Goal: Task Accomplishment & Management: Manage account settings

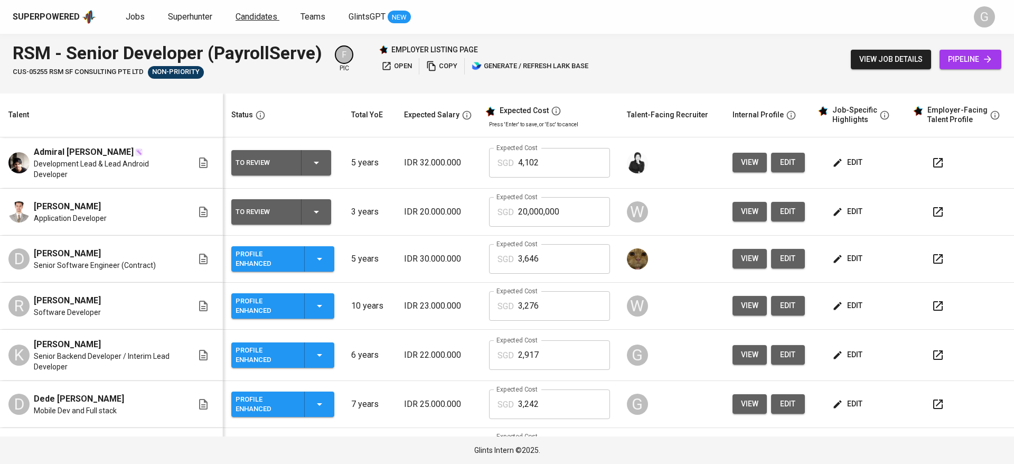
click at [259, 15] on span "Candidates" at bounding box center [257, 17] width 42 height 10
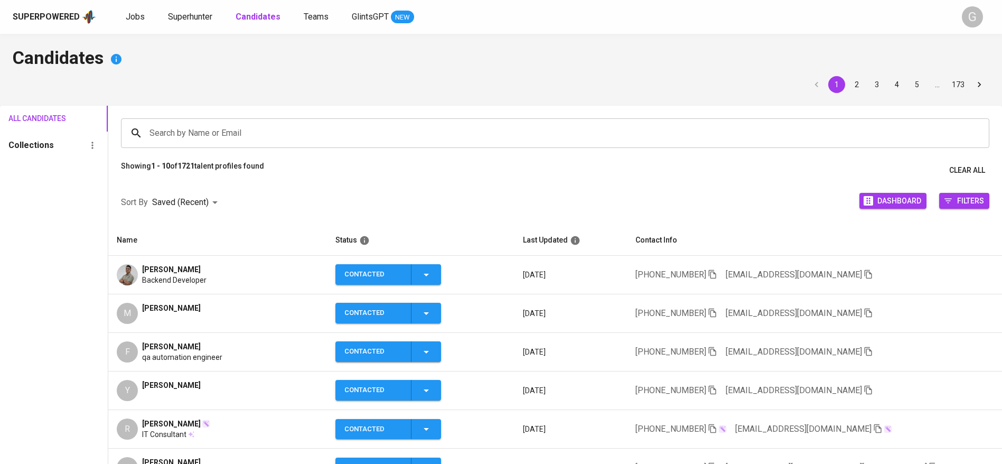
click at [261, 135] on input "Search by Name or Email" at bounding box center [558, 133] width 822 height 20
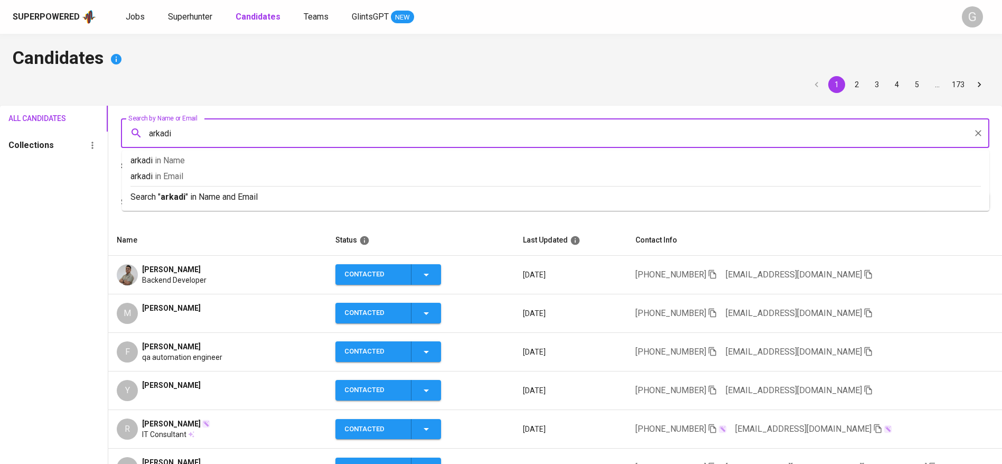
type input "arkadia"
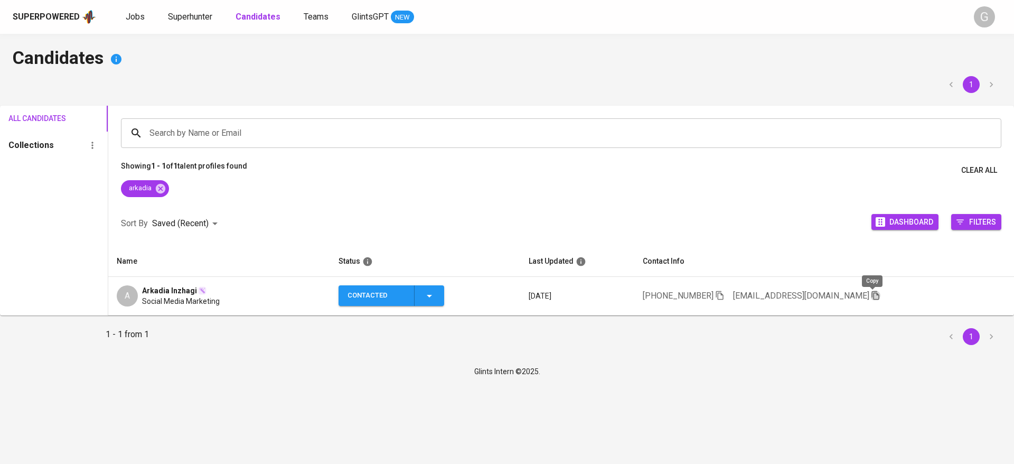
click at [877, 294] on icon "button" at bounding box center [876, 295] width 10 height 10
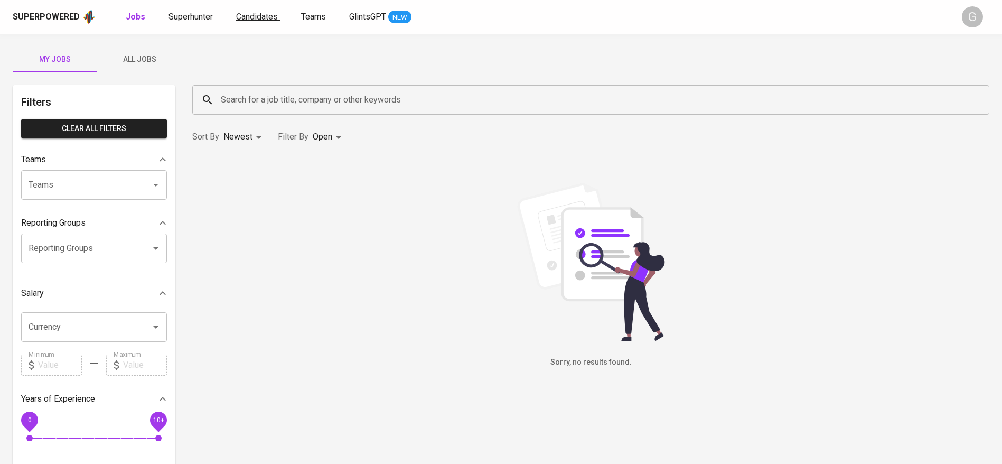
click at [252, 15] on span "Candidates" at bounding box center [257, 17] width 42 height 10
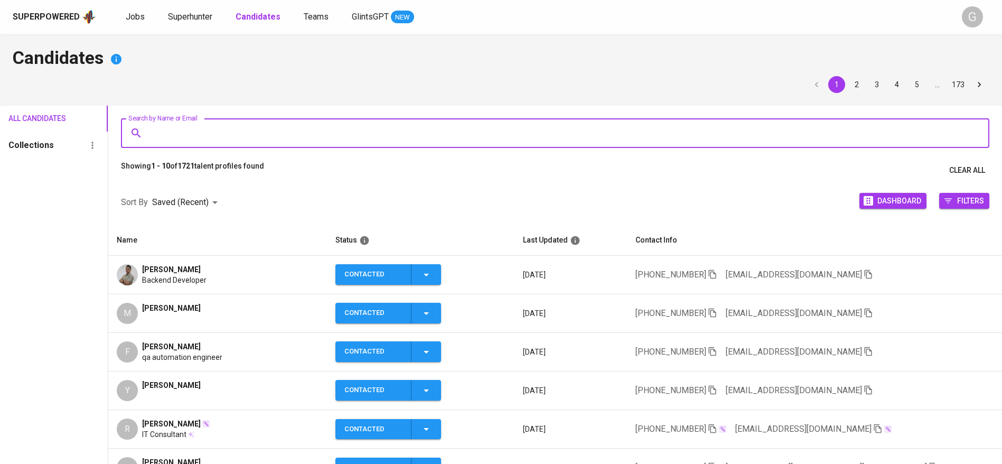
click at [280, 130] on input "Search by Name or Email" at bounding box center [558, 133] width 822 height 20
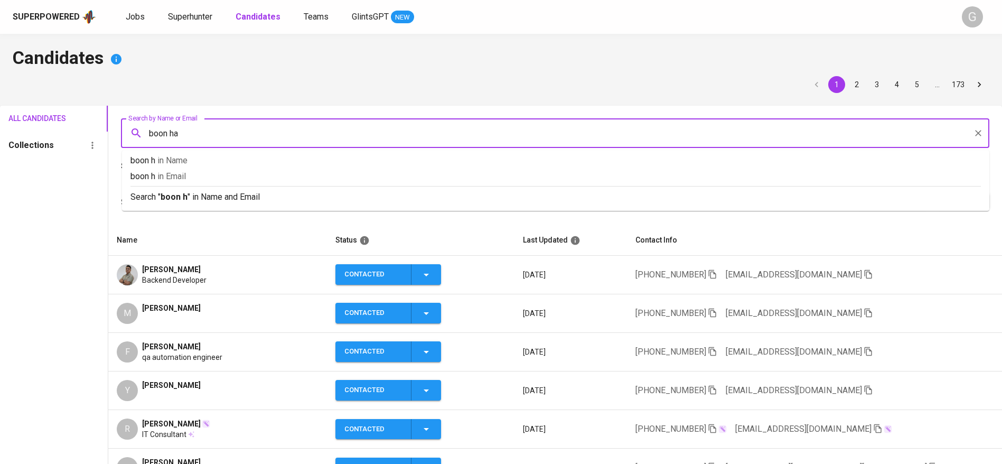
type input "boon han"
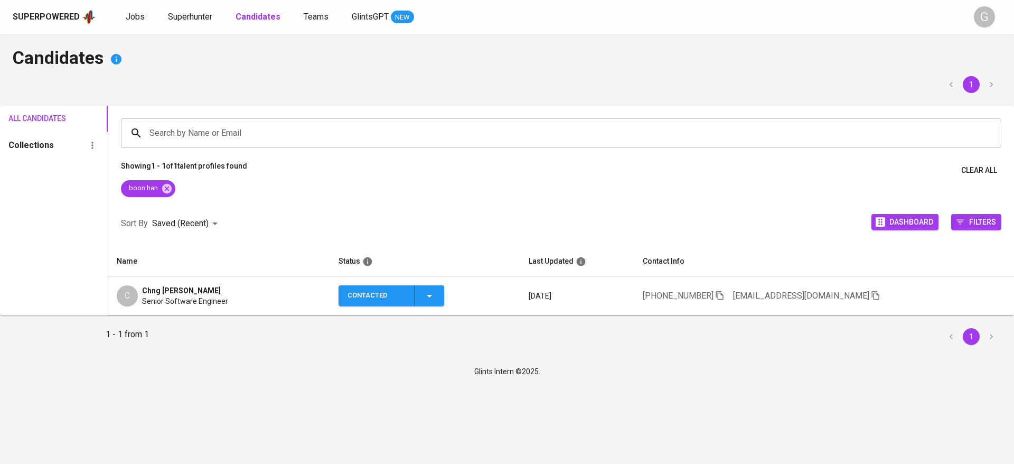
click at [879, 296] on td "+60 16-678-9304 boonhanchng@gmail.com" at bounding box center [824, 296] width 380 height 39
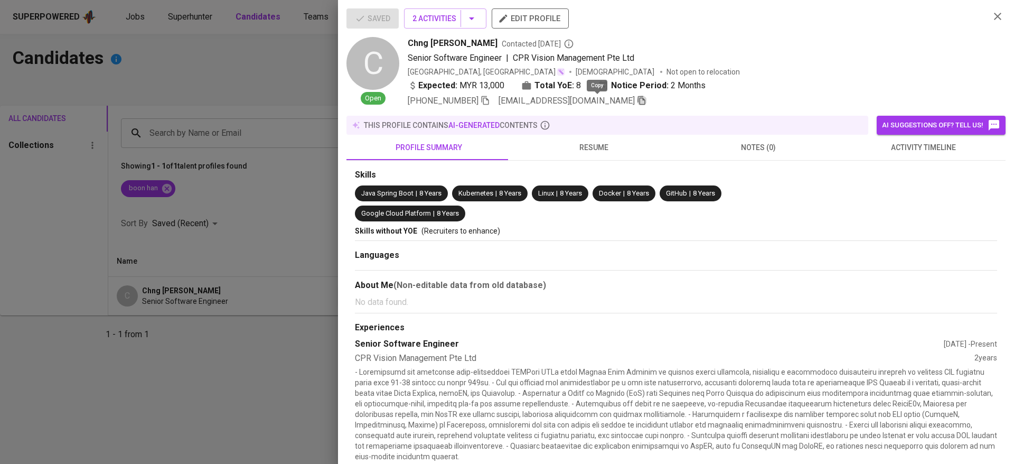
click at [637, 101] on icon "button" at bounding box center [642, 101] width 10 height 10
click at [427, 11] on button "2 Activities" at bounding box center [445, 18] width 82 height 20
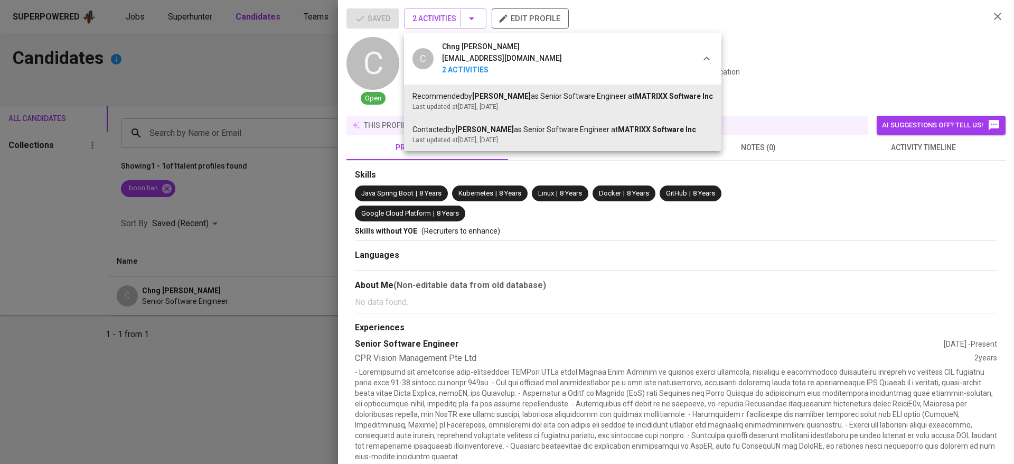
click at [544, 302] on div at bounding box center [507, 232] width 1014 height 464
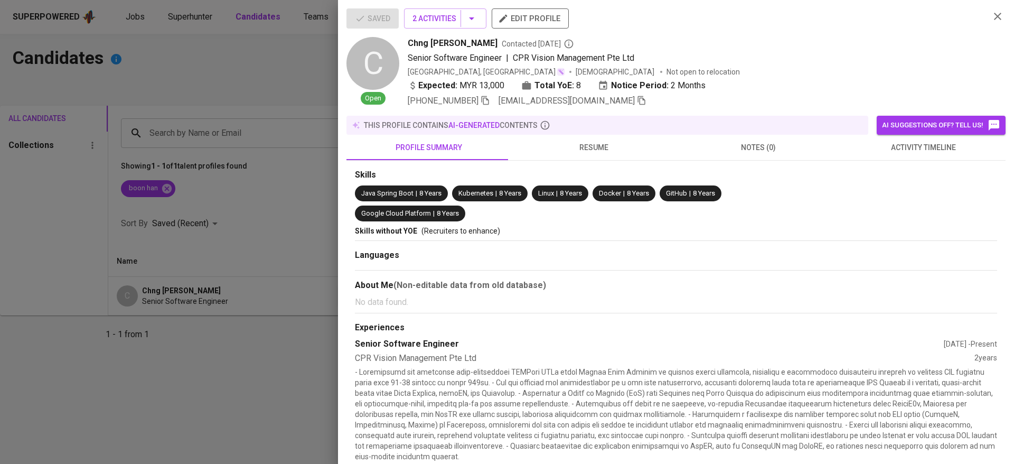
click at [256, 98] on div at bounding box center [507, 232] width 1014 height 464
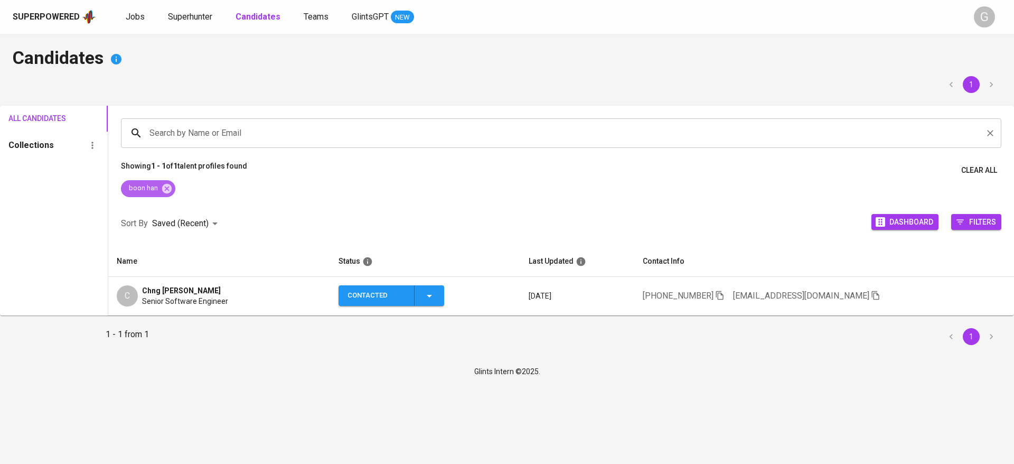
drag, startPoint x: 168, startPoint y: 185, endPoint x: 217, endPoint y: 129, distance: 74.1
click at [168, 185] on icon at bounding box center [167, 188] width 10 height 10
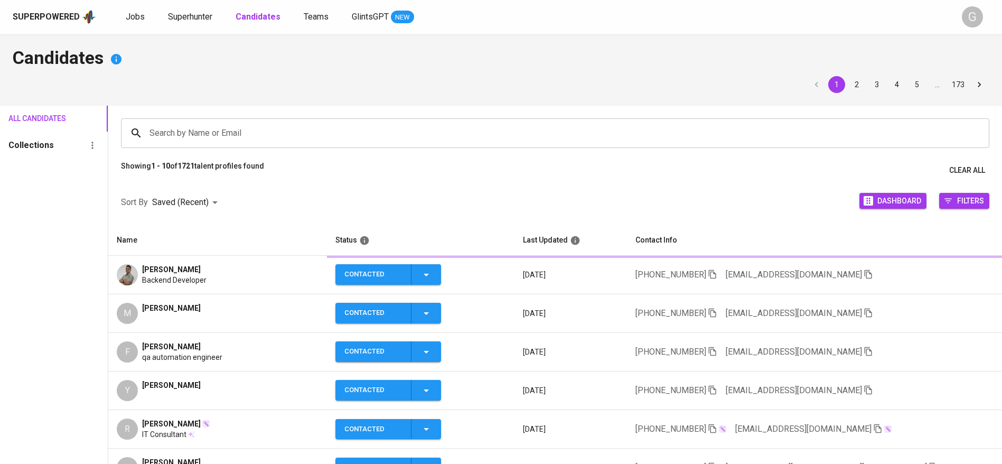
click at [229, 131] on input "Search by Name or Email" at bounding box center [558, 133] width 822 height 20
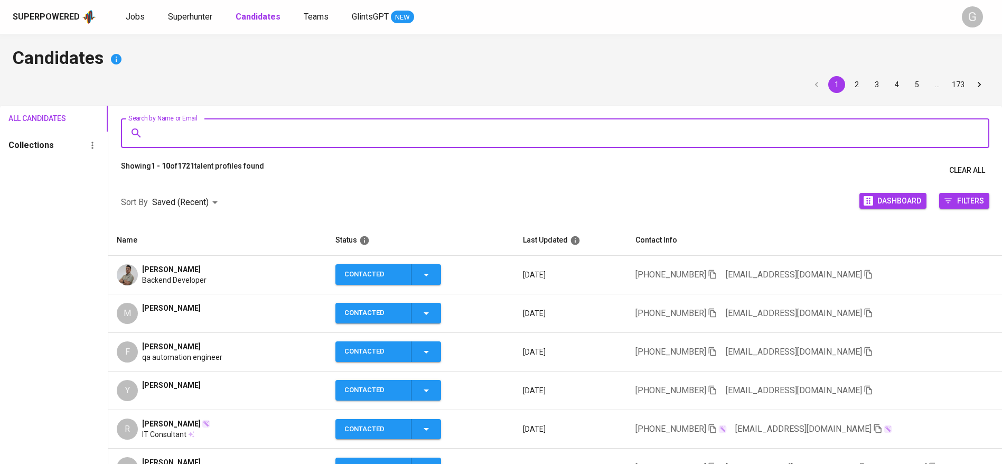
paste input "muhfathin.0607@gmail.com"
type input "muhfathin.0607@gmail.com"
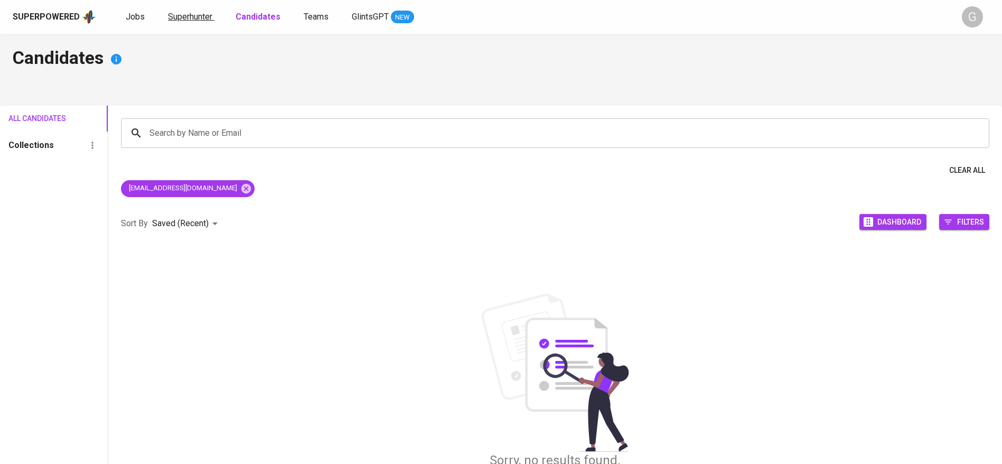
click at [200, 11] on link "Superhunter" at bounding box center [191, 17] width 46 height 13
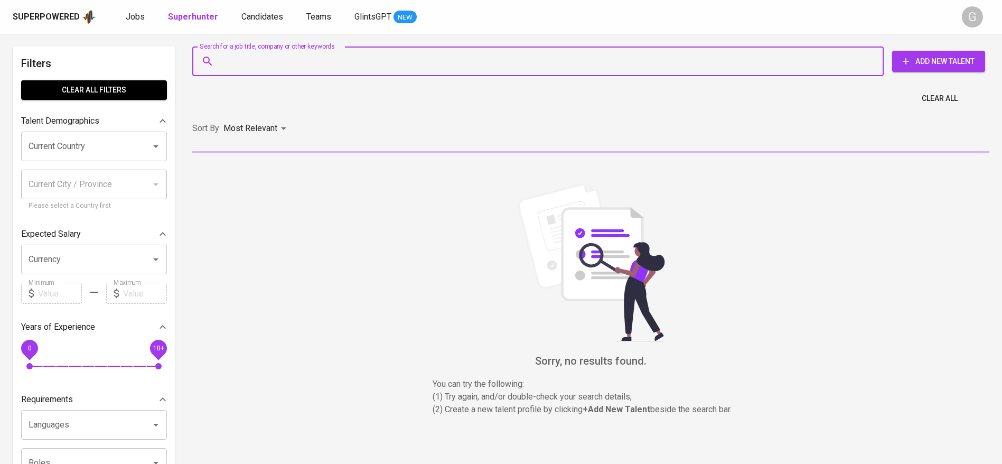
click at [282, 66] on input "Search for a job title, company or other keywords" at bounding box center [540, 61] width 645 height 20
paste input "muhfathin.0607@gmail.com"
type input "muhfathin.0607@gmail.com"
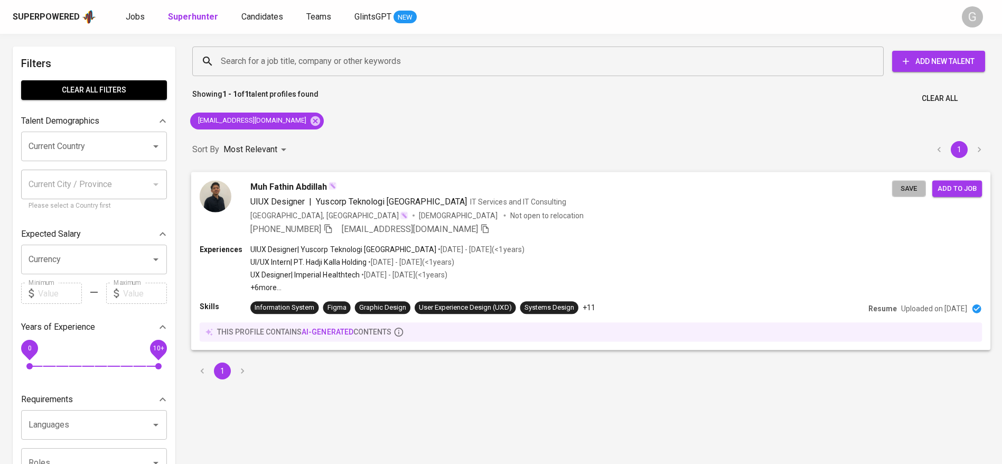
click at [903, 188] on span "Save" at bounding box center [908, 188] width 23 height 12
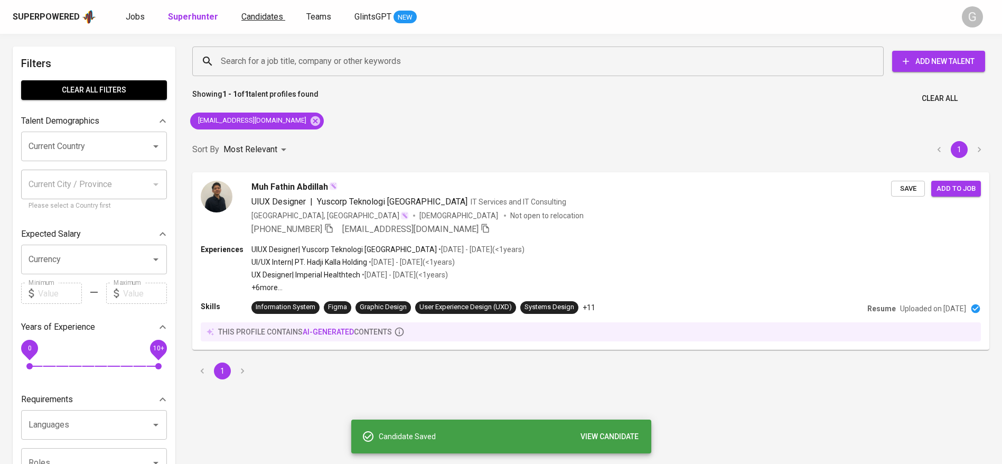
click at [267, 18] on span "Candidates" at bounding box center [262, 17] width 42 height 10
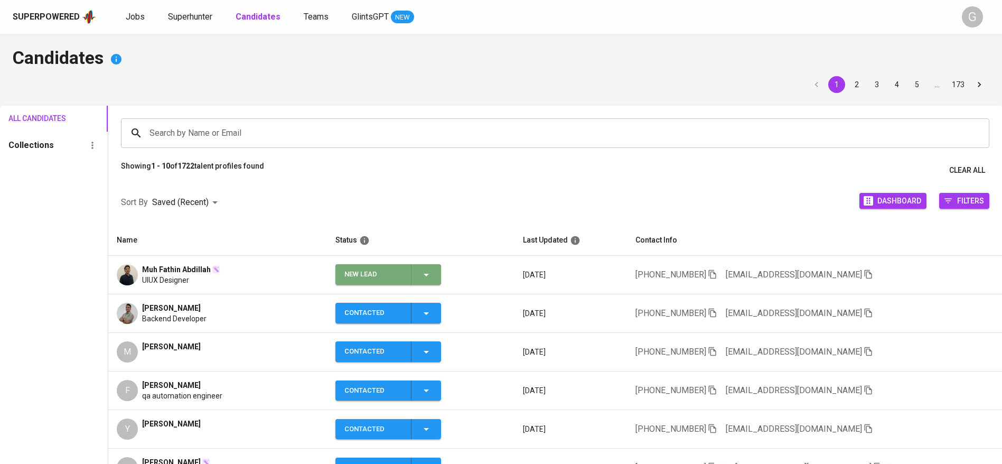
click at [433, 266] on div "New Lead" at bounding box center [388, 274] width 88 height 21
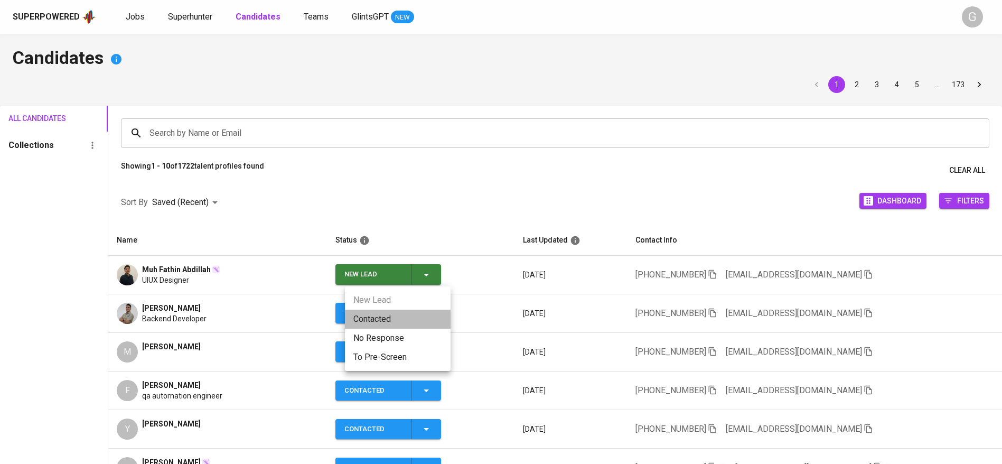
click at [354, 320] on li "Contacted" at bounding box center [398, 318] width 106 height 19
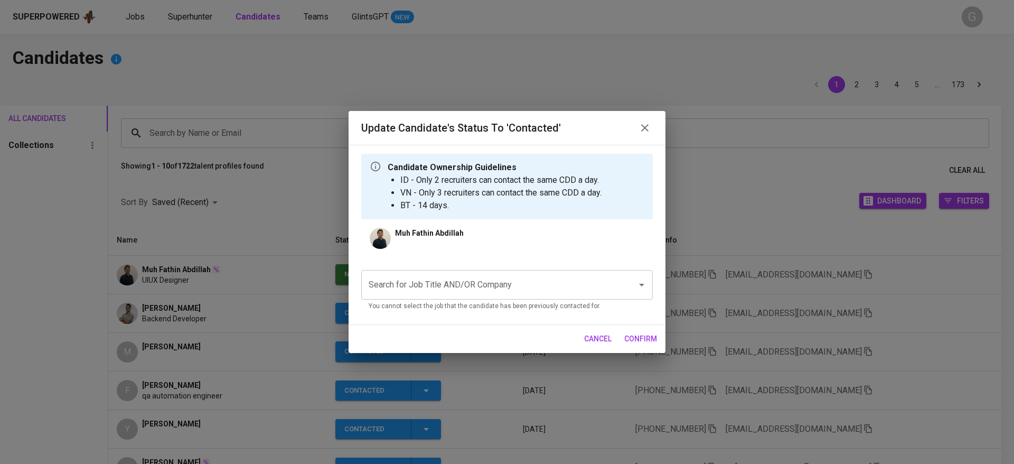
click at [525, 293] on input "Search for Job Title AND/OR Company" at bounding box center [492, 285] width 252 height 20
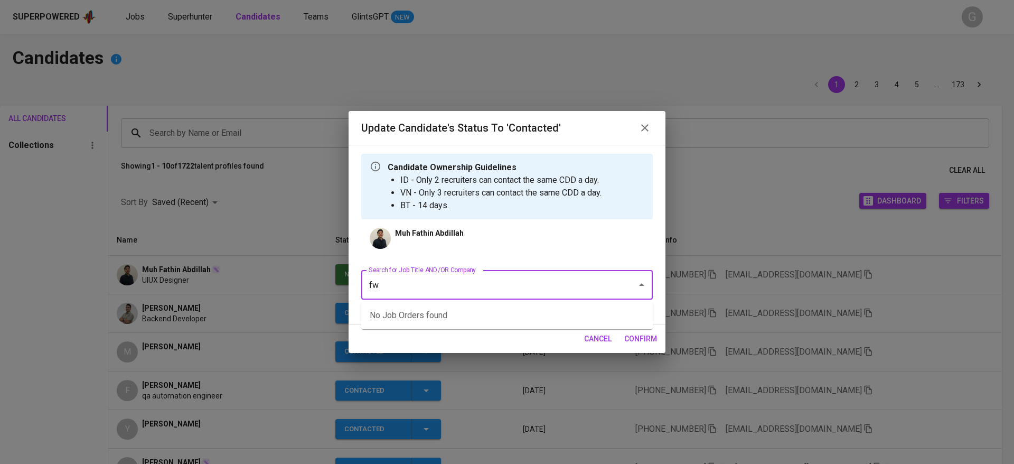
type input "fwd"
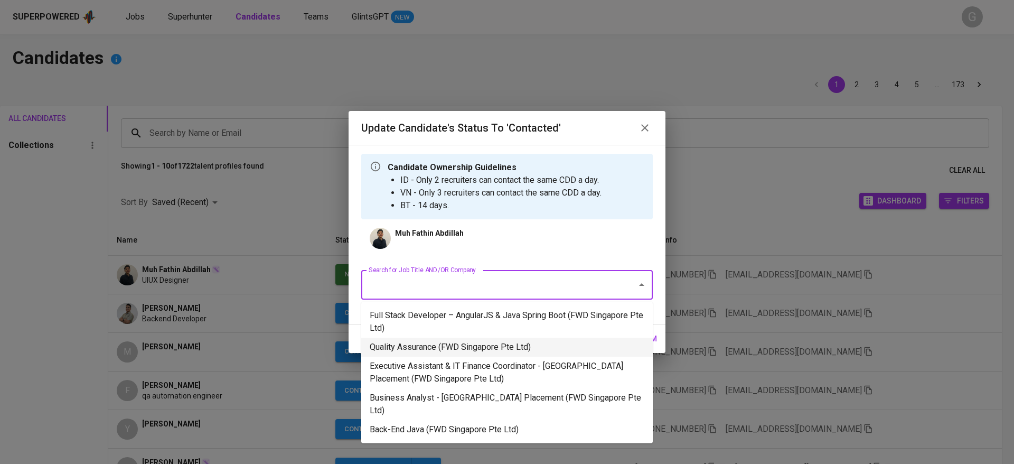
click at [474, 345] on li "Quality Assurance (FWD Singapore Pte Ltd)" at bounding box center [507, 346] width 292 height 19
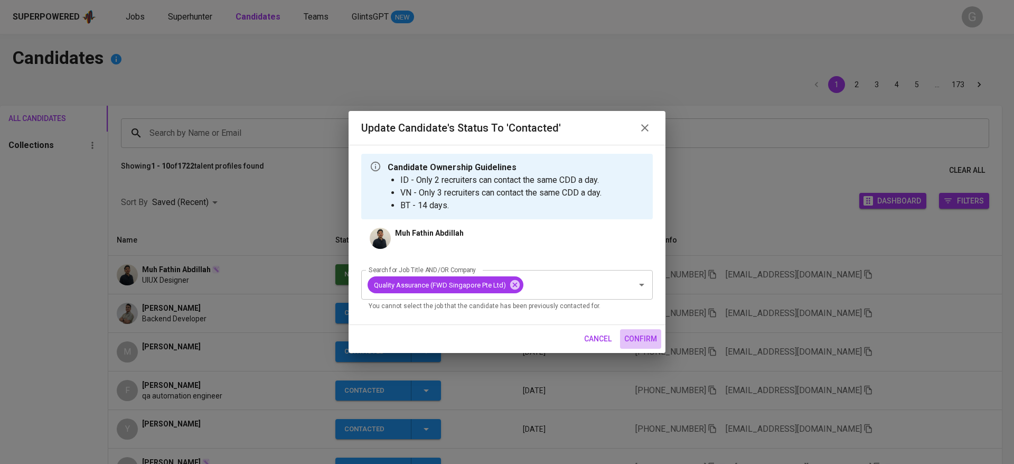
click at [636, 339] on span "confirm" at bounding box center [640, 338] width 33 height 13
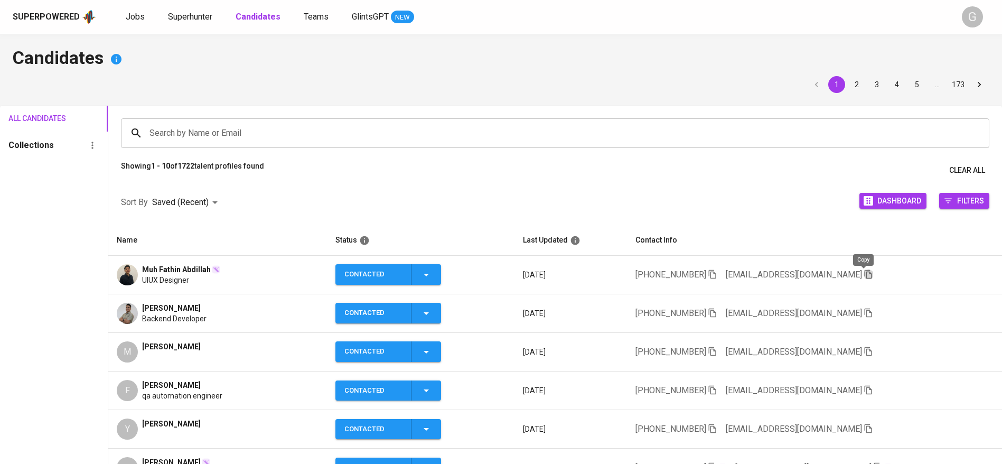
click at [864, 271] on icon "button" at bounding box center [867, 274] width 7 height 9
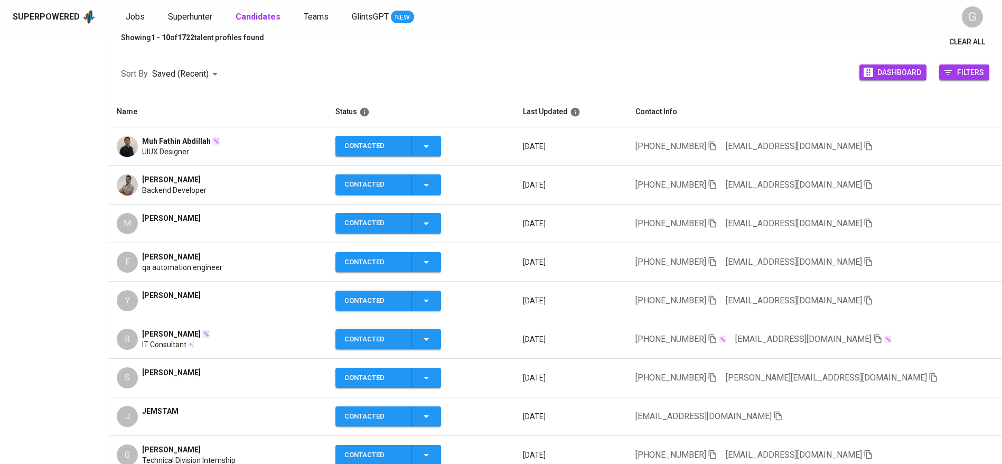
scroll to position [125, 0]
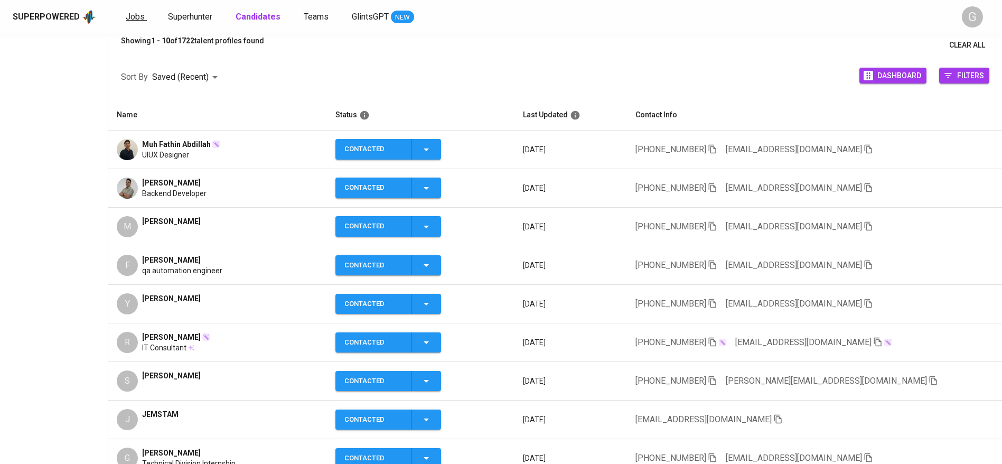
click at [144, 16] on link "Jobs" at bounding box center [136, 17] width 21 height 13
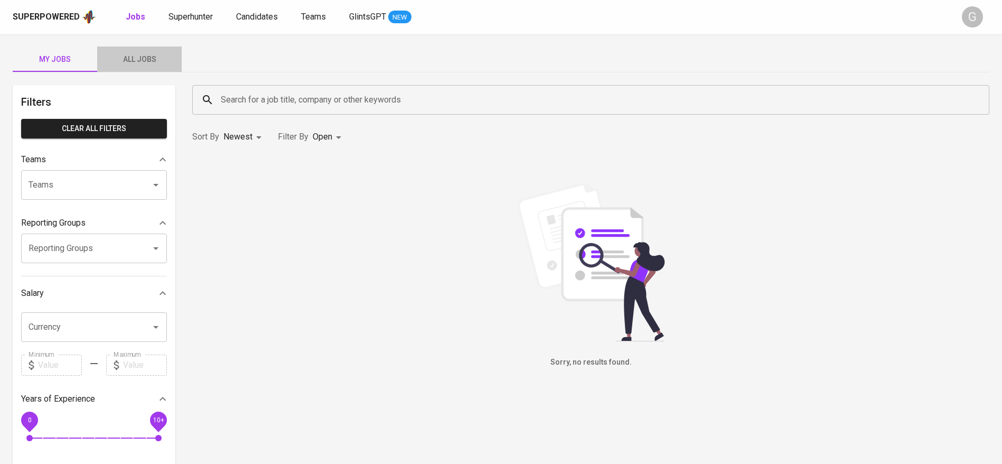
click at [136, 59] on span "All Jobs" at bounding box center [140, 59] width 72 height 13
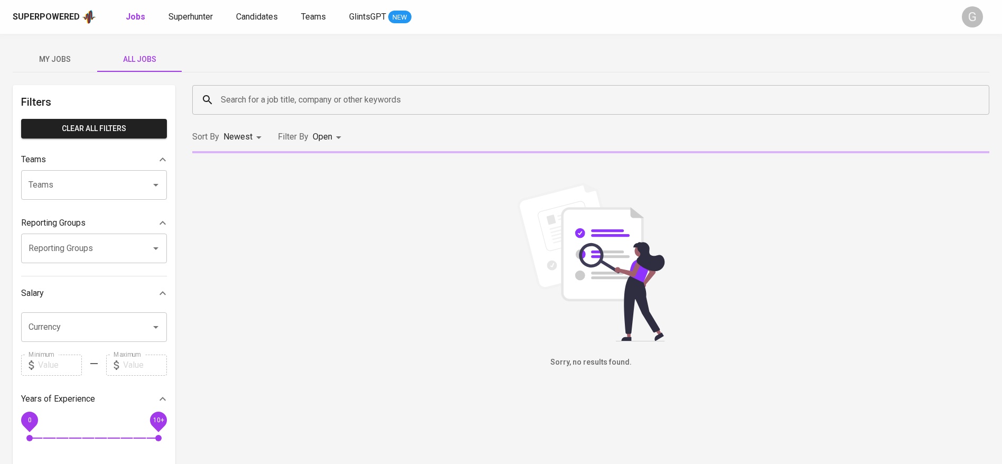
click at [259, 88] on div "Search for a job title, company or other keywords" at bounding box center [590, 100] width 797 height 30
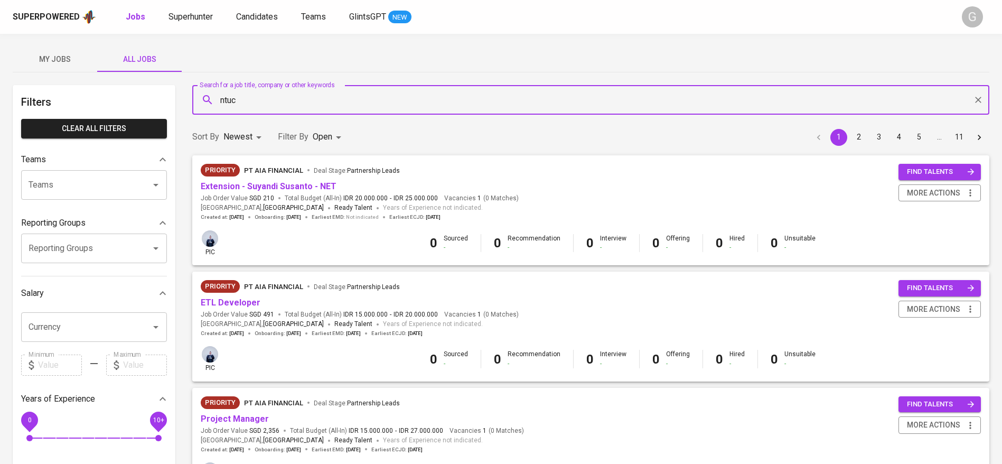
type input "ntuc"
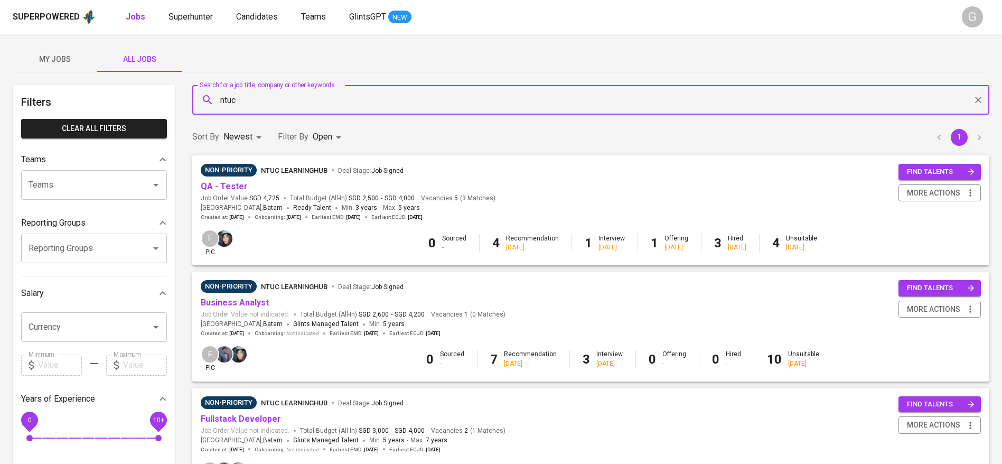
scroll to position [14, 0]
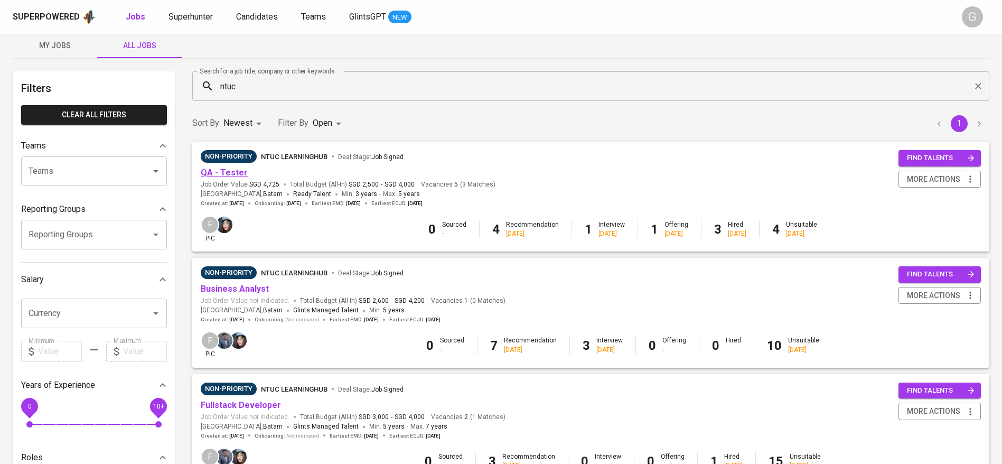
click at [225, 172] on link "QA - Tester" at bounding box center [224, 172] width 47 height 10
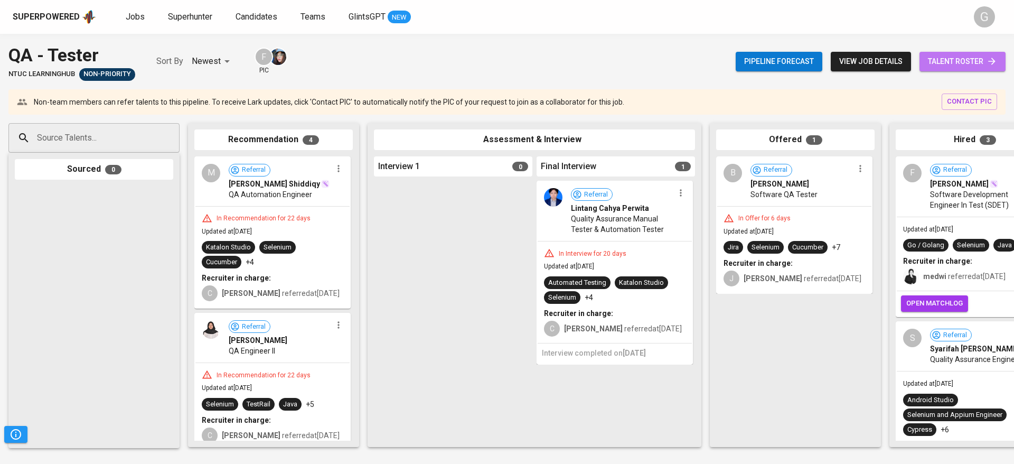
click at [977, 67] on span "talent roster" at bounding box center [962, 61] width 69 height 13
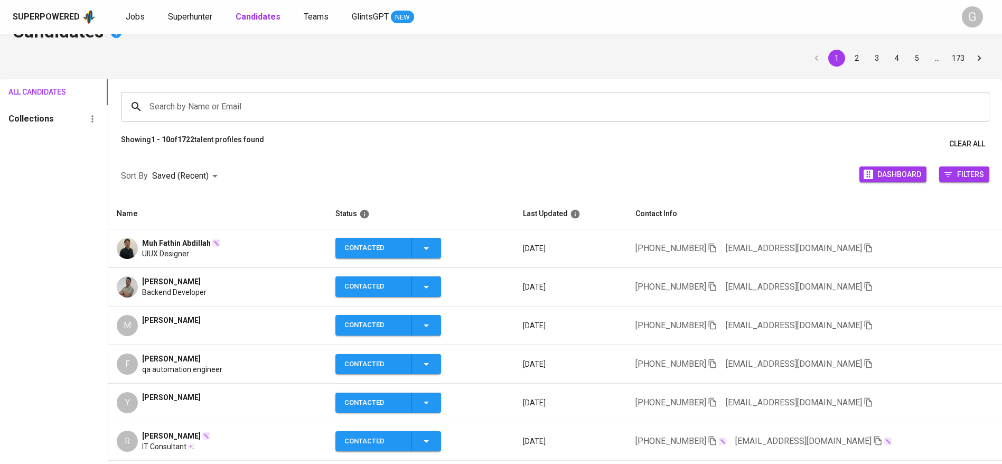
scroll to position [28, 0]
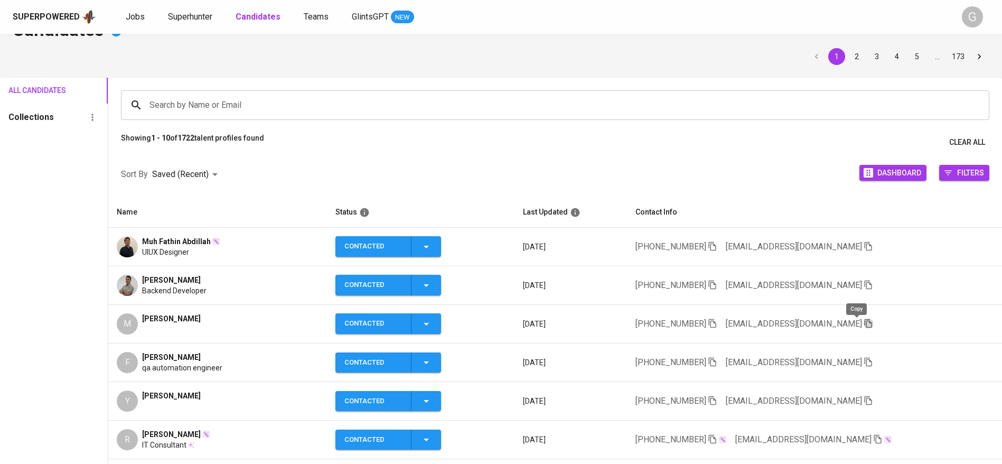
click at [863, 322] on icon "button" at bounding box center [868, 323] width 10 height 10
click at [863, 323] on icon "button" at bounding box center [868, 323] width 10 height 10
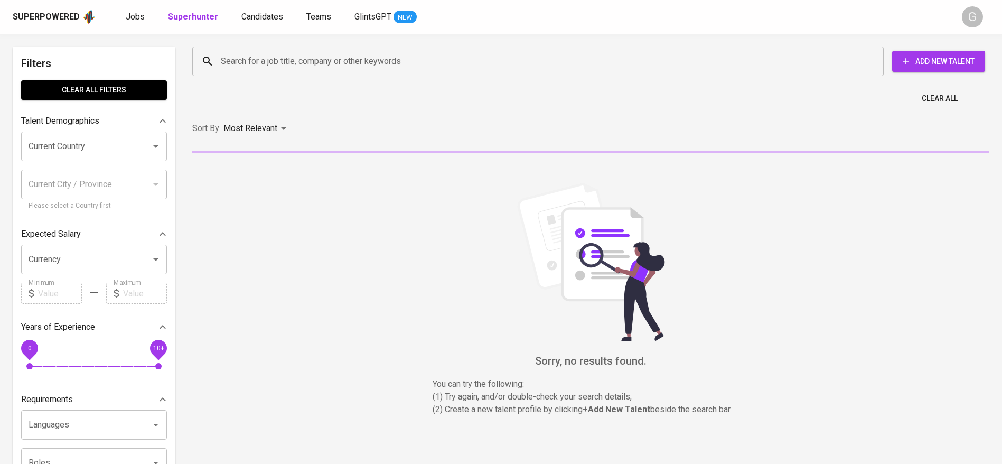
click at [242, 58] on input "Search for a job title, company or other keywords" at bounding box center [540, 61] width 645 height 20
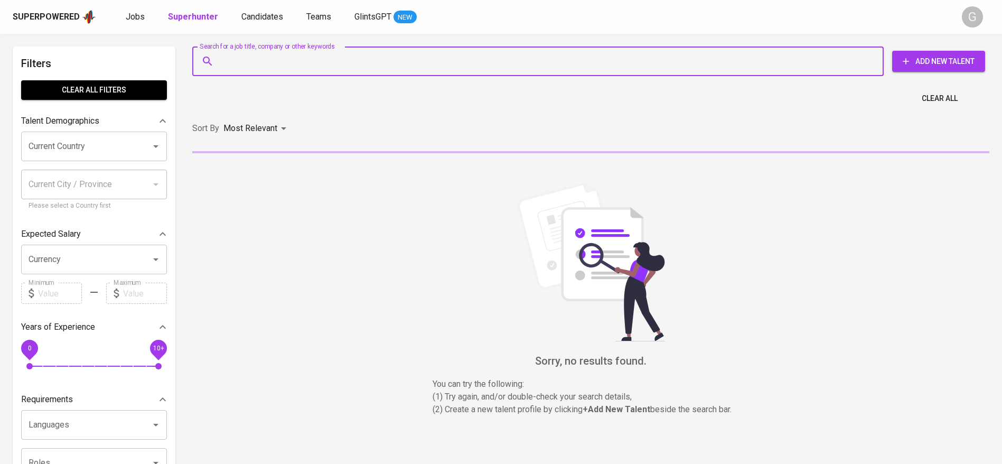
paste input "[EMAIL_ADDRESS][DOMAIN_NAME]"
type input "[EMAIL_ADDRESS][DOMAIN_NAME]"
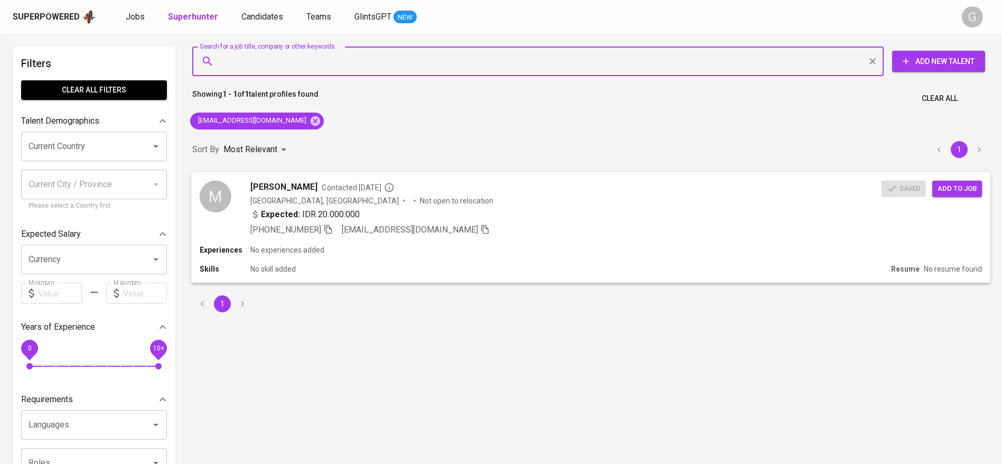
click at [952, 188] on span "Add to job" at bounding box center [956, 188] width 39 height 12
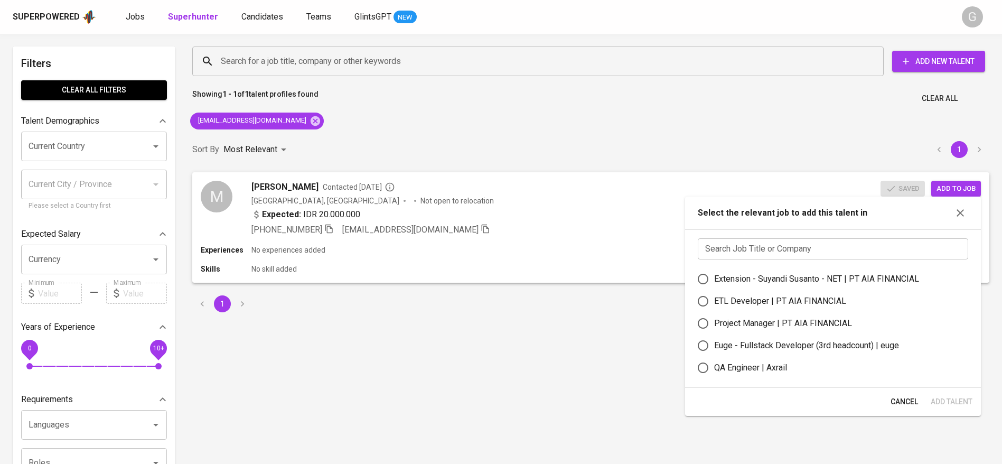
click at [829, 241] on input "text" at bounding box center [833, 248] width 270 height 21
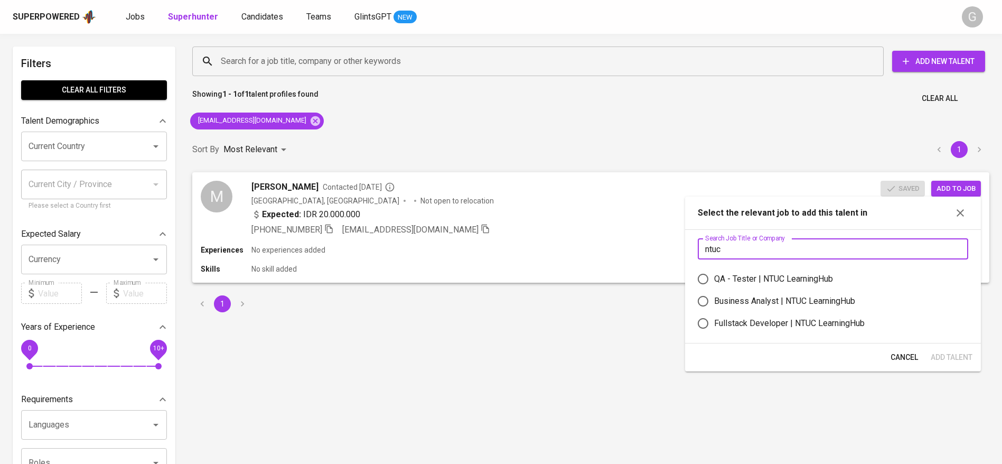
type input "ntuc"
click at [804, 273] on div "QA - Tester | NTUC LearningHub" at bounding box center [773, 278] width 119 height 13
click at [714, 273] on input "QA - Tester | NTUC LearningHub" at bounding box center [703, 279] width 22 height 22
radio input "true"
click at [948, 358] on span "Add Talent" at bounding box center [951, 357] width 42 height 13
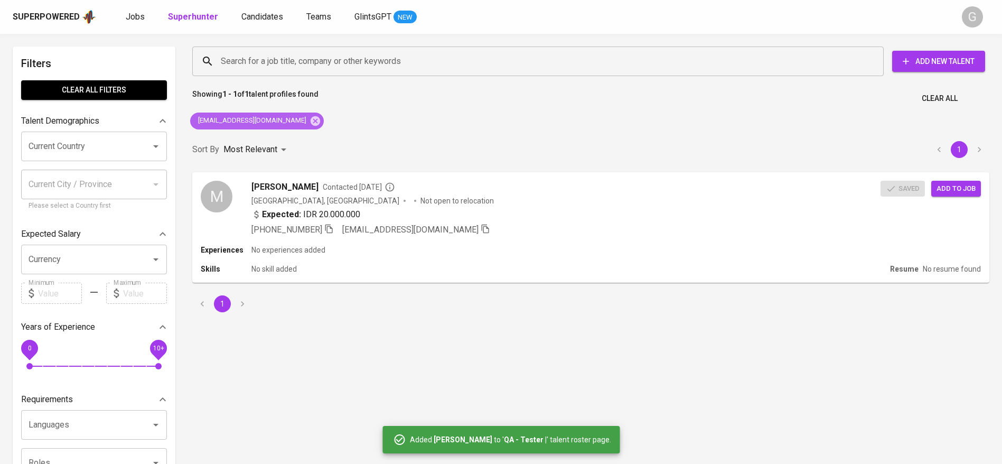
drag, startPoint x: 287, startPoint y: 117, endPoint x: 289, endPoint y: 99, distance: 17.6
click at [311, 117] on icon at bounding box center [316, 121] width 10 height 10
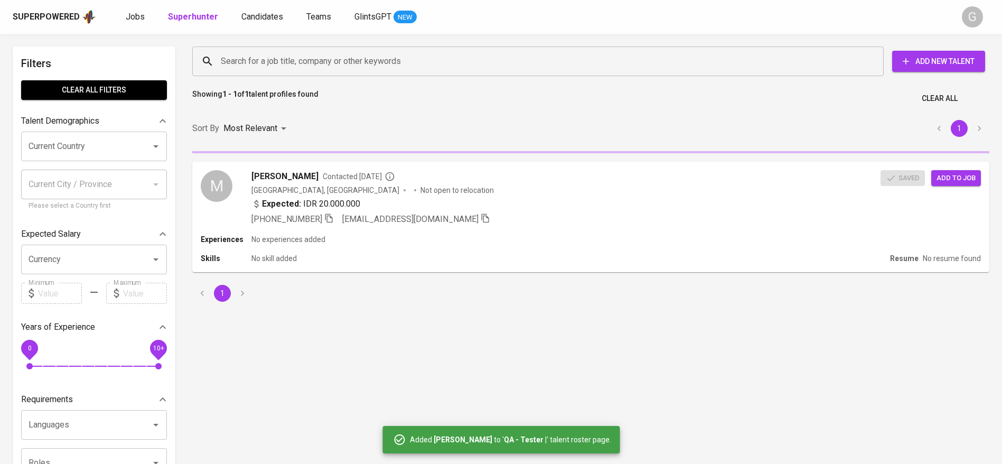
click at [268, 25] on div "Superpowered Jobs Superhunter Candidates Teams GlintsGPT NEW G" at bounding box center [501, 17] width 1002 height 34
click at [268, 17] on span "Candidates" at bounding box center [262, 17] width 42 height 10
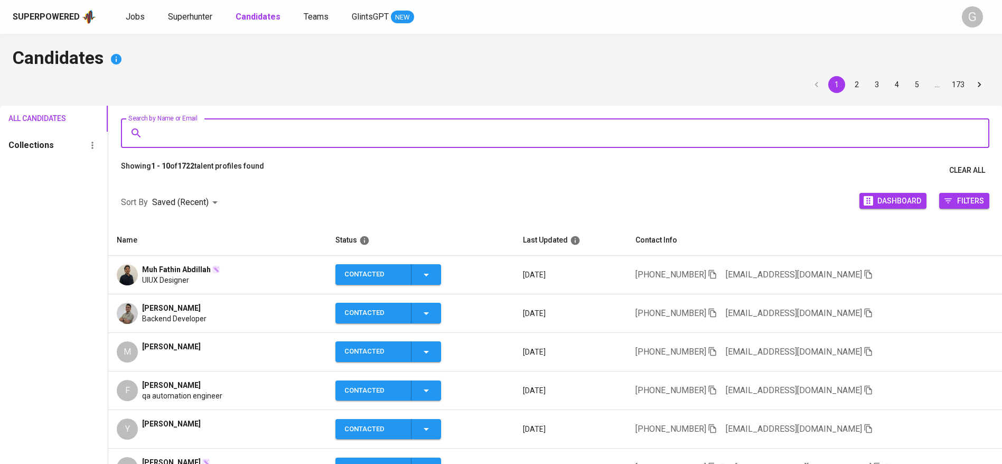
click at [310, 129] on input "Search by Name or Email" at bounding box center [558, 133] width 822 height 20
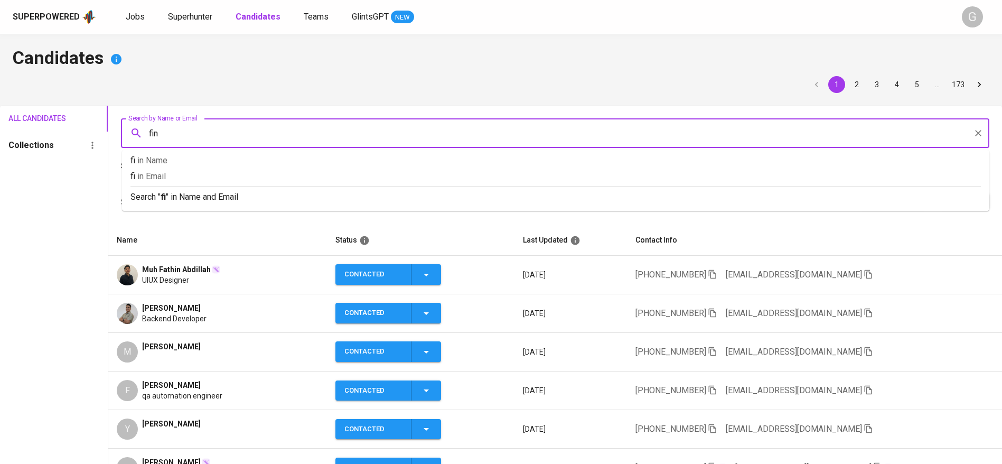
type input "fina"
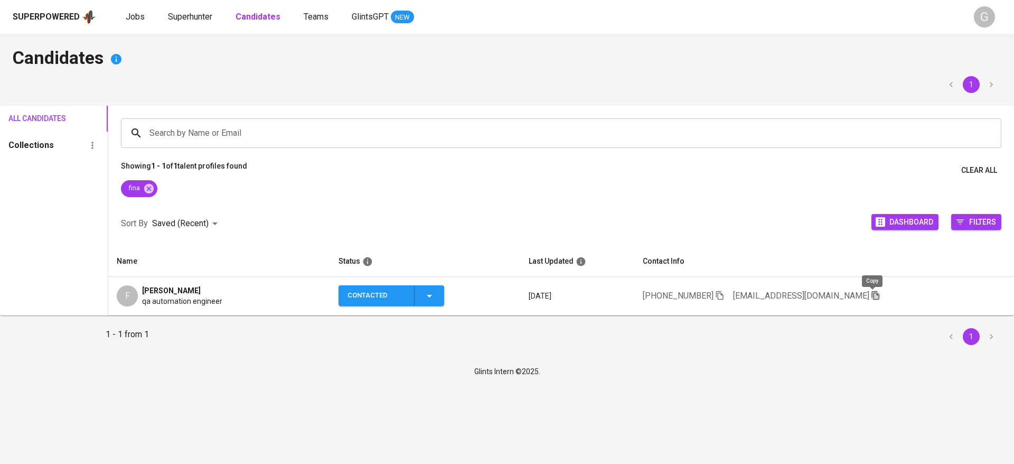
click at [873, 297] on icon "button" at bounding box center [876, 295] width 10 height 10
click at [193, 10] on div "Superpowered Jobs Superhunter Candidates Teams GlintsGPT NEW" at bounding box center [490, 17] width 955 height 16
click at [203, 20] on span "Superhunter" at bounding box center [190, 17] width 44 height 10
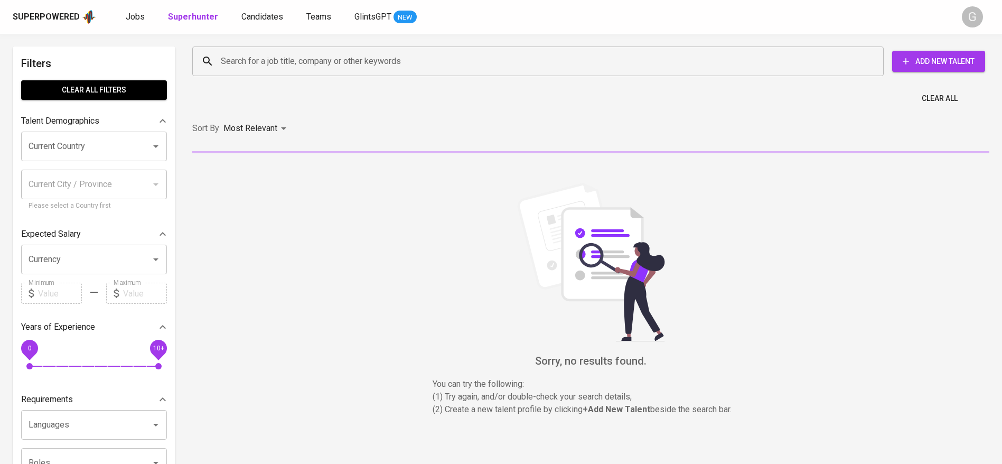
click at [274, 60] on input "Search for a job title, company or other keywords" at bounding box center [540, 61] width 645 height 20
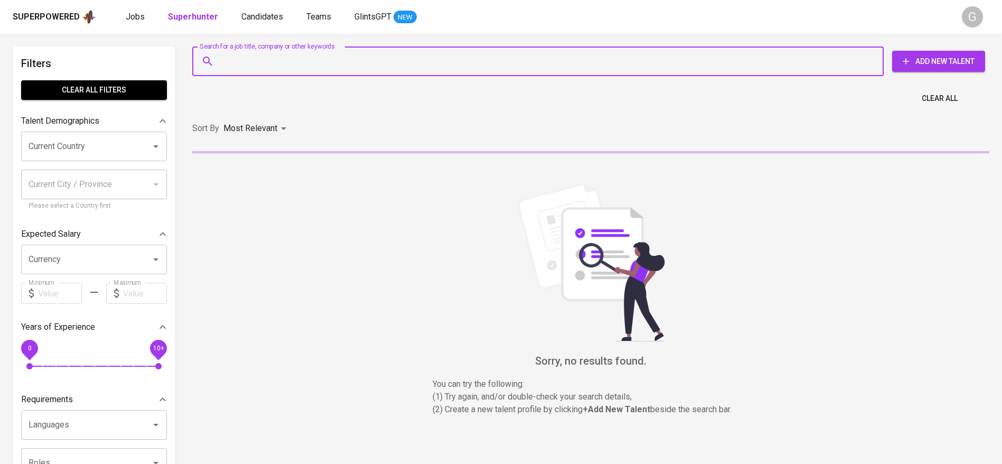
paste input "finarahmaniar10@gmail.com"
type input "finarahmaniar10@gmail.com"
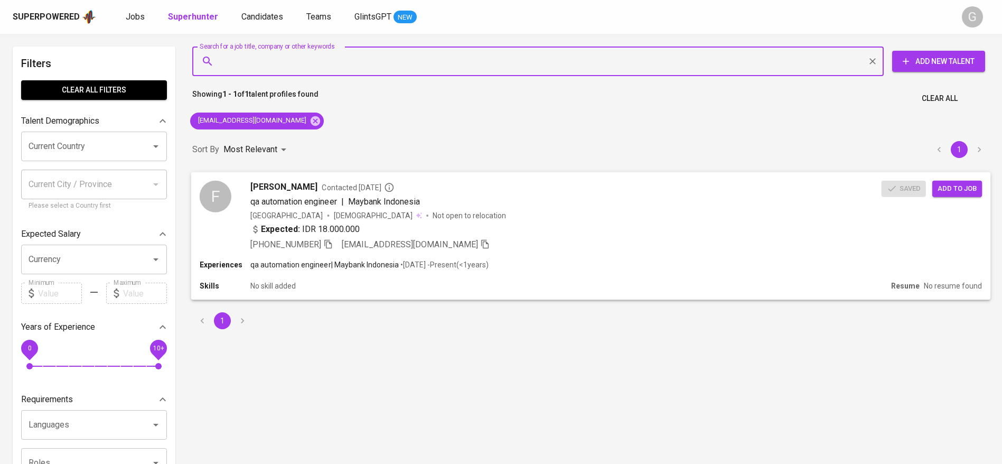
click at [960, 184] on span "Add to job" at bounding box center [956, 188] width 39 height 12
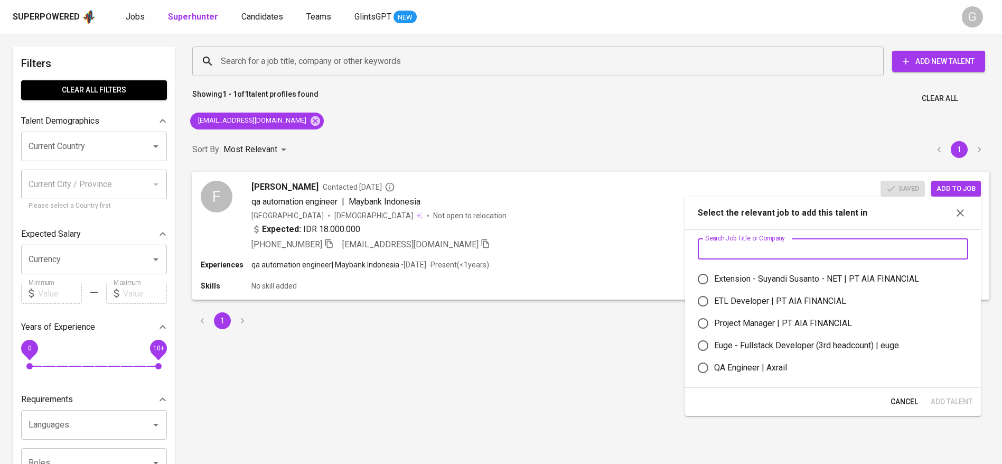
click at [899, 250] on input "text" at bounding box center [833, 248] width 270 height 21
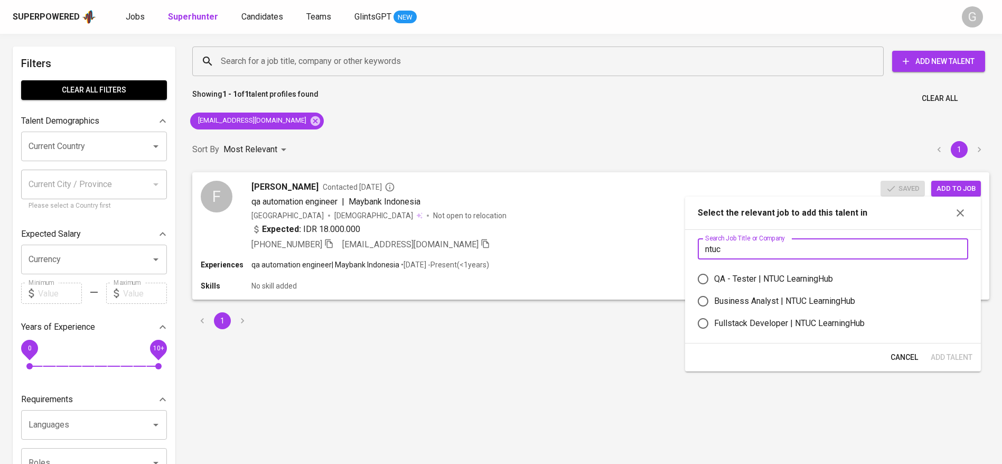
type input "ntuc"
click at [822, 280] on div "QA - Tester | NTUC LearningHub" at bounding box center [773, 278] width 119 height 13
click at [714, 280] on input "QA - Tester | NTUC LearningHub" at bounding box center [703, 279] width 22 height 22
radio input "true"
click at [946, 353] on span "Add Talent" at bounding box center [951, 357] width 42 height 13
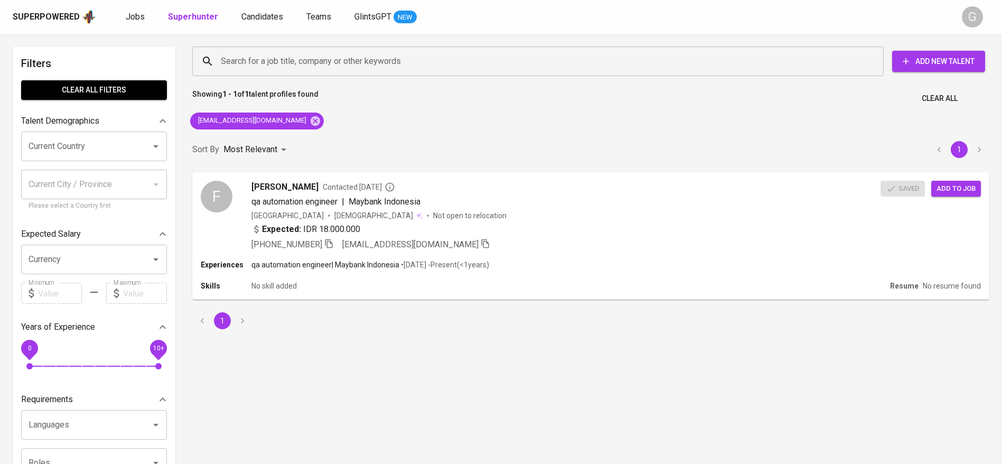
click at [138, 23] on link "Jobs" at bounding box center [136, 17] width 21 height 13
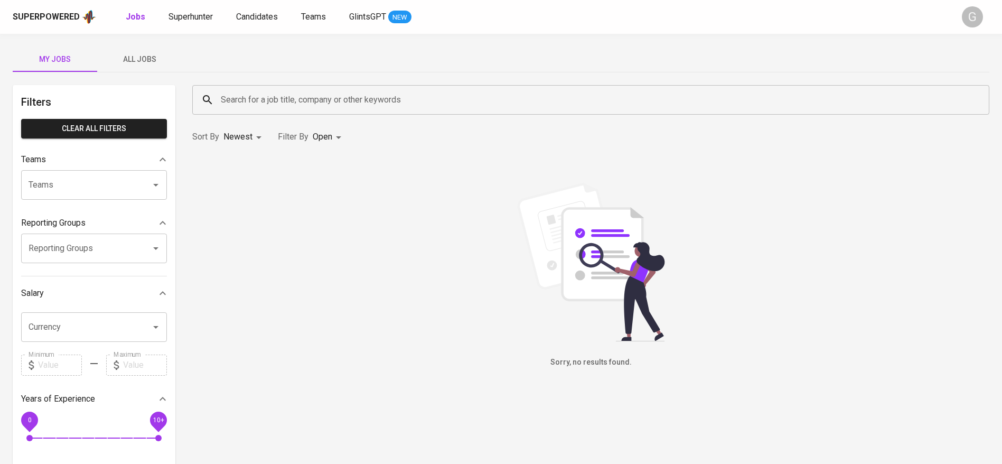
click at [152, 57] on span "All Jobs" at bounding box center [140, 59] width 72 height 13
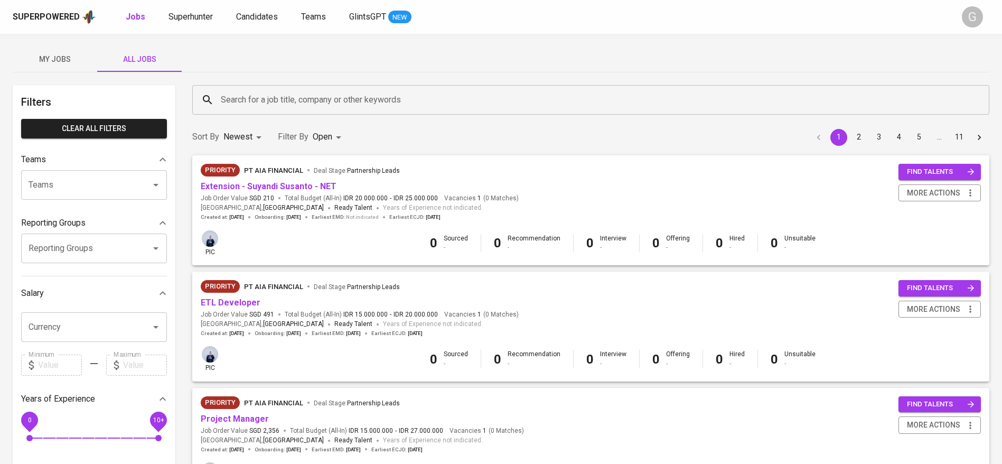
click at [270, 98] on input "Search for a job title, company or other keywords" at bounding box center [593, 100] width 750 height 20
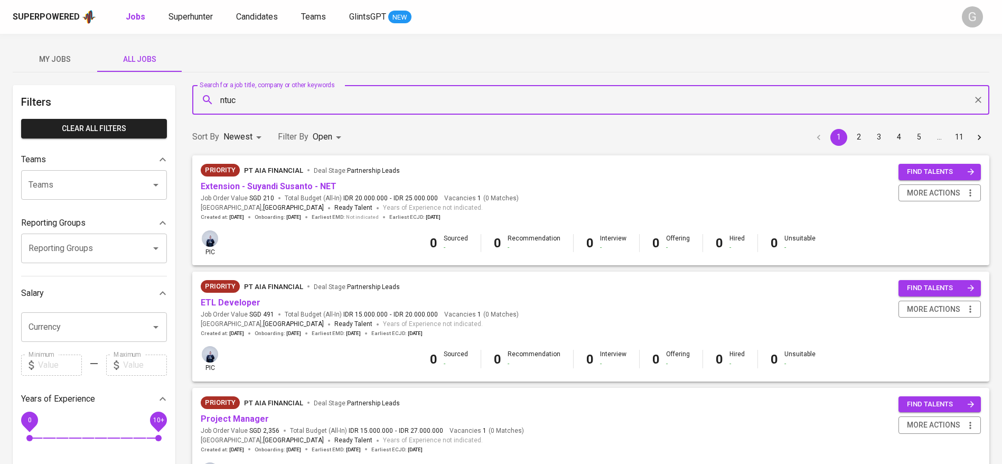
type input "ntuc"
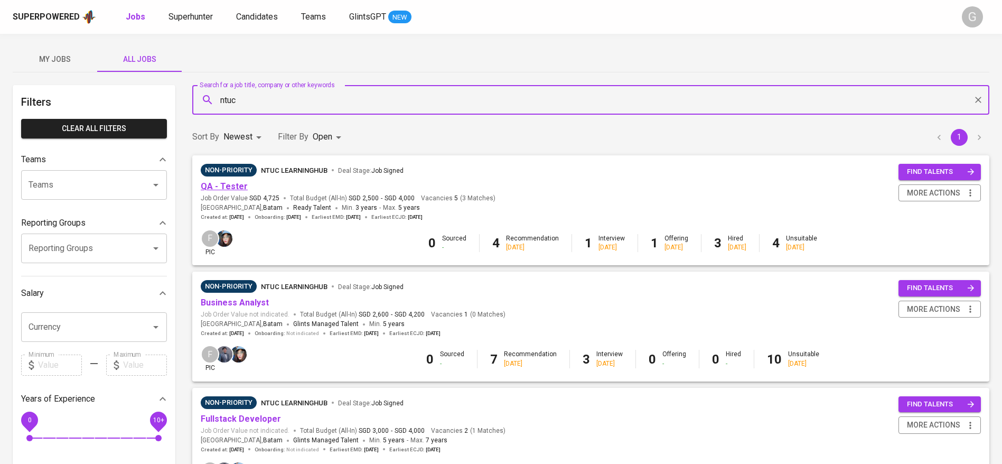
click at [232, 185] on link "QA - Tester" at bounding box center [224, 186] width 47 height 10
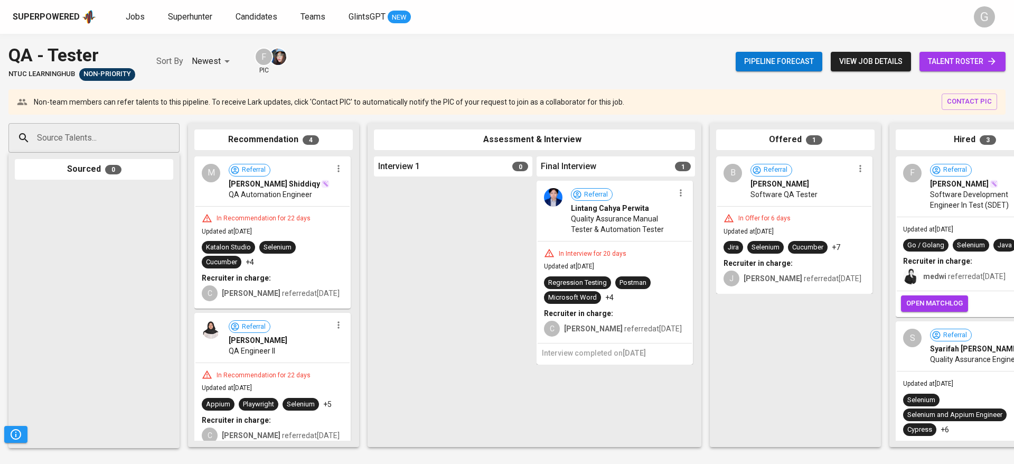
click at [964, 72] on div "Pipeline forecast view job details talent roster" at bounding box center [871, 61] width 270 height 39
click at [952, 64] on span "talent roster" at bounding box center [962, 61] width 69 height 13
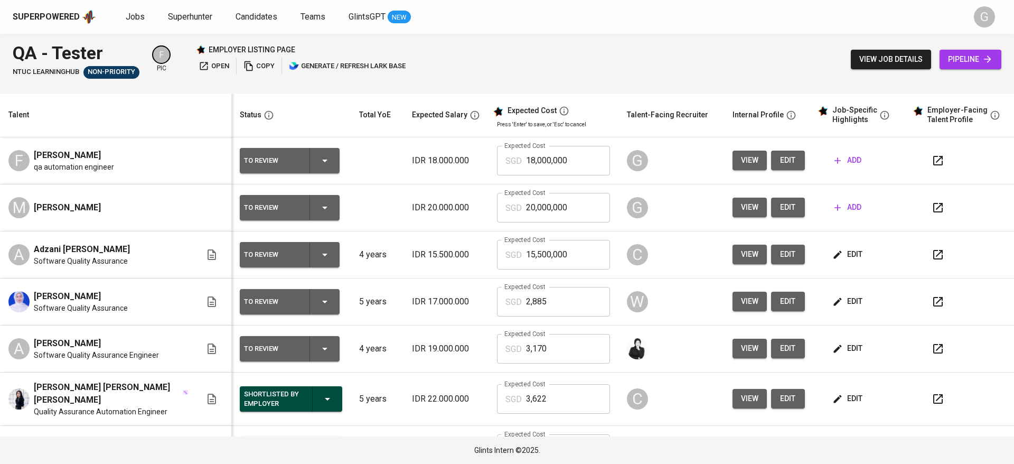
click at [779, 209] on span "edit" at bounding box center [787, 207] width 17 height 13
click at [783, 166] on span "edit" at bounding box center [787, 160] width 17 height 13
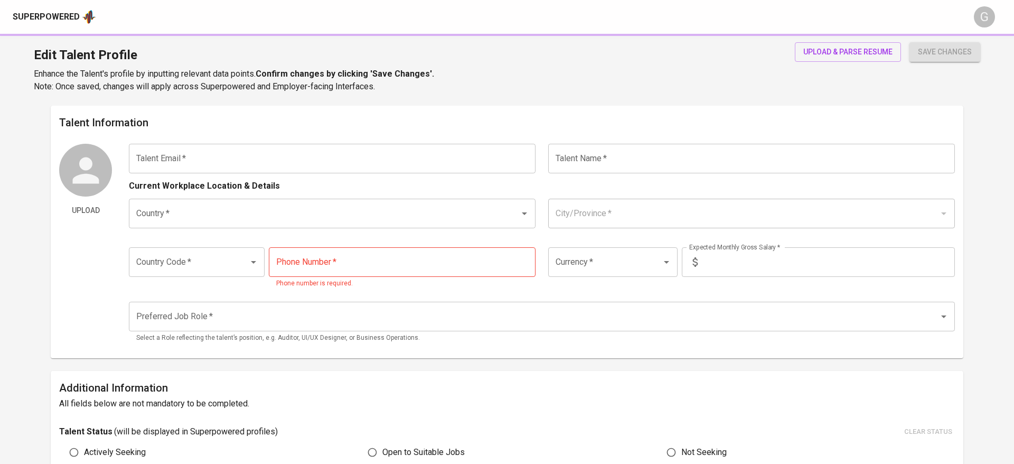
type input "[EMAIL_ADDRESS][DOMAIN_NAME]"
type input "[PERSON_NAME]"
type input "[GEOGRAPHIC_DATA]"
type input "[GEOGRAPHIC_DATA], [GEOGRAPHIC_DATA]"
type input "+62"
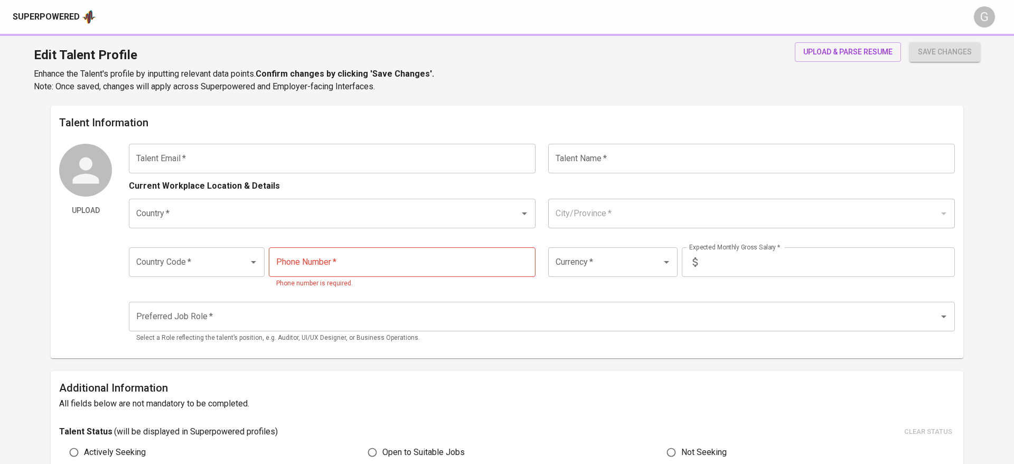
type input "[PHONE_NUMBER]"
type input "IDR"
type input "QA Engineer"
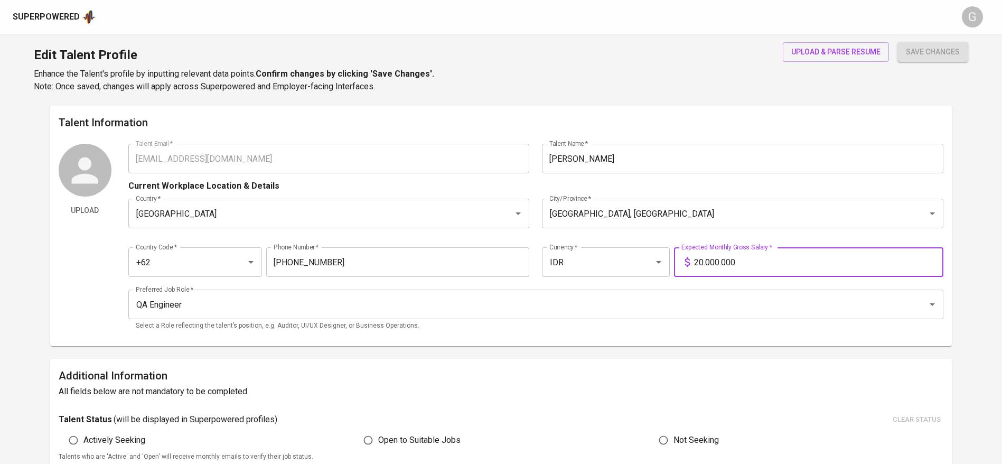
drag, startPoint x: 705, startPoint y: 264, endPoint x: 679, endPoint y: 265, distance: 26.5
click at [679, 265] on div "20.000.000 Expected Monthly Gross Salary *" at bounding box center [808, 262] width 269 height 30
type input "18.000.000"
click at [897, 42] on button "save changes" at bounding box center [932, 52] width 71 height 20
click at [833, 51] on span "upload & parse resume" at bounding box center [835, 51] width 89 height 13
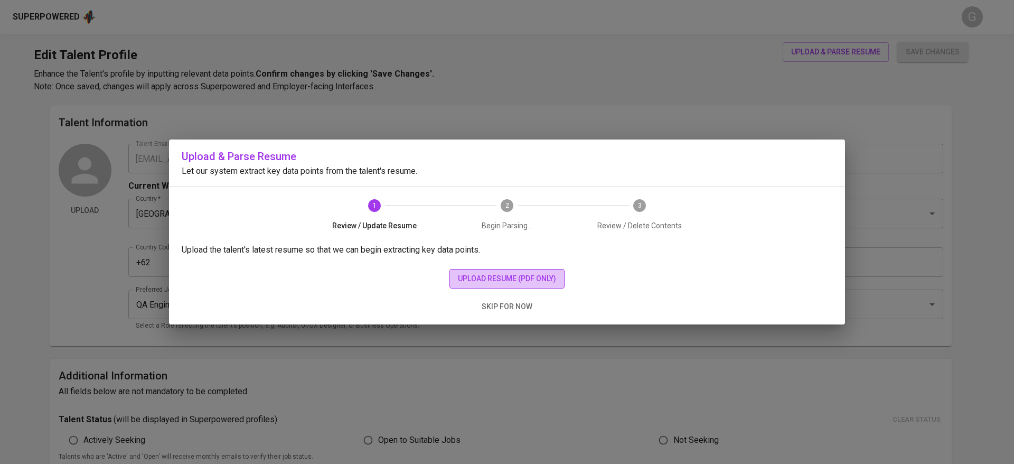
click at [494, 280] on span "upload resume (pdf only)" at bounding box center [507, 278] width 98 height 13
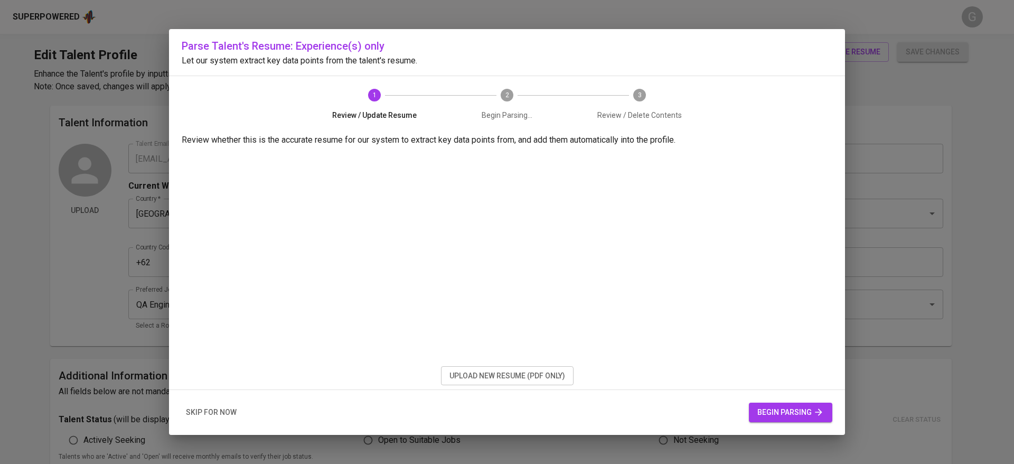
click at [778, 401] on div "skip for now begin parsing" at bounding box center [507, 412] width 676 height 45
click at [784, 413] on span "begin parsing" at bounding box center [790, 412] width 67 height 13
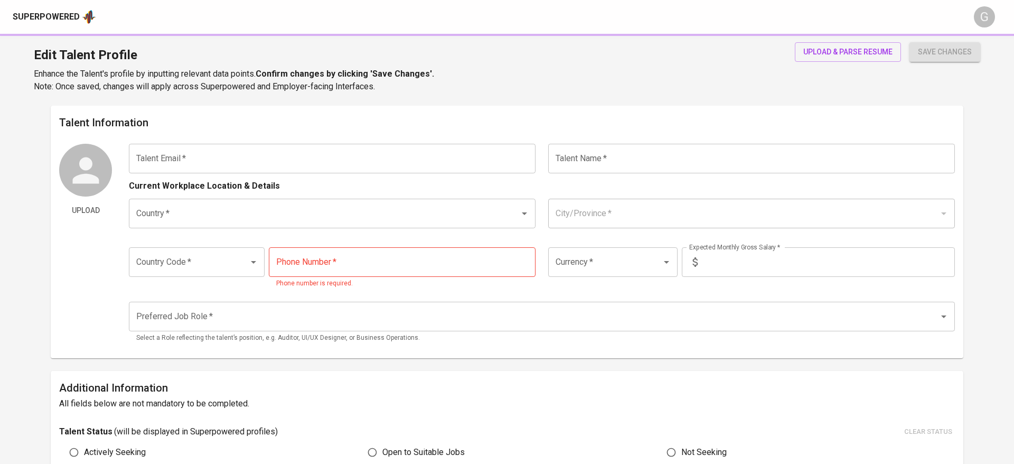
type input "[EMAIL_ADDRESS][DOMAIN_NAME]"
type input "[PERSON_NAME]"
type input "[GEOGRAPHIC_DATA]"
type input "+62"
type input "[PHONE_NUMBER]"
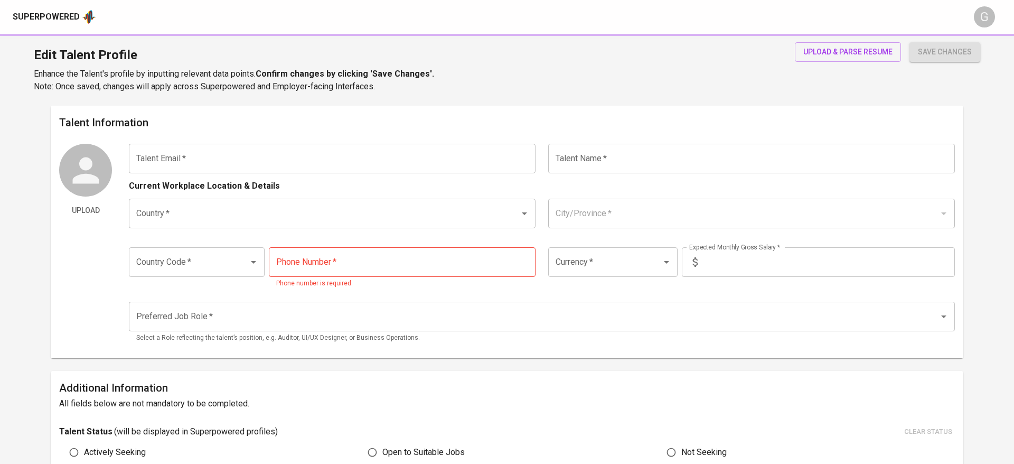
type input "IDR"
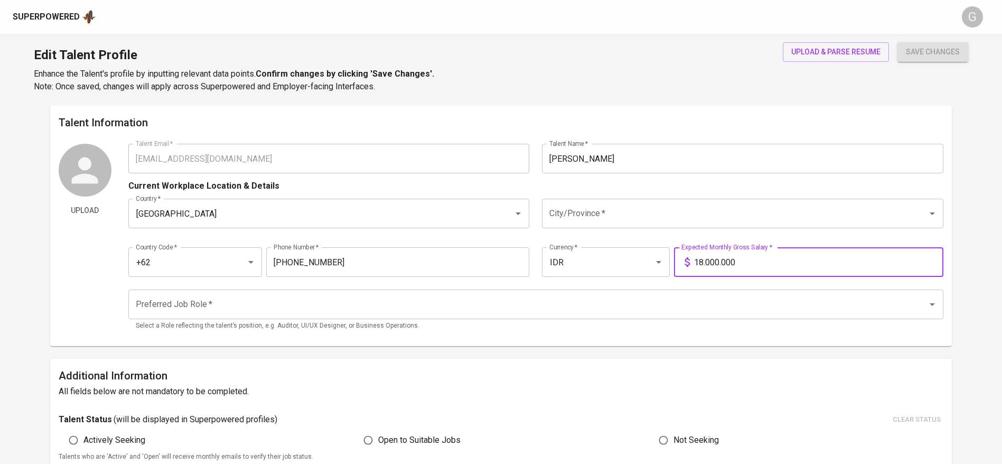
click at [703, 260] on input "18.000.000" at bounding box center [818, 262] width 249 height 30
click at [729, 261] on input "18.000.000" at bounding box center [818, 262] width 249 height 30
click at [765, 262] on input "18.000.000" at bounding box center [818, 262] width 249 height 30
click at [933, 55] on span "save changes" at bounding box center [933, 51] width 54 height 13
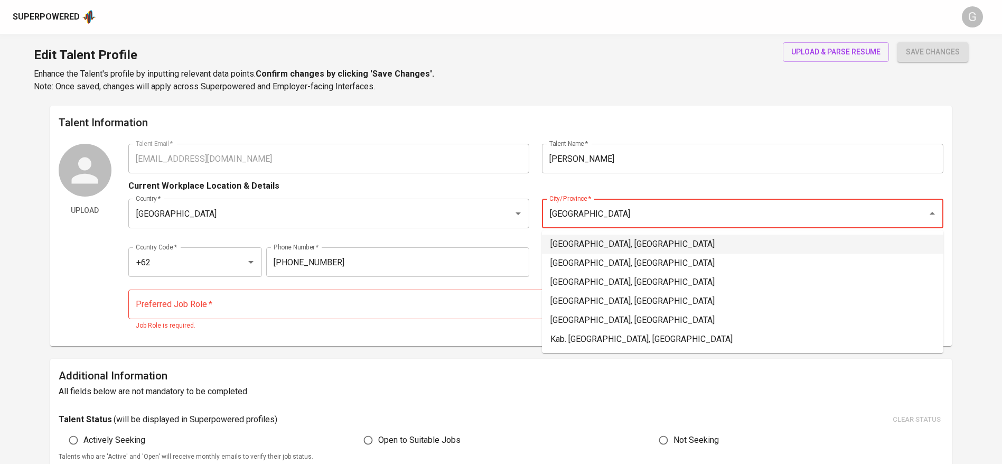
click at [652, 245] on li "Jakarta Selatan, DKI Jakarta" at bounding box center [742, 243] width 401 height 19
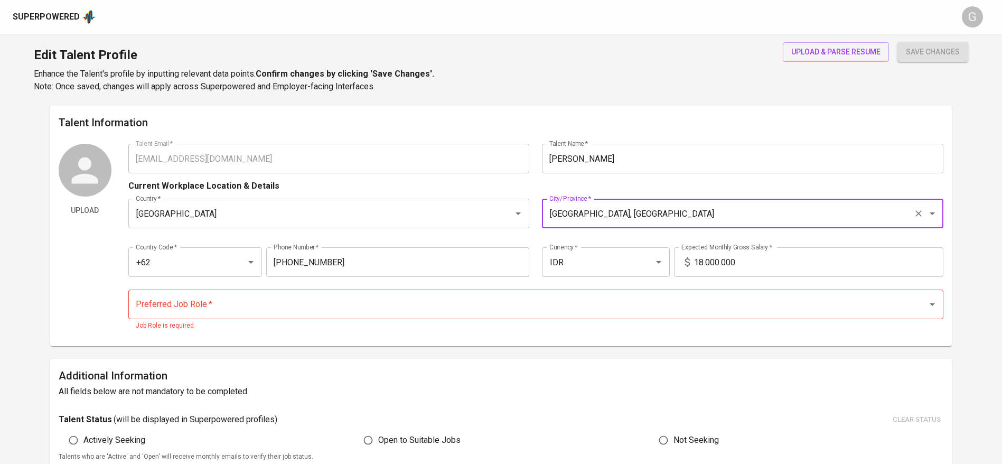
type input "Jakarta Selatan, DKI Jakarta"
click at [437, 302] on input "Preferred Job Role   *" at bounding box center [521, 304] width 776 height 20
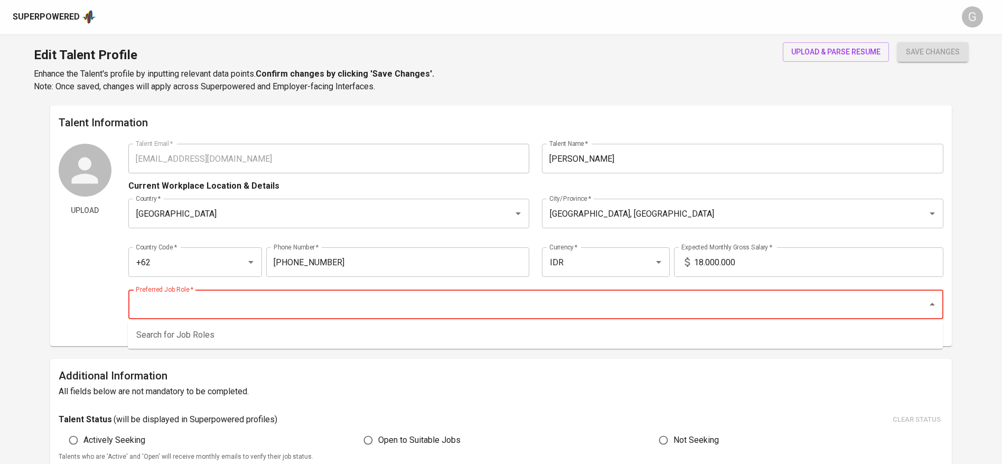
type input "w"
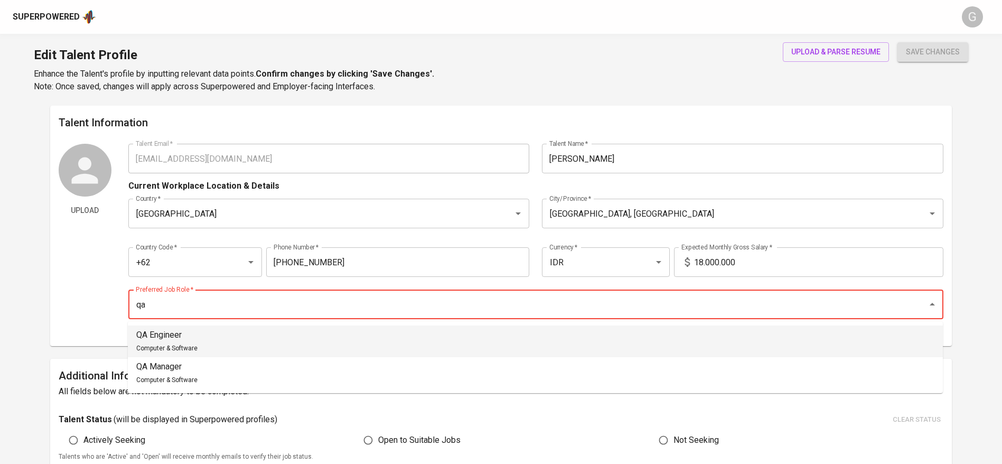
click at [327, 343] on li "QA Engineer Computer & Software" at bounding box center [535, 341] width 815 height 32
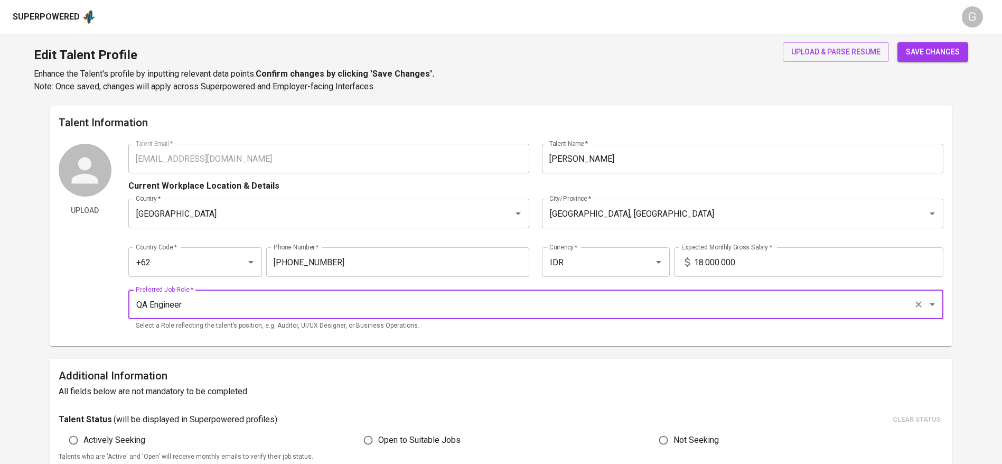
type input "QA Engineer"
click at [925, 51] on span "save changes" at bounding box center [933, 51] width 54 height 13
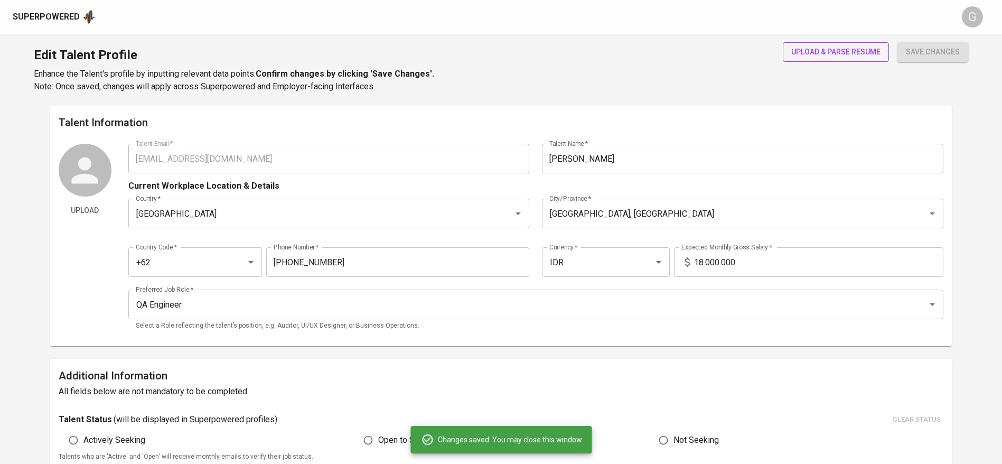
click at [823, 48] on span "upload & parse resume" at bounding box center [835, 51] width 89 height 13
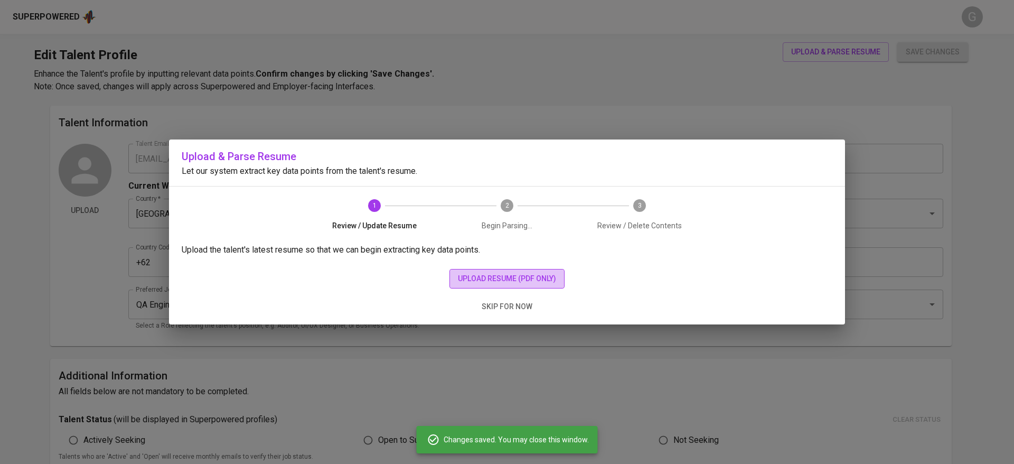
click at [504, 272] on span "upload resume (pdf only)" at bounding box center [507, 278] width 98 height 13
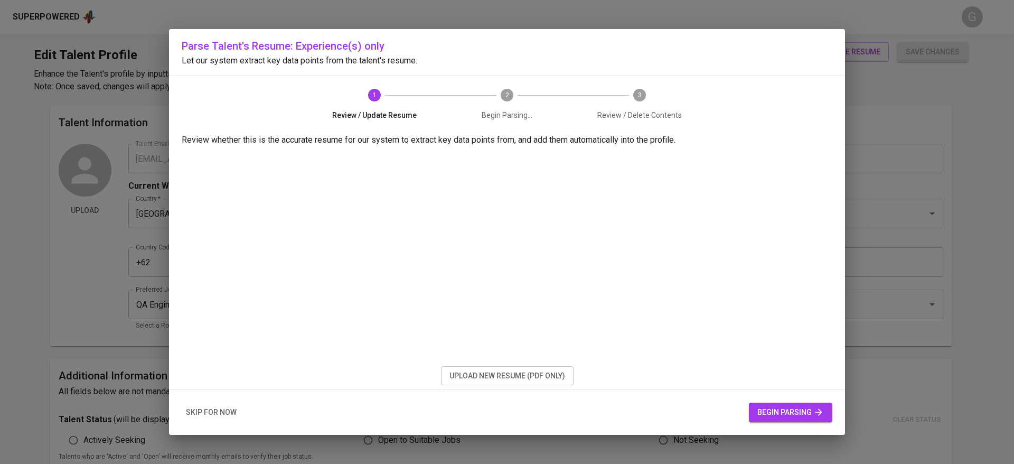
click at [791, 406] on span "begin parsing" at bounding box center [790, 412] width 67 height 13
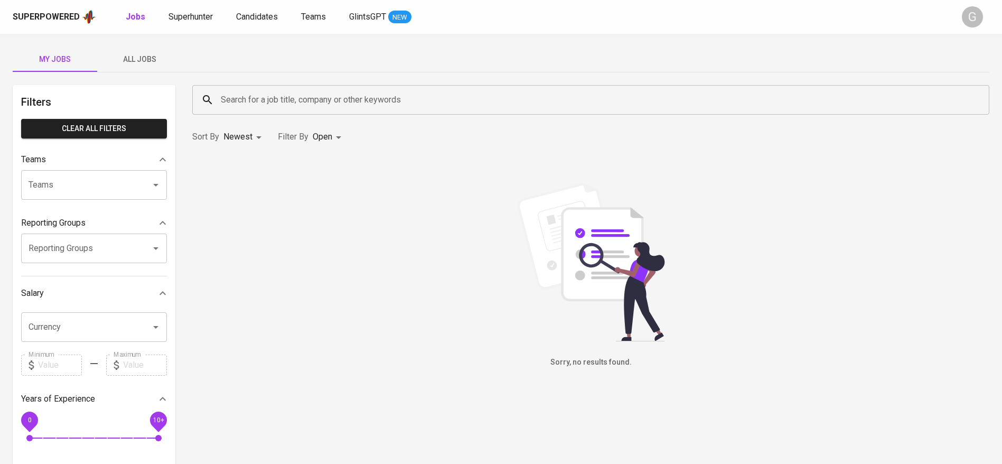
click at [130, 56] on span "All Jobs" at bounding box center [140, 59] width 72 height 13
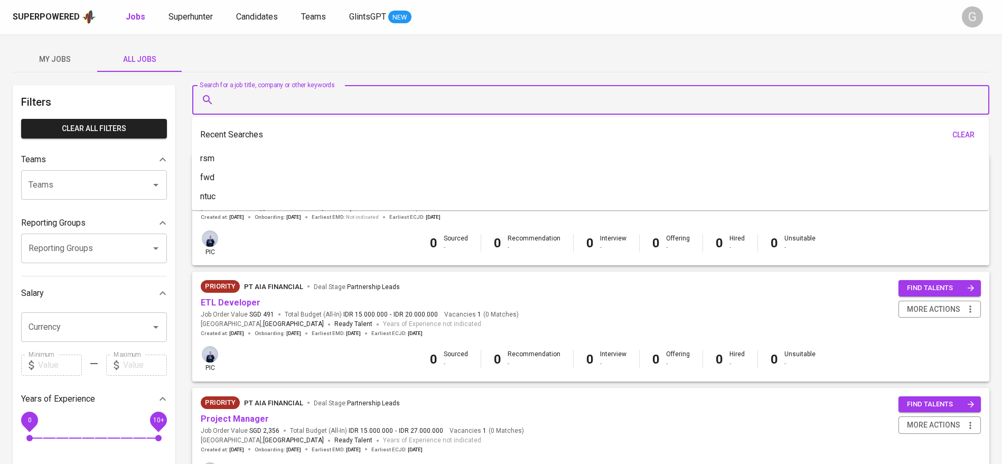
click at [258, 100] on input "Search for a job title, company or other keywords" at bounding box center [593, 100] width 750 height 20
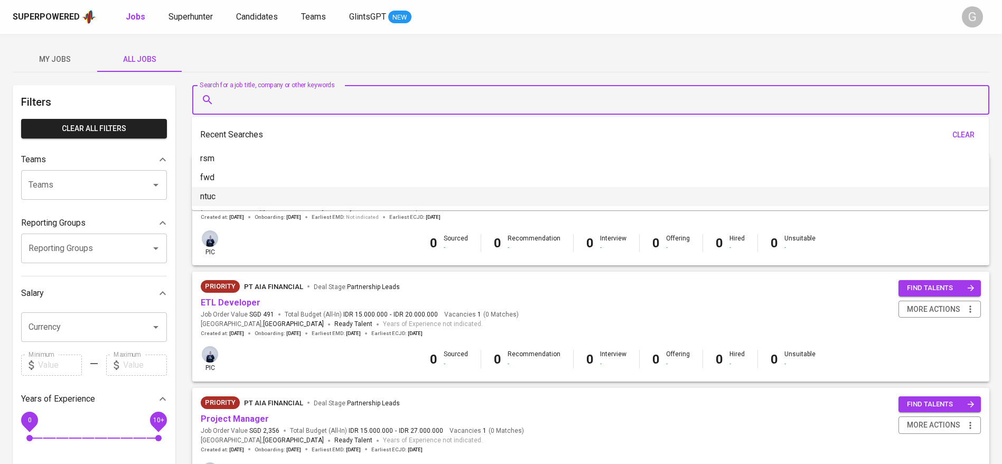
click at [224, 197] on li "ntuc" at bounding box center [590, 196] width 797 height 19
type input "ntuc"
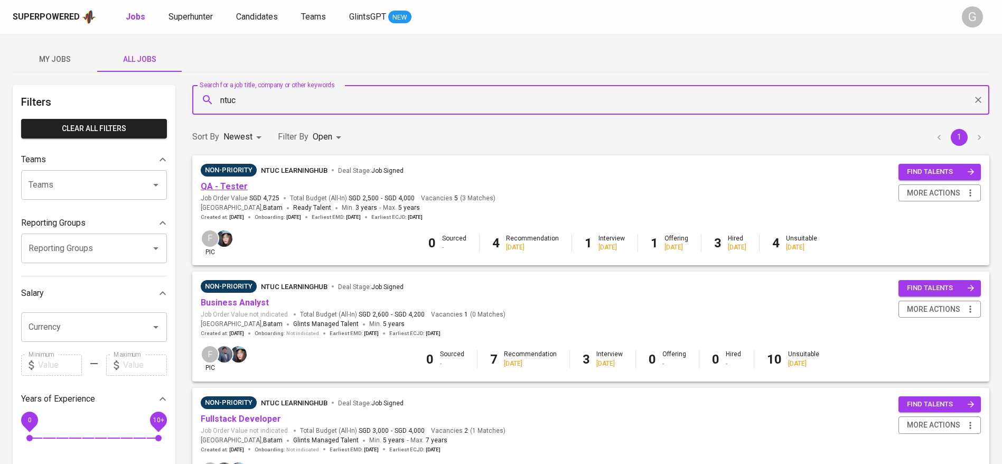
click at [222, 182] on link "QA - Tester" at bounding box center [224, 186] width 47 height 10
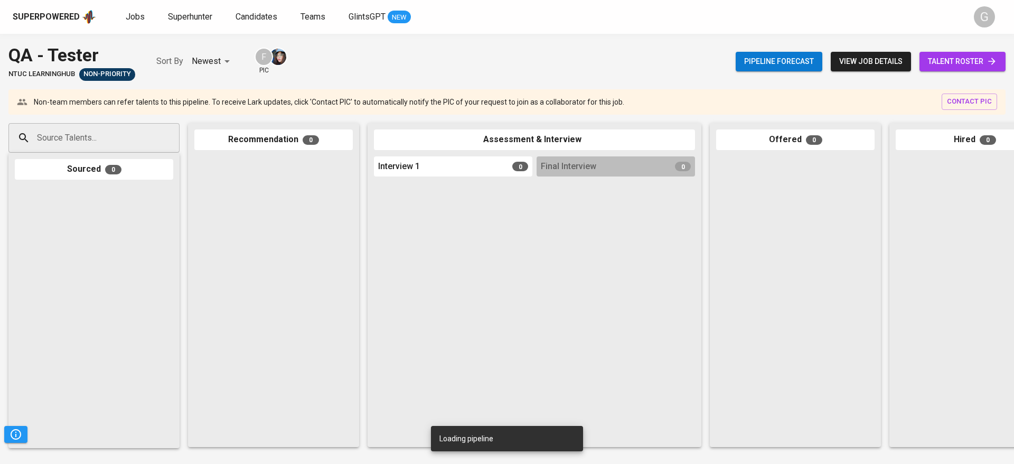
click at [966, 64] on span "talent roster" at bounding box center [962, 61] width 69 height 13
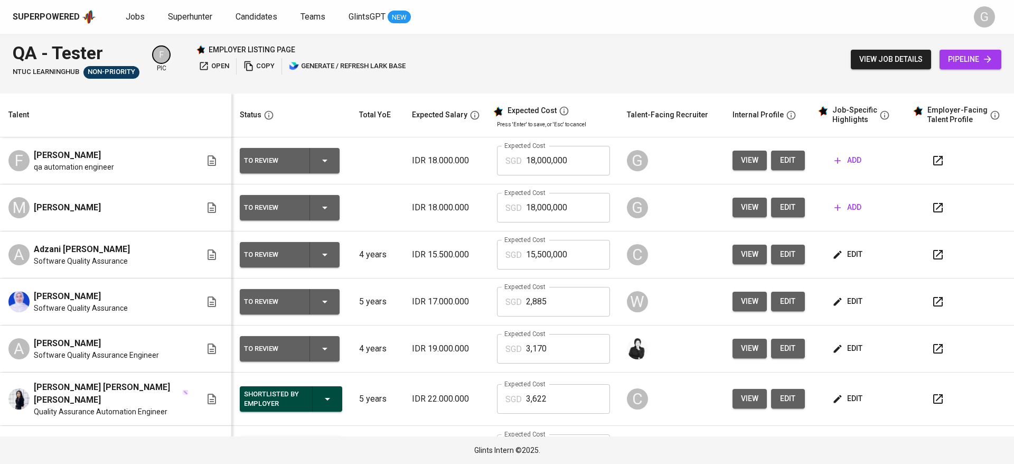
click at [784, 156] on span "edit" at bounding box center [787, 160] width 17 height 13
click at [779, 212] on span "edit" at bounding box center [787, 207] width 17 height 13
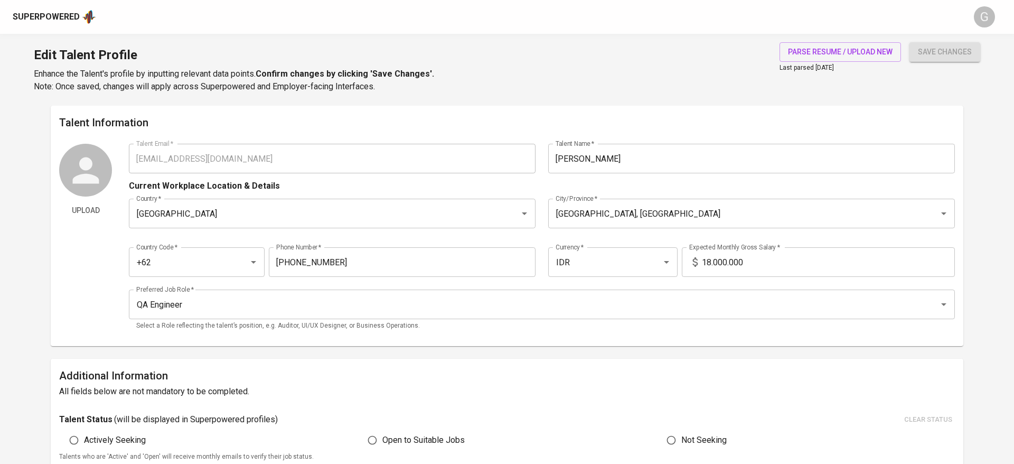
type input "[EMAIL_ADDRESS][DOMAIN_NAME]"
type input "[PERSON_NAME]"
type input "[GEOGRAPHIC_DATA]"
type input "Jakarta Selatan, DKI Jakarta"
type input "+62"
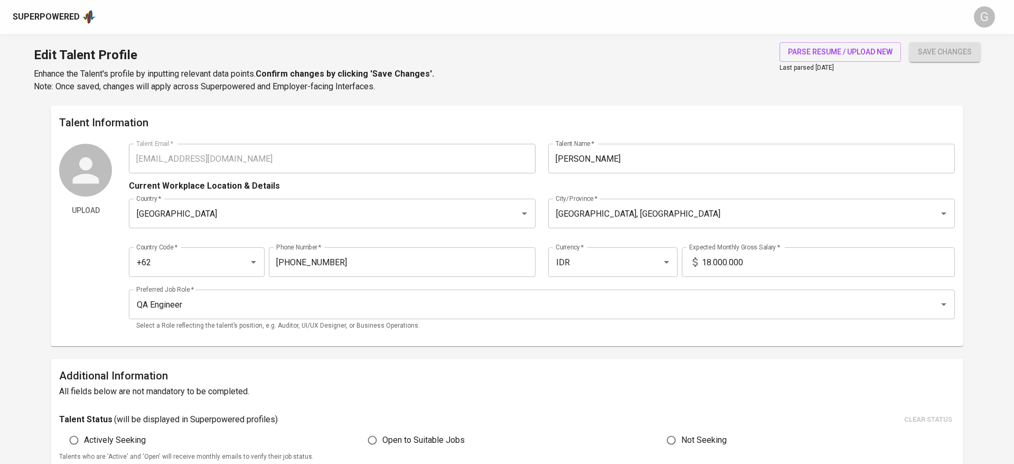
type input "812-8348-6318"
type input "IDR"
type input "QA Engineer"
click at [828, 56] on span "parse resume / upload new" at bounding box center [828, 51] width 105 height 13
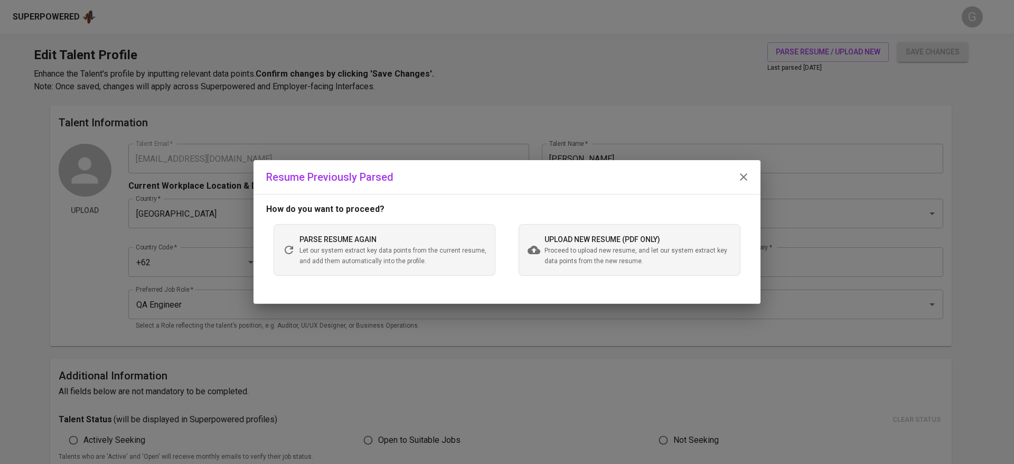
click at [569, 254] on span "Proceed to upload new resume, and let our system extract key data points from t…" at bounding box center [637, 256] width 187 height 21
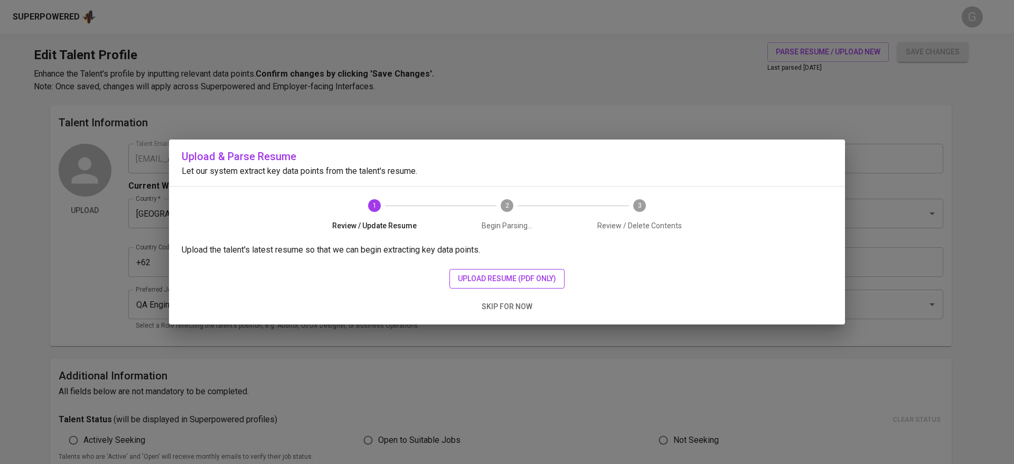
click at [523, 280] on span "upload resume (pdf only)" at bounding box center [507, 278] width 98 height 13
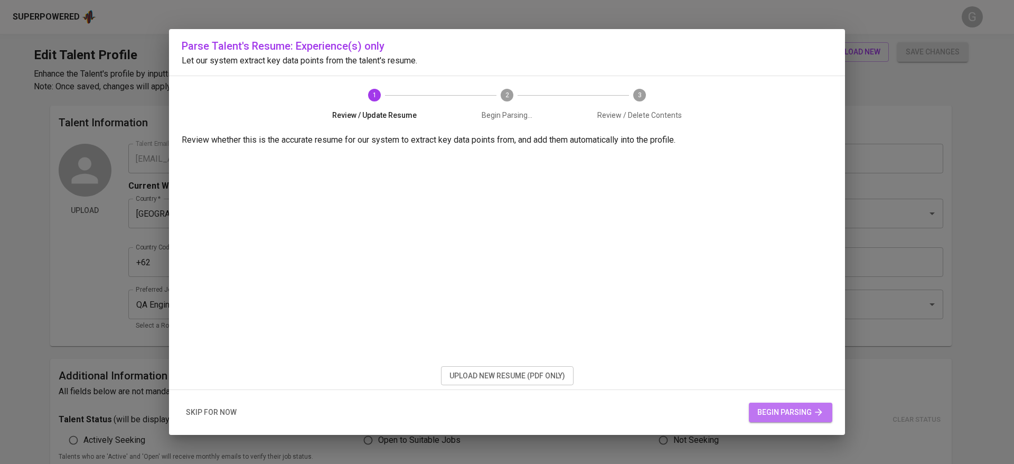
click at [782, 406] on span "begin parsing" at bounding box center [790, 412] width 67 height 13
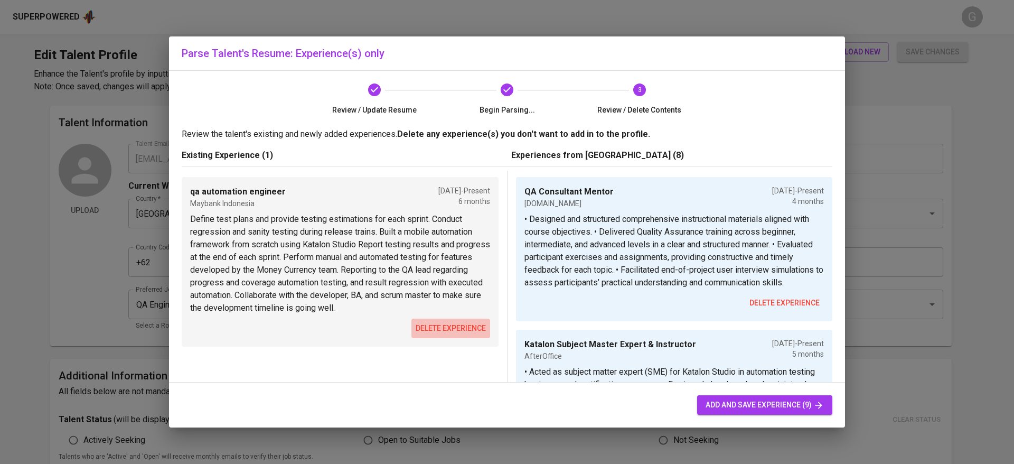
click at [438, 328] on span "delete experience" at bounding box center [451, 328] width 70 height 13
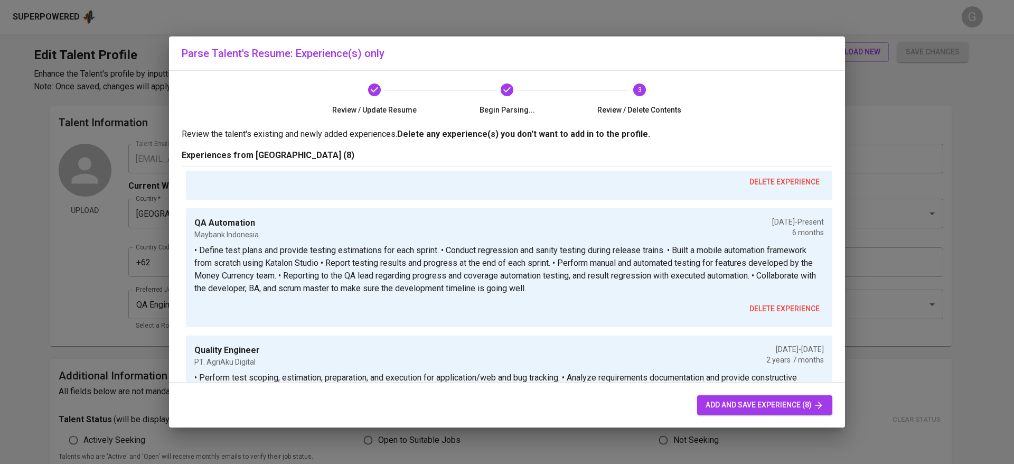
scroll to position [156, 0]
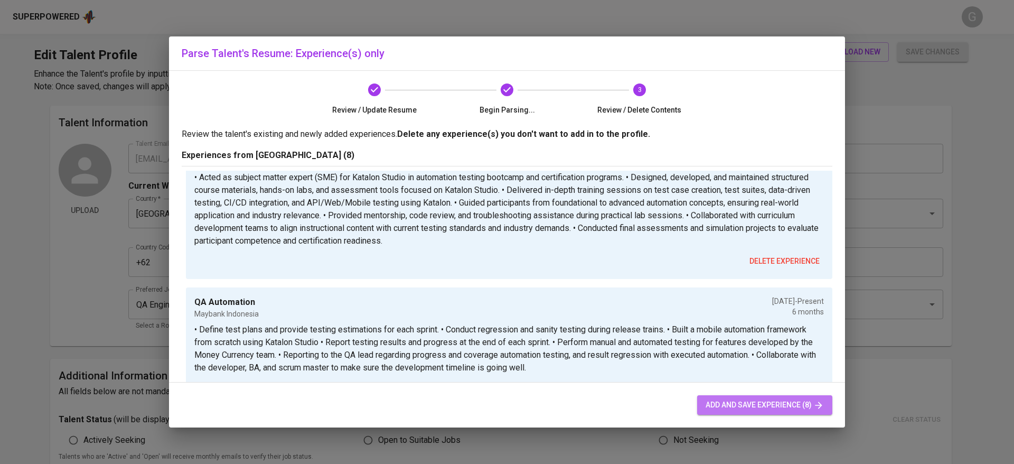
click at [749, 406] on span "add and save experience (8)" at bounding box center [765, 404] width 118 height 13
type input "QA Consultant Mentor"
type input "Dibimbing.id"
type input "06/01/2025"
type textarea "• Designed and structured comprehensive instructional materials aligned with co…"
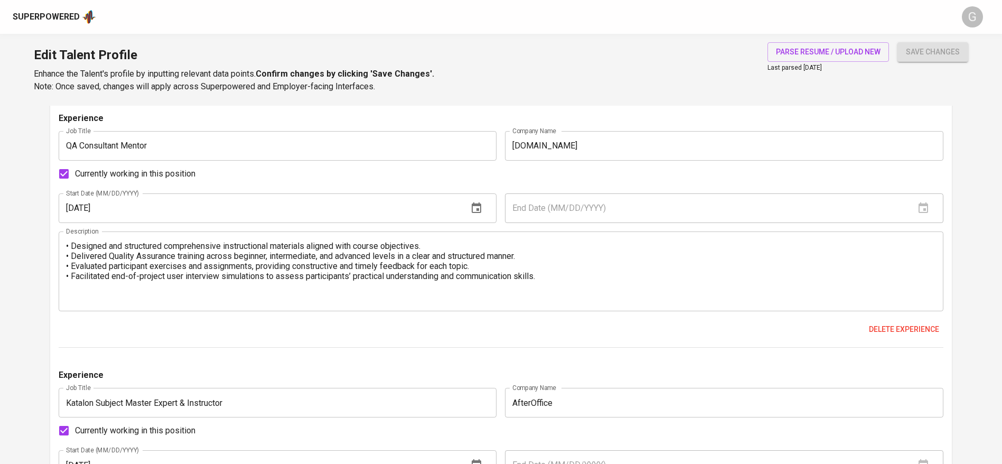
scroll to position [631, 0]
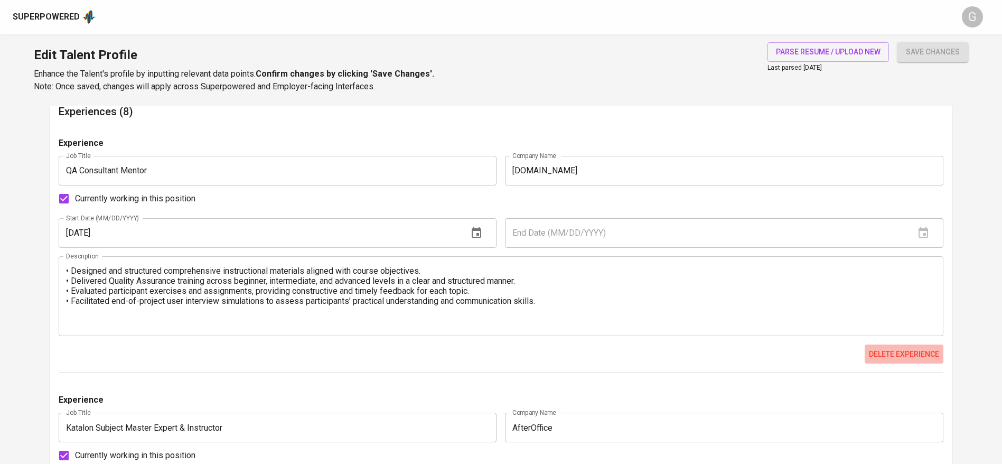
click at [906, 350] on span "Delete experience" at bounding box center [904, 353] width 70 height 13
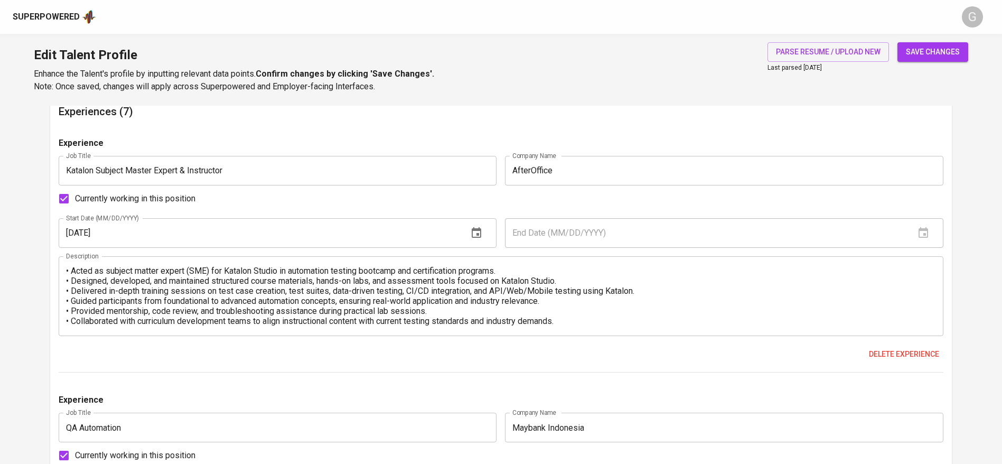
click at [906, 350] on span "Delete experience" at bounding box center [904, 353] width 70 height 13
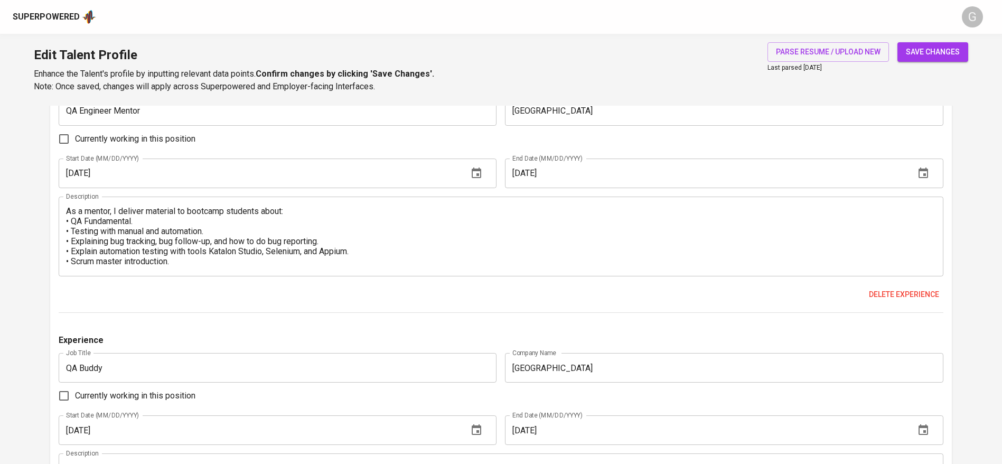
scroll to position [1185, 0]
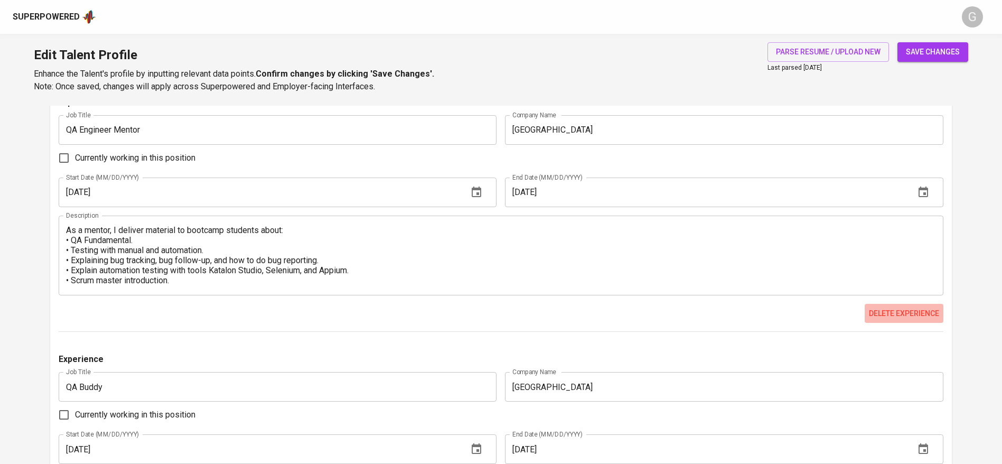
click at [900, 316] on span "Delete experience" at bounding box center [904, 313] width 70 height 13
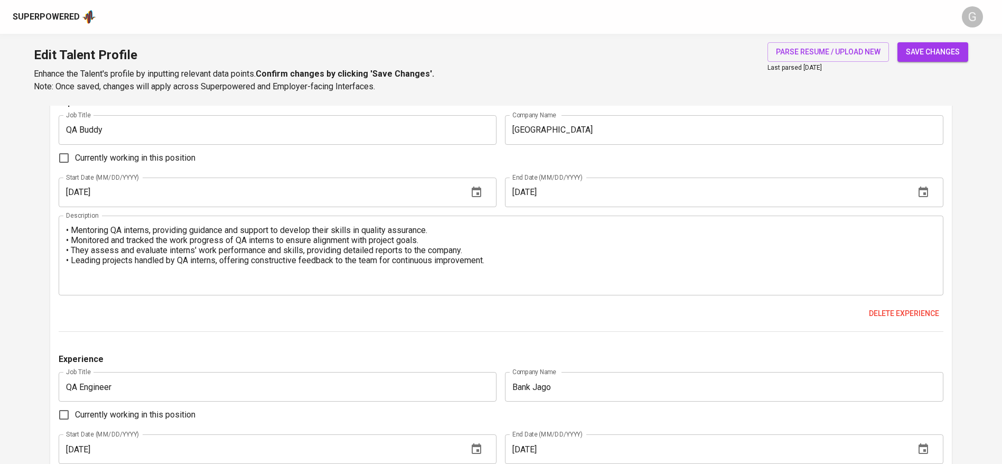
click at [900, 316] on span "Delete experience" at bounding box center [904, 313] width 70 height 13
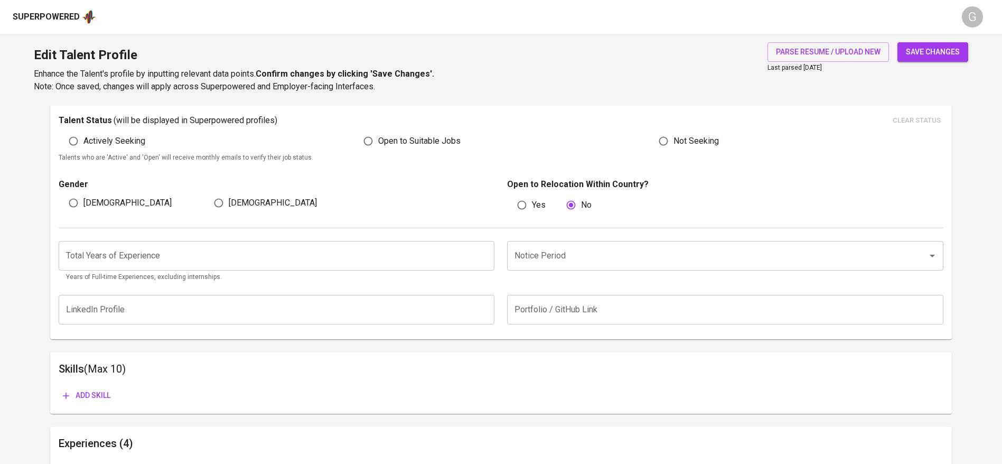
scroll to position [213, 0]
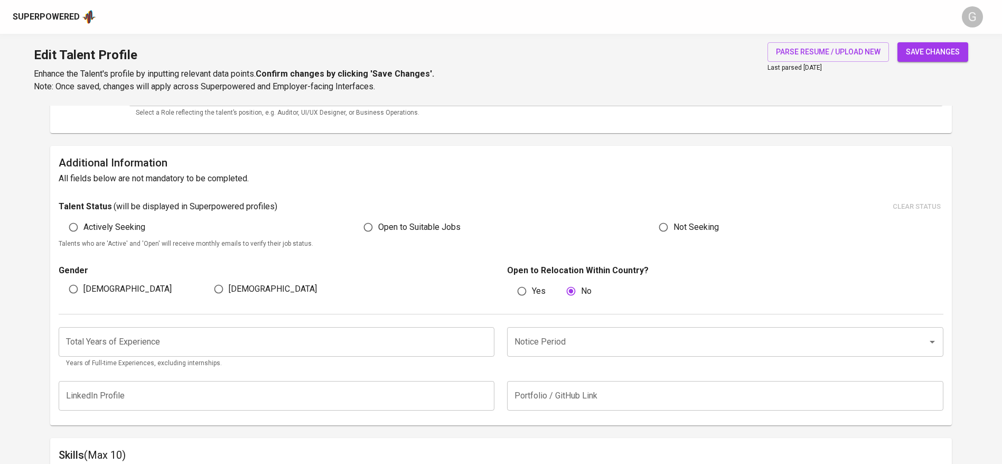
click at [215, 299] on div "Gender Male Female" at bounding box center [280, 282] width 443 height 37
click at [227, 292] on input "[DEMOGRAPHIC_DATA]" at bounding box center [219, 289] width 20 height 20
radio input "true"
click at [219, 336] on input "number" at bounding box center [277, 342] width 436 height 30
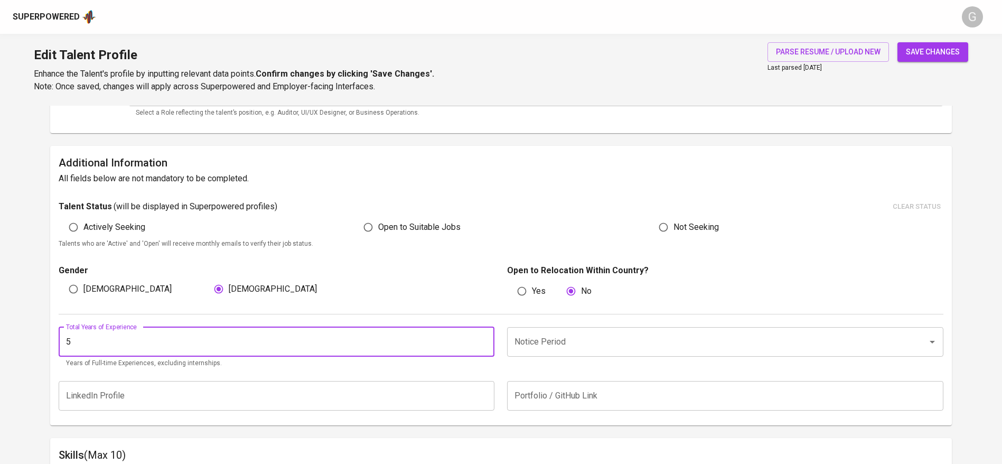
type input "5"
click at [607, 342] on input "Notice Period" at bounding box center [710, 342] width 397 height 20
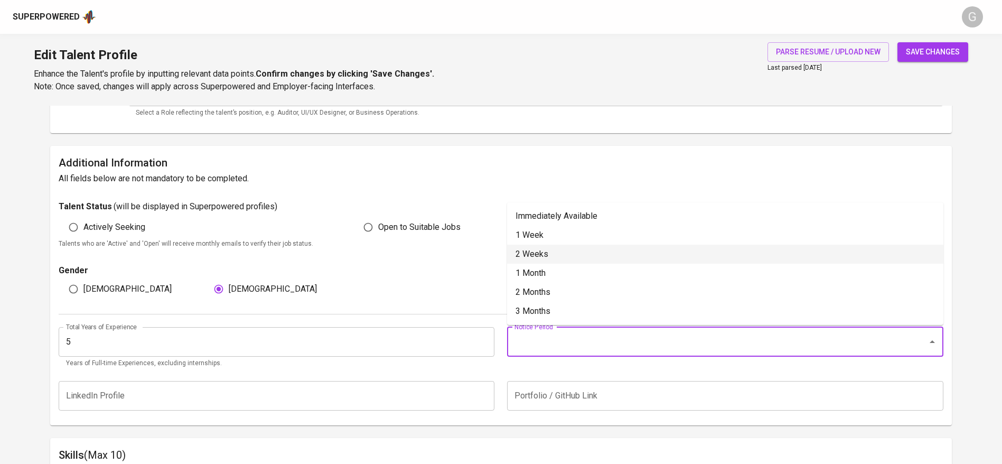
click at [541, 255] on li "2 Weeks" at bounding box center [725, 254] width 436 height 19
type input "2 Weeks"
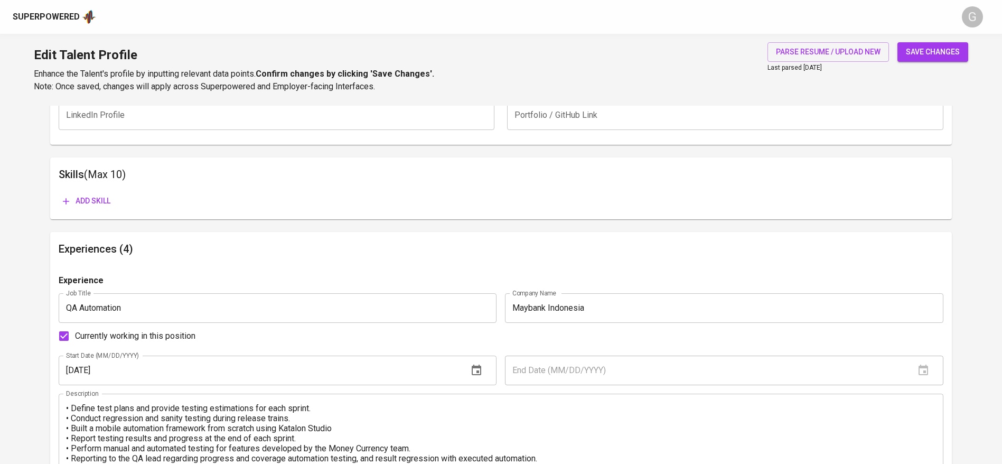
scroll to position [530, 0]
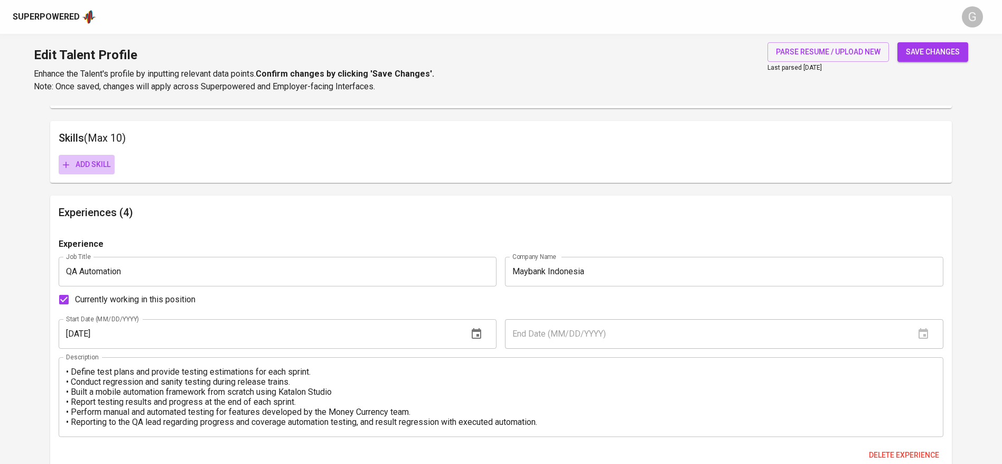
click at [100, 164] on span "Add skill" at bounding box center [87, 164] width 48 height 13
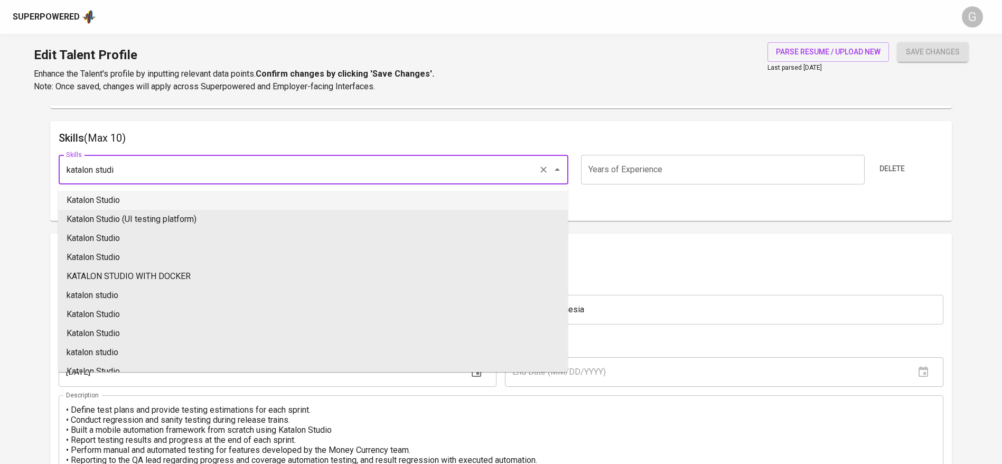
click at [128, 196] on li "Katalon Studio" at bounding box center [313, 200] width 510 height 19
type input "Katalon Studio"
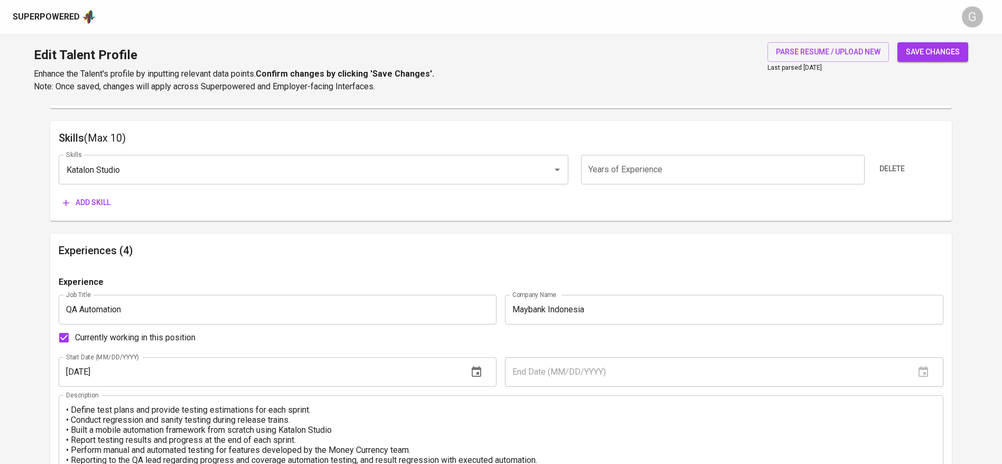
click at [92, 202] on span "Add skill" at bounding box center [87, 202] width 48 height 13
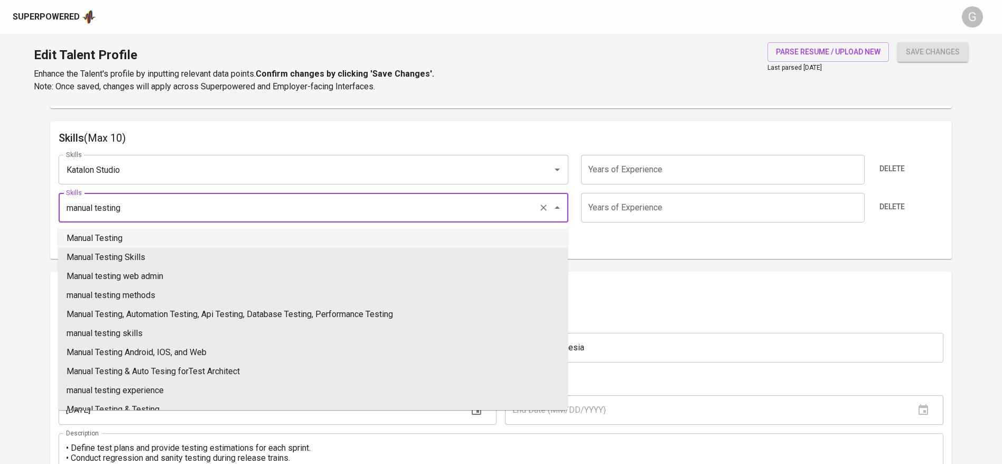
click at [102, 233] on li "Manual Testing" at bounding box center [313, 238] width 510 height 19
type input "Manual Testing"
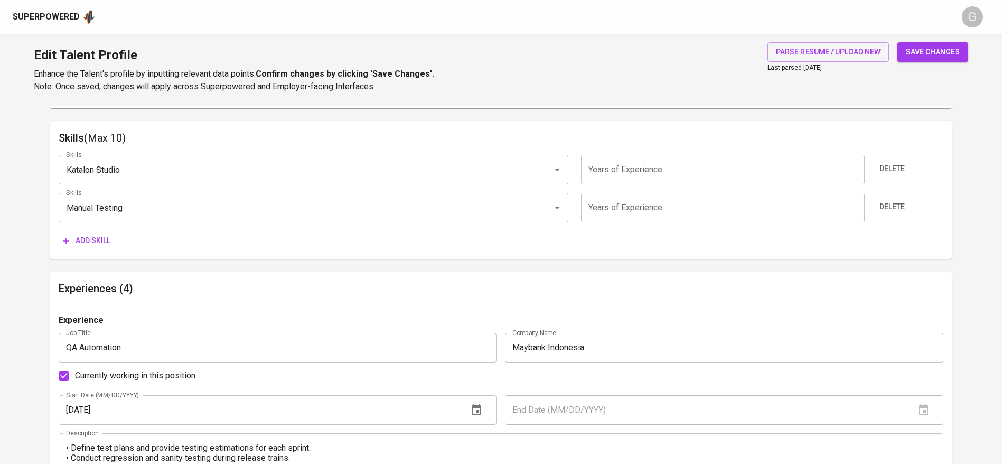
click at [103, 238] on span "Add skill" at bounding box center [87, 240] width 48 height 13
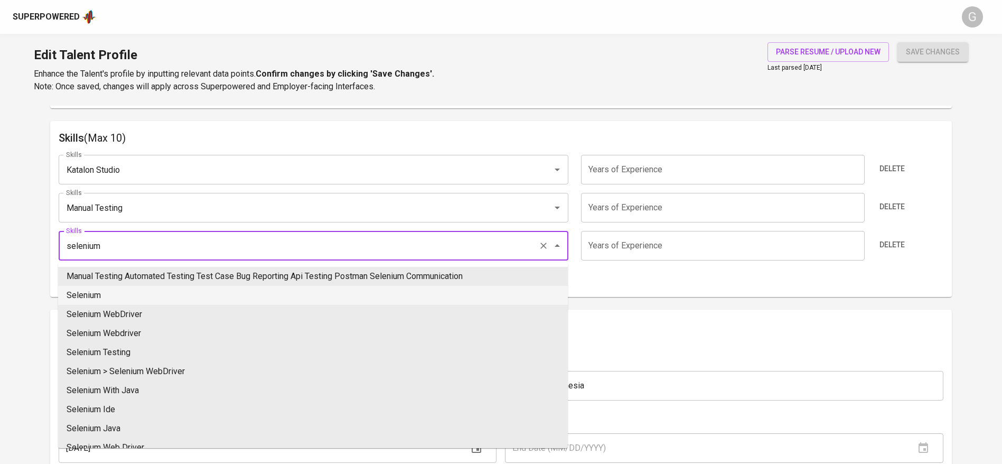
click at [100, 297] on li "Selenium" at bounding box center [313, 295] width 510 height 19
type input "Selenium"
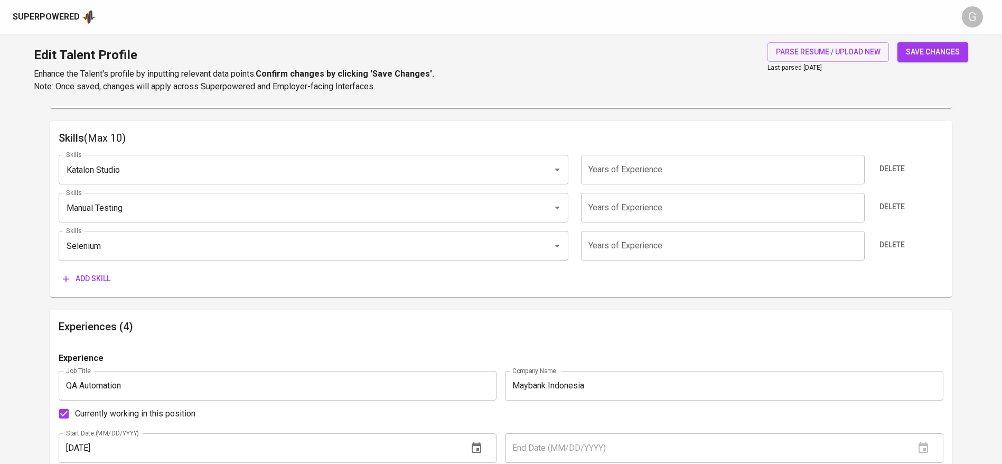
click at [92, 283] on span "Add skill" at bounding box center [87, 278] width 48 height 13
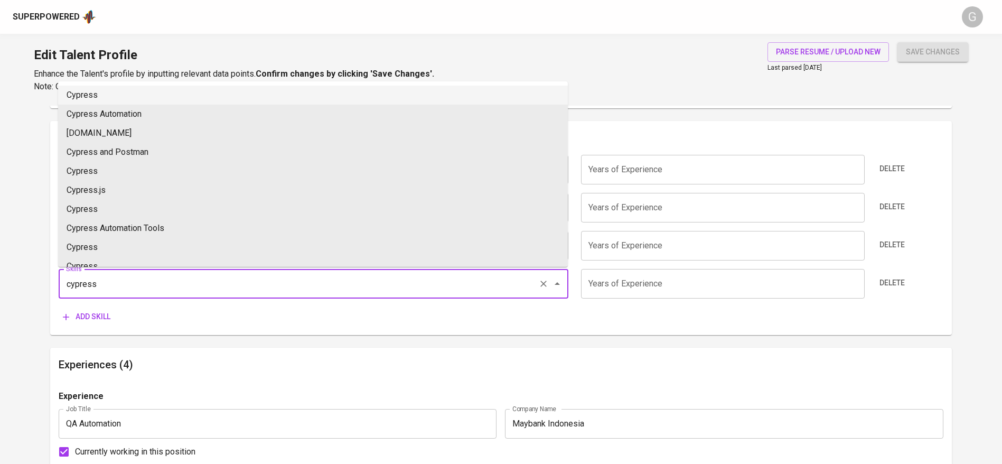
click at [89, 93] on li "Cypress" at bounding box center [313, 95] width 510 height 19
type input "Cypress"
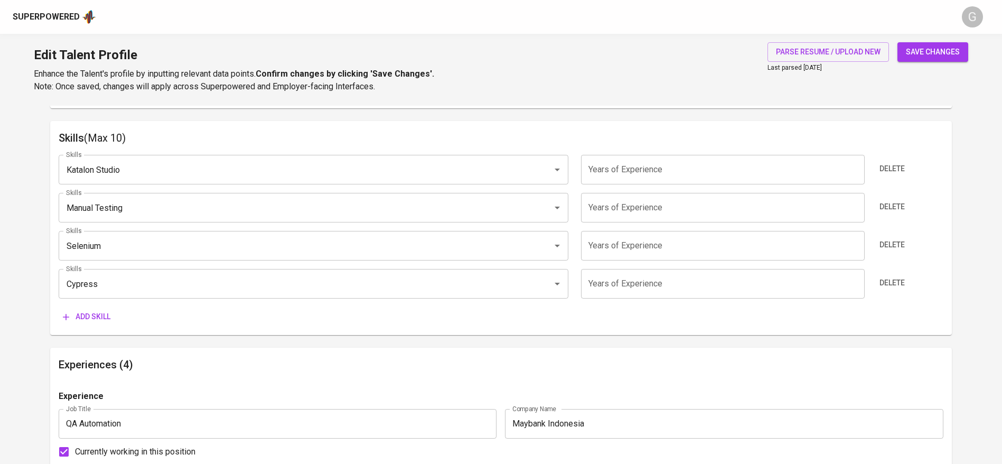
click at [624, 163] on input "number" at bounding box center [722, 170] width 283 height 30
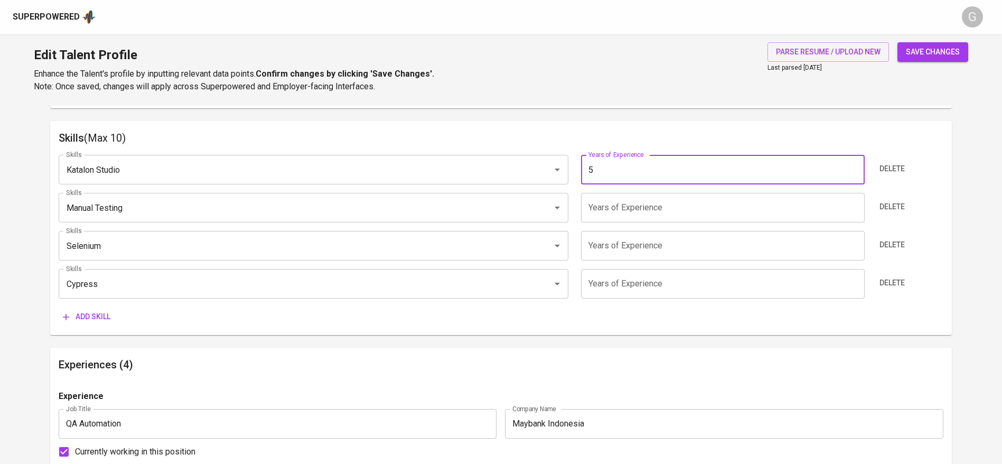
type input "5"
click at [627, 200] on input "number" at bounding box center [722, 208] width 283 height 30
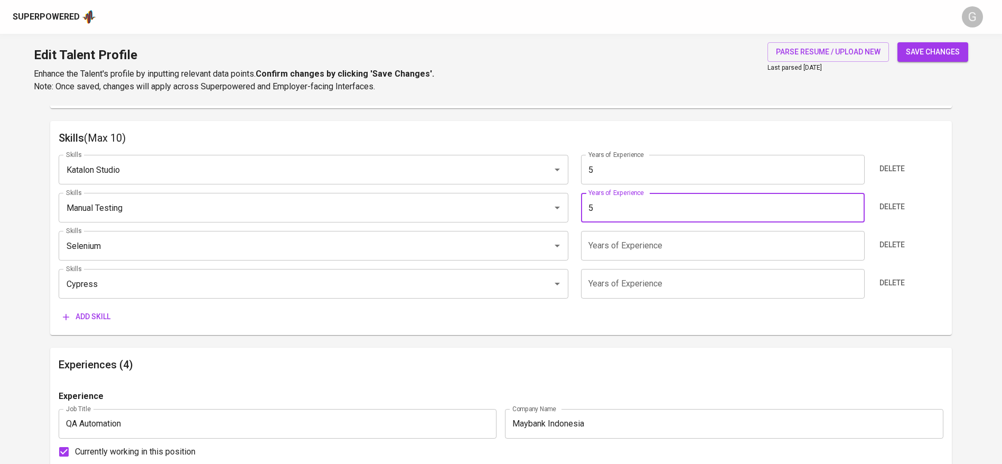
type input "5"
click at [626, 243] on input "number" at bounding box center [722, 246] width 283 height 30
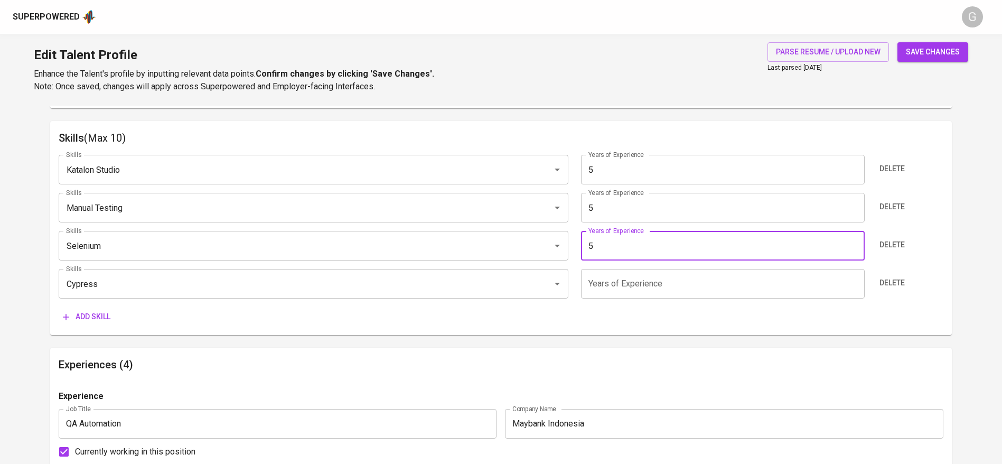
type input "5"
click at [625, 276] on input "number" at bounding box center [722, 284] width 283 height 30
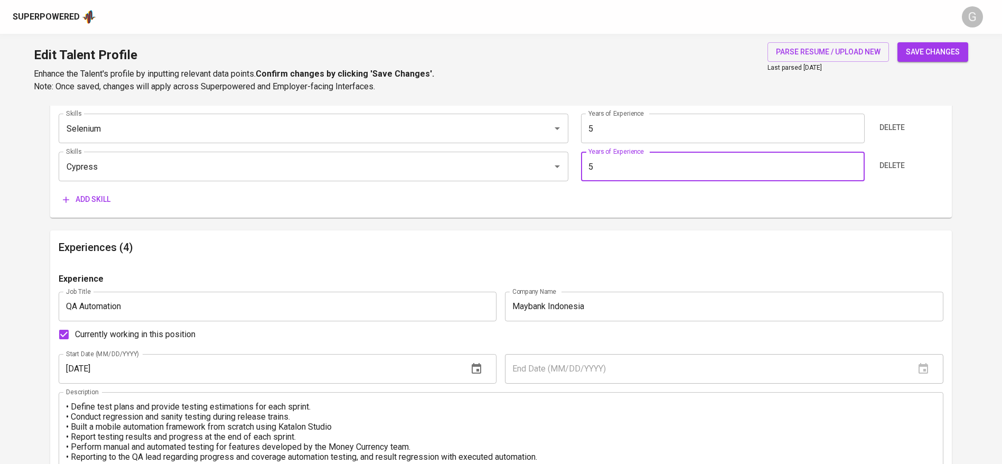
scroll to position [609, 0]
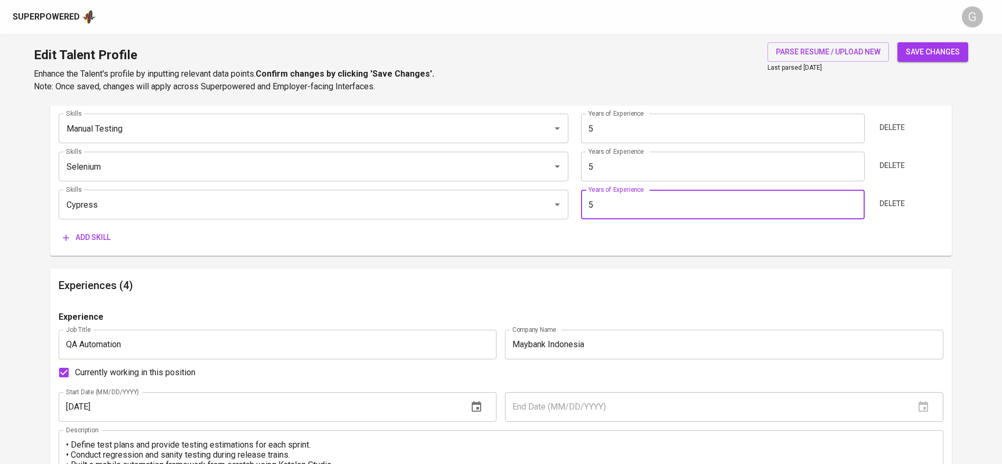
type input "5"
click at [102, 234] on span "Add skill" at bounding box center [87, 237] width 48 height 13
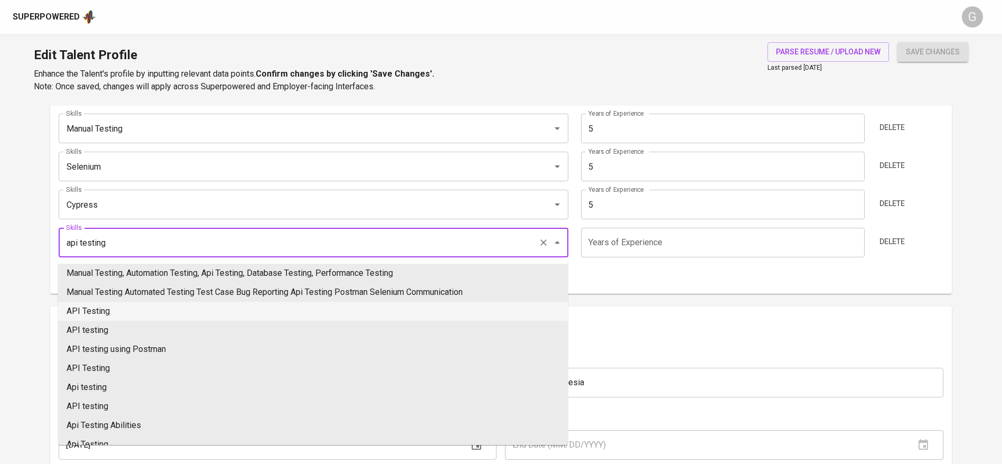
click at [91, 311] on li "API Testing" at bounding box center [313, 311] width 510 height 19
type input "API Testing"
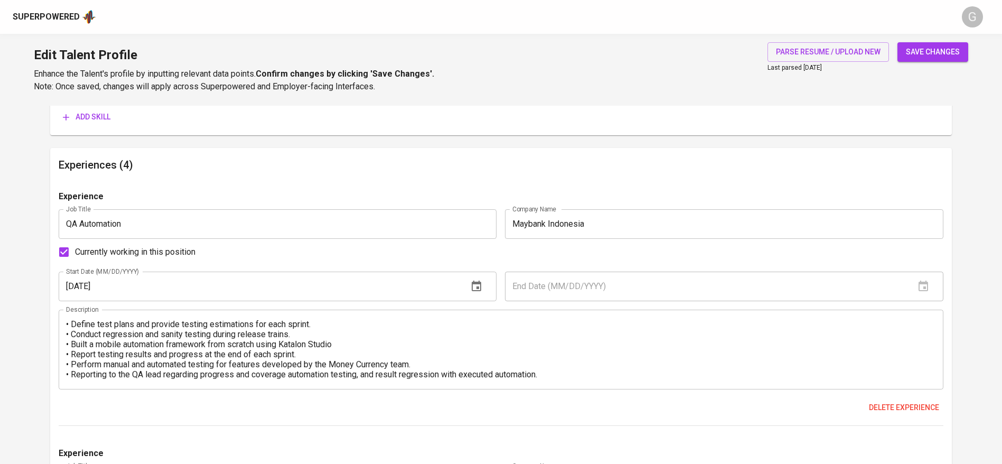
scroll to position [530, 0]
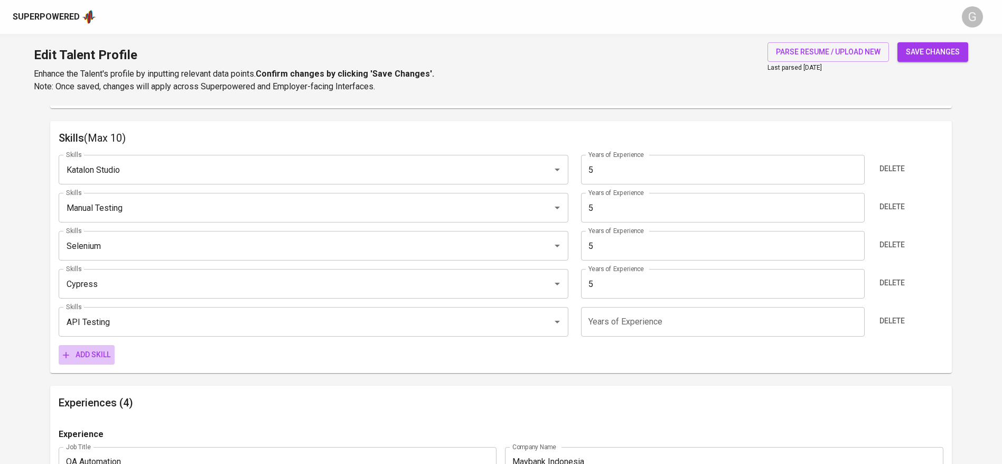
click at [75, 351] on span "Add skill" at bounding box center [87, 354] width 48 height 13
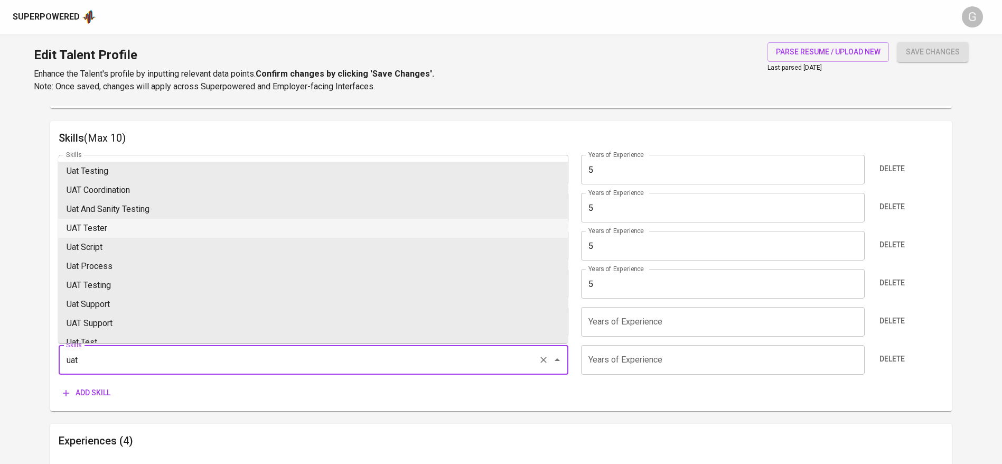
click at [125, 227] on li "UAT Tester" at bounding box center [313, 228] width 510 height 19
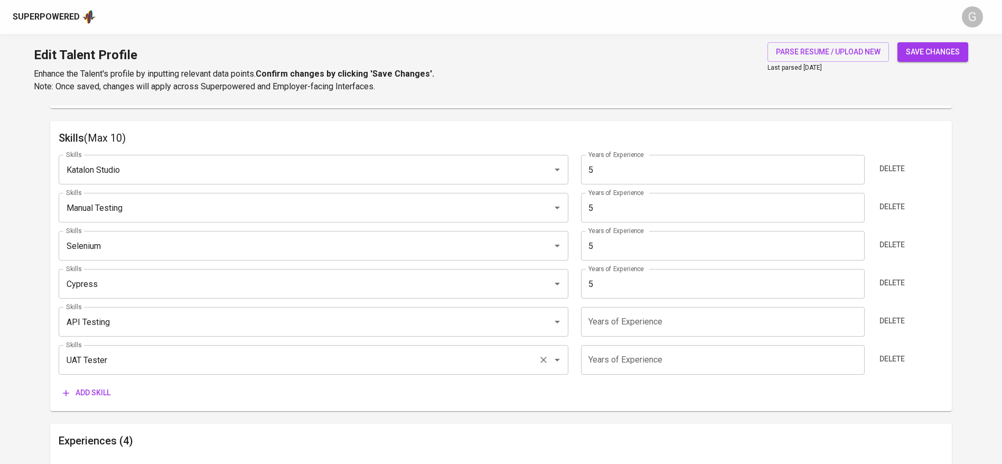
click at [129, 360] on input "UAT Tester" at bounding box center [298, 360] width 471 height 20
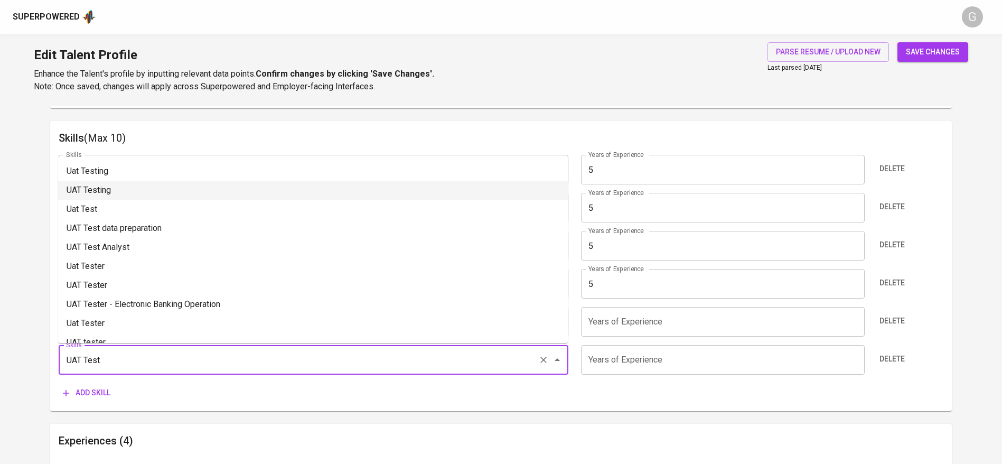
click at [140, 181] on li "UAT Testing" at bounding box center [313, 190] width 510 height 19
type input "UAT Testing"
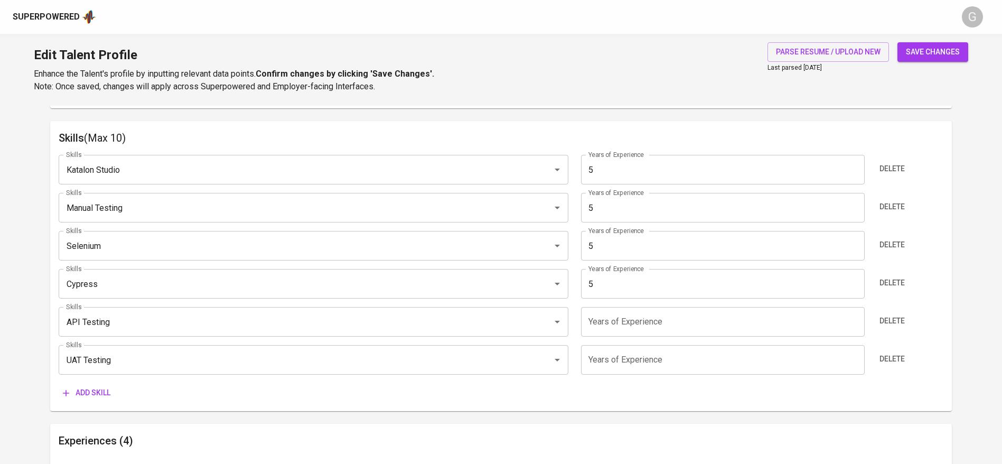
click at [620, 321] on input "number" at bounding box center [722, 322] width 283 height 30
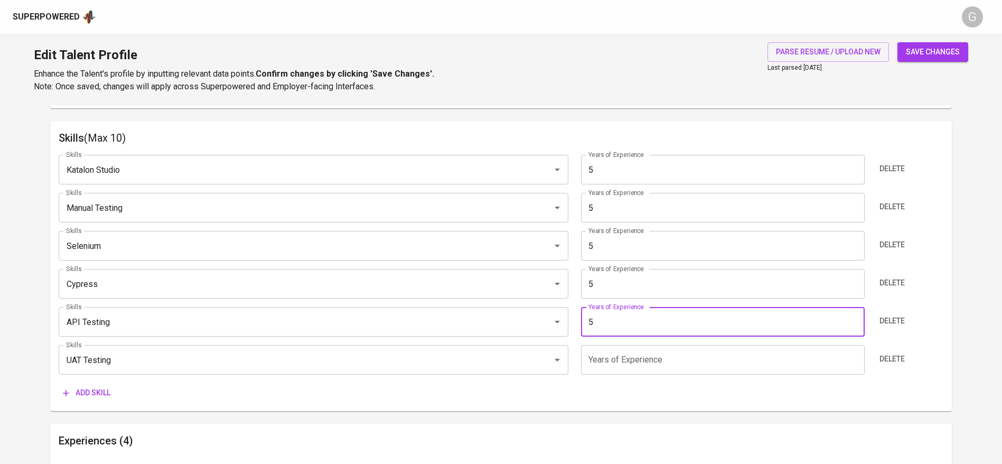
type input "5"
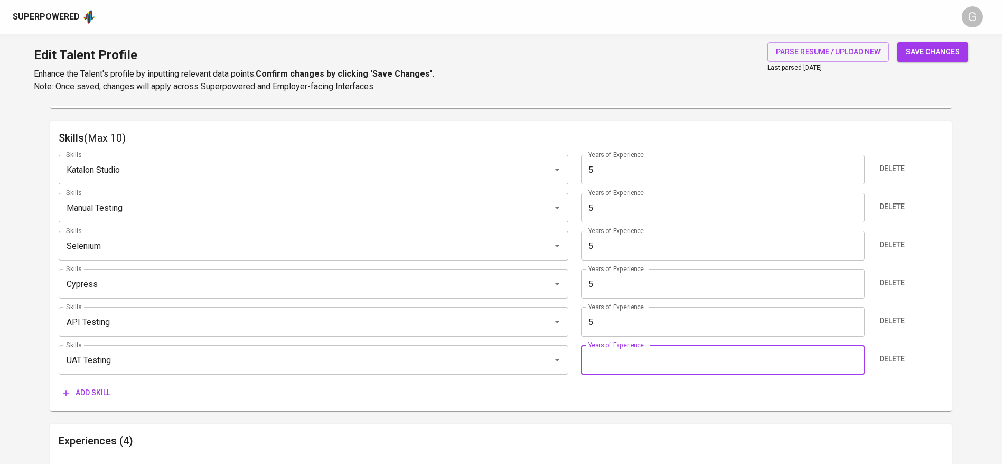
click at [626, 356] on input "number" at bounding box center [722, 360] width 283 height 30
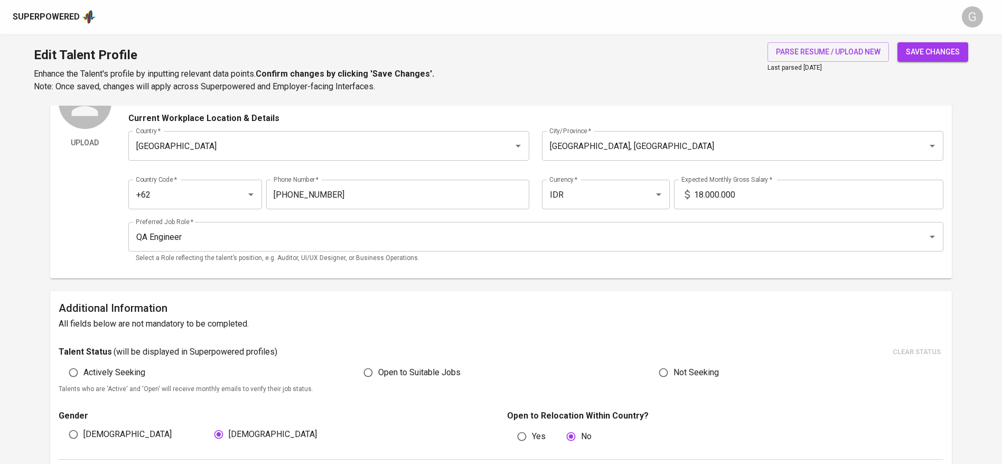
scroll to position [45, 0]
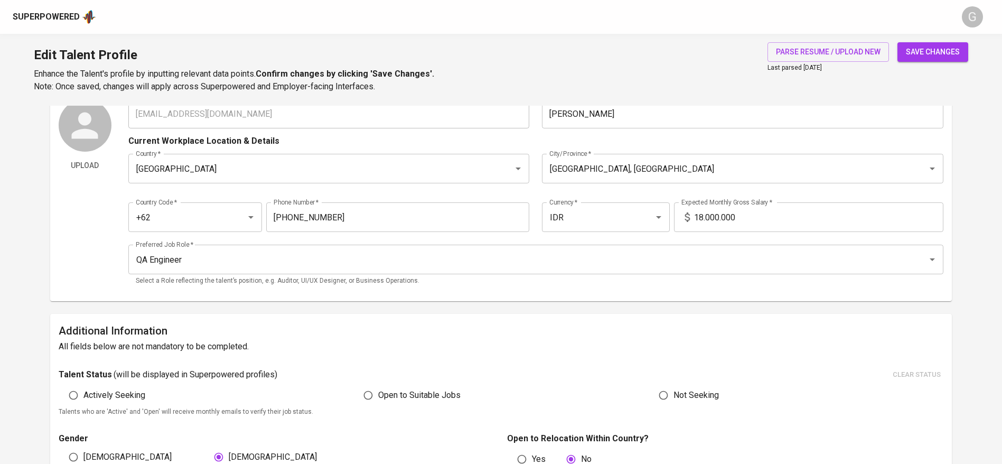
type input "5"
click at [928, 52] on span "save changes" at bounding box center [933, 51] width 54 height 13
type input "UAT Testing"
type input "API Testing"
type input "Cypress"
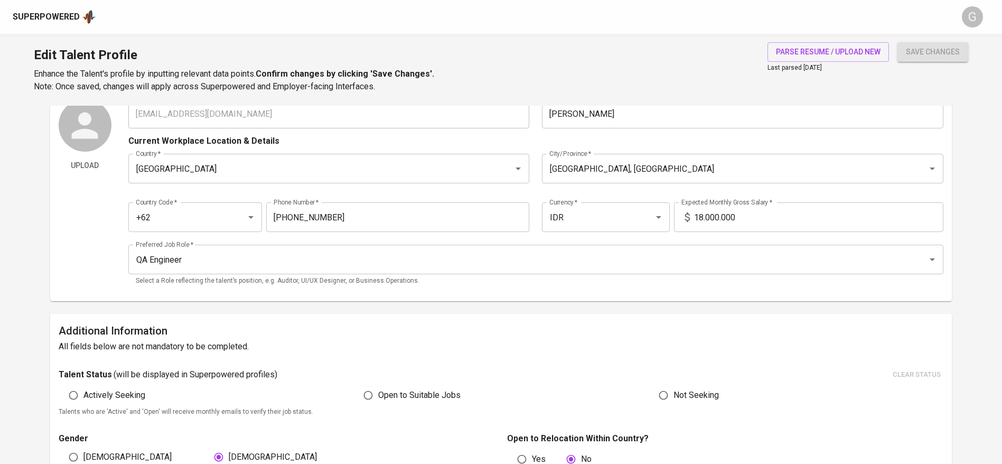
type input "Selenium"
type input "Manual Testing"
type input "Katalon Studio"
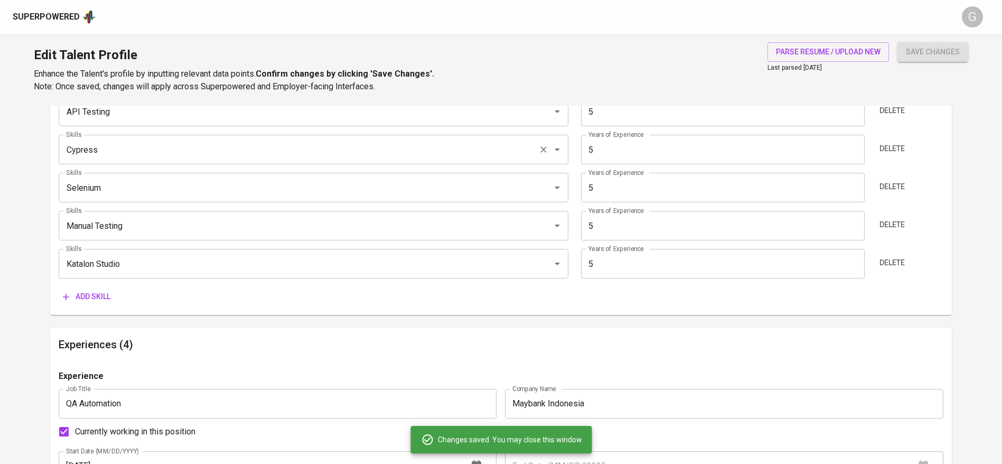
scroll to position [679, 0]
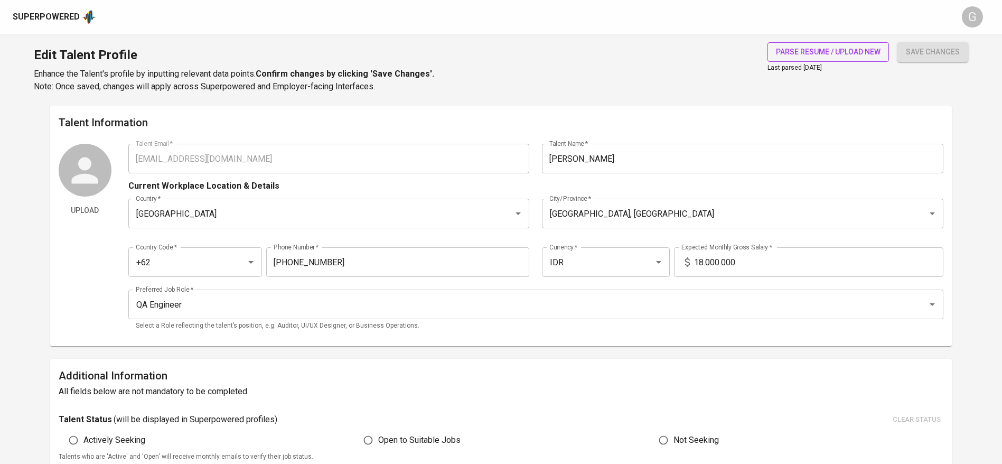
click at [822, 48] on span "parse resume / upload new" at bounding box center [828, 51] width 105 height 13
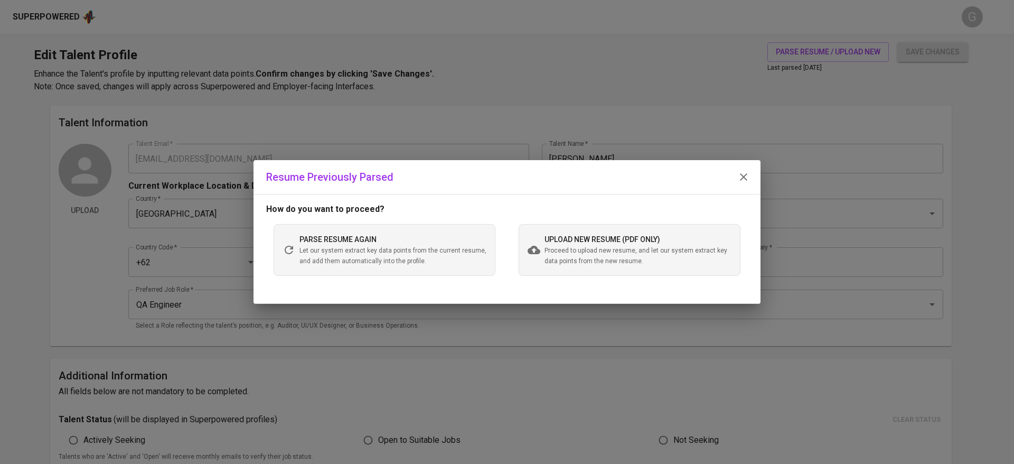
click at [605, 258] on span "Proceed to upload new resume, and let our system extract key data points from t…" at bounding box center [637, 256] width 187 height 21
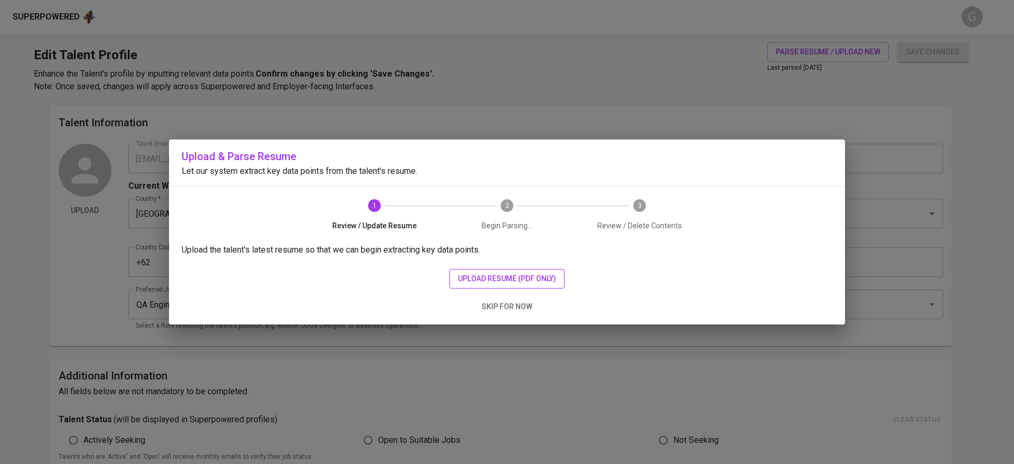
click at [518, 270] on button "upload resume (pdf only)" at bounding box center [506, 279] width 115 height 20
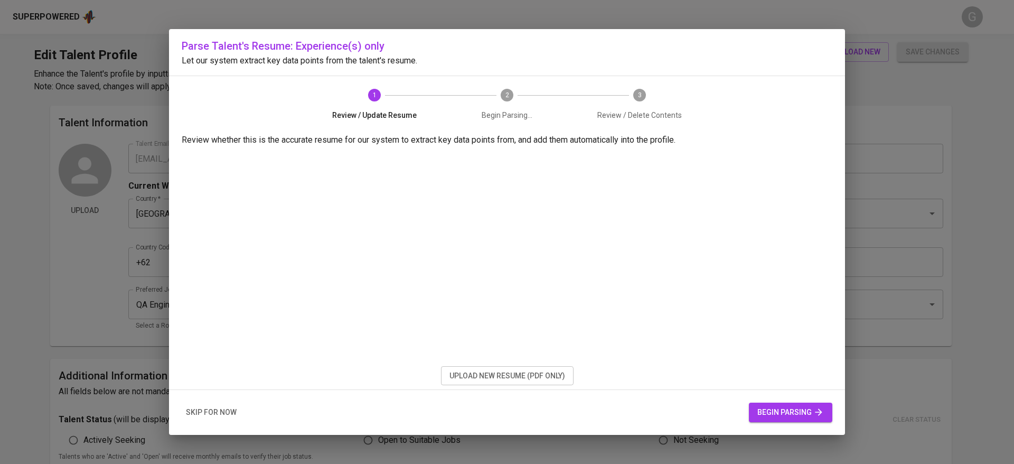
click at [801, 413] on span "begin parsing" at bounding box center [790, 412] width 67 height 13
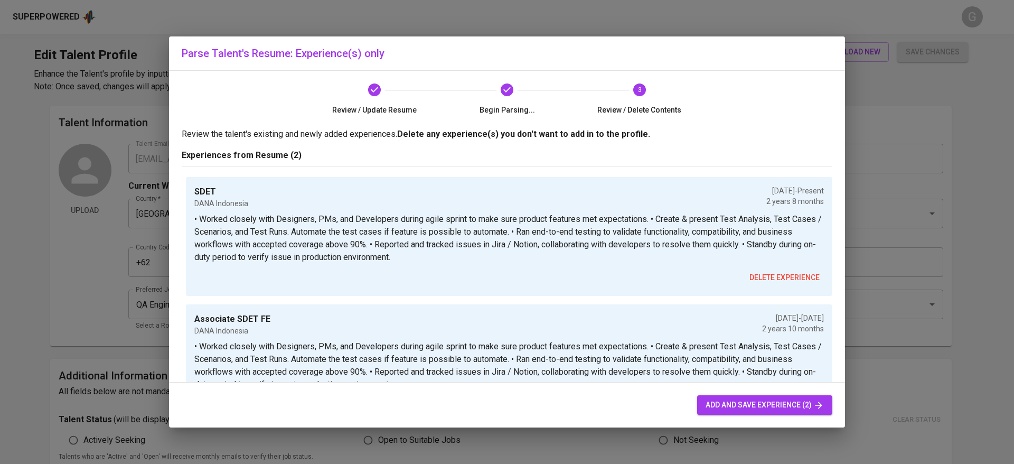
click at [725, 405] on span "add and save experience (2)" at bounding box center [765, 404] width 118 height 13
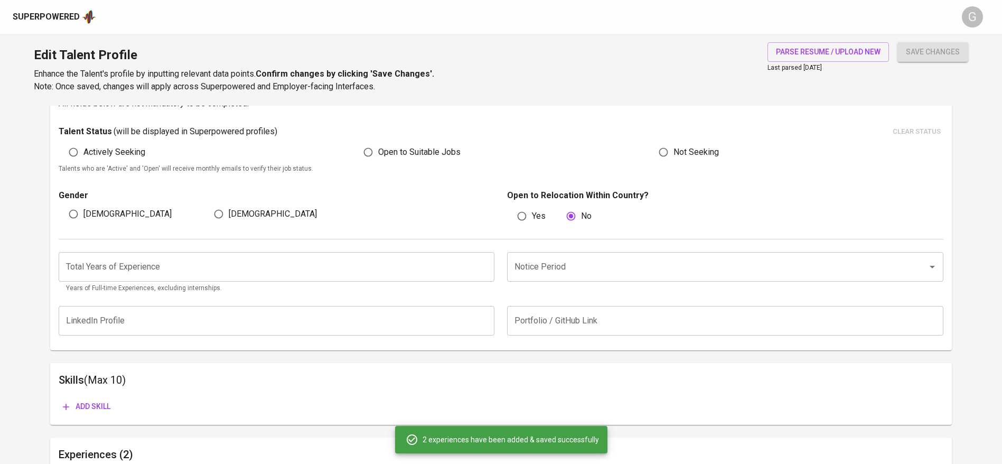
scroll to position [219, 0]
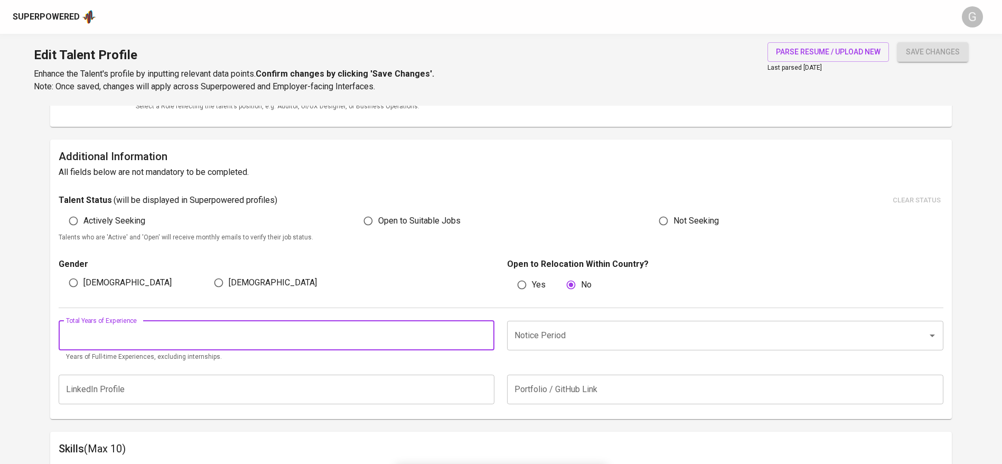
click at [224, 347] on input "number" at bounding box center [277, 336] width 436 height 30
type input "5"
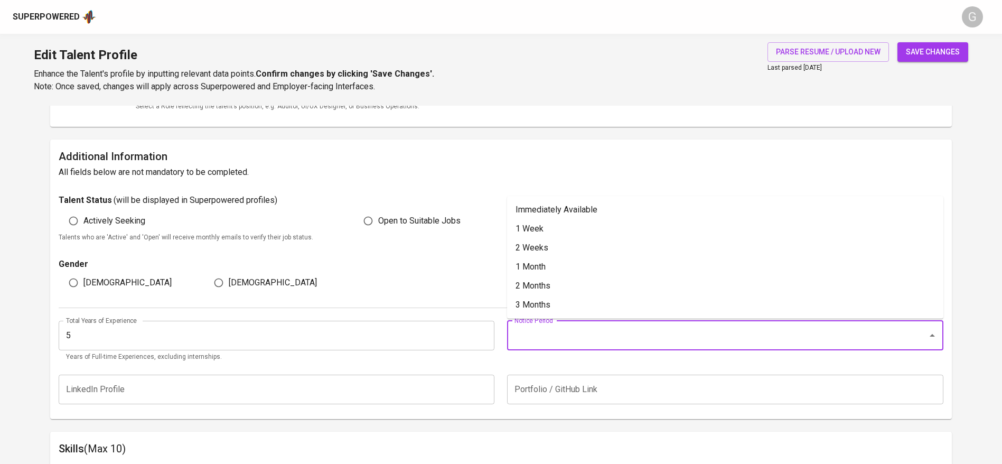
click at [548, 339] on input "Notice Period" at bounding box center [710, 335] width 397 height 20
click at [549, 278] on li "2 Months" at bounding box center [725, 285] width 436 height 19
type input "2 Months"
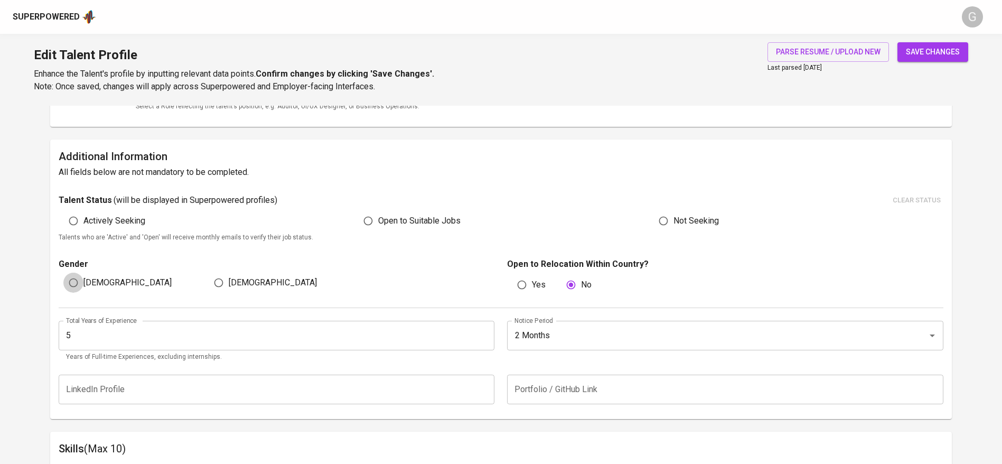
click at [63, 287] on input "Male" at bounding box center [73, 282] width 20 height 20
radio input "true"
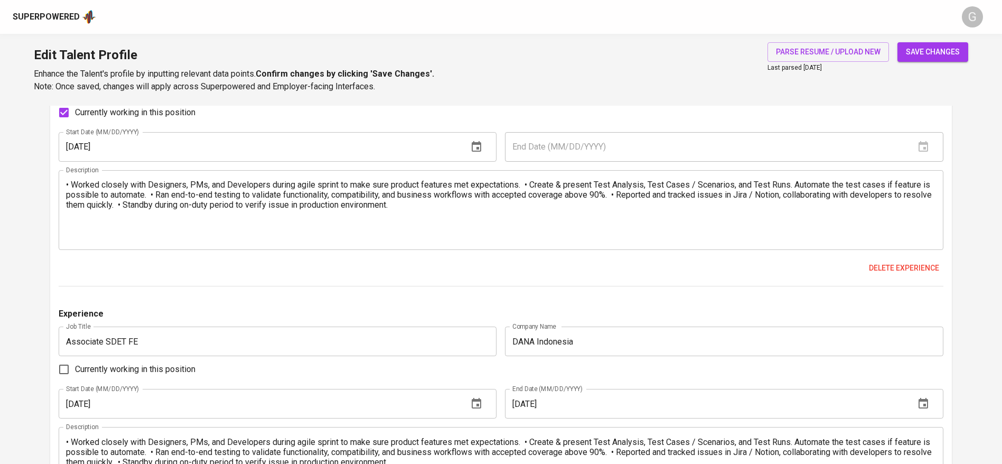
scroll to position [808, 0]
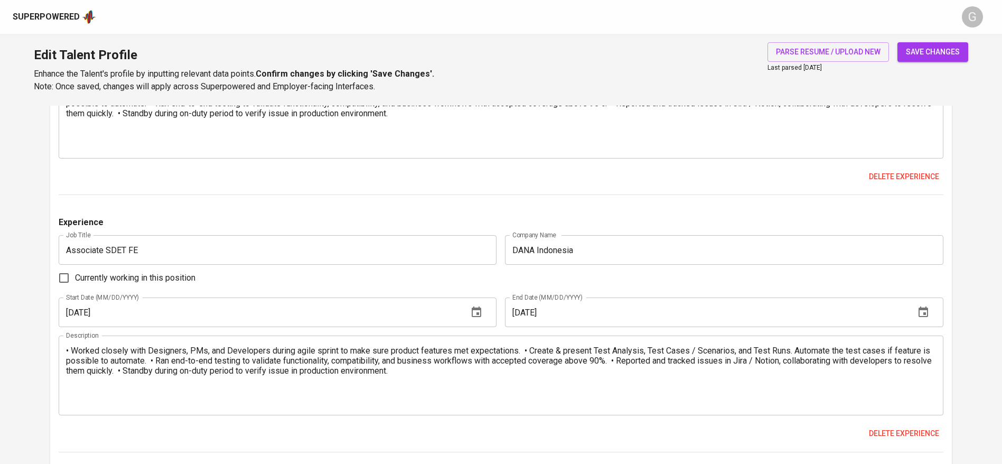
click at [534, 307] on input "12/01/2022" at bounding box center [705, 312] width 401 height 30
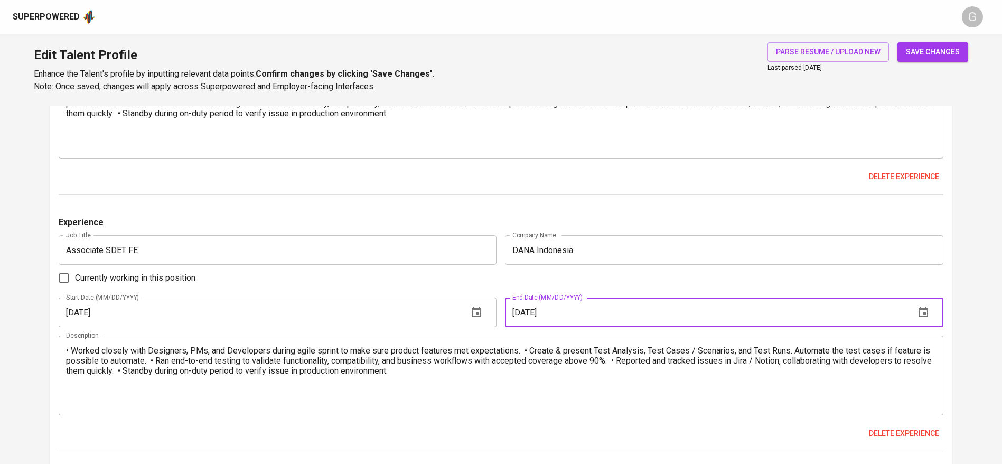
click at [534, 307] on input "12/01/2022" at bounding box center [705, 312] width 401 height 30
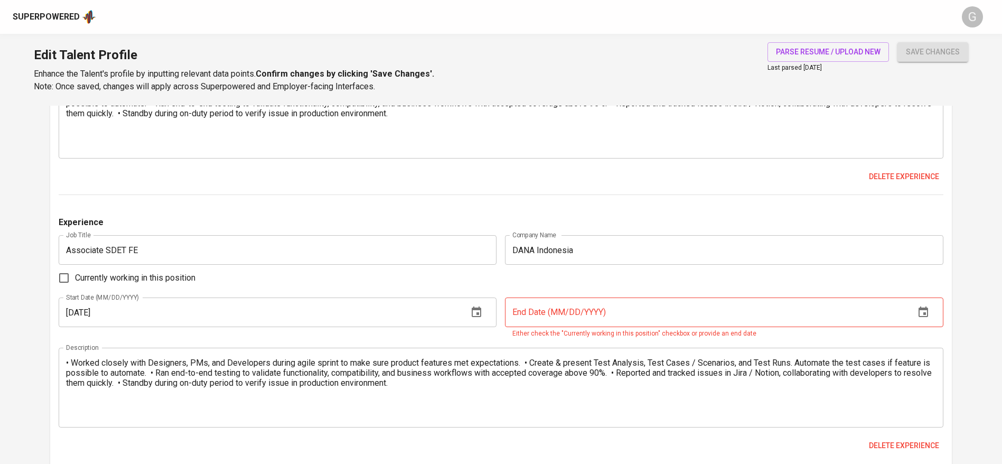
click at [64, 278] on input "Currently working in this position" at bounding box center [64, 278] width 22 height 22
checkbox input "true"
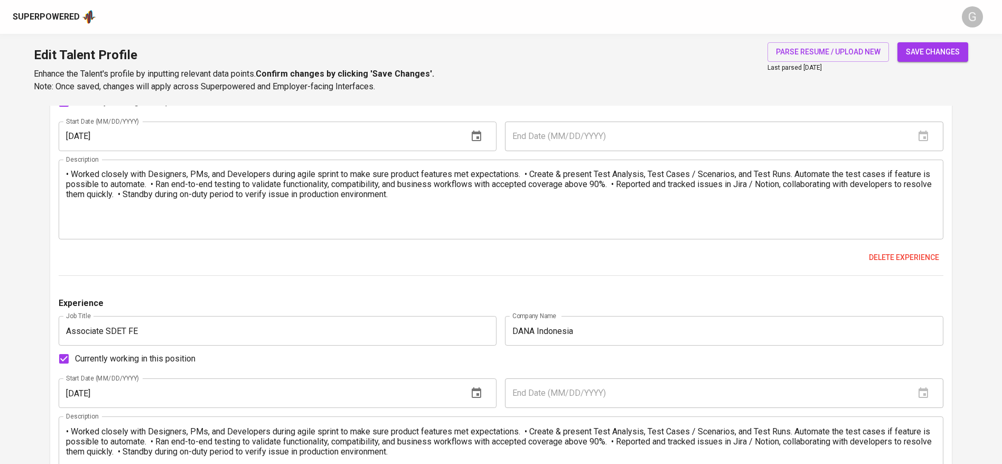
scroll to position [650, 0]
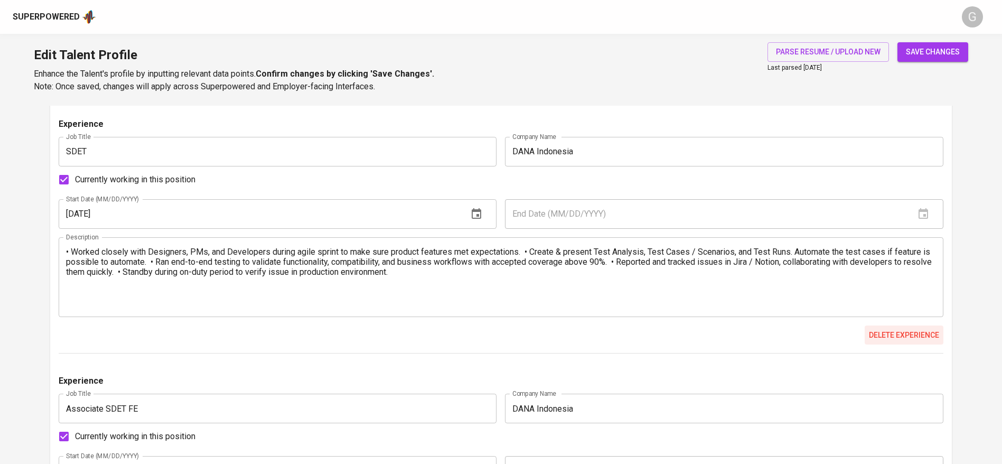
click at [936, 334] on span "Delete experience" at bounding box center [904, 334] width 70 height 13
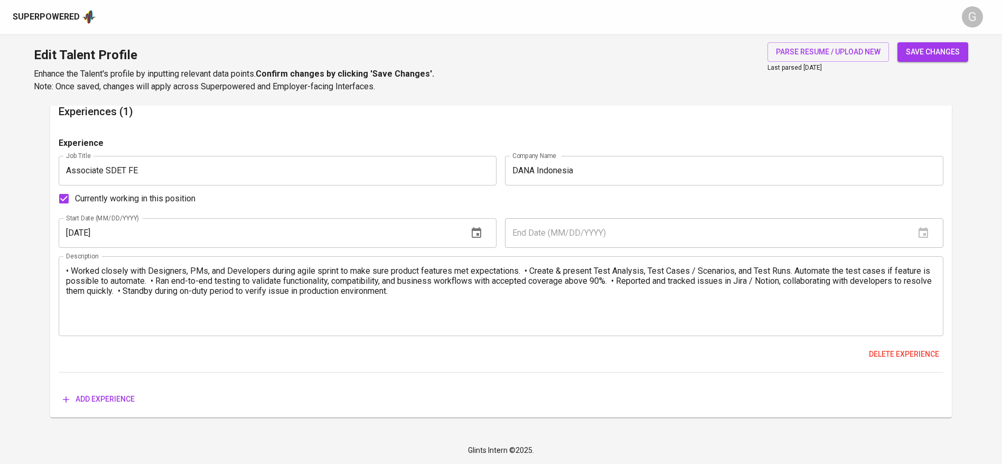
scroll to position [631, 0]
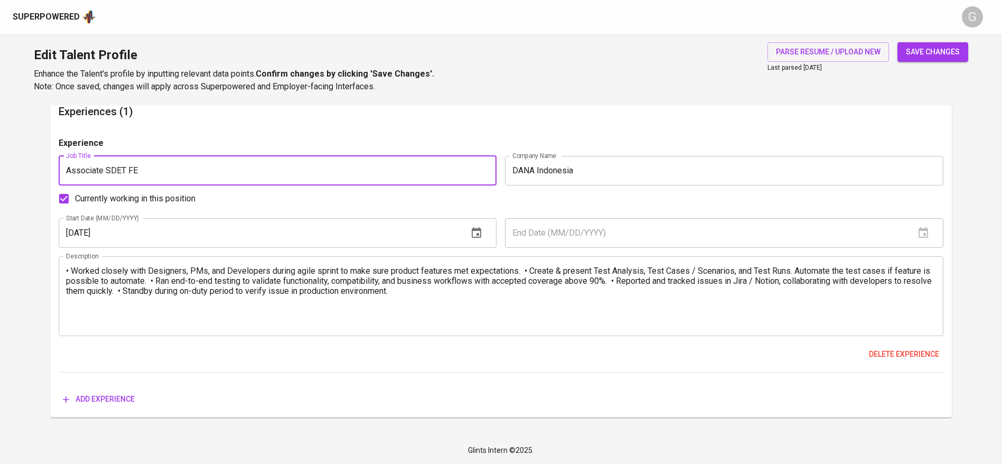
click at [172, 164] on input "Associate SDET FE" at bounding box center [278, 171] width 438 height 30
paste input "oftware Development Engineer in Test"
type input "Software Development Engineer in Test (SDET)"
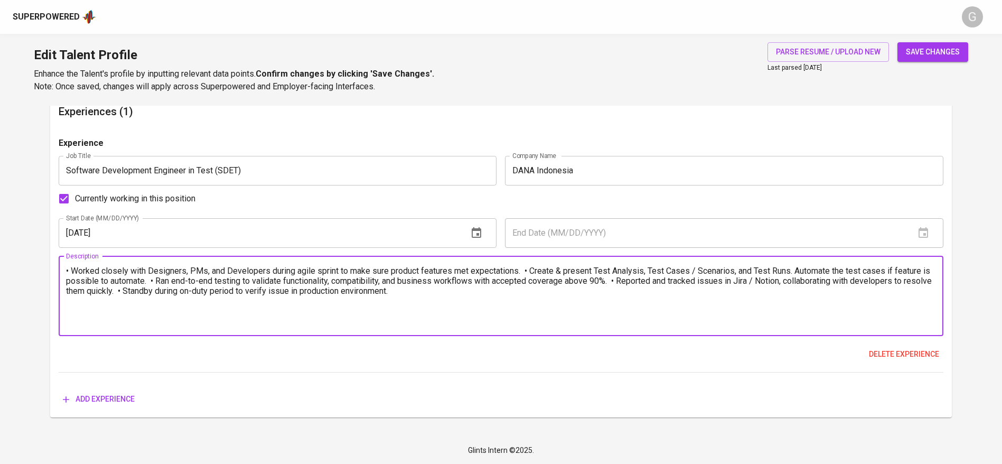
click at [525, 269] on textarea "• Worked closely with Designers, PMs, and Developers during agile sprint to mak…" at bounding box center [501, 296] width 870 height 60
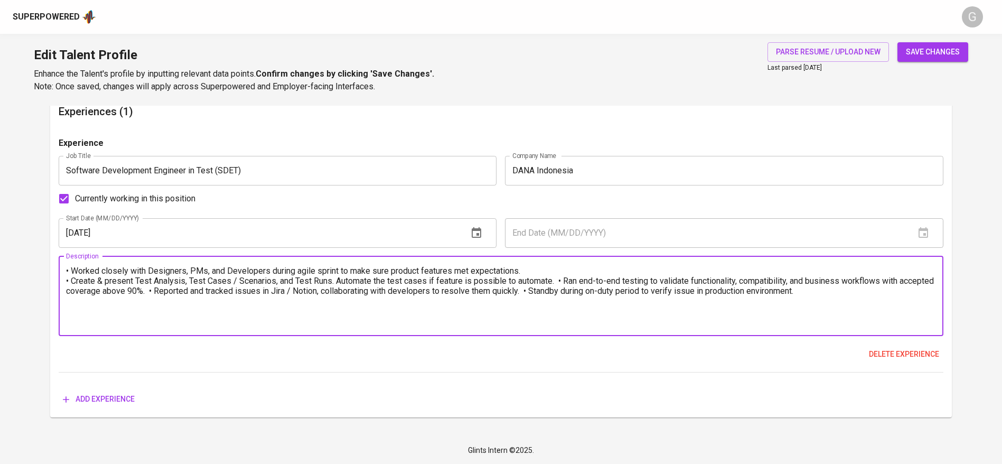
click at [560, 279] on textarea "• Worked closely with Designers, PMs, and Developers during agile sprint to mak…" at bounding box center [501, 296] width 870 height 60
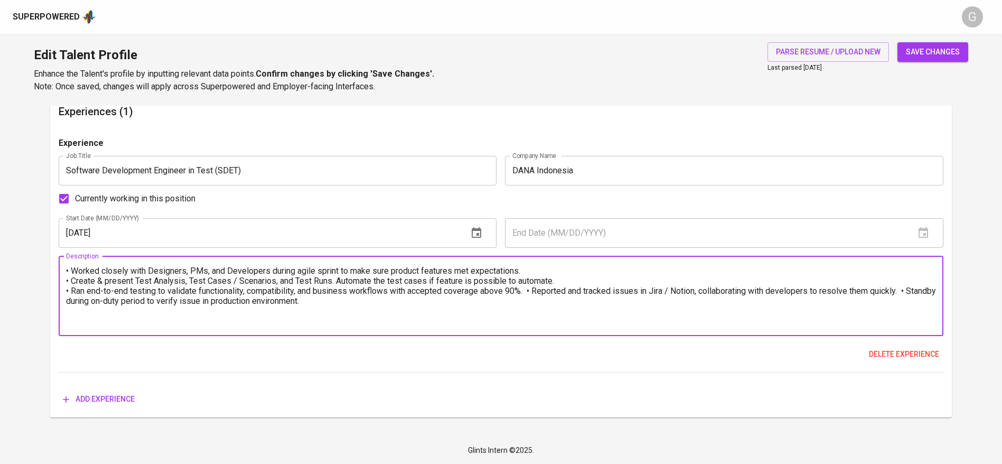
click at [532, 292] on textarea "• Worked closely with Designers, PMs, and Developers during agile sprint to mak…" at bounding box center [501, 296] width 870 height 60
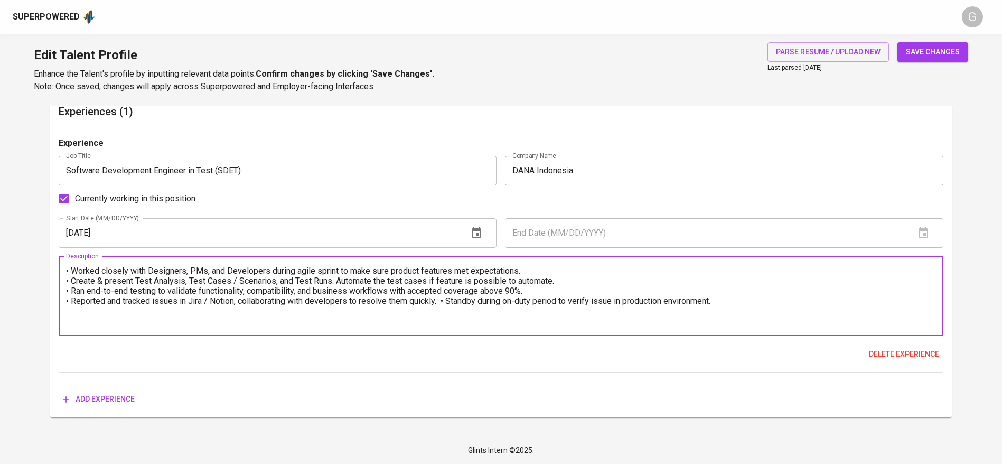
click at [446, 302] on textarea "• Worked closely with Designers, PMs, and Developers during agile sprint to mak…" at bounding box center [501, 296] width 870 height 60
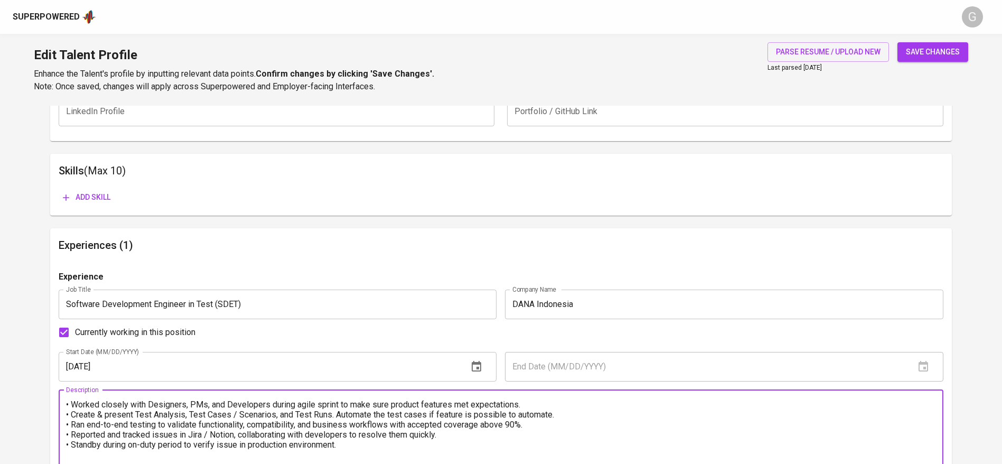
scroll to position [472, 0]
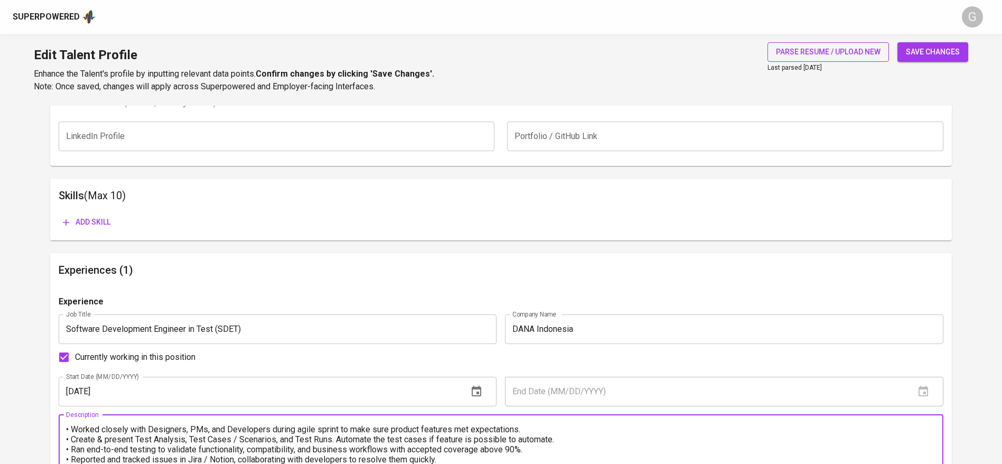
type textarea "• Worked closely with Designers, PMs, and Developers during agile sprint to mak…"
click at [920, 49] on span "save changes" at bounding box center [933, 51] width 54 height 13
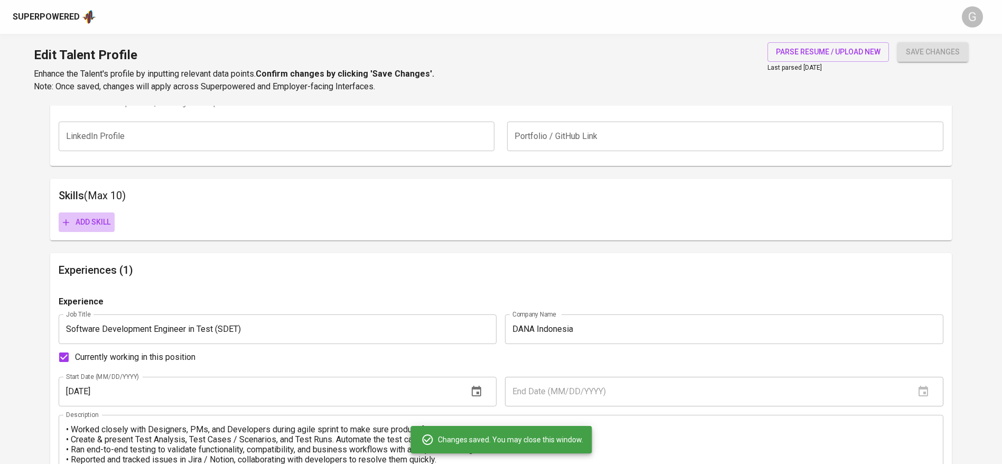
click at [95, 224] on span "Add skill" at bounding box center [87, 221] width 48 height 13
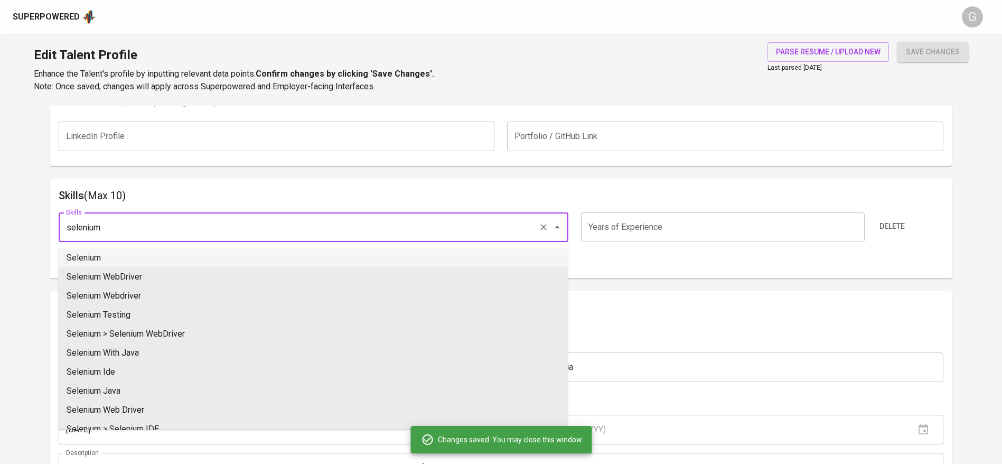
click at [97, 258] on li "Selenium" at bounding box center [313, 257] width 510 height 19
type input "Selenium"
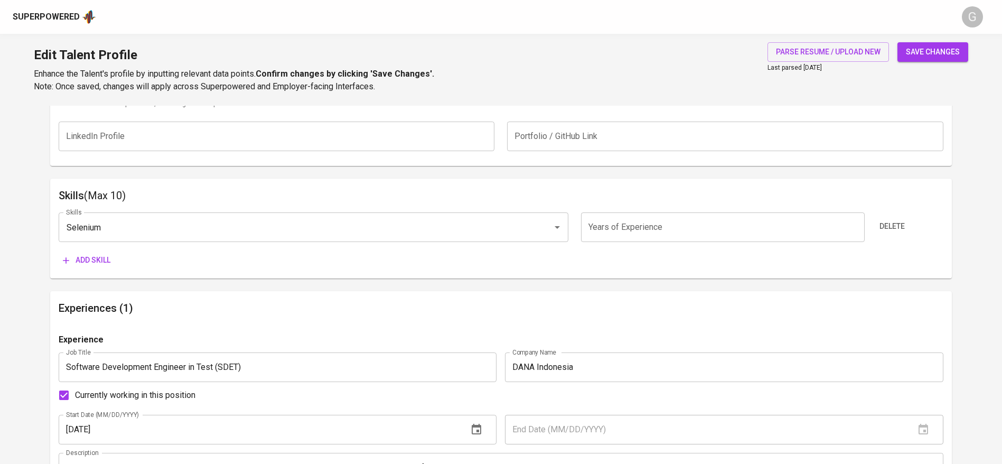
click at [89, 256] on span "Add skill" at bounding box center [87, 259] width 48 height 13
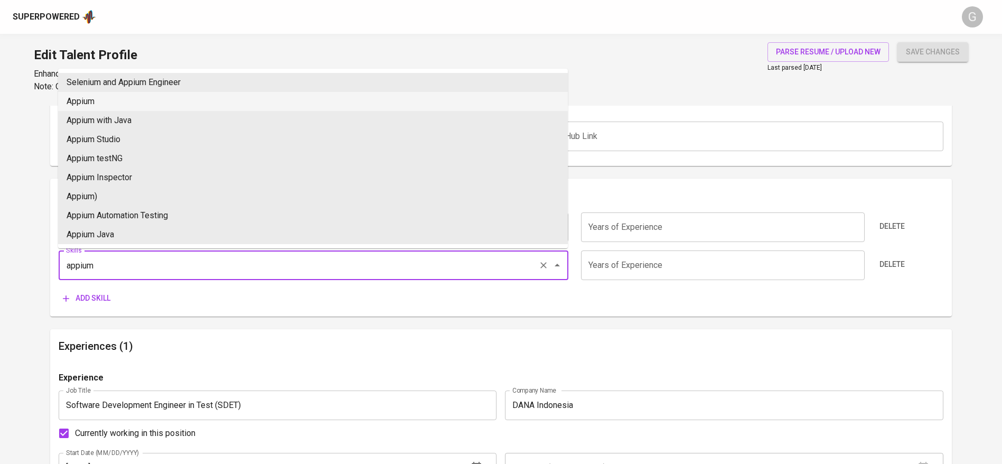
click at [87, 98] on li "Appium" at bounding box center [313, 101] width 510 height 19
type input "Appium"
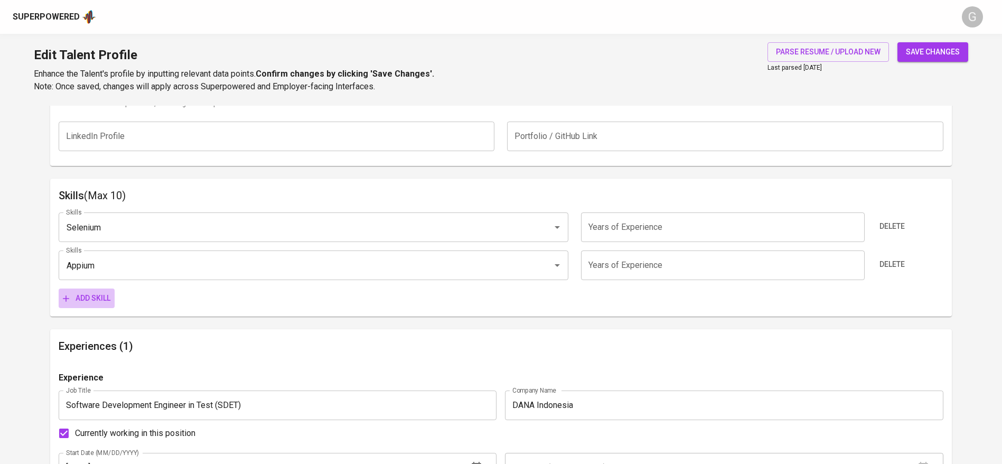
click at [96, 299] on span "Add skill" at bounding box center [87, 298] width 48 height 13
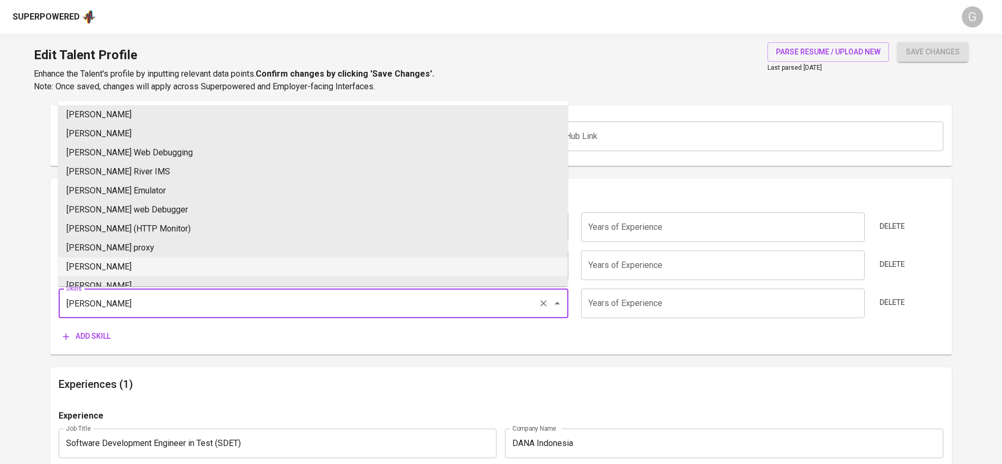
click at [93, 309] on input "charles" at bounding box center [298, 303] width 471 height 20
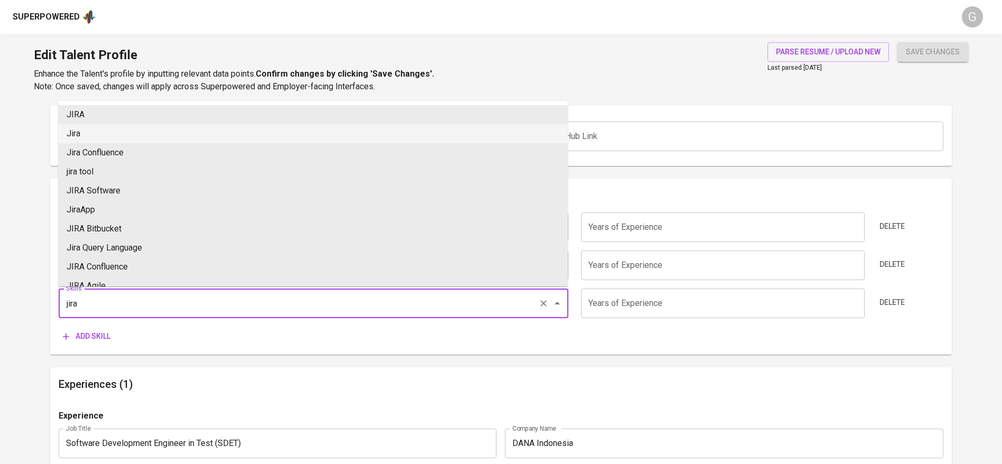
click at [101, 114] on li "JIRA" at bounding box center [313, 114] width 510 height 19
type input "JIRA"
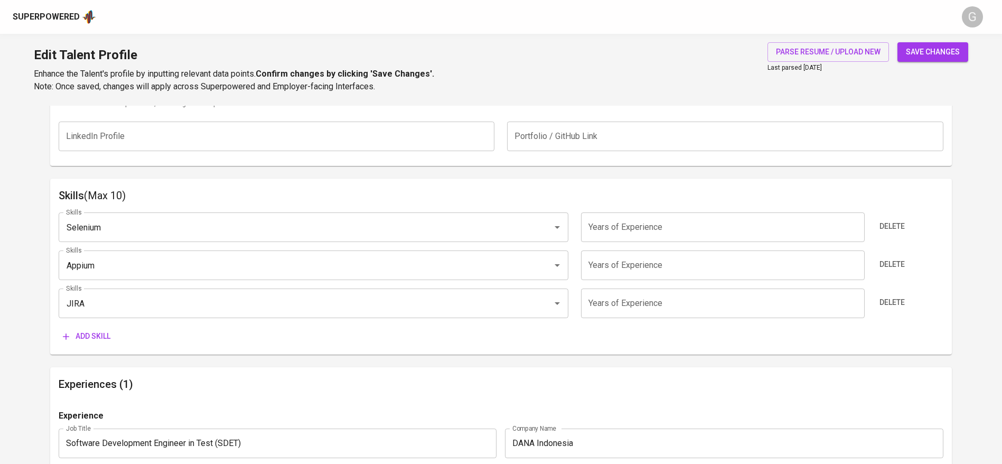
click at [88, 331] on span "Add skill" at bounding box center [87, 336] width 48 height 13
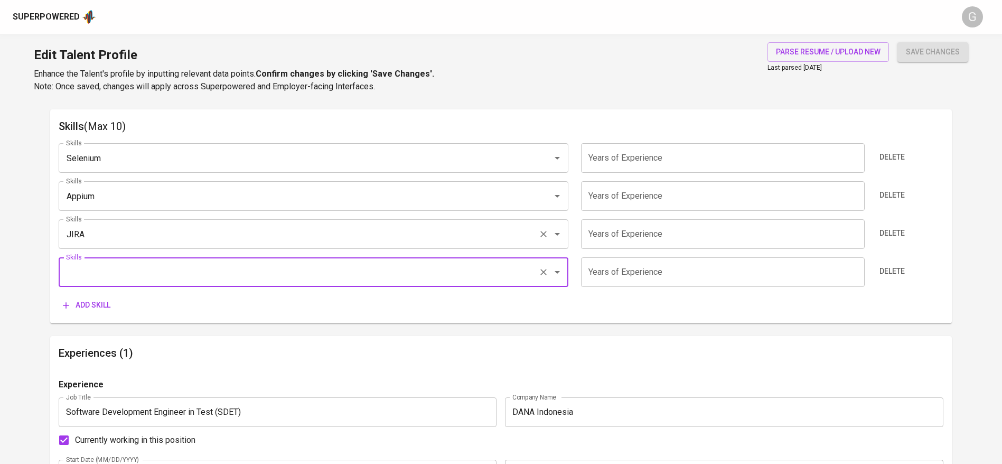
scroll to position [631, 0]
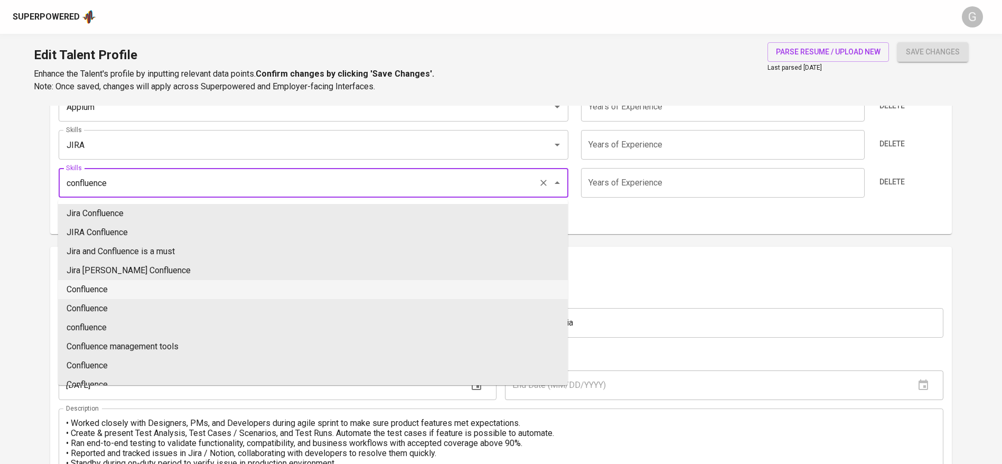
click at [127, 287] on li "Confluence" at bounding box center [313, 289] width 510 height 19
type input "Confluence"
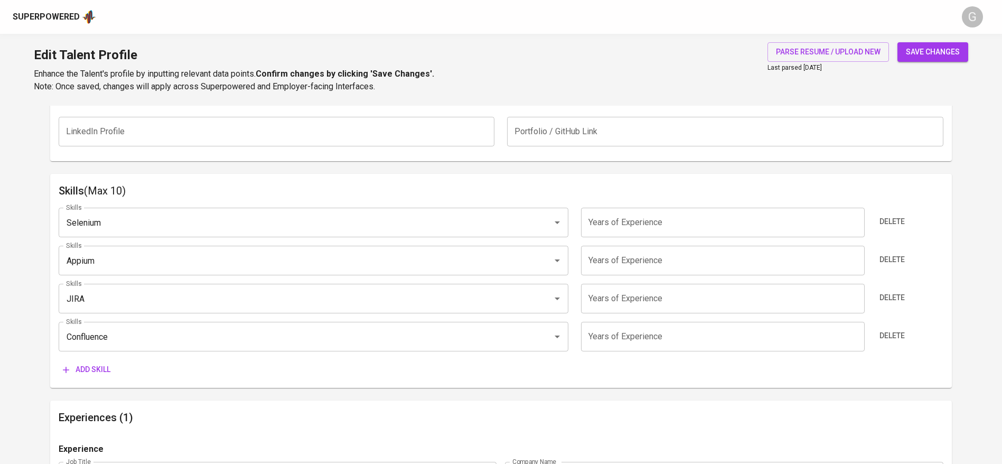
scroll to position [393, 0]
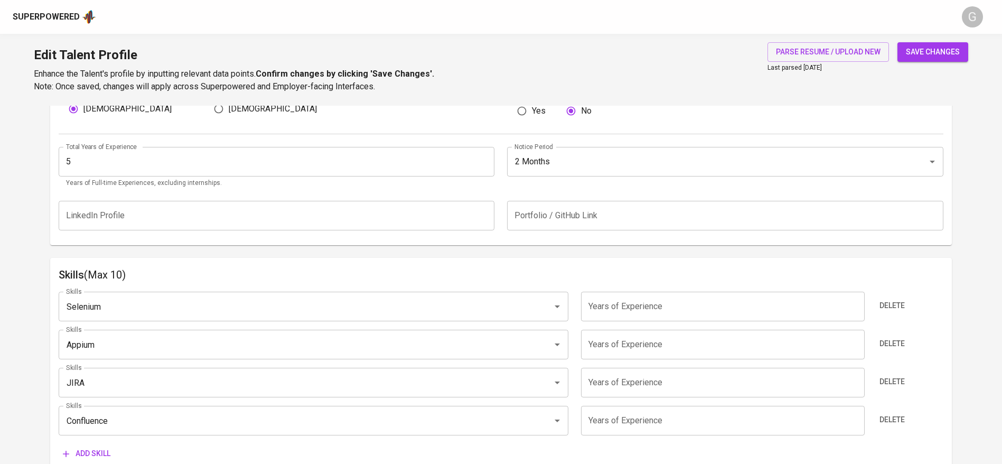
click at [658, 306] on input "number" at bounding box center [722, 307] width 283 height 30
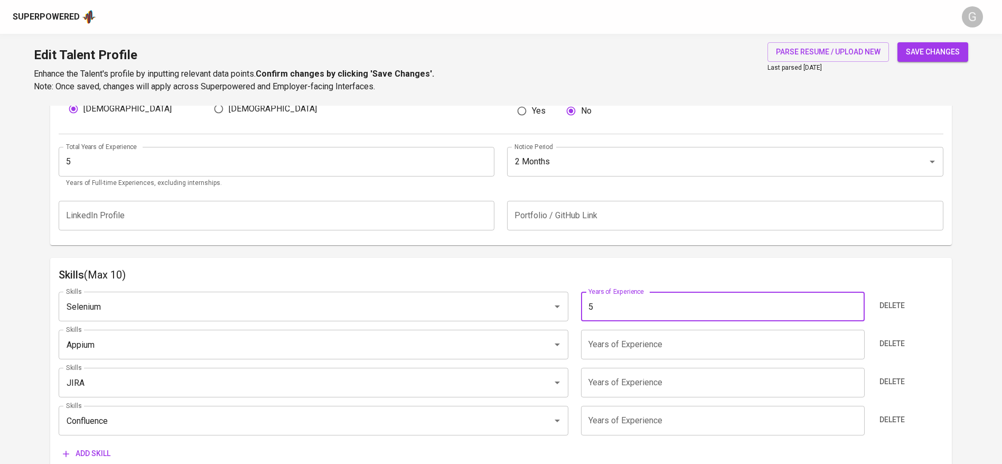
type input "5"
click at [652, 353] on input "number" at bounding box center [722, 345] width 283 height 30
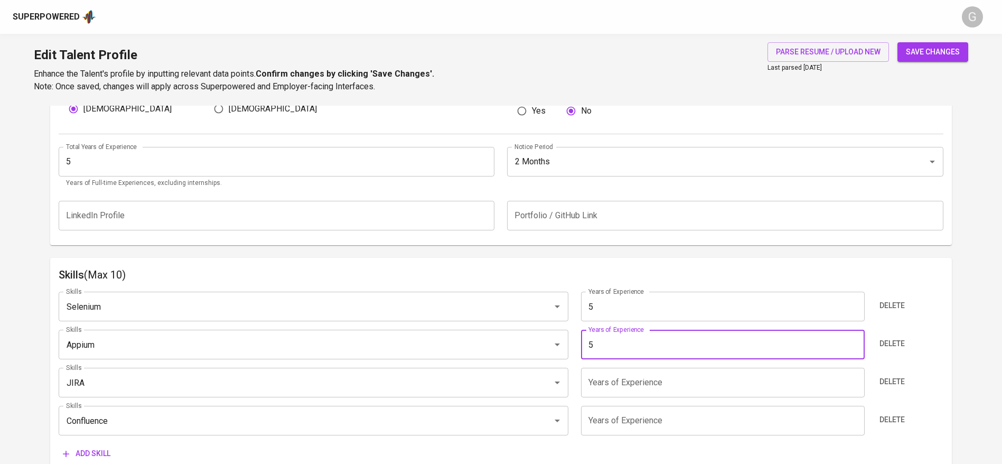
type input "5"
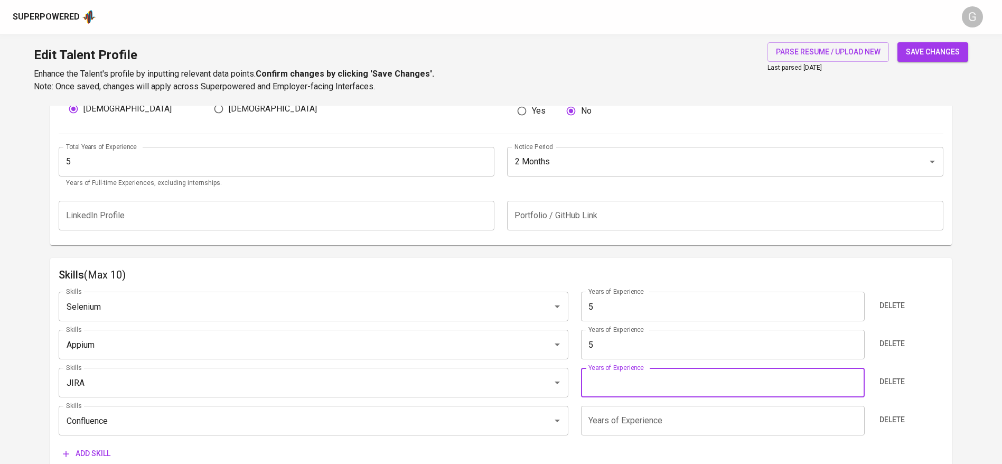
drag, startPoint x: 647, startPoint y: 383, endPoint x: 645, endPoint y: 399, distance: 16.6
click at [647, 385] on input "number" at bounding box center [722, 383] width 283 height 30
type input "5"
click at [643, 417] on input "number" at bounding box center [722, 421] width 283 height 30
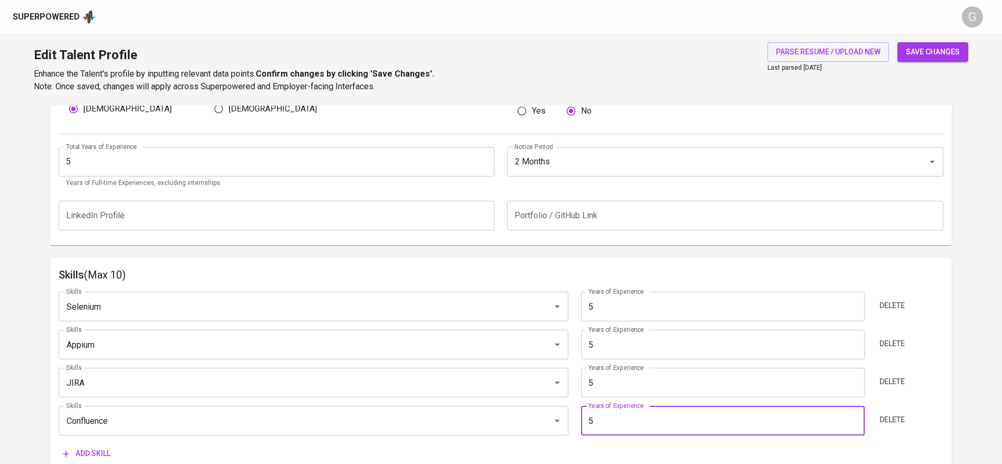
type input "5"
click at [910, 63] on div "save changes" at bounding box center [932, 67] width 71 height 51
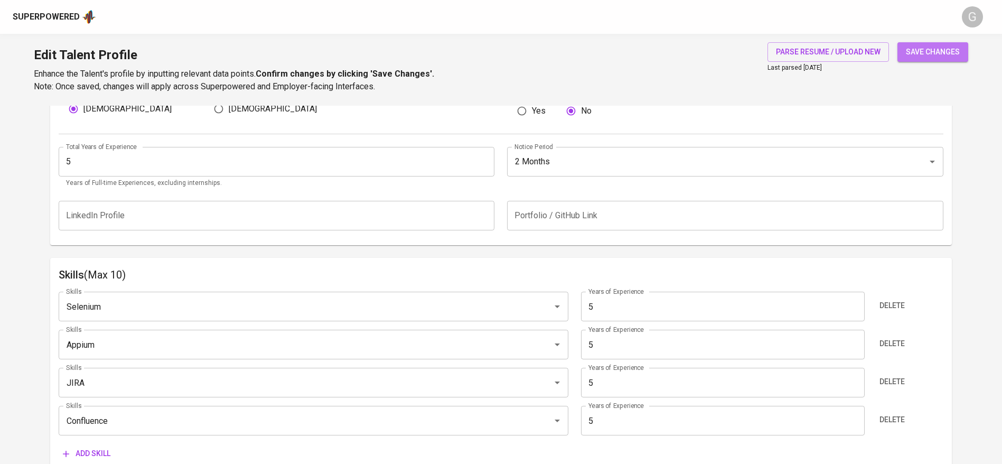
click at [921, 51] on span "save changes" at bounding box center [933, 51] width 54 height 13
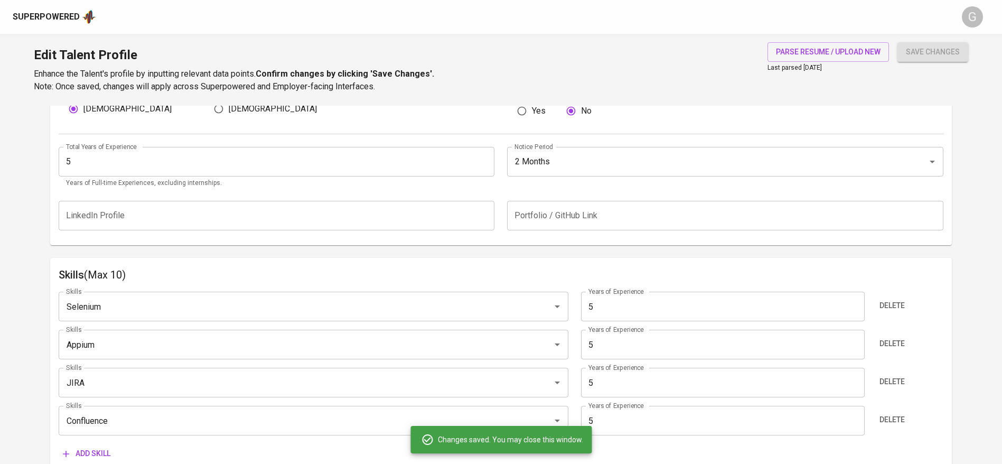
type input "Confluence"
type input "Jira"
type input "Appium"
type input "Selenium"
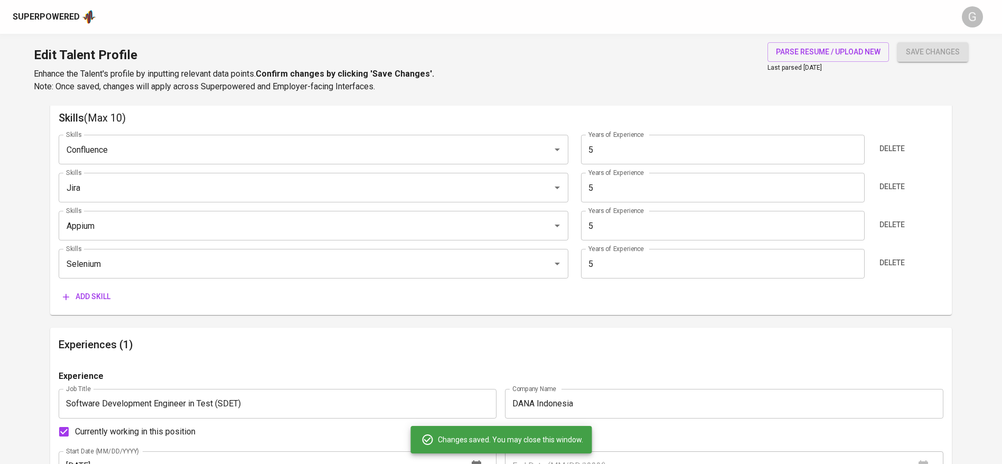
scroll to position [551, 0]
click at [93, 295] on span "Add skill" at bounding box center [87, 294] width 48 height 13
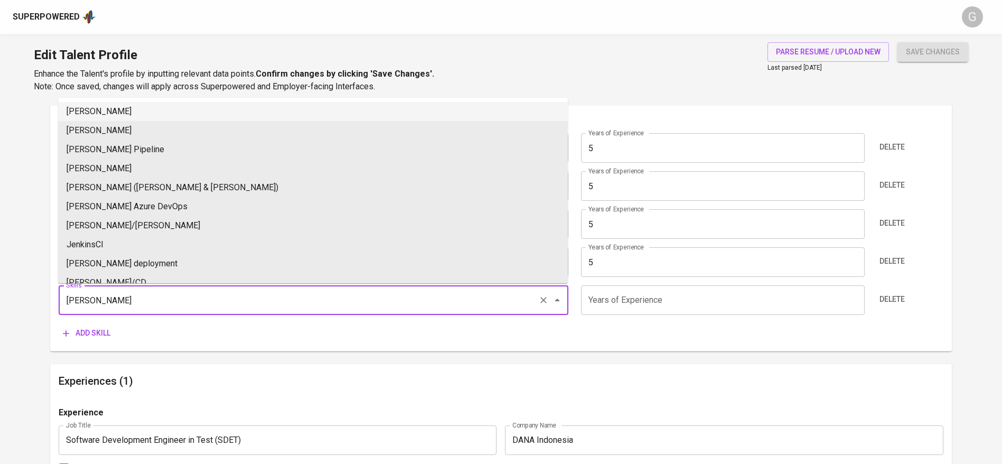
click at [104, 111] on li "Jenkins" at bounding box center [313, 111] width 510 height 19
type input "Jenkins"
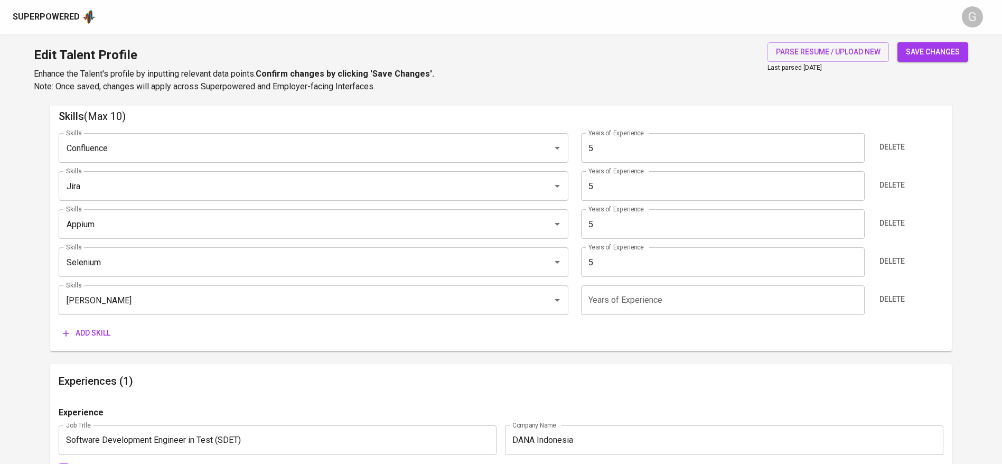
click at [664, 308] on input "number" at bounding box center [722, 300] width 283 height 30
type input "5"
click at [945, 44] on button "save changes" at bounding box center [932, 52] width 71 height 20
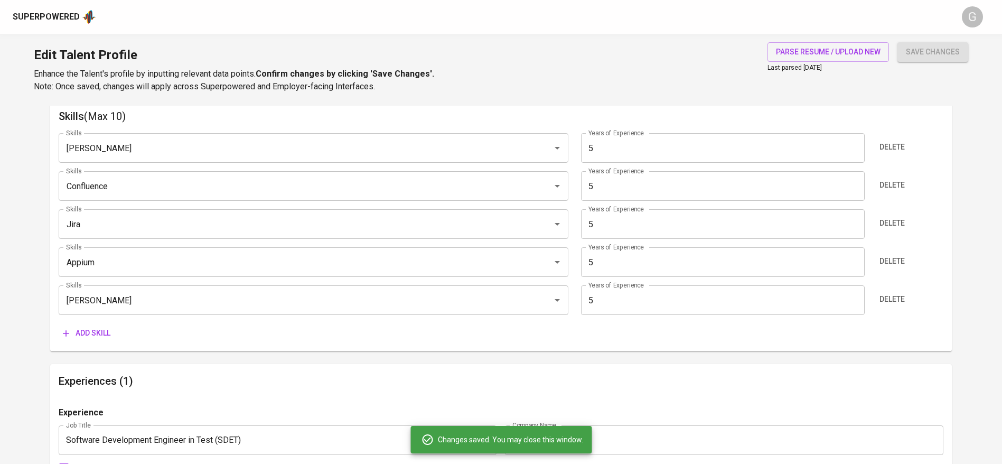
type input "Jenkins"
type input "Confluence"
type input "Jira"
type input "Appium"
type input "Selenium"
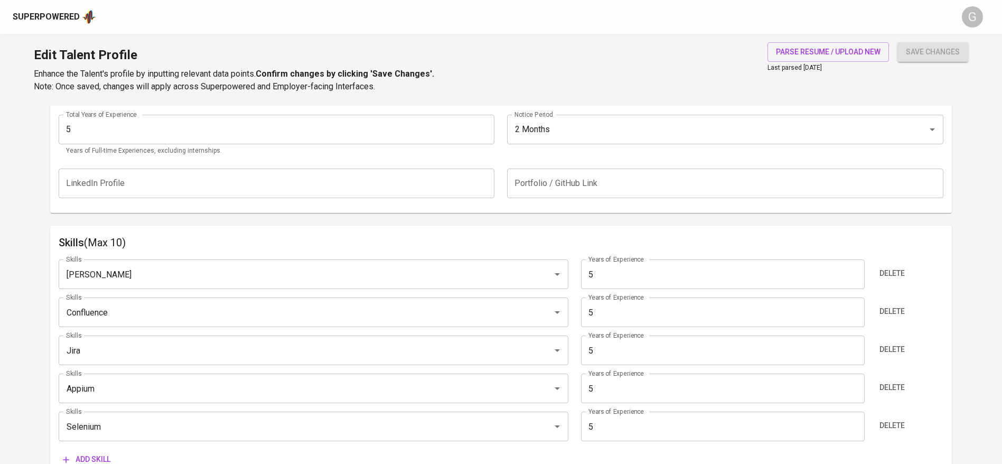
scroll to position [583, 0]
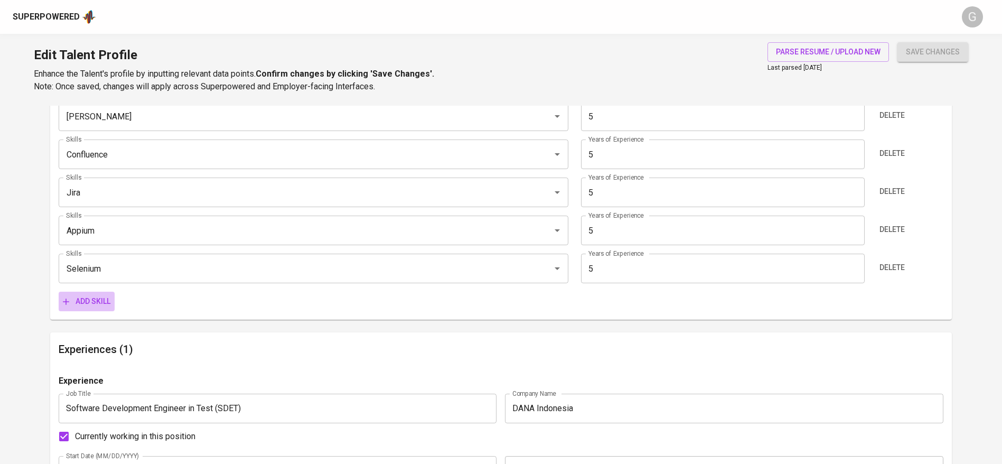
click at [85, 304] on span "Add skill" at bounding box center [87, 301] width 48 height 13
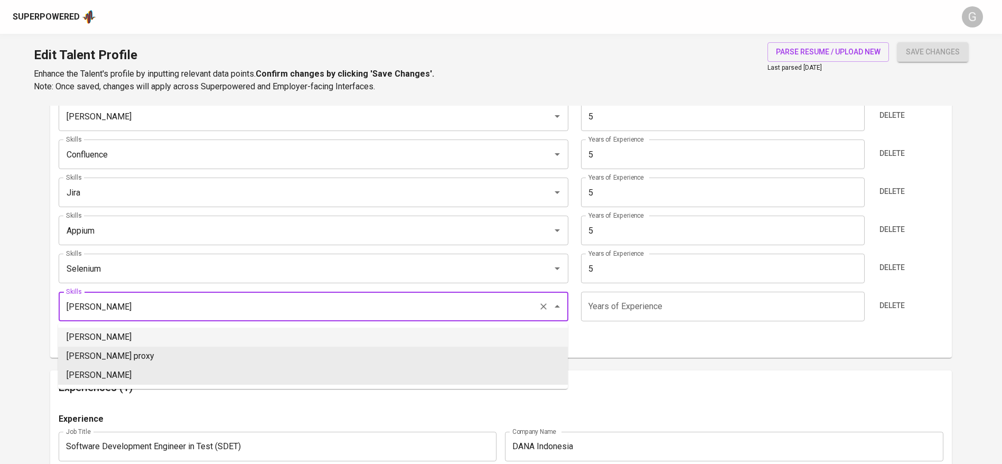
click at [157, 333] on li "Charles Proxy" at bounding box center [313, 336] width 510 height 19
type input "Charles Proxy"
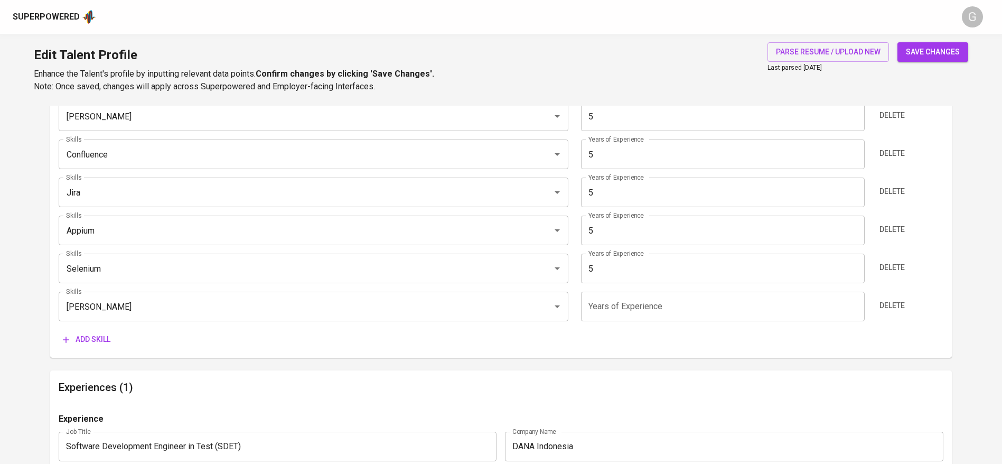
click at [655, 300] on input "number" at bounding box center [722, 307] width 283 height 30
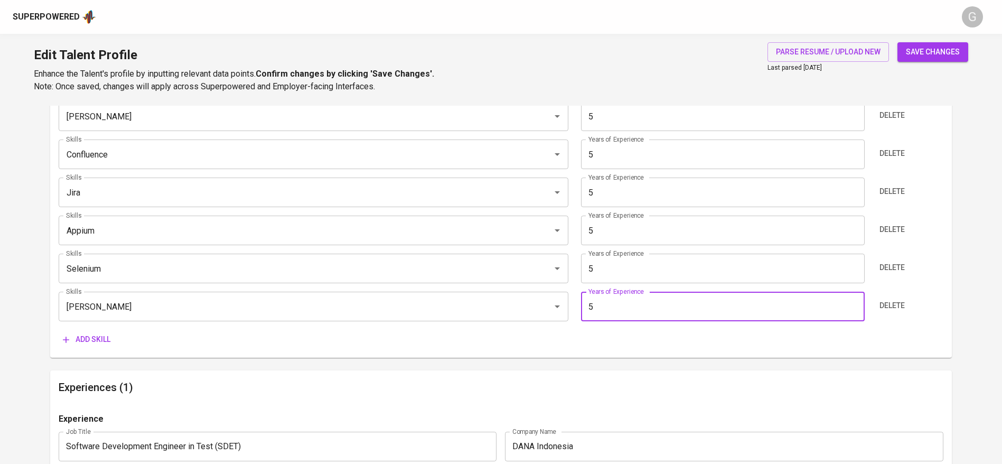
type input "5"
click at [916, 55] on span "save changes" at bounding box center [933, 51] width 54 height 13
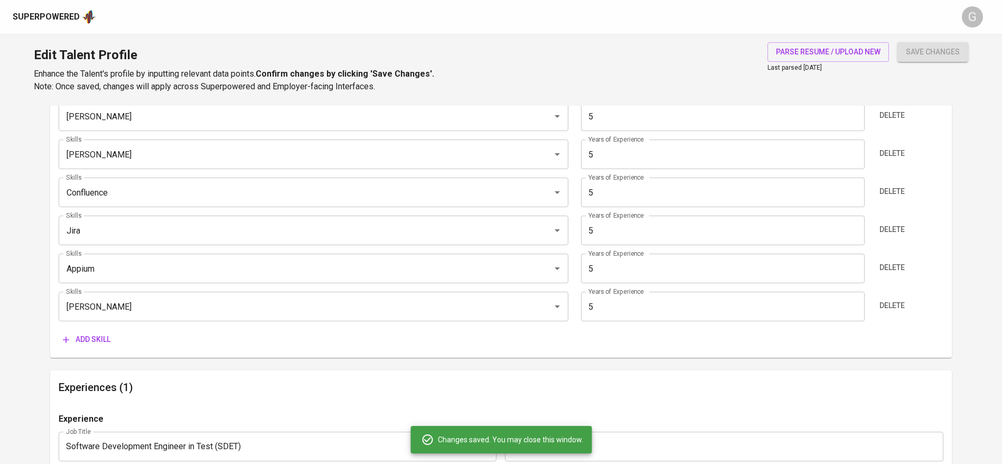
type input "Charles Proxy"
type input "Jenkins"
type input "Confluence"
type input "Jira"
type input "Appium"
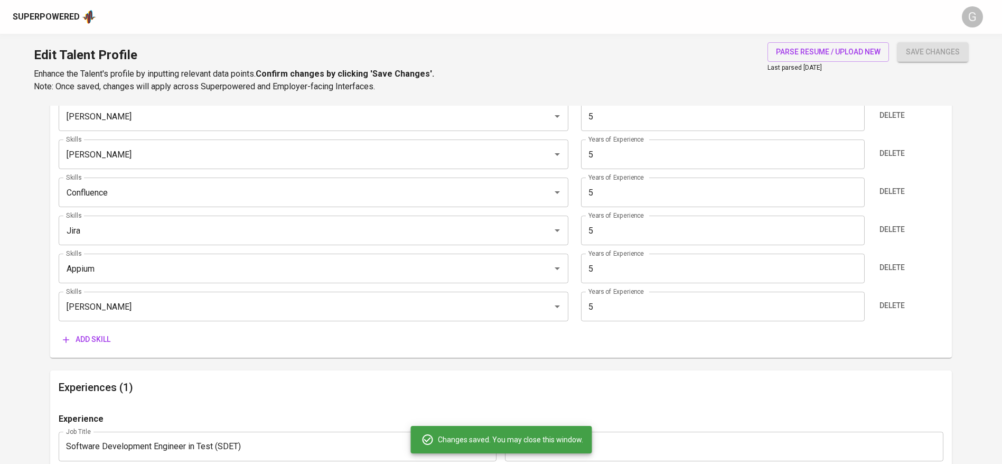
type input "Selenium"
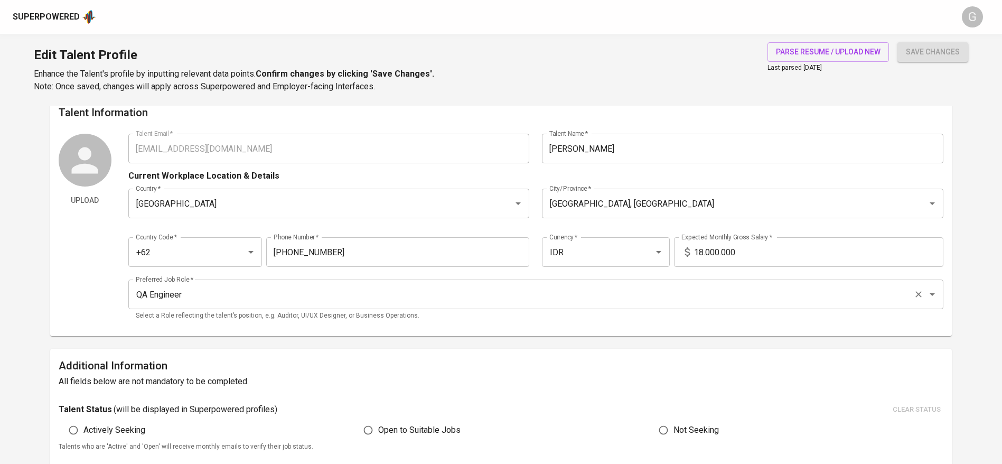
scroll to position [0, 0]
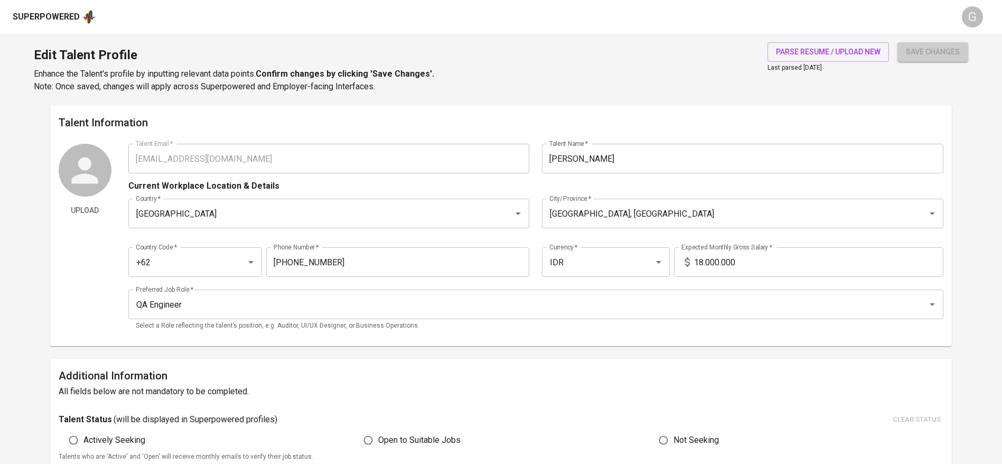
click at [918, 57] on span "save changes" at bounding box center [933, 51] width 54 height 13
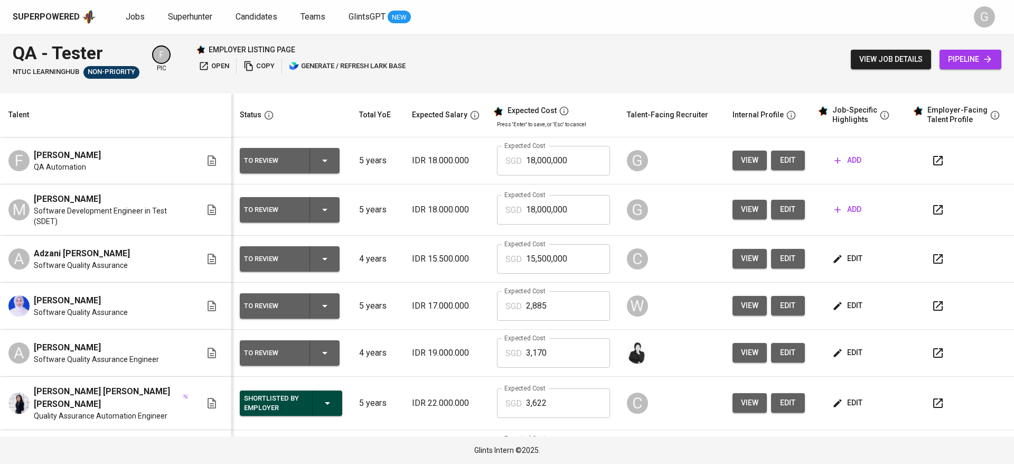
click at [836, 260] on span "edit" at bounding box center [848, 258] width 28 height 13
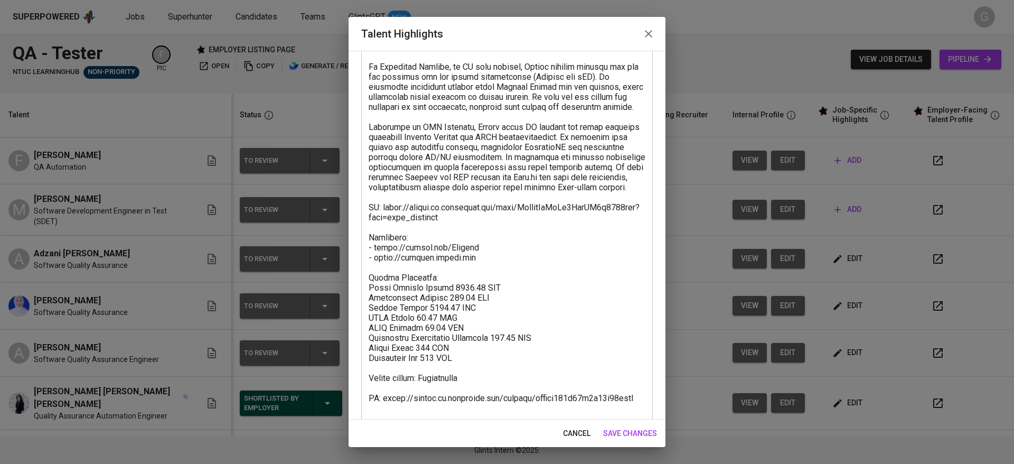
scroll to position [261, 0]
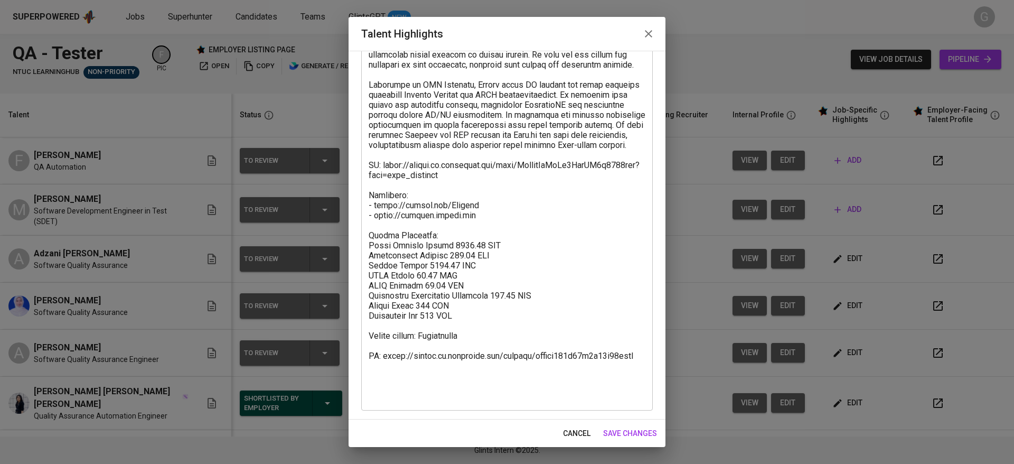
click at [570, 429] on span "cancel" at bounding box center [576, 433] width 27 height 13
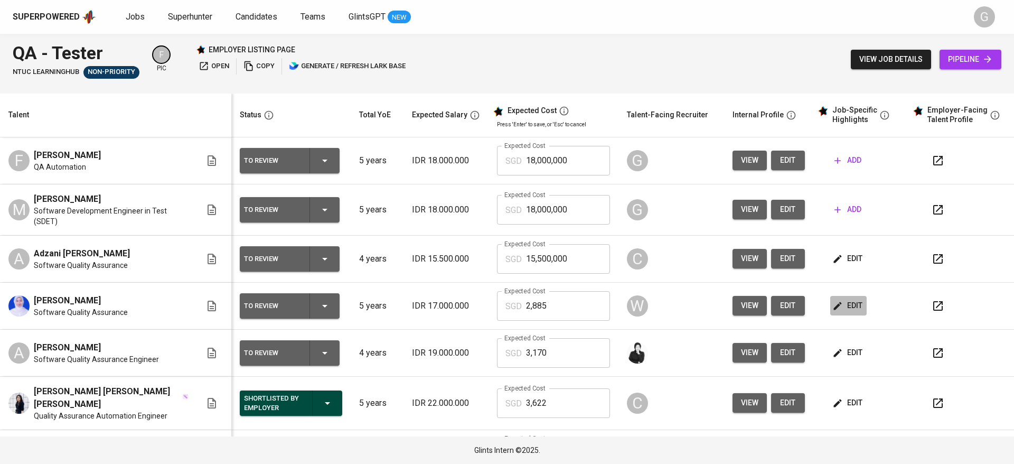
click at [846, 302] on span "edit" at bounding box center [848, 305] width 28 height 13
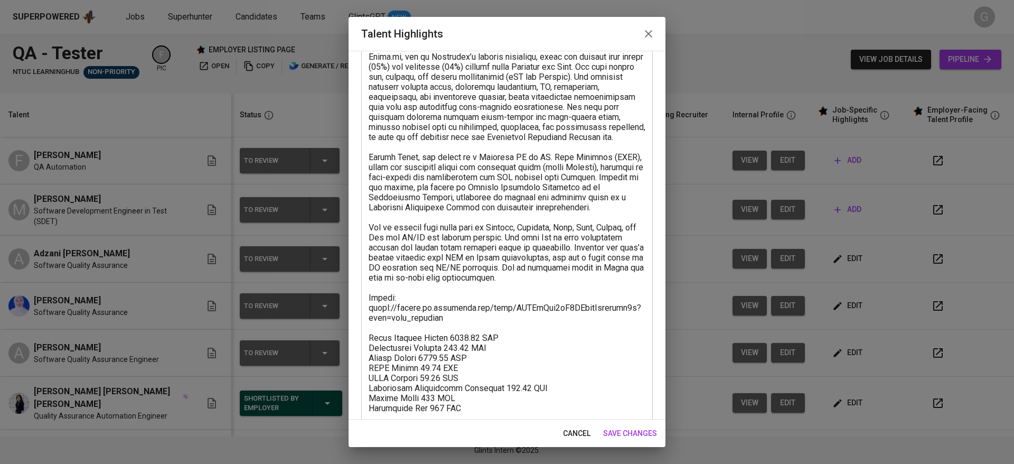
scroll to position [181, 0]
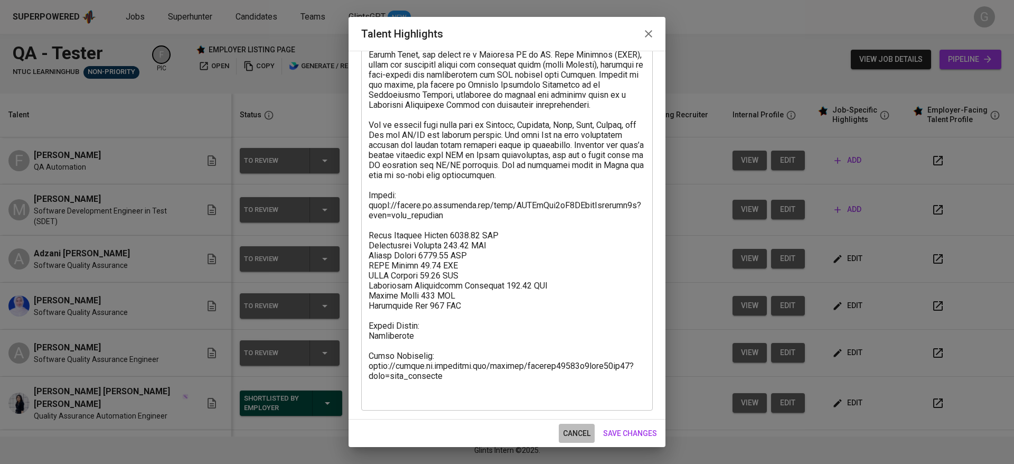
click at [574, 434] on span "cancel" at bounding box center [576, 433] width 27 height 13
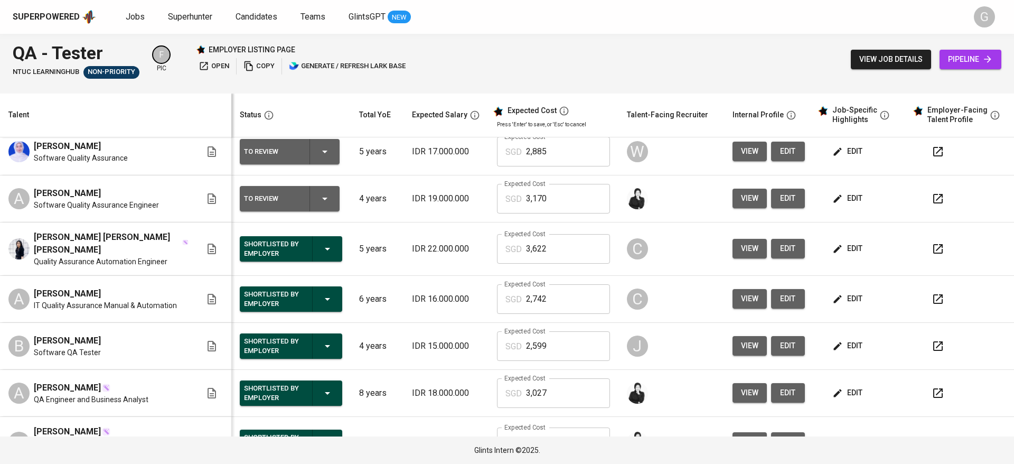
scroll to position [158, 0]
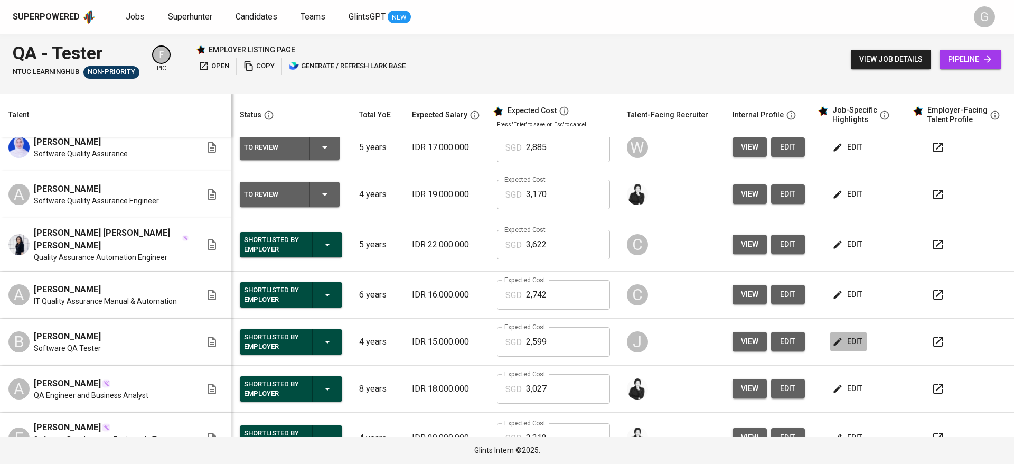
click at [847, 332] on button "edit" at bounding box center [848, 342] width 36 height 20
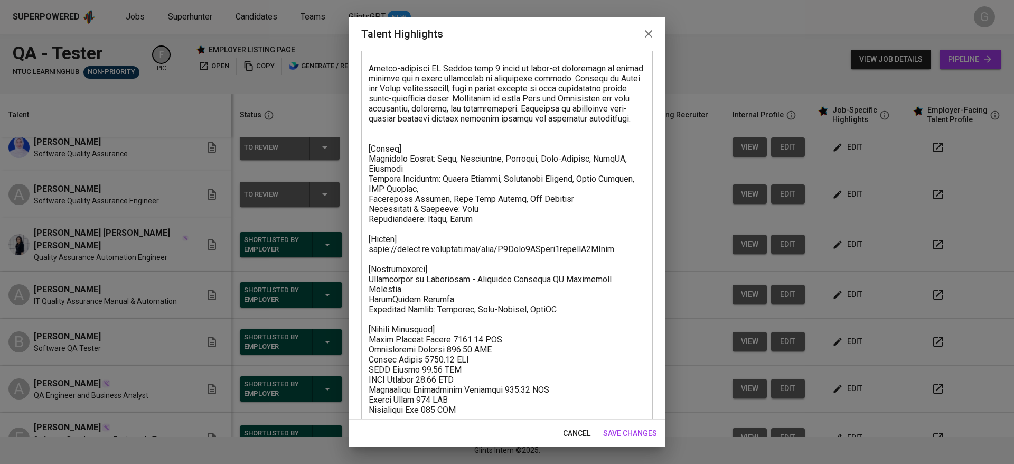
scroll to position [131, 0]
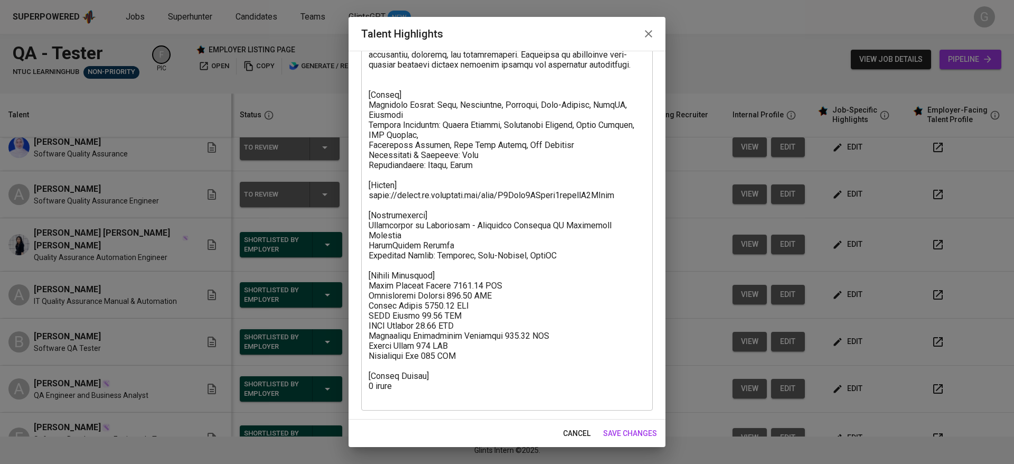
click at [566, 434] on span "cancel" at bounding box center [576, 433] width 27 height 13
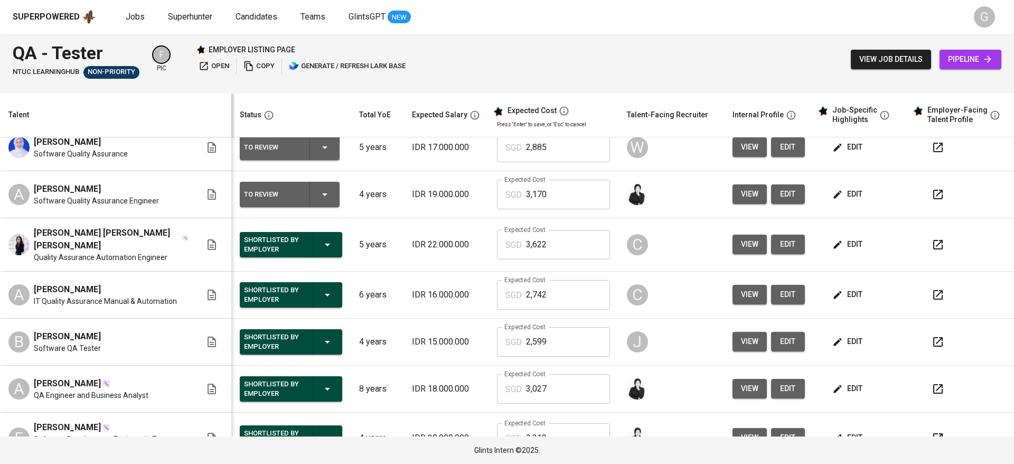
click at [843, 200] on span "edit" at bounding box center [848, 193] width 28 height 13
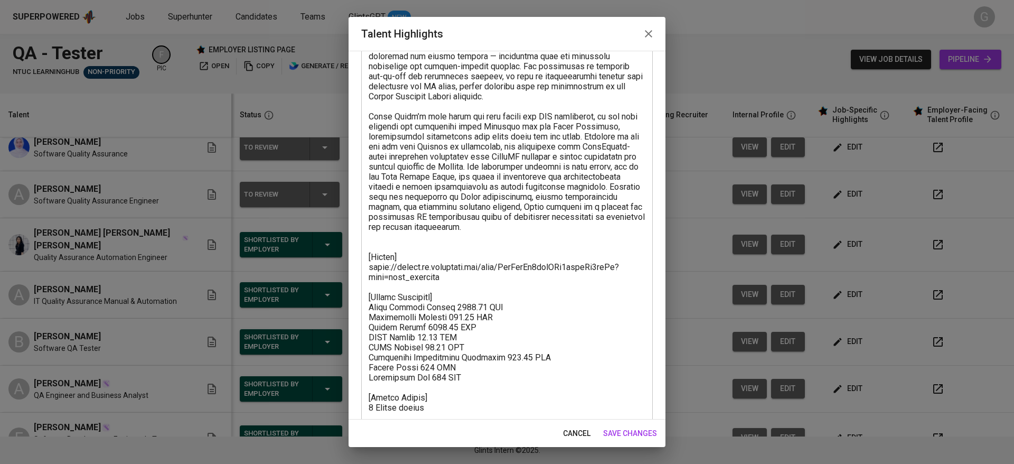
scroll to position [201, 0]
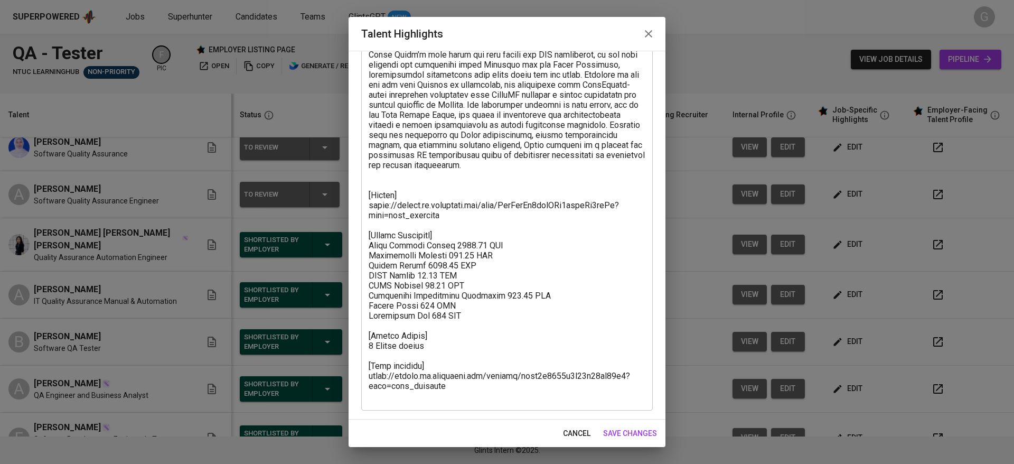
click at [443, 369] on textarea at bounding box center [507, 160] width 277 height 482
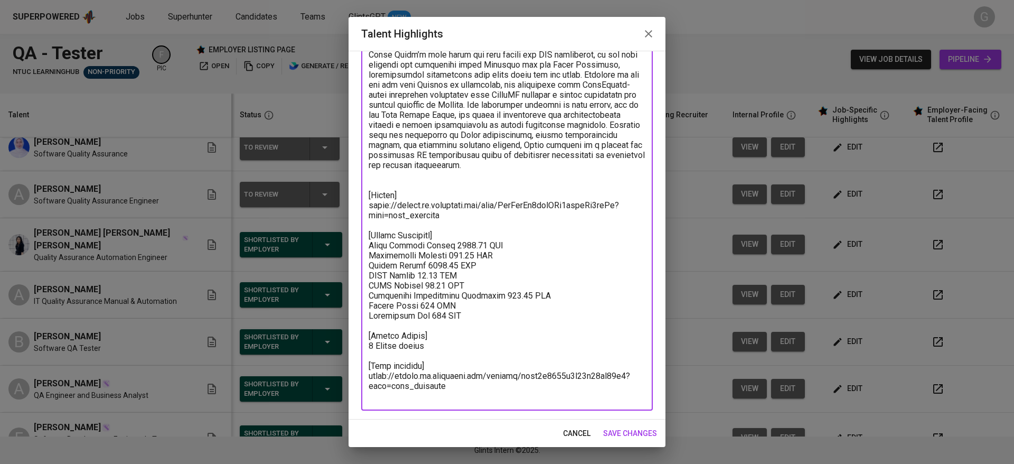
click at [574, 437] on span "cancel" at bounding box center [576, 433] width 27 height 13
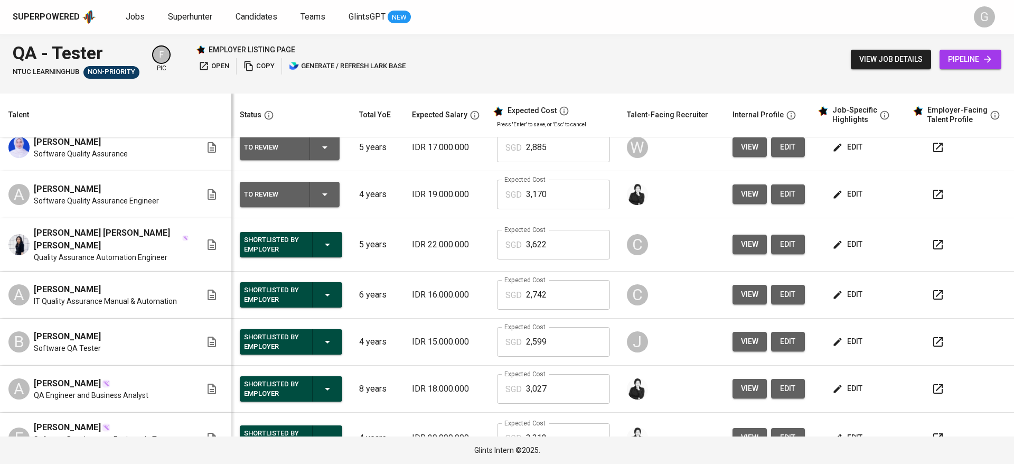
scroll to position [0, 0]
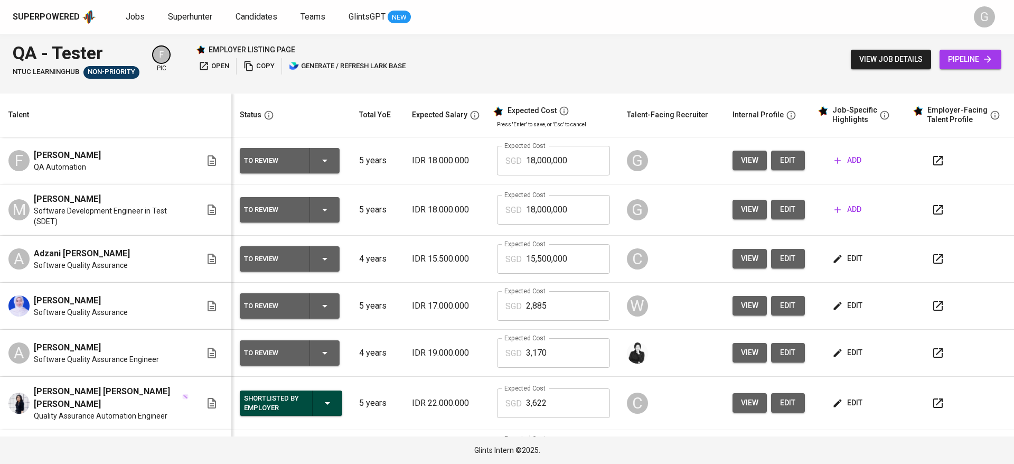
click at [834, 210] on span "add" at bounding box center [847, 209] width 27 height 13
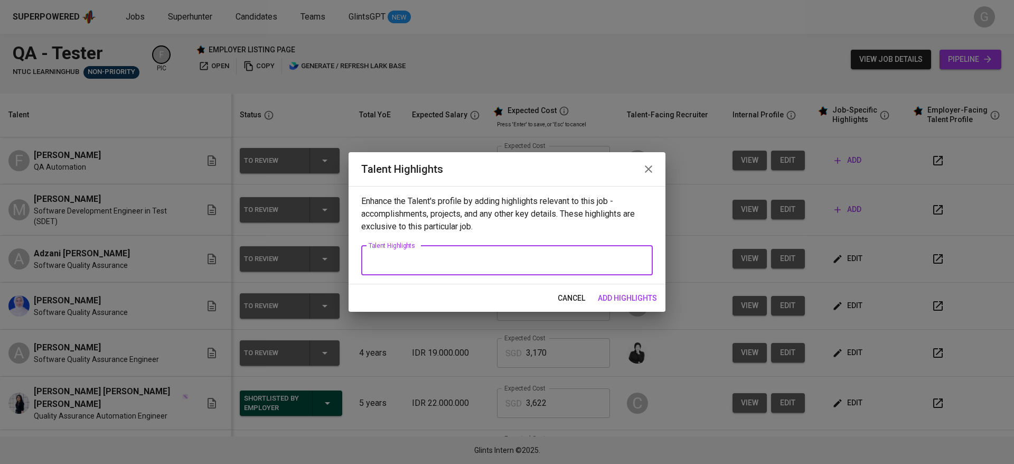
click at [484, 259] on textarea at bounding box center [507, 260] width 277 height 10
paste textarea "Dhoni has built strong experience as a Software Quality Assurance Engineer at J…"
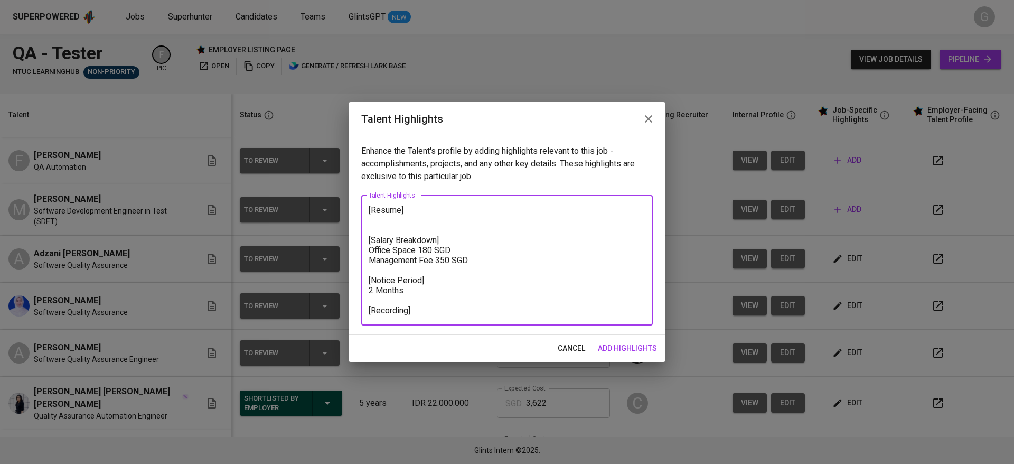
type textarea "[Resume] [Salary Breakdown] Office Space 180 SGD Management Fee 350 SGD [Notice…"
click at [642, 337] on div "cancel add highlights" at bounding box center [507, 348] width 317 height 28
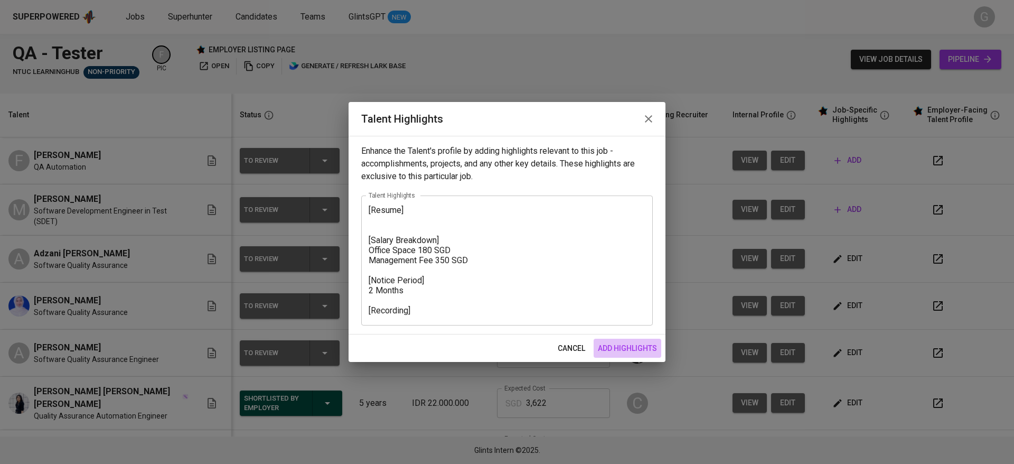
click at [647, 347] on span "add highlights" at bounding box center [627, 348] width 59 height 13
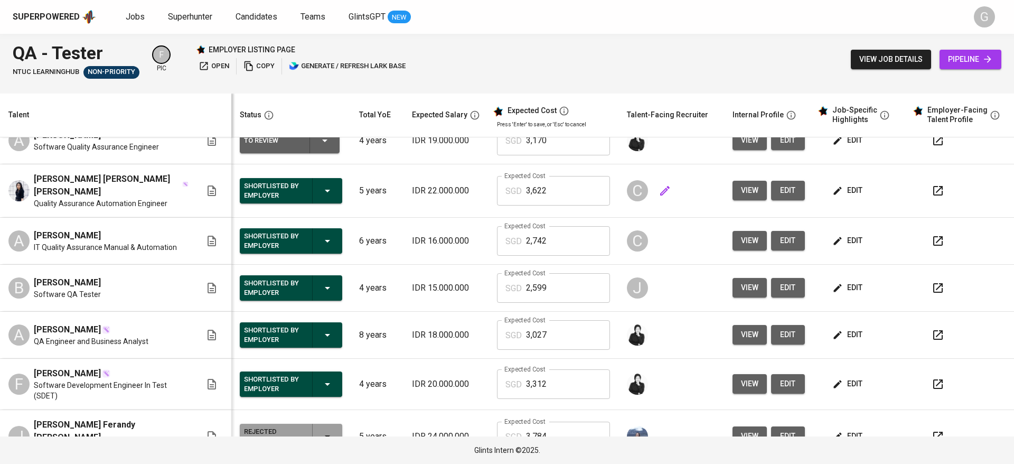
scroll to position [238, 0]
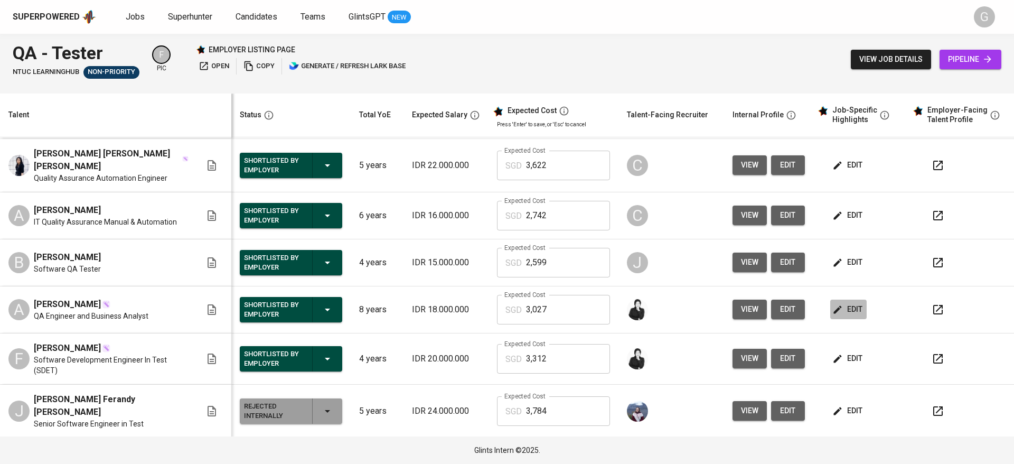
click at [835, 303] on span "edit" at bounding box center [848, 309] width 28 height 13
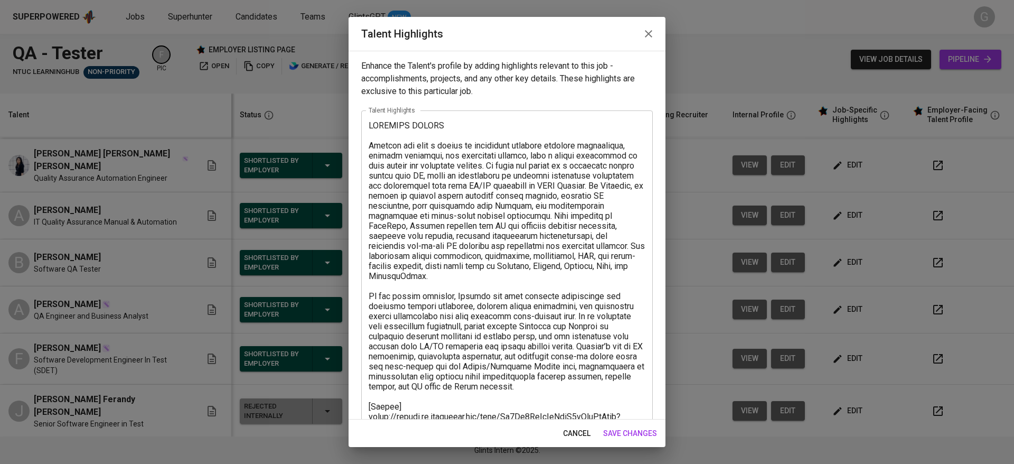
scroll to position [221, 0]
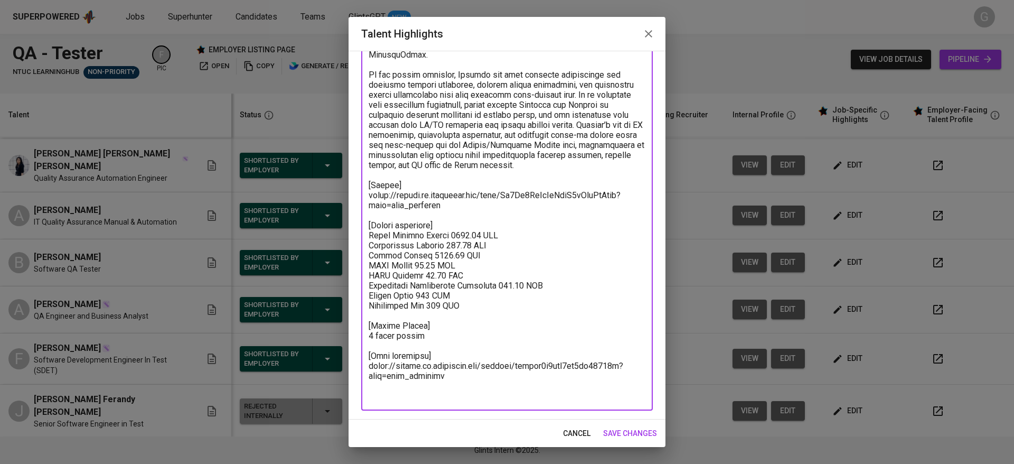
drag, startPoint x: 568, startPoint y: 306, endPoint x: 369, endPoint y: 255, distance: 206.0
click at [369, 255] on textarea at bounding box center [507, 150] width 277 height 502
click at [575, 430] on span "cancel" at bounding box center [576, 433] width 27 height 13
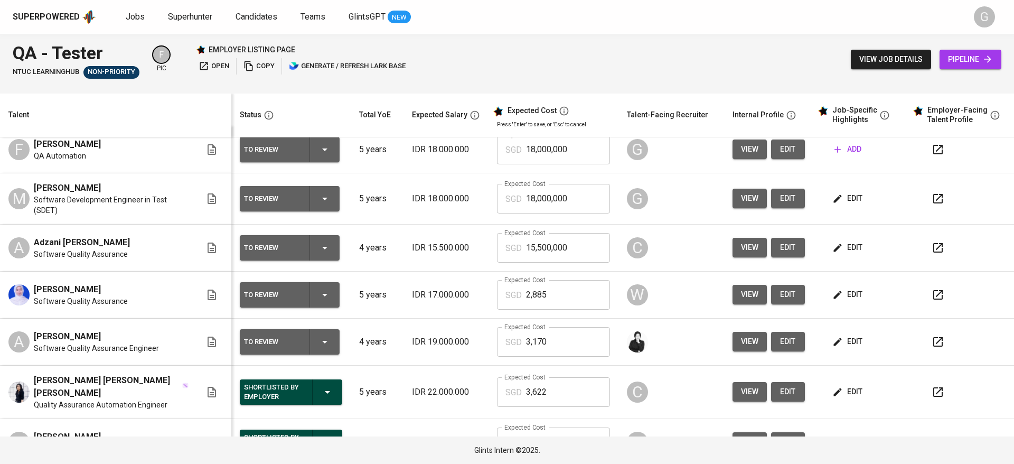
scroll to position [0, 0]
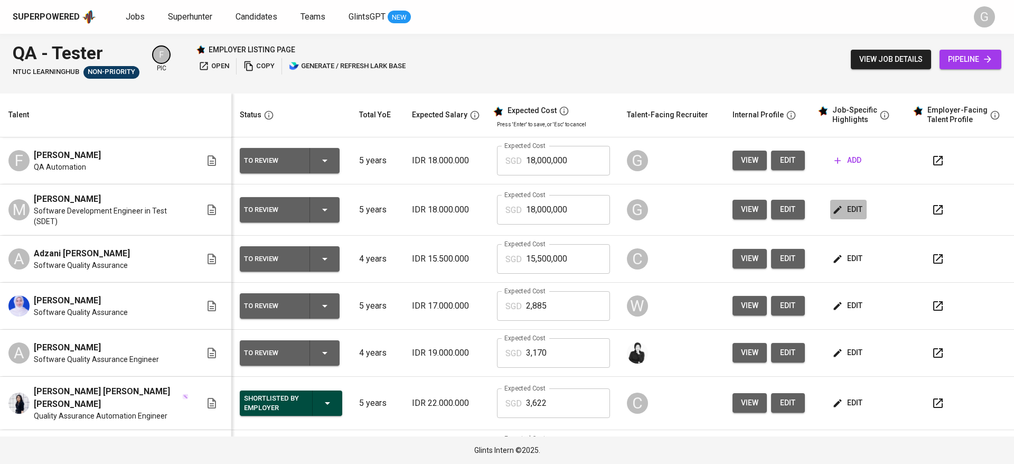
click at [841, 206] on span "edit" at bounding box center [848, 209] width 28 height 13
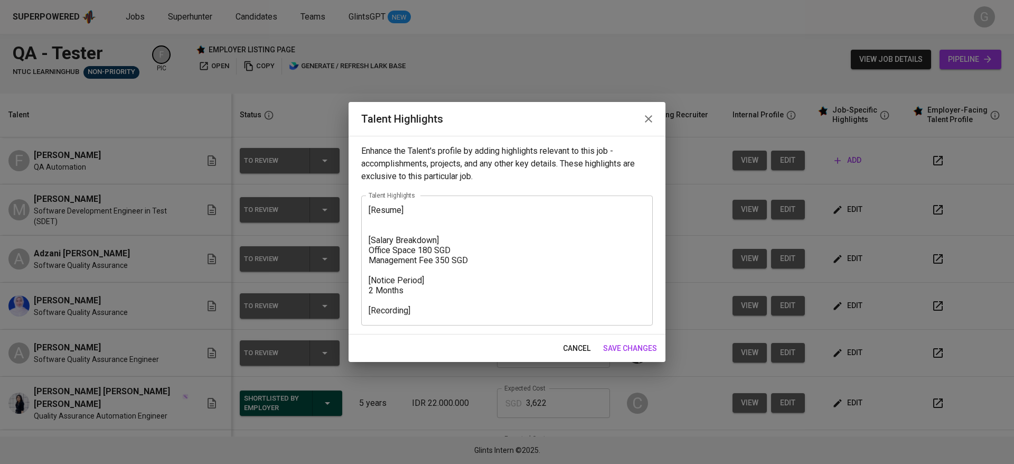
click at [473, 238] on textarea "[Resume] [Salary Breakdown] Office Space 180 SGD Management Fee 350 SGD [Notice…" at bounding box center [507, 260] width 277 height 110
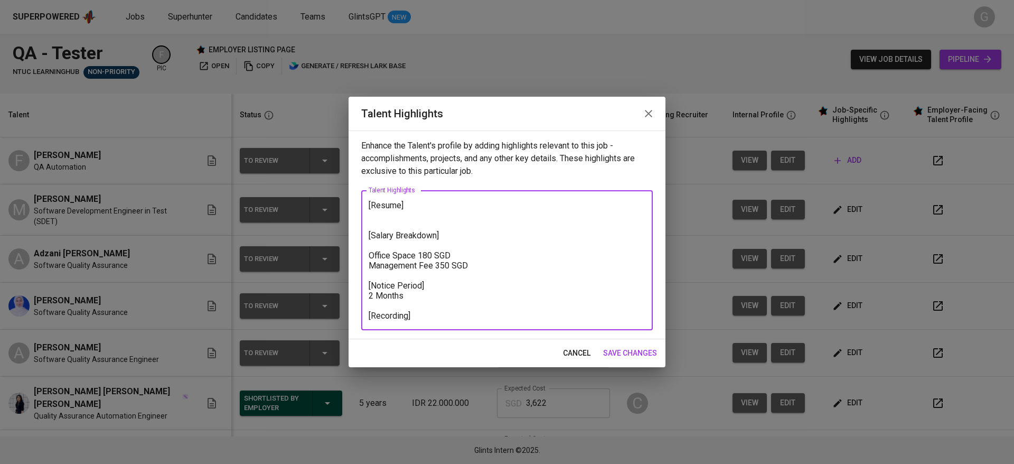
paste textarea "Total Monthly Salary 3027.14 SGD Recruitment Service 337.26 SGD Talent Salary 1…"
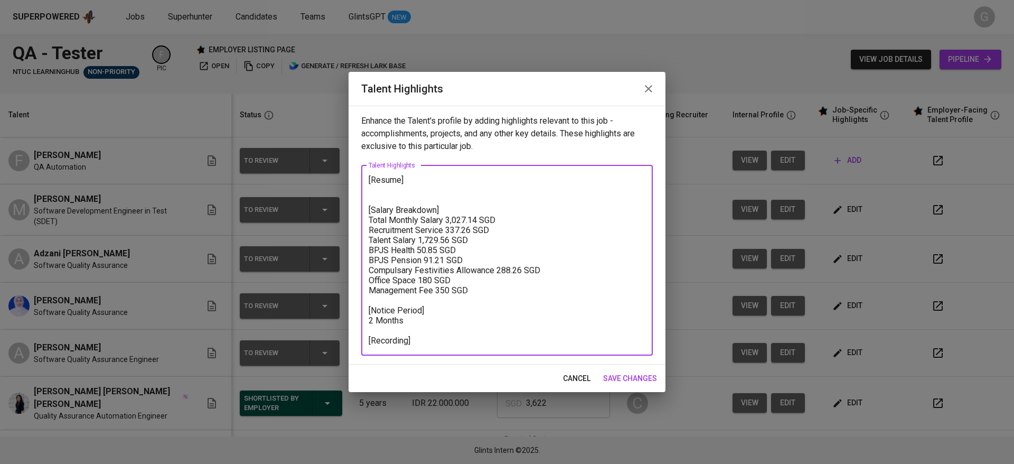
type textarea "[Resume] [Salary Breakdown] Total Monthly Salary 3,027.14 SGD Recruitment Servi…"
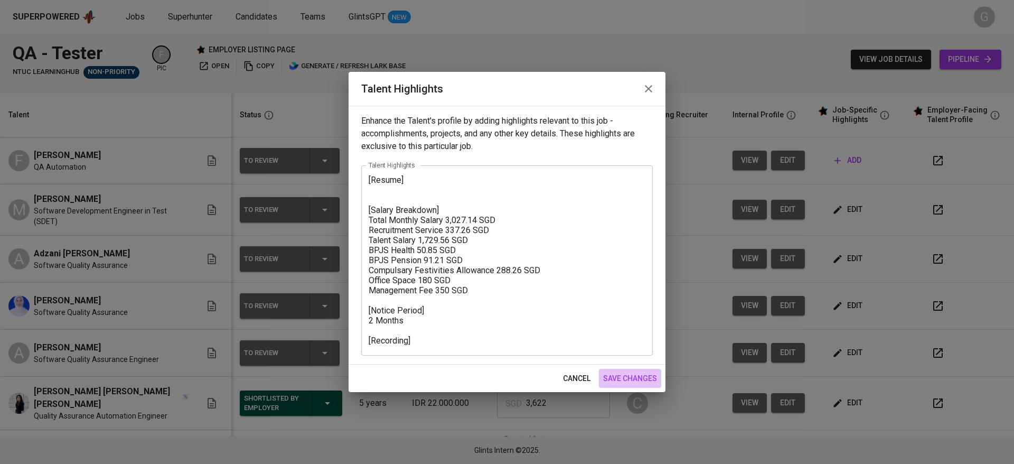
click at [631, 372] on span "save changes" at bounding box center [630, 378] width 54 height 13
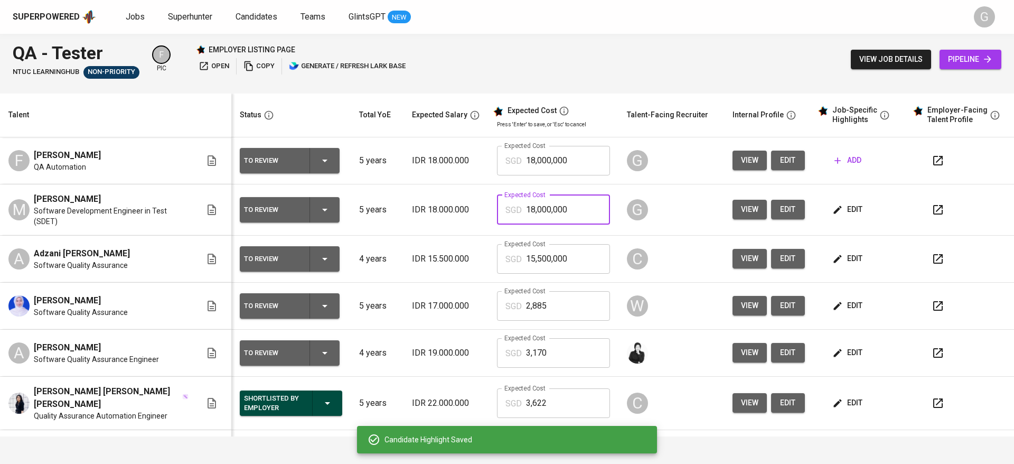
click at [556, 212] on input "18,000,000" at bounding box center [568, 210] width 84 height 30
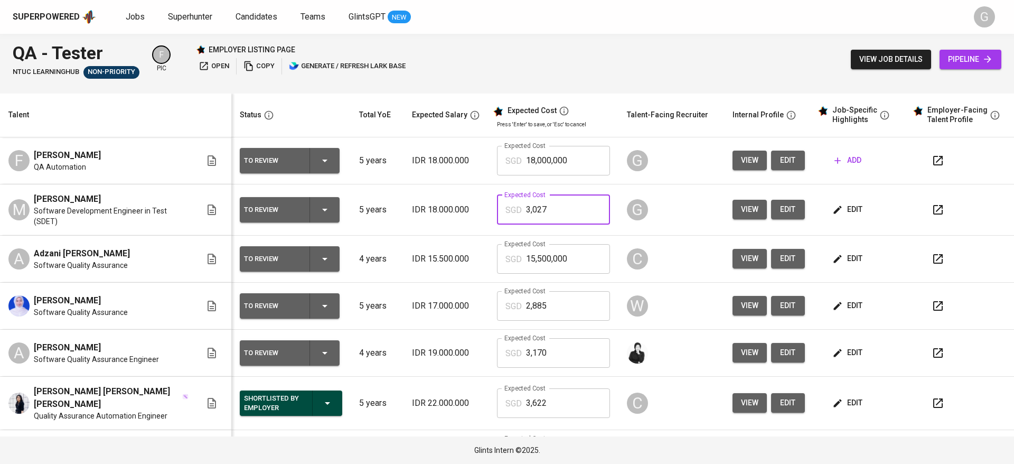
type input "3,027"
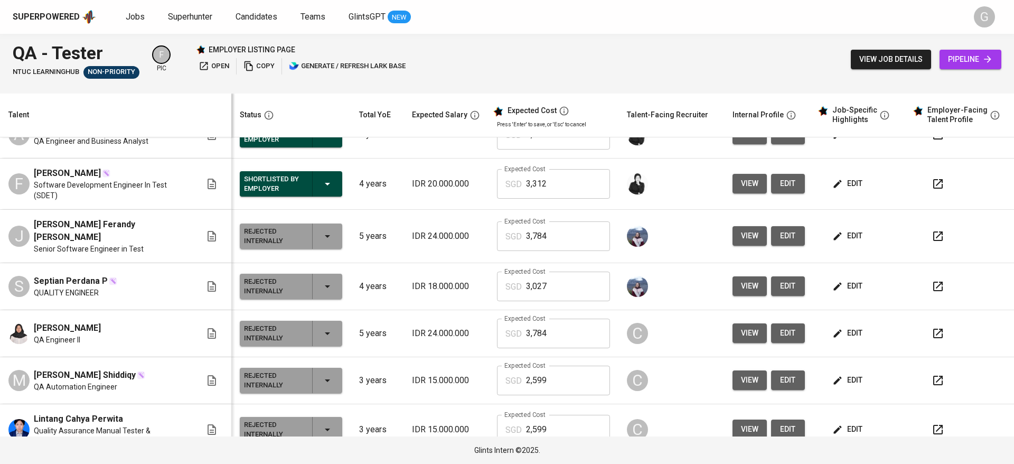
scroll to position [419, 0]
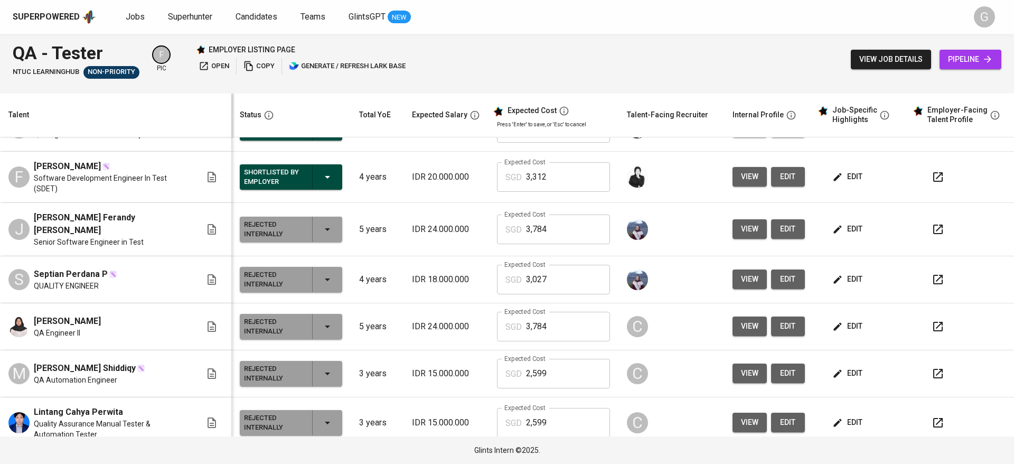
click at [157, 122] on th "Talent" at bounding box center [115, 115] width 231 height 44
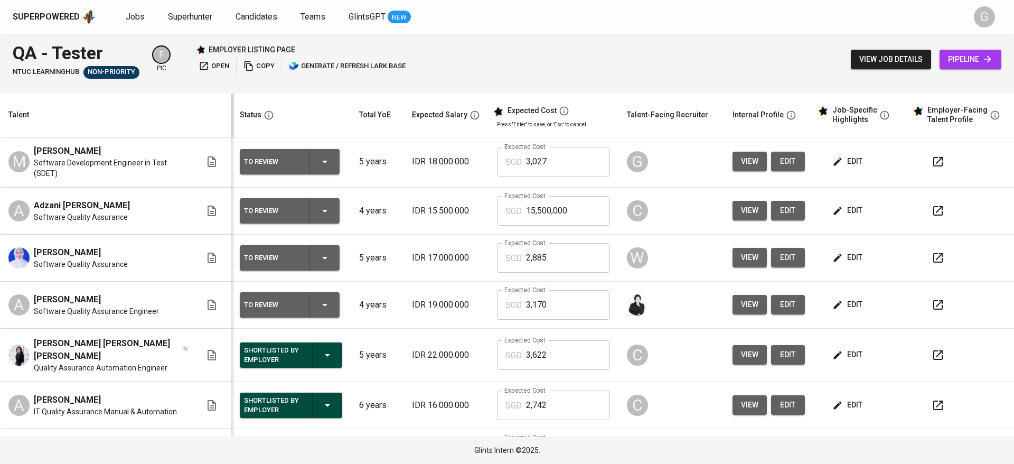
scroll to position [23, 0]
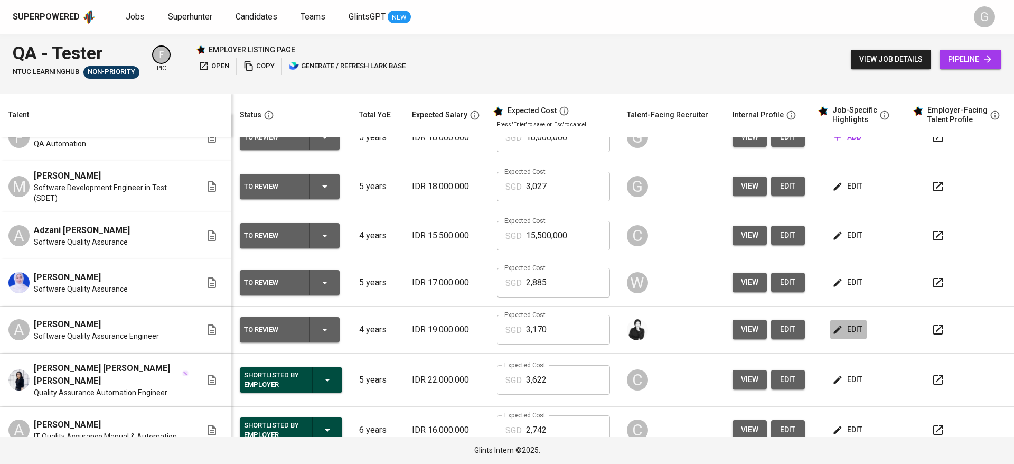
click at [830, 321] on button "edit" at bounding box center [848, 329] width 36 height 20
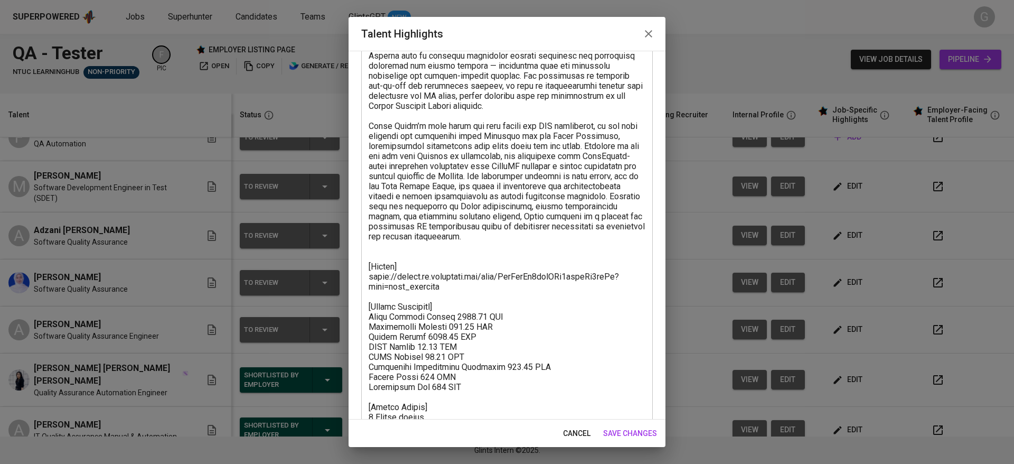
scroll to position [201, 0]
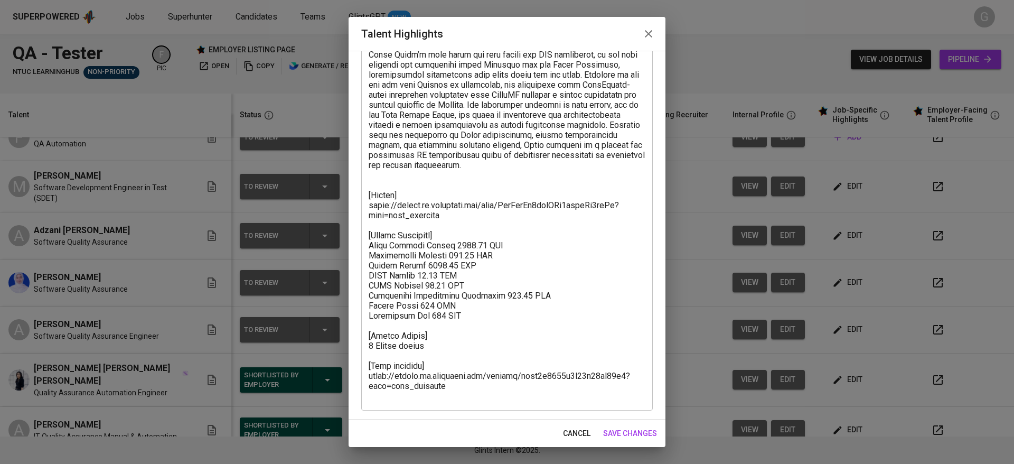
click at [577, 427] on span "cancel" at bounding box center [576, 433] width 27 height 13
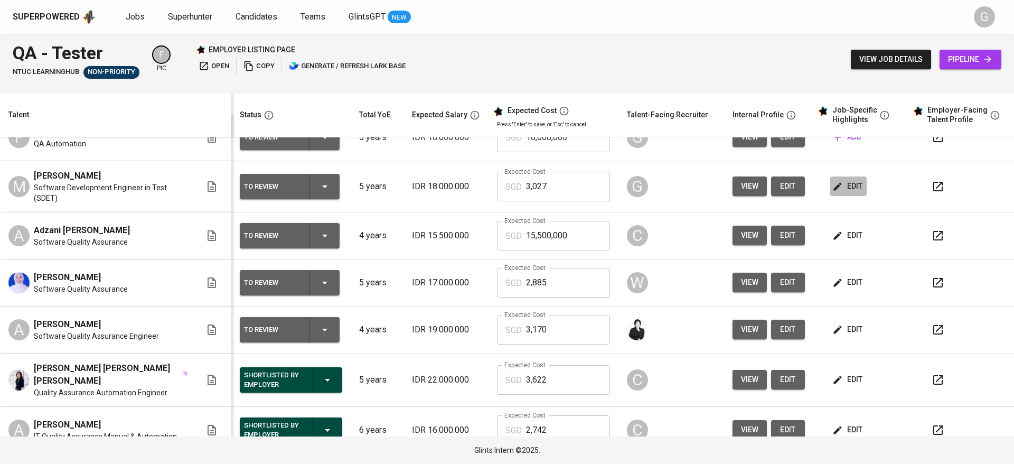
click at [838, 180] on span "edit" at bounding box center [848, 186] width 28 height 13
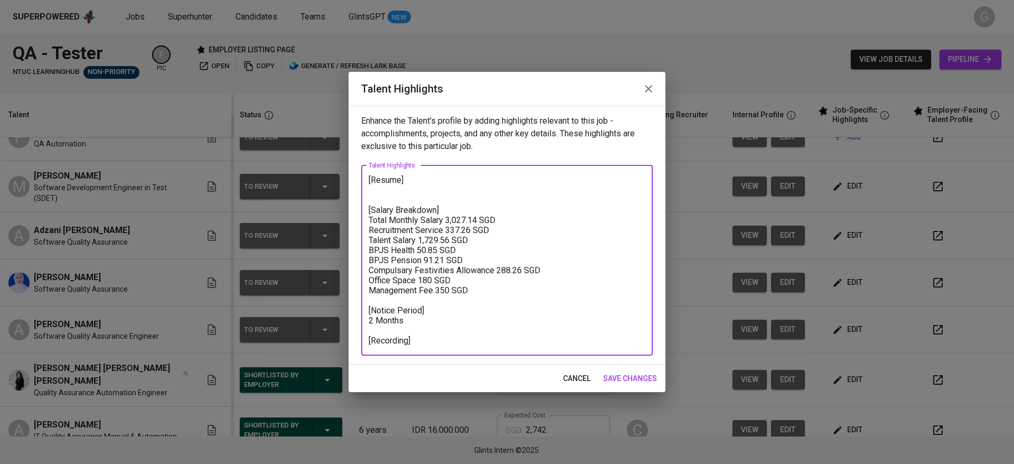
drag, startPoint x: 477, startPoint y: 299, endPoint x: 342, endPoint y: 206, distance: 164.1
click at [342, 206] on div "Talent Highlights Enhance the Talent's profile by adding highlights relevant to…" at bounding box center [507, 232] width 1014 height 464
click at [402, 240] on textarea "[Resume] [Salary Breakdown] Total Monthly Salary 3,027.14 SGD Recruitment Servi…" at bounding box center [507, 260] width 277 height 171
click at [576, 372] on span "cancel" at bounding box center [576, 378] width 27 height 13
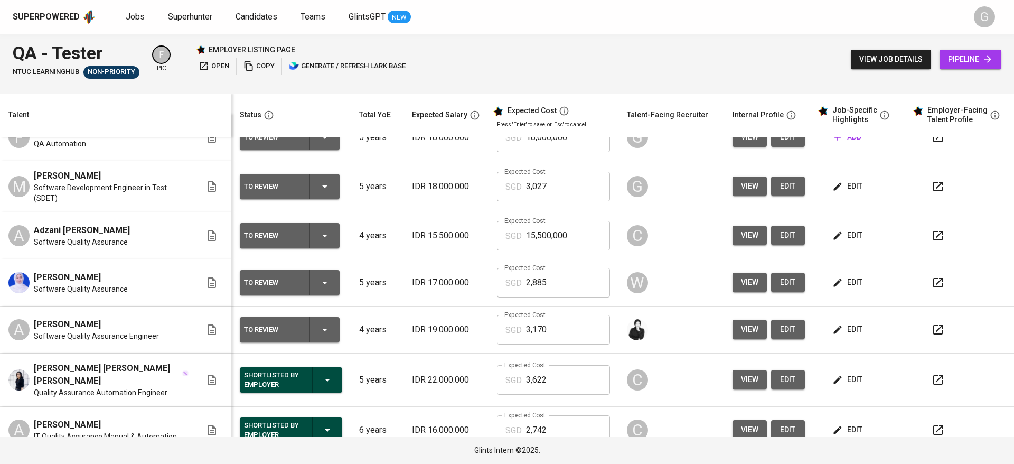
scroll to position [0, 0]
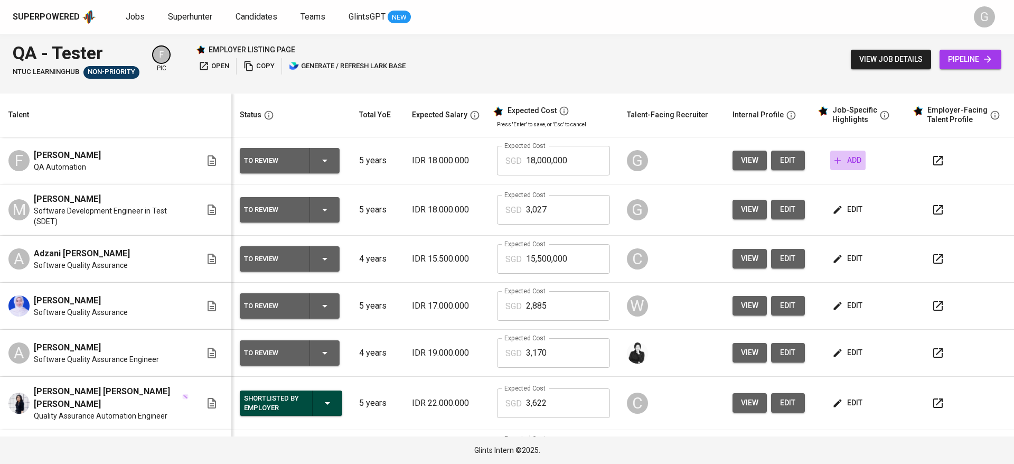
click at [839, 160] on span "add" at bounding box center [847, 160] width 27 height 13
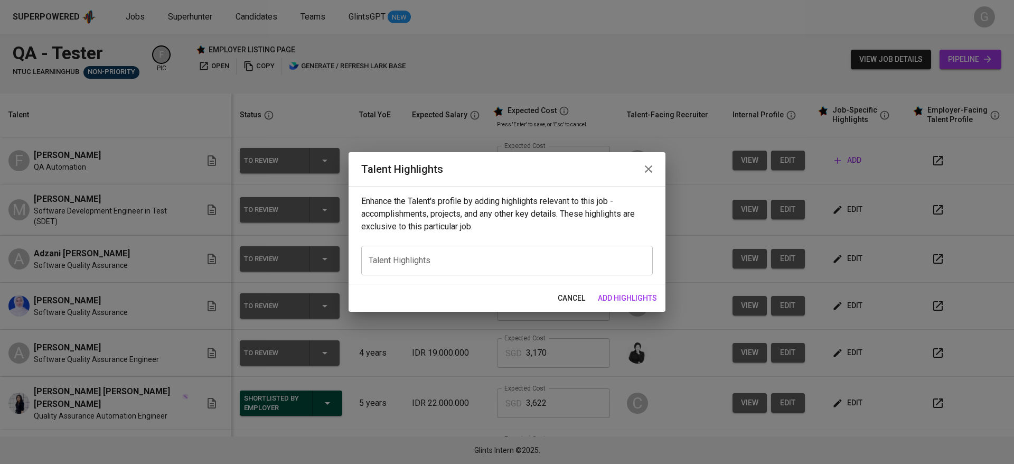
click at [534, 262] on textarea at bounding box center [507, 260] width 277 height 10
paste textarea "[Resume] [Salary Breakdown] Total Monthly Salary 3,027.14 SGD Recruitment Servi…"
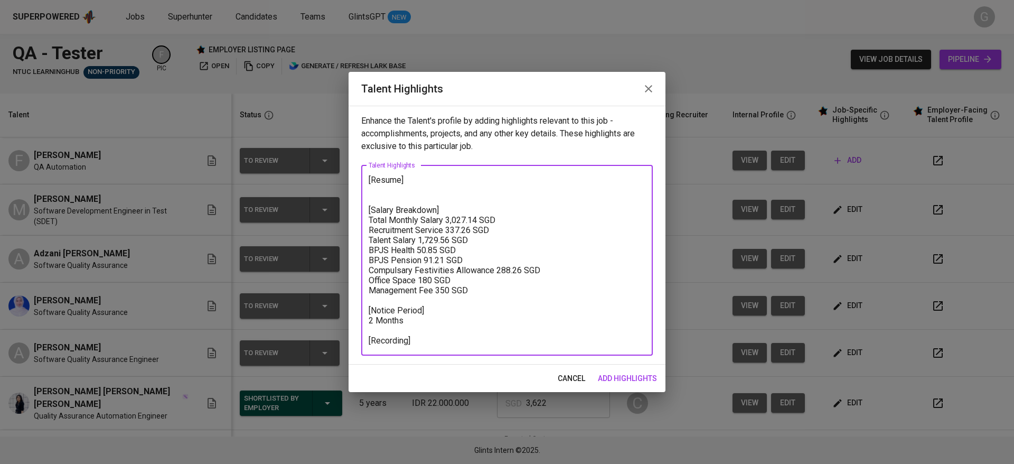
click at [437, 314] on textarea "[Resume] [Salary Breakdown] Total Monthly Salary 3,027.14 SGD Recruitment Servi…" at bounding box center [507, 260] width 277 height 171
click at [467, 340] on textarea "[Resume] [Salary Breakdown] Total Monthly Salary 3,027.14 SGD Recruitment Servi…" at bounding box center [507, 260] width 277 height 171
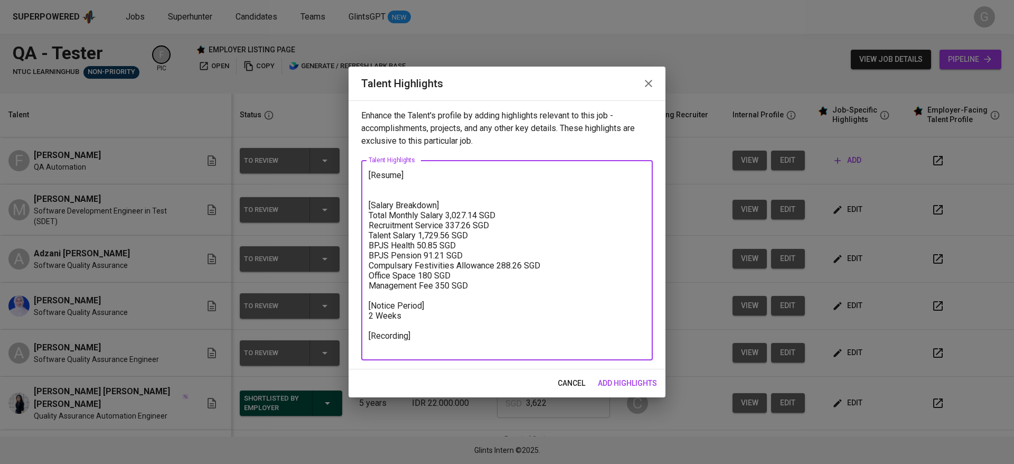
paste textarea "https://glints.sg.larksuite.com/minutes/obsgb49s223du586pz49ezdw?from=from_copy…"
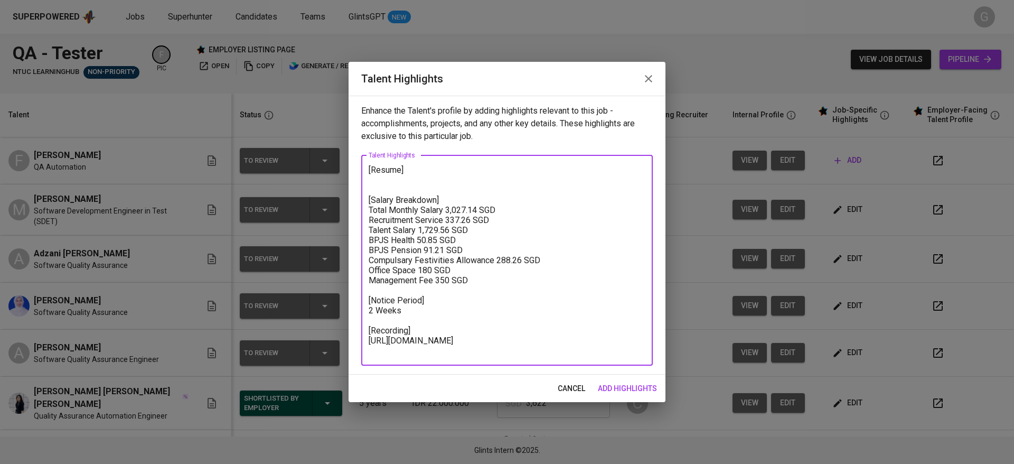
type textarea "[Resume] [Salary Breakdown] Total Monthly Salary 3,027.14 SGD Recruitment Servi…"
click at [617, 383] on span "add highlights" at bounding box center [627, 388] width 59 height 13
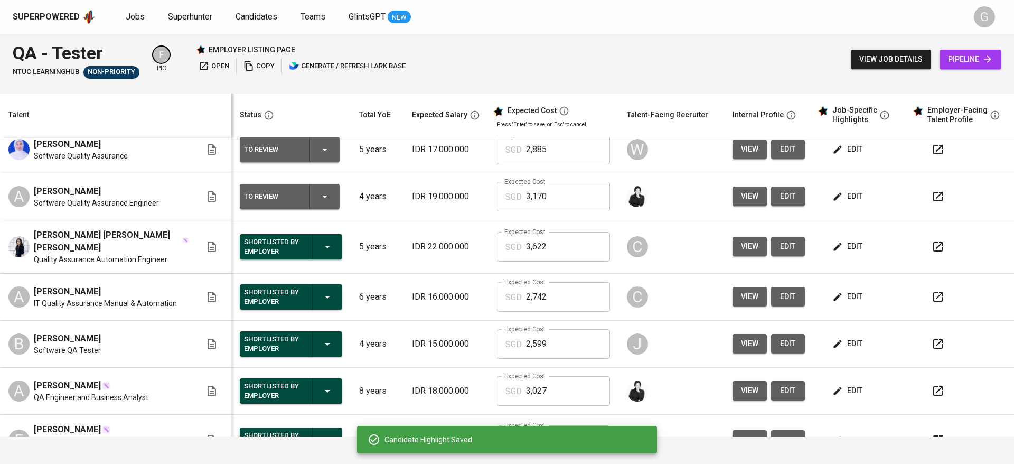
scroll to position [396, 0]
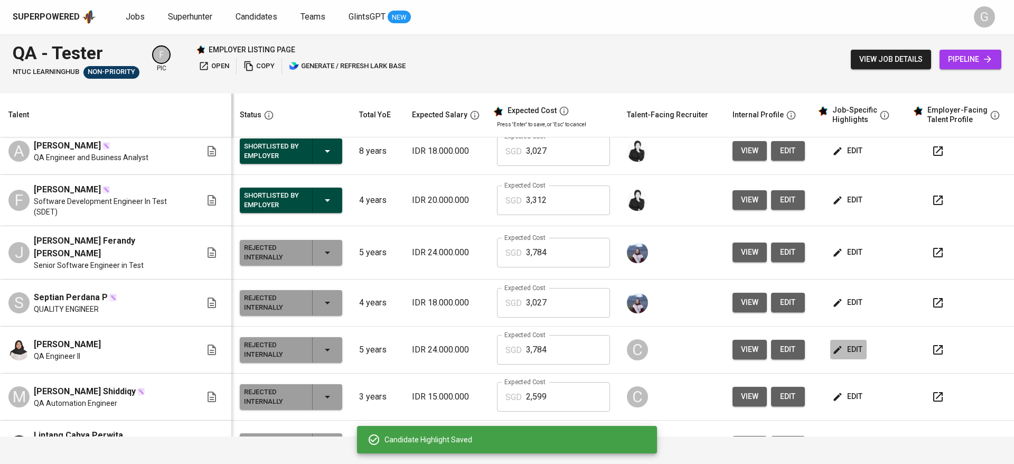
click at [836, 343] on span "edit" at bounding box center [848, 349] width 28 height 13
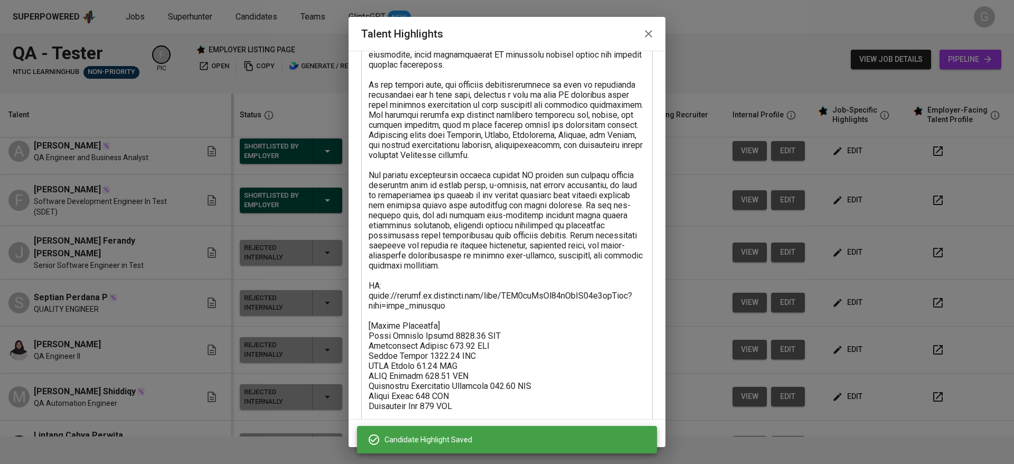
scroll to position [201, 0]
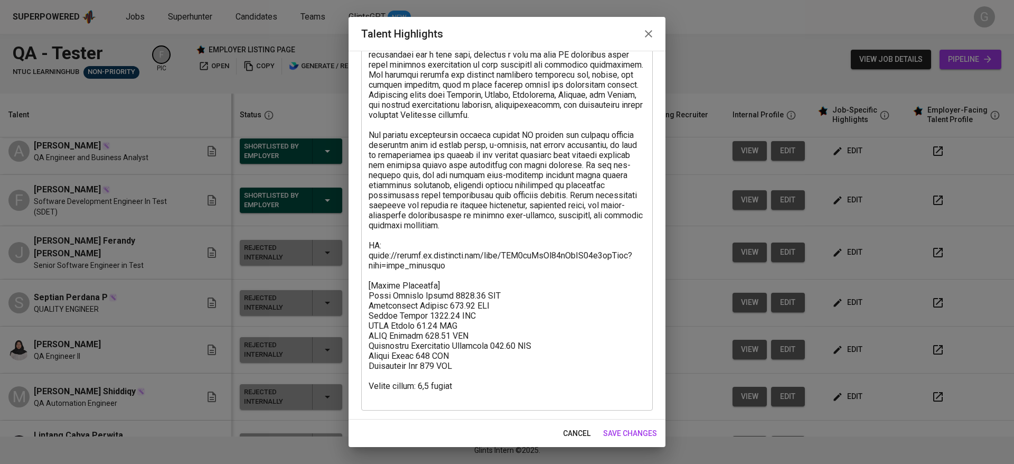
click at [652, 36] on icon "button" at bounding box center [648, 33] width 7 height 7
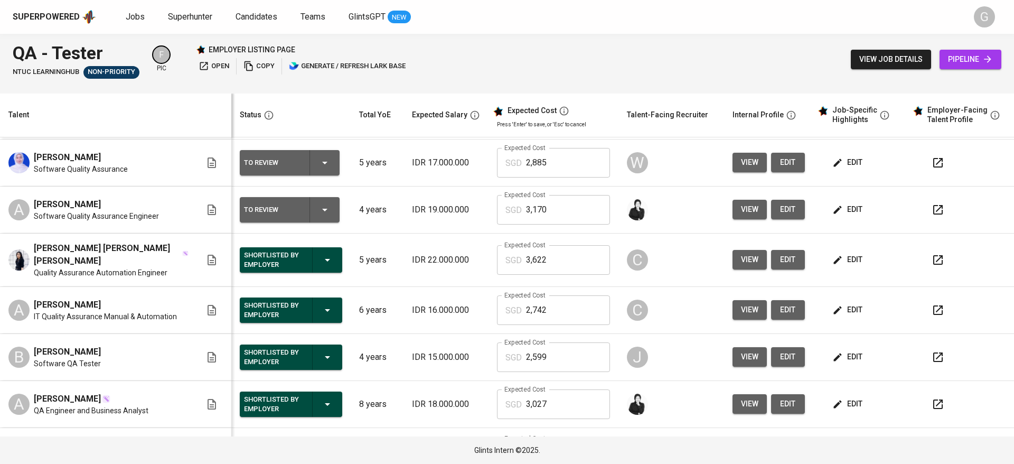
scroll to position [0, 0]
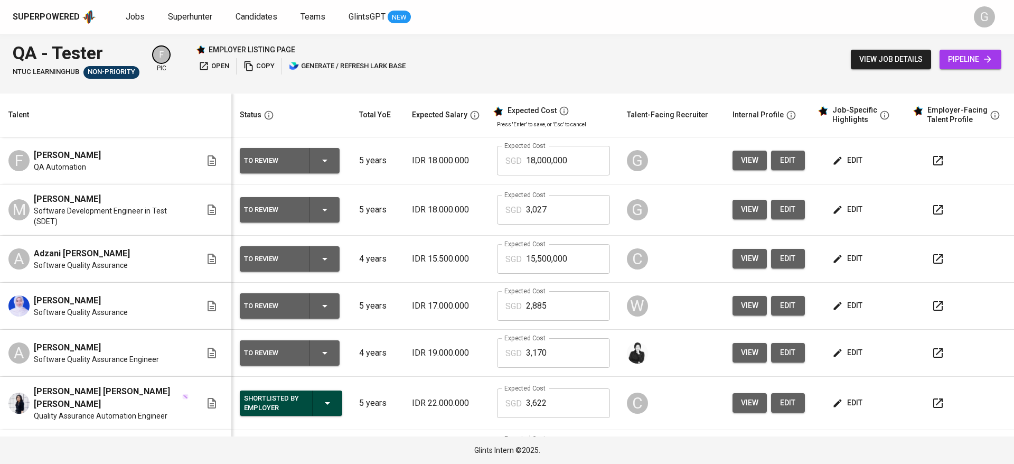
click at [834, 164] on span "edit" at bounding box center [848, 160] width 28 height 13
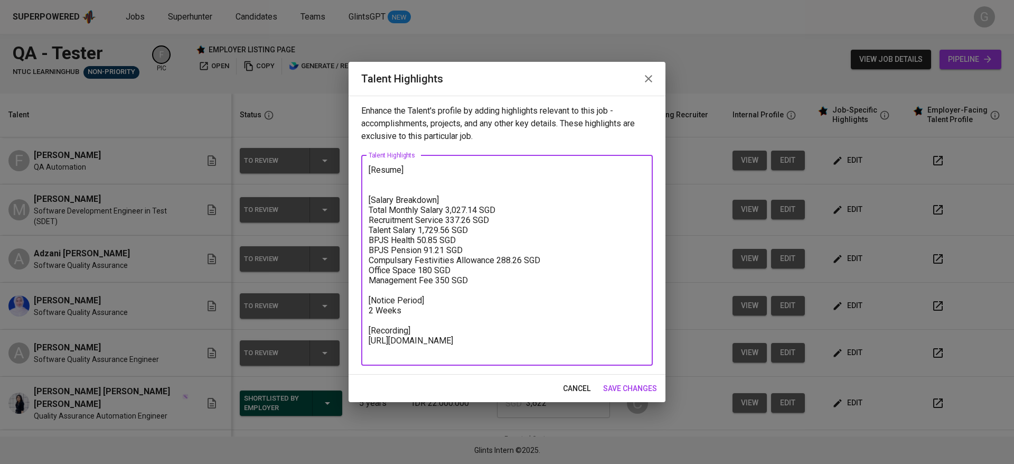
click at [492, 314] on textarea "[Resume] [Salary Breakdown] Total Monthly Salary 3,027.14 SGD Recruitment Servi…" at bounding box center [507, 260] width 277 height 191
click at [482, 322] on textarea "[Resume] [Salary Breakdown] Total Monthly Salary 3,027.14 SGD Recruitment Servi…" at bounding box center [507, 260] width 277 height 191
paste textarea "32en8546gqu62j57357?from=from_copylinkhttps://glints.sg.larksuite.com/minutes/o…"
type textarea "[Resume] [Salary Breakdown] Total Monthly Salary 3,027.14 SGD Recruitment Servi…"
click at [642, 386] on span "save changes" at bounding box center [630, 388] width 54 height 13
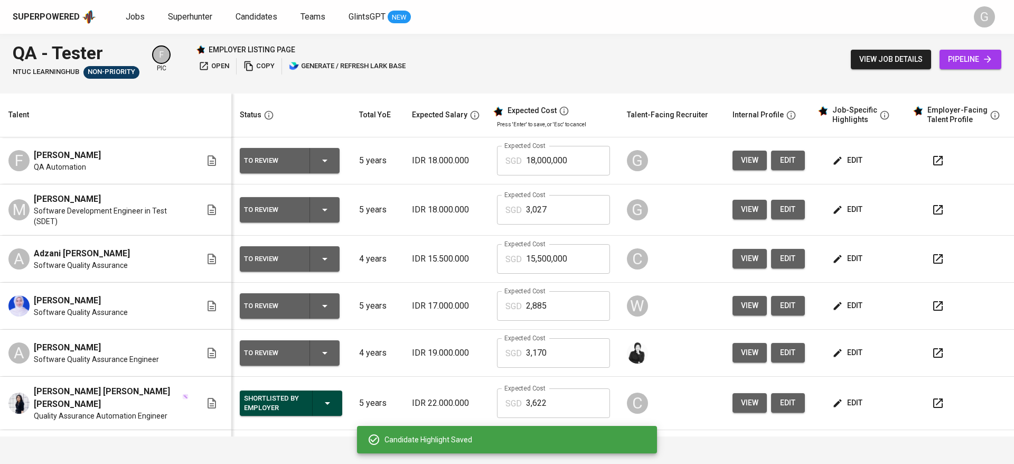
click at [834, 213] on span "edit" at bounding box center [848, 209] width 28 height 13
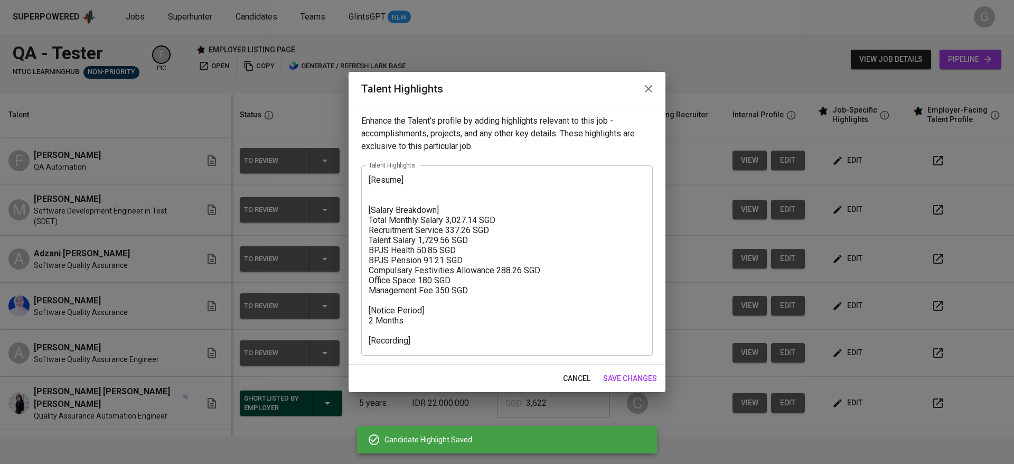
click at [496, 343] on textarea "[Resume] [Salary Breakdown] Total Monthly Salary 3,027.14 SGD Recruitment Servi…" at bounding box center [507, 260] width 277 height 171
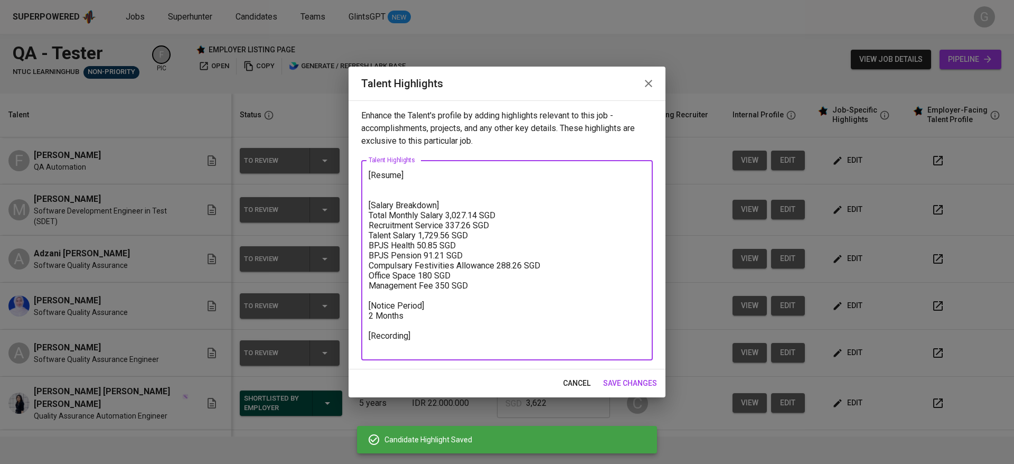
paste textarea "https://glints.sg.larksuite.com/minutes/obsgb49s223du586pz49ezdw?from=from_copy…"
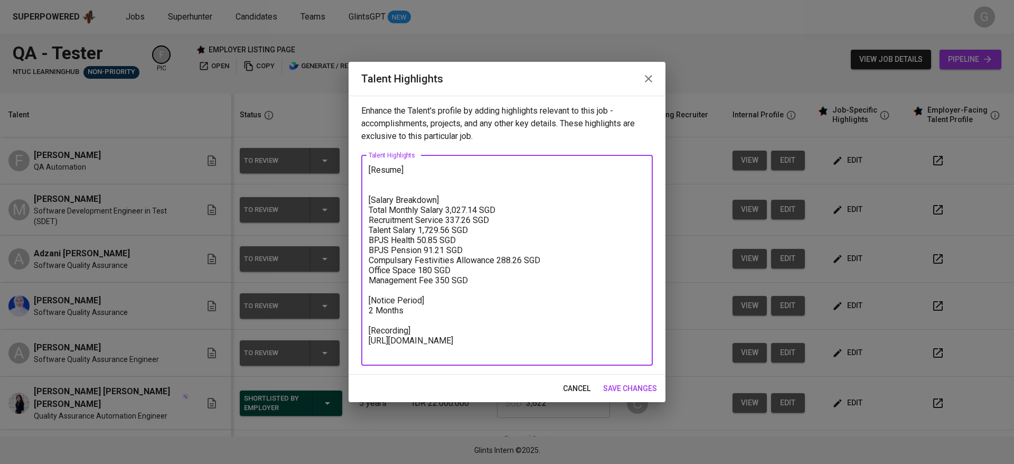
type textarea "[Resume] [Salary Breakdown] Total Monthly Salary 3,027.14 SGD Recruitment Servi…"
click at [612, 387] on span "save changes" at bounding box center [630, 388] width 54 height 13
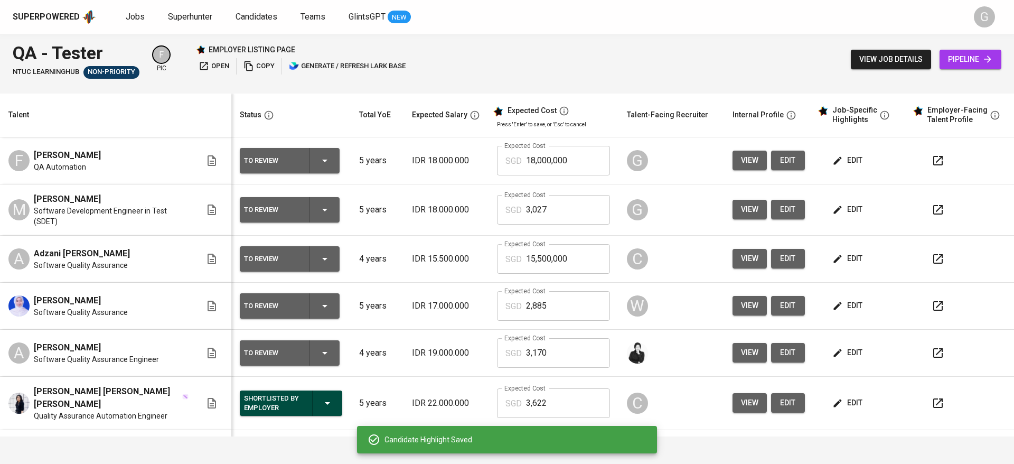
click at [153, 96] on th "Talent" at bounding box center [115, 115] width 231 height 44
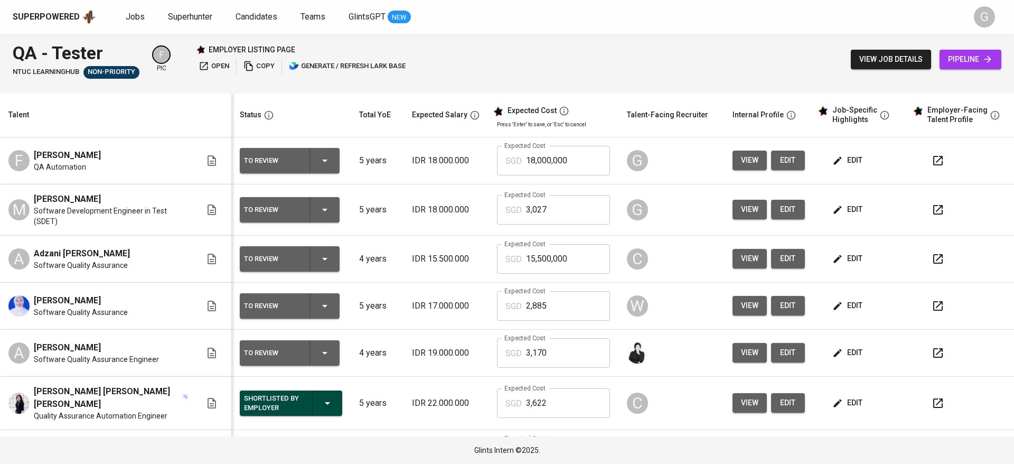
click at [534, 163] on input "18,000,000" at bounding box center [568, 161] width 84 height 30
type input "3,027"
click at [58, 124] on th "Talent" at bounding box center [115, 115] width 231 height 44
click at [142, 103] on th "Talent" at bounding box center [115, 115] width 231 height 44
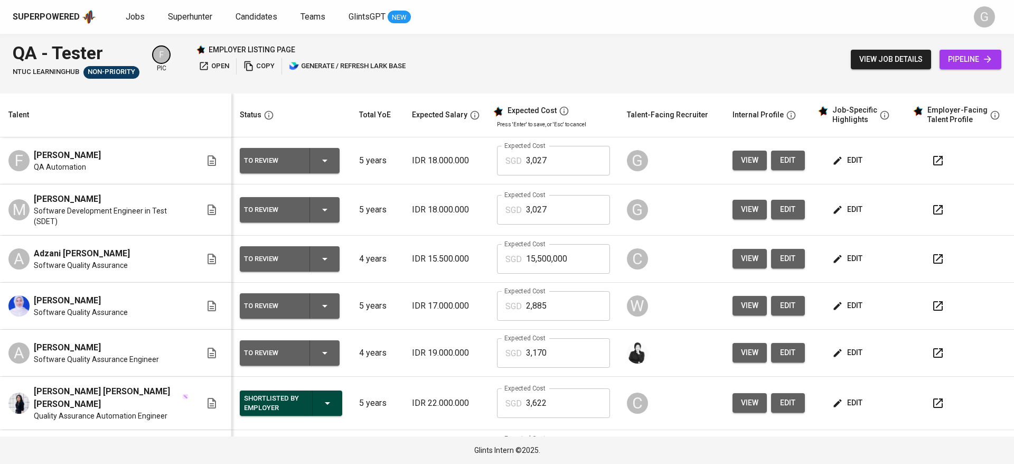
click at [849, 161] on span "edit" at bounding box center [848, 160] width 28 height 13
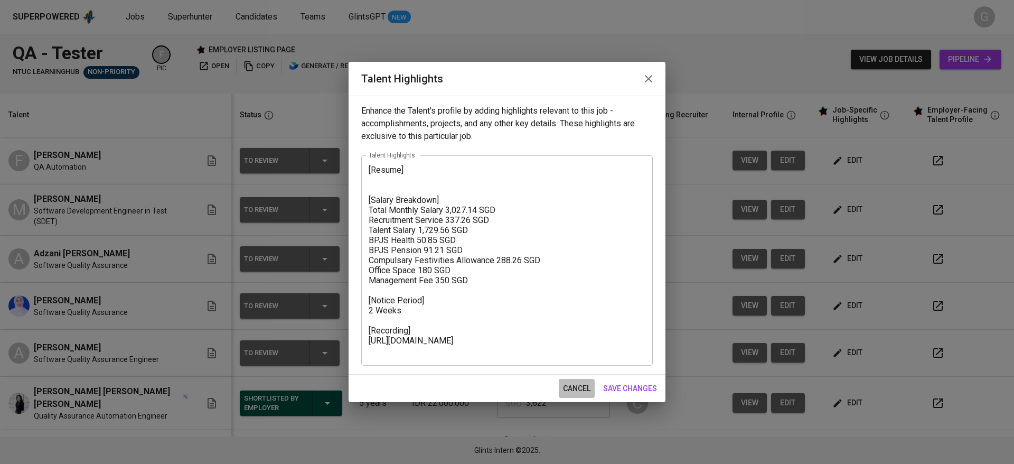
click at [580, 388] on span "cancel" at bounding box center [576, 388] width 27 height 13
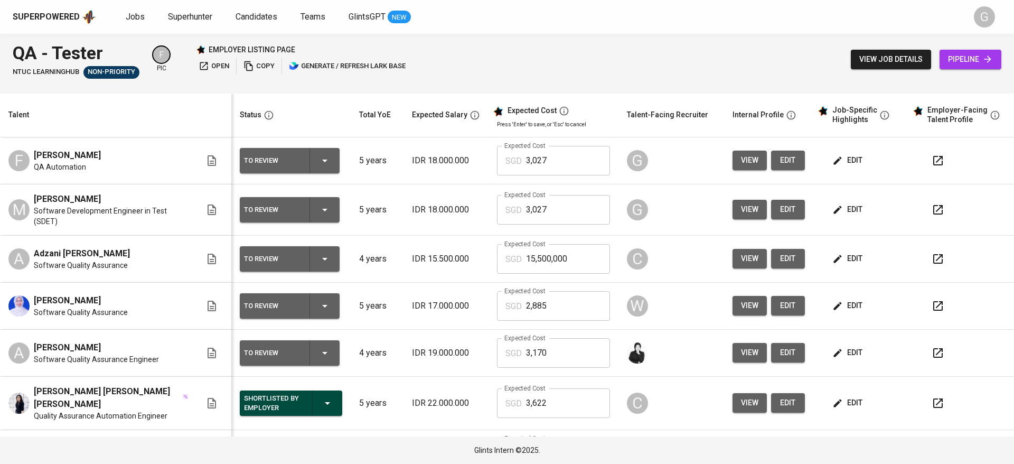
click at [832, 206] on icon "button" at bounding box center [837, 209] width 11 height 11
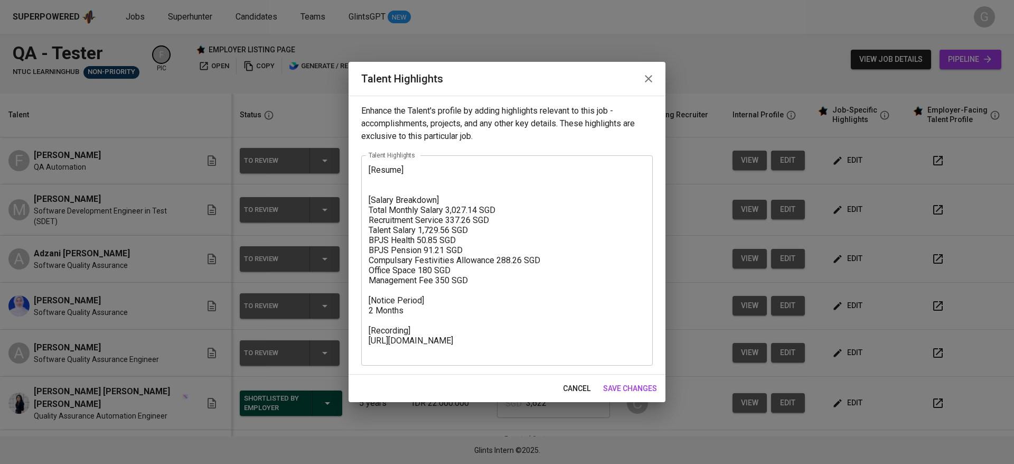
click at [565, 386] on span "cancel" at bounding box center [576, 388] width 27 height 13
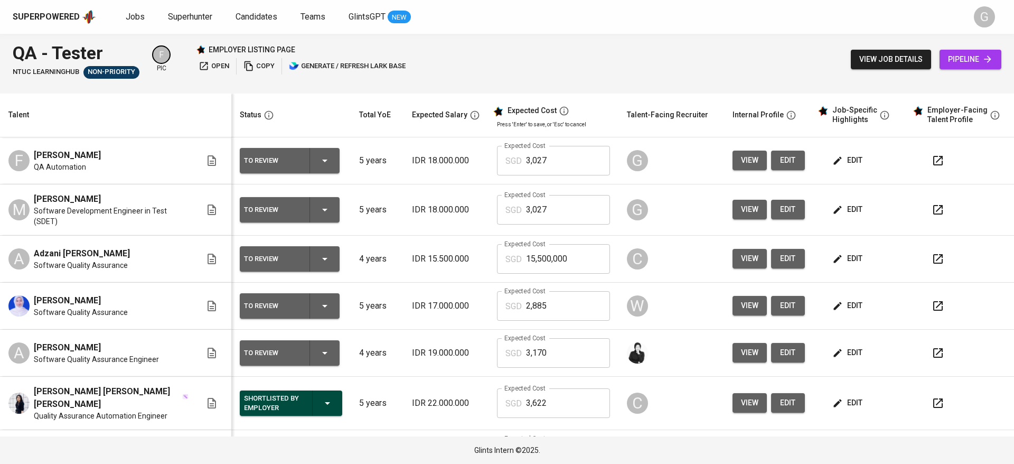
click at [843, 201] on button "edit" at bounding box center [848, 210] width 36 height 20
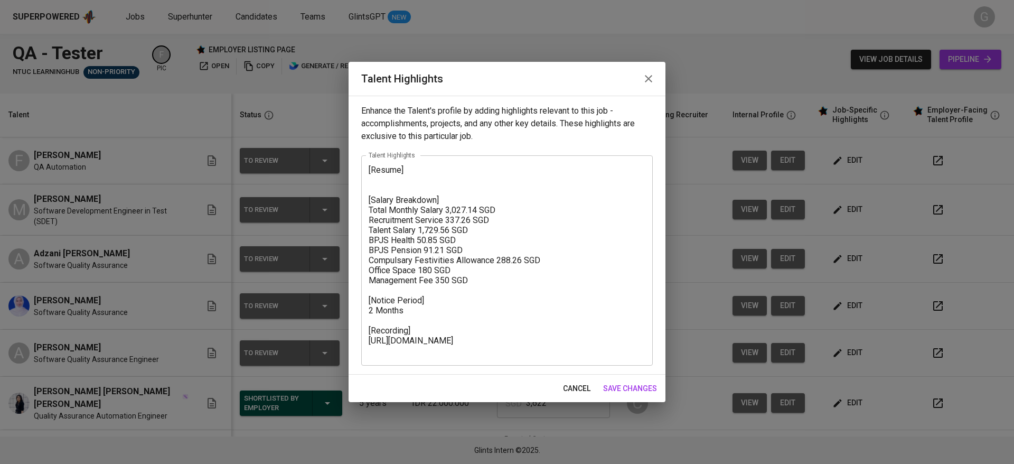
click at [566, 384] on span "cancel" at bounding box center [576, 388] width 27 height 13
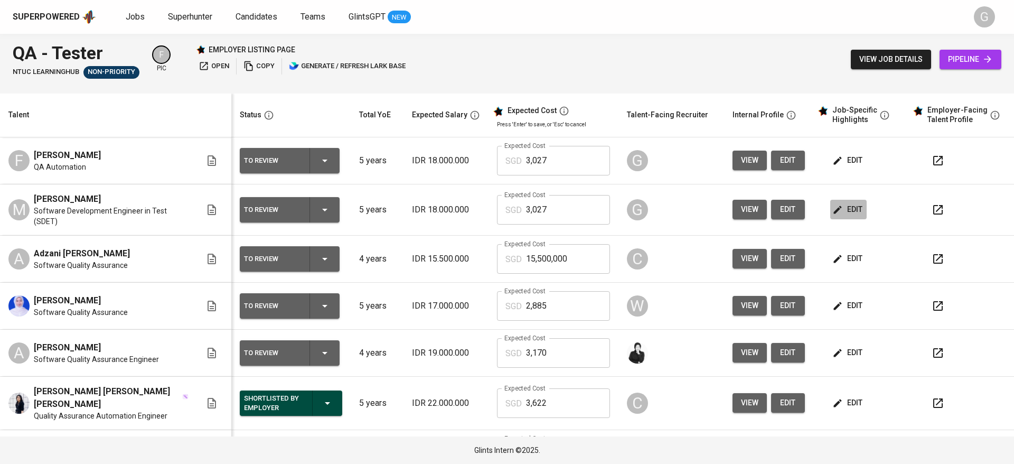
click at [837, 208] on span "edit" at bounding box center [848, 209] width 28 height 13
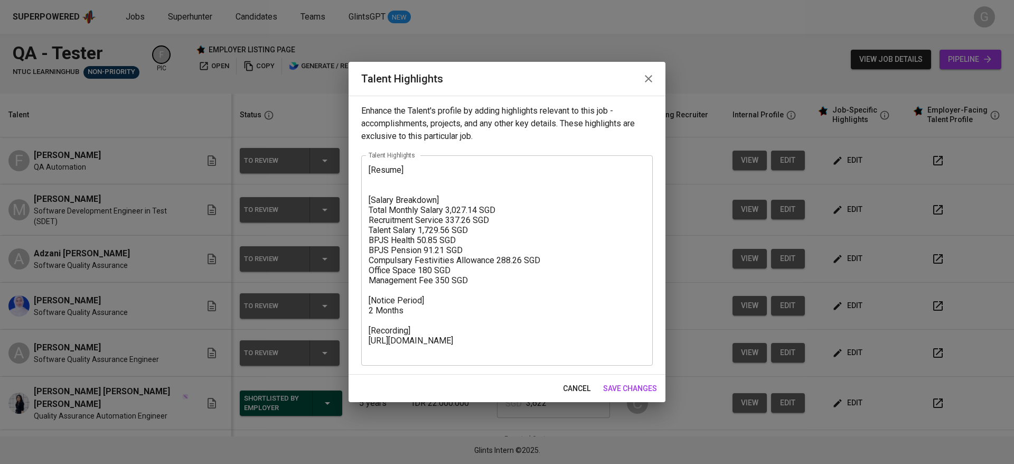
click at [453, 181] on textarea "[Resume] [Salary Breakdown] Total Monthly Salary 3,027.14 SGD Recruitment Servi…" at bounding box center [507, 260] width 277 height 191
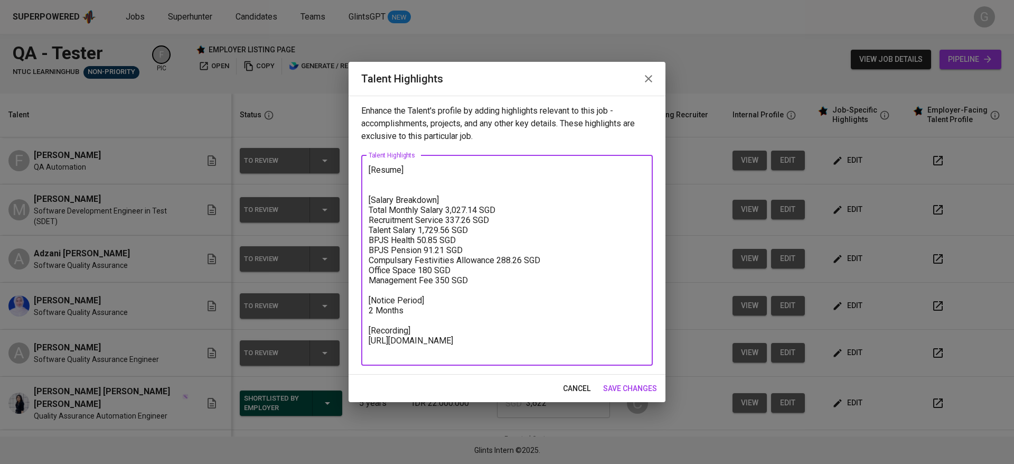
paste textarea "https://glints.sg.larksuite.com/file/Ti5nbASw1oU1rWx7IA5lQn1BgPb"
type textarea "[Resume] https://glints.sg.larksuite.com/file/Ti5nbASw1oU1rWx7IA5lQn1BgPb [Sala…"
click at [619, 386] on span "save changes" at bounding box center [630, 388] width 54 height 13
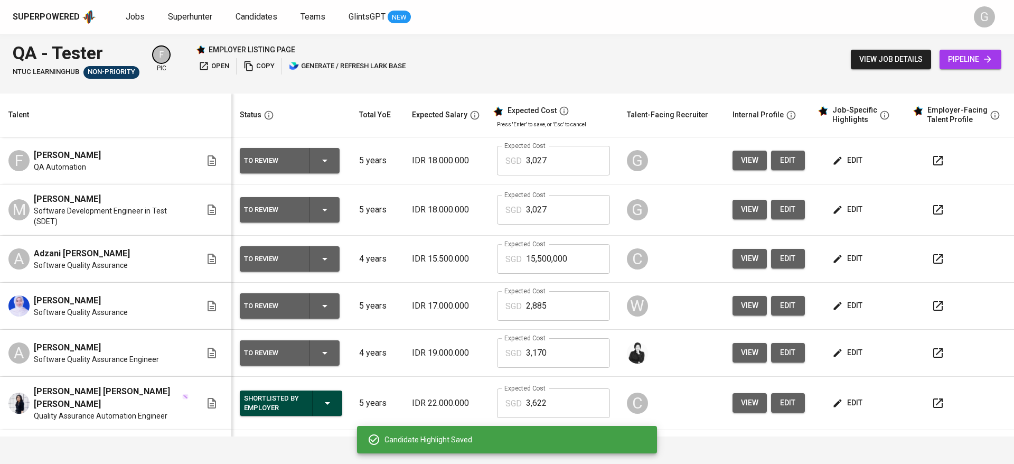
click at [834, 159] on span "edit" at bounding box center [848, 160] width 28 height 13
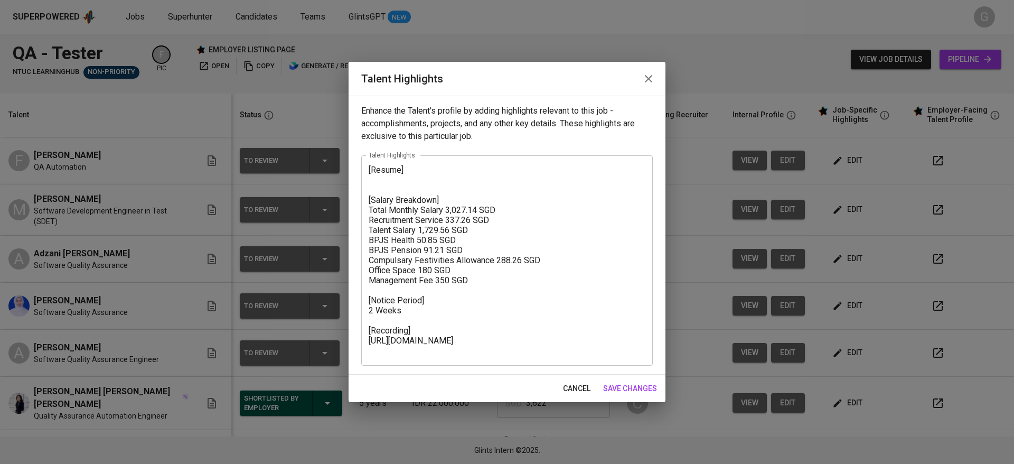
click at [462, 195] on textarea "[Resume] [Salary Breakdown] Total Monthly Salary 3,027.14 SGD Recruitment Servi…" at bounding box center [507, 260] width 277 height 191
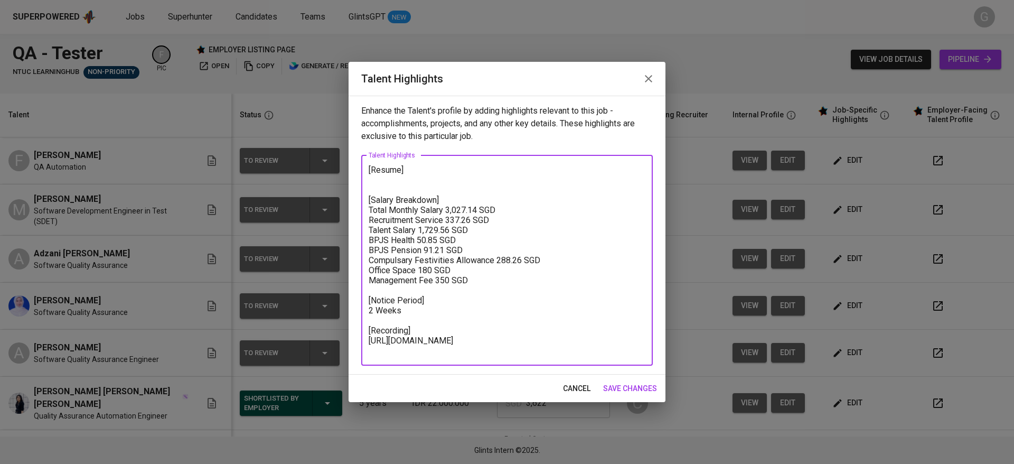
click at [459, 173] on textarea "[Resume] [Salary Breakdown] Total Monthly Salary 3,027.14 SGD Recruitment Servi…" at bounding box center [507, 260] width 277 height 191
click at [468, 183] on textarea "[Resume] [Salary Breakdown] Total Monthly Salary 3,027.14 SGD Recruitment Servi…" at bounding box center [507, 260] width 277 height 191
paste textarea "https://glints.sg.larksuite.com/file/DHQQbqU1to9LInxKCQJlqtMSgjd"
type textarea "[Resume] https://glints.sg.larksuite.com/file/DHQQbqU1to9LInxKCQJlqtMSgjd [Sala…"
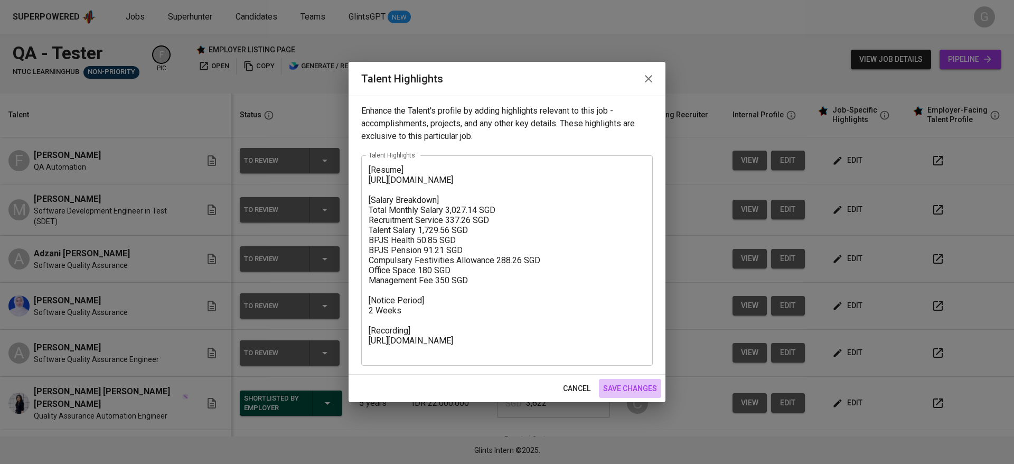
click at [625, 389] on span "save changes" at bounding box center [630, 388] width 54 height 13
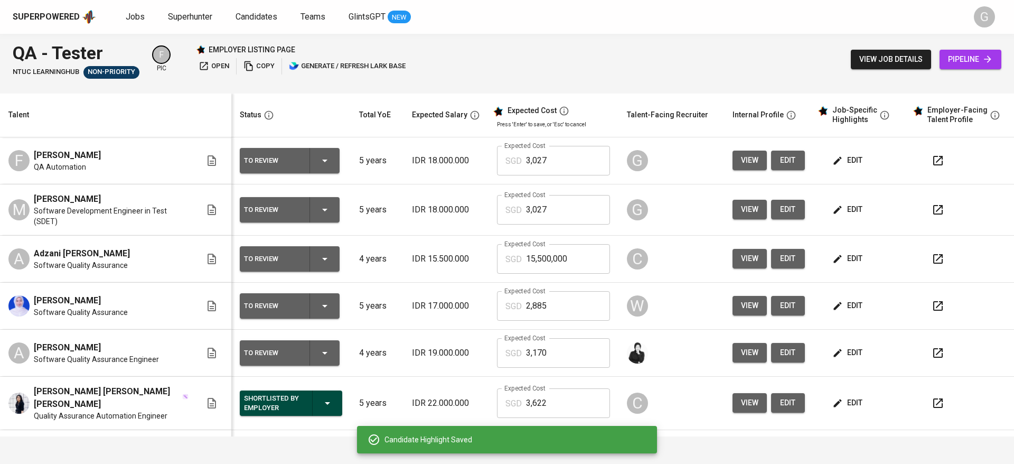
click at [283, 110] on div "Status" at bounding box center [289, 114] width 107 height 13
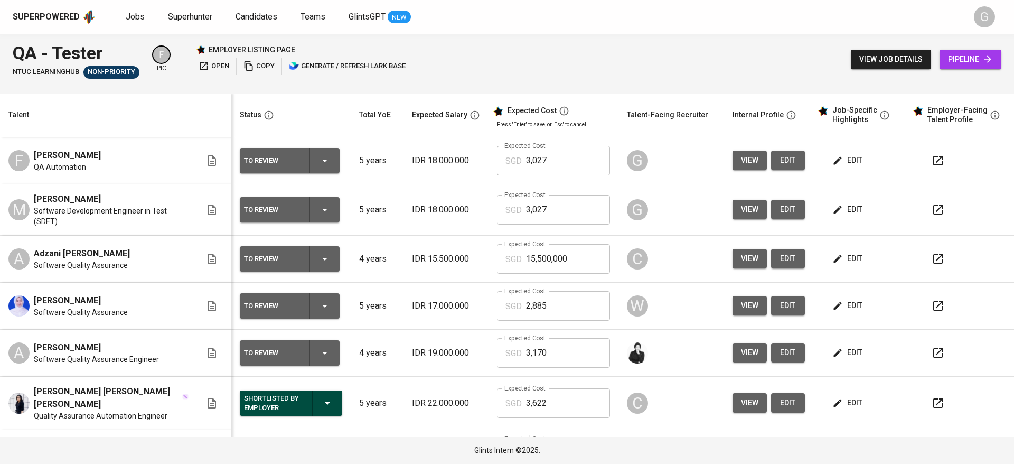
click at [183, 112] on div "Talent" at bounding box center [113, 114] width 219 height 13
click at [834, 159] on span "edit" at bounding box center [848, 160] width 28 height 13
click at [833, 206] on icon "button" at bounding box center [837, 209] width 8 height 8
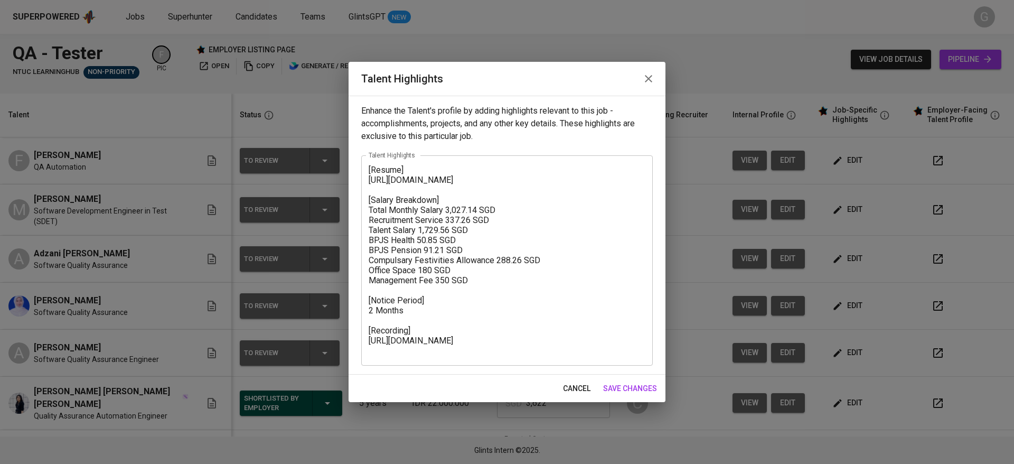
click at [369, 165] on textarea "[Resume] https://glints.sg.larksuite.com/file/Ti5nbASw1oU1rWx7IA5lQn1BgPb [Sala…" at bounding box center [507, 260] width 277 height 191
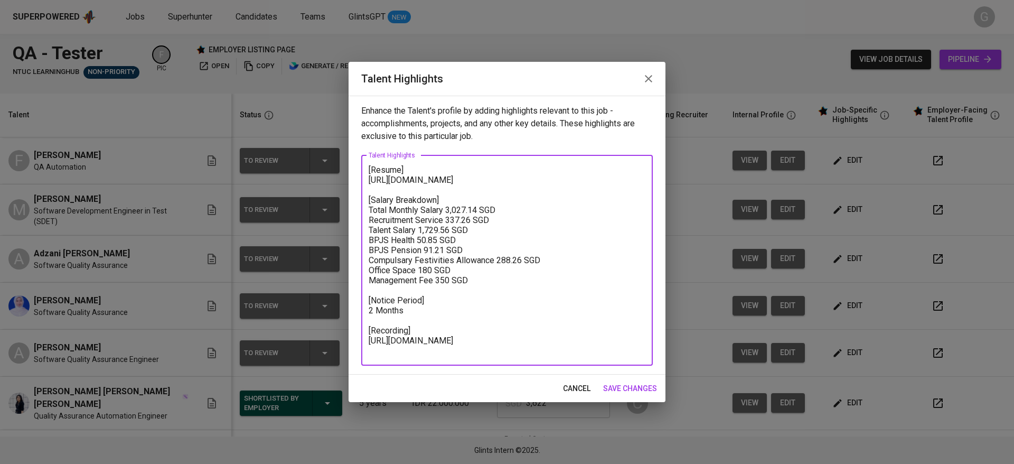
paste textarea "Razin Anggiardi is an experienced Software Development Engineer in Test (SDET) …"
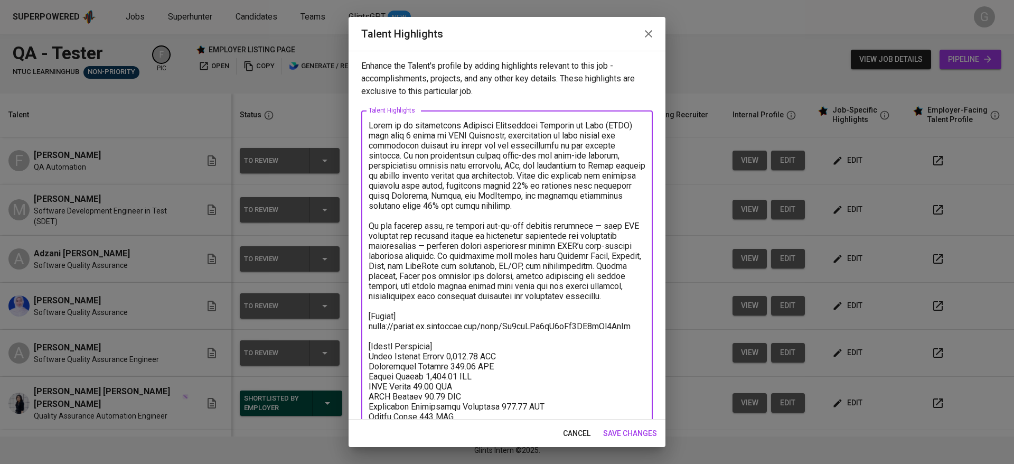
click at [510, 308] on textarea at bounding box center [507, 315] width 277 height 391
type textarea "Razin is an experienced Software Development Engineer in Test (SDET) with over …"
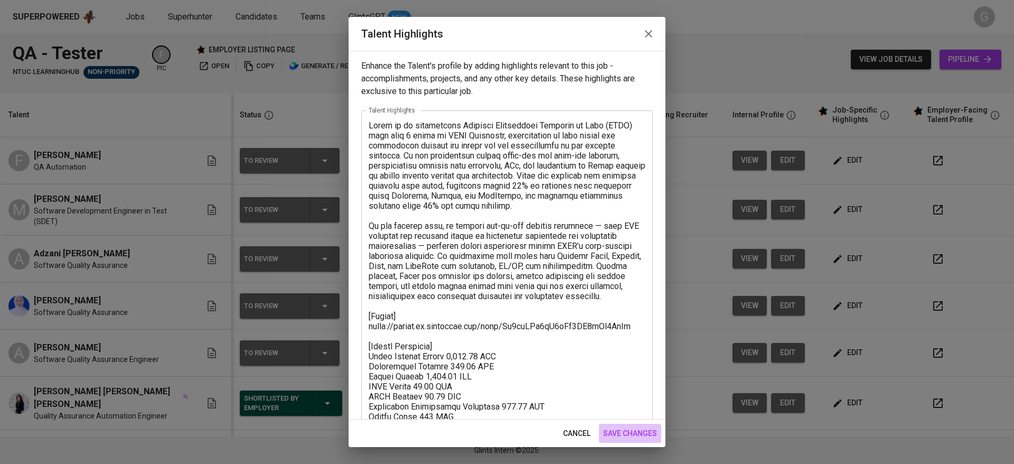
click at [636, 431] on span "save changes" at bounding box center [630, 433] width 54 height 13
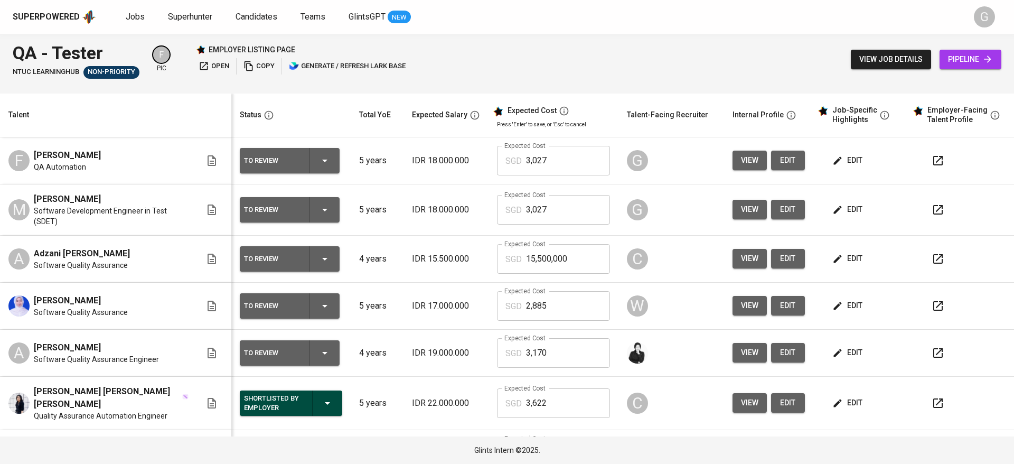
click at [840, 163] on span "edit" at bounding box center [848, 160] width 28 height 13
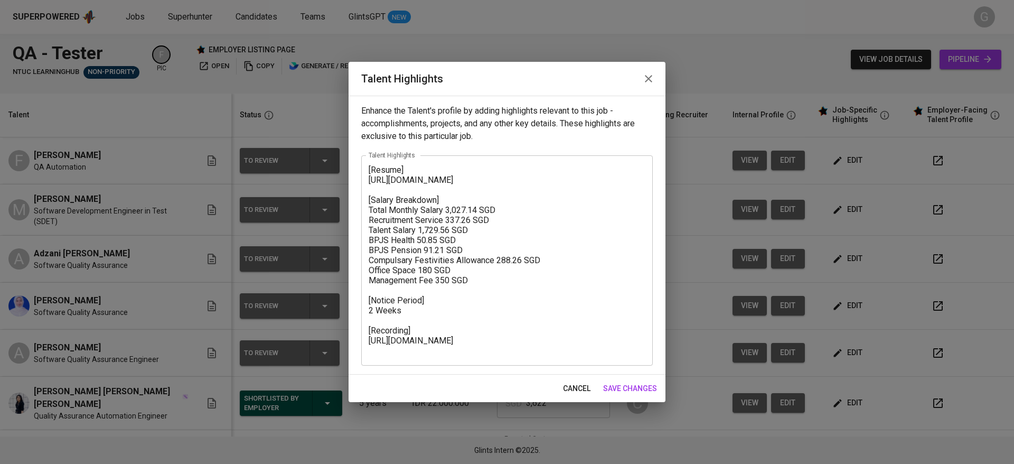
click at [368, 167] on div "[Resume] https://glints.sg.larksuite.com/file/DHQQbqU1to9LInxKCQJlqtMSgjd [Sala…" at bounding box center [507, 260] width 292 height 210
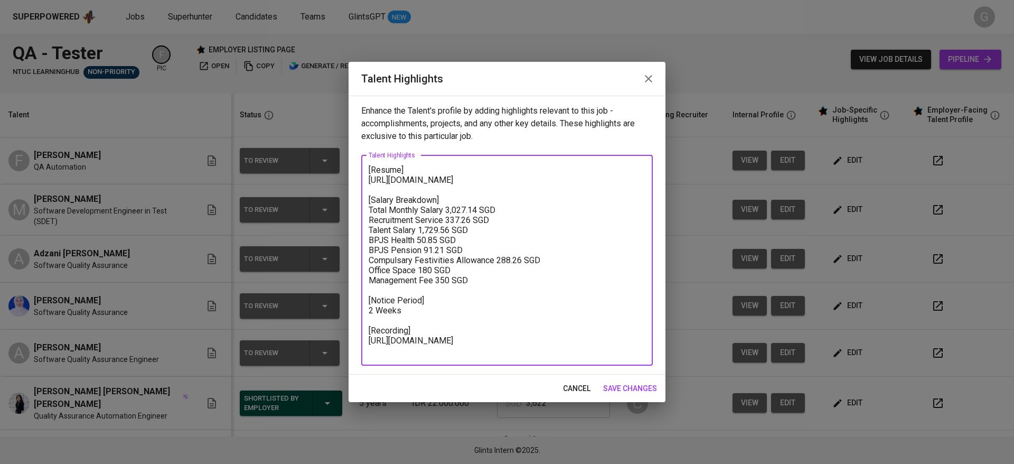
paste textarea "Fina Rahmaniar is a QA Engineer with over 5 years of experience in manual and a…"
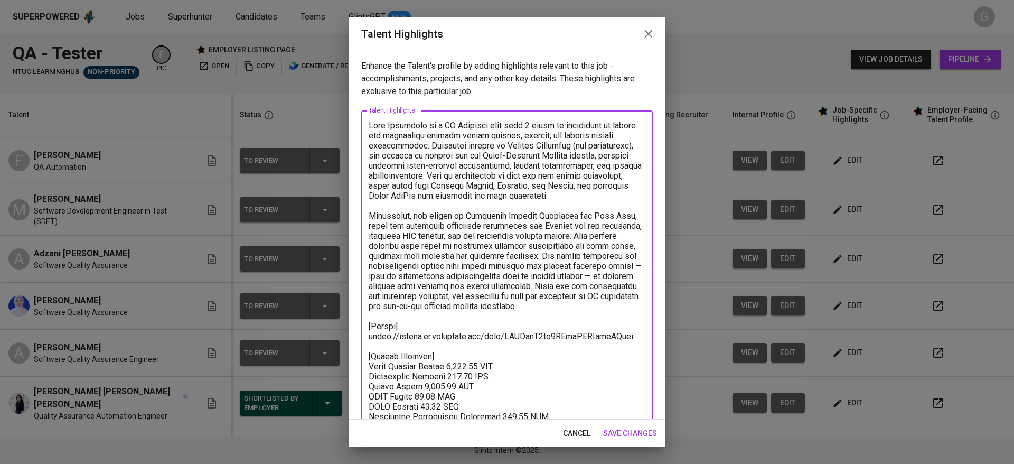
drag, startPoint x: 389, startPoint y: 125, endPoint x: 428, endPoint y: 125, distance: 39.1
click at [428, 125] on textarea at bounding box center [507, 325] width 277 height 411
drag, startPoint x: 493, startPoint y: 135, endPoint x: 565, endPoint y: 171, distance: 80.3
click at [565, 171] on textarea at bounding box center [507, 325] width 277 height 411
click at [497, 170] on textarea at bounding box center [507, 325] width 277 height 411
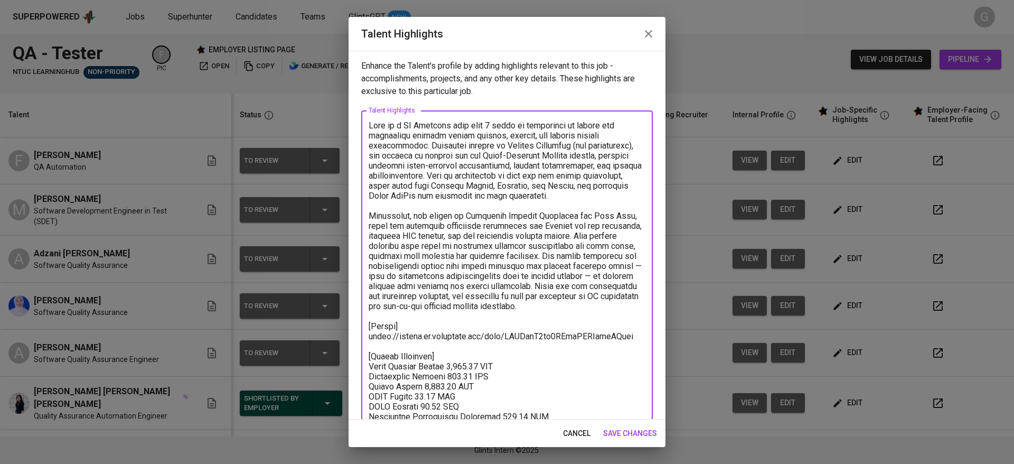
click at [370, 158] on textarea at bounding box center [507, 325] width 277 height 411
drag, startPoint x: 415, startPoint y: 155, endPoint x: 364, endPoint y: 155, distance: 50.2
click at [364, 155] on div "x Talent Highlights" at bounding box center [507, 325] width 292 height 431
drag, startPoint x: 426, startPoint y: 171, endPoint x: 454, endPoint y: 204, distance: 43.8
click at [454, 204] on textarea at bounding box center [507, 325] width 277 height 411
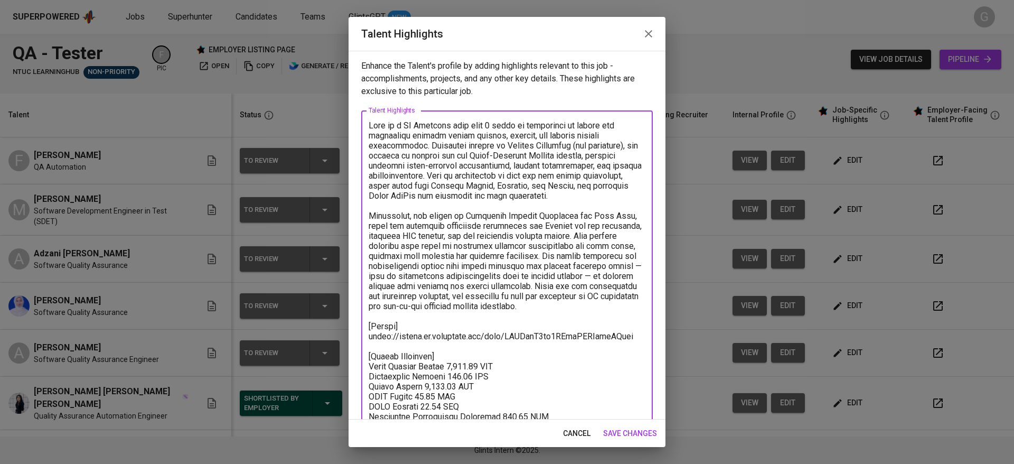
click at [460, 217] on textarea at bounding box center [507, 325] width 277 height 411
drag, startPoint x: 370, startPoint y: 230, endPoint x: 416, endPoint y: 236, distance: 46.8
click at [416, 236] on textarea at bounding box center [507, 325] width 277 height 411
click at [421, 230] on textarea at bounding box center [507, 325] width 277 height 411
drag, startPoint x: 369, startPoint y: 226, endPoint x: 628, endPoint y: 226, distance: 259.8
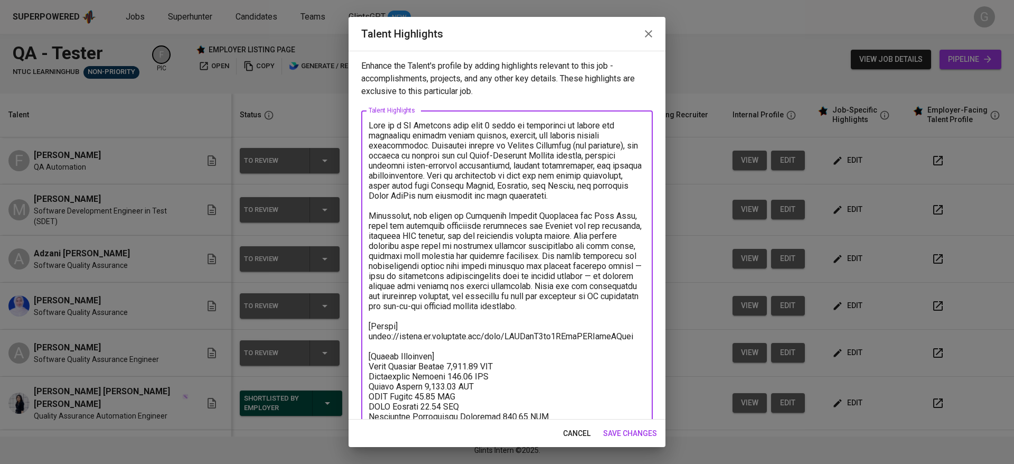
click at [628, 226] on textarea at bounding box center [507, 325] width 277 height 411
click at [587, 234] on textarea at bounding box center [507, 325] width 277 height 411
drag, startPoint x: 401, startPoint y: 296, endPoint x: 619, endPoint y: 291, distance: 217.6
click at [619, 291] on textarea at bounding box center [507, 325] width 277 height 411
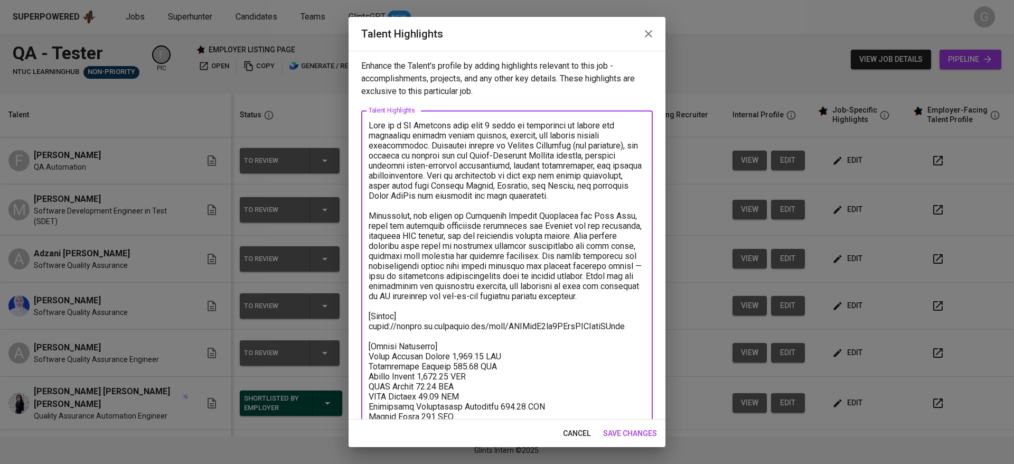
drag, startPoint x: 405, startPoint y: 299, endPoint x: 468, endPoint y: 315, distance: 65.5
click at [468, 315] on textarea at bounding box center [507, 320] width 277 height 401
drag, startPoint x: 476, startPoint y: 316, endPoint x: 402, endPoint y: 297, distance: 76.5
click at [402, 297] on textarea at bounding box center [507, 320] width 277 height 401
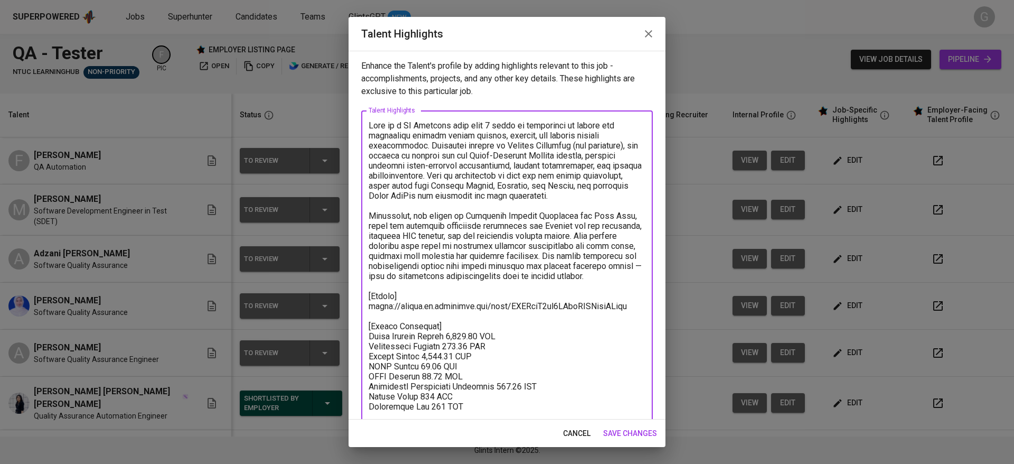
click at [406, 153] on textarea at bounding box center [507, 310] width 277 height 381
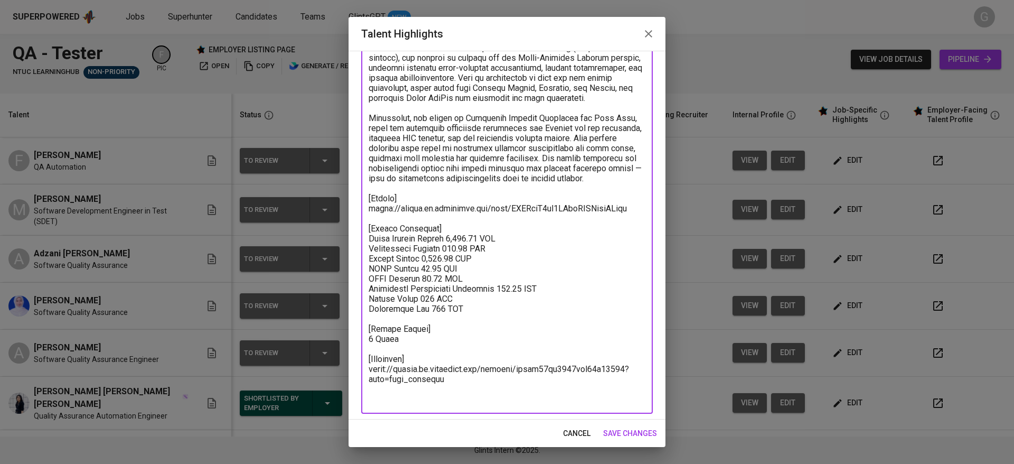
scroll to position [101, 0]
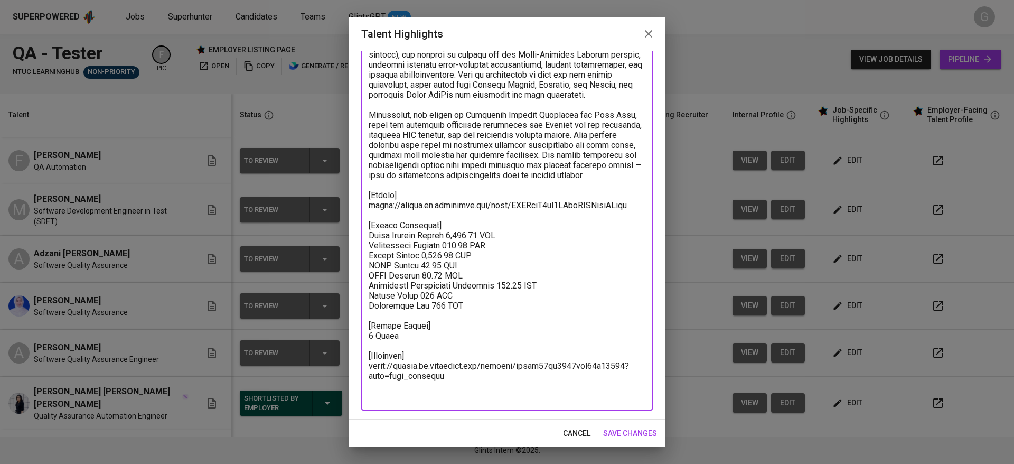
type textarea "Fina is a QA Engineer with over 5 years of experience in manual and automation …"
click at [627, 435] on span "save changes" at bounding box center [630, 433] width 54 height 13
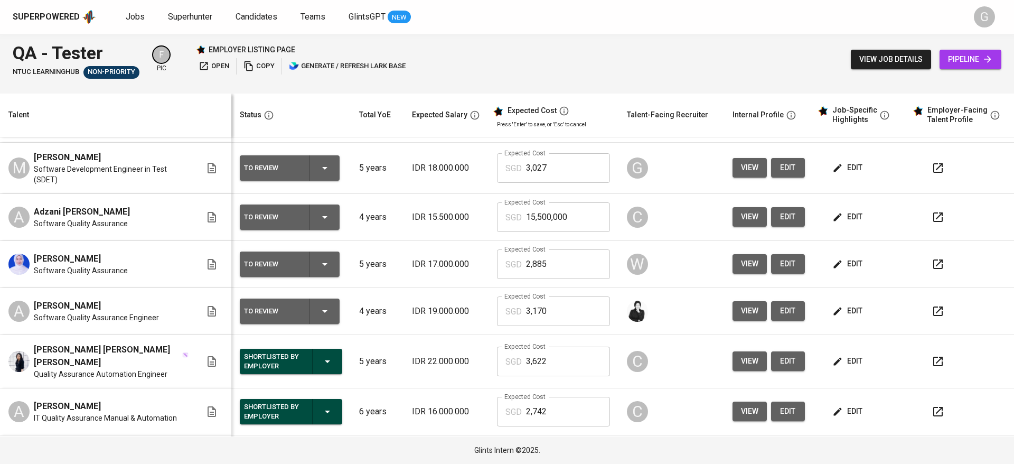
scroll to position [0, 0]
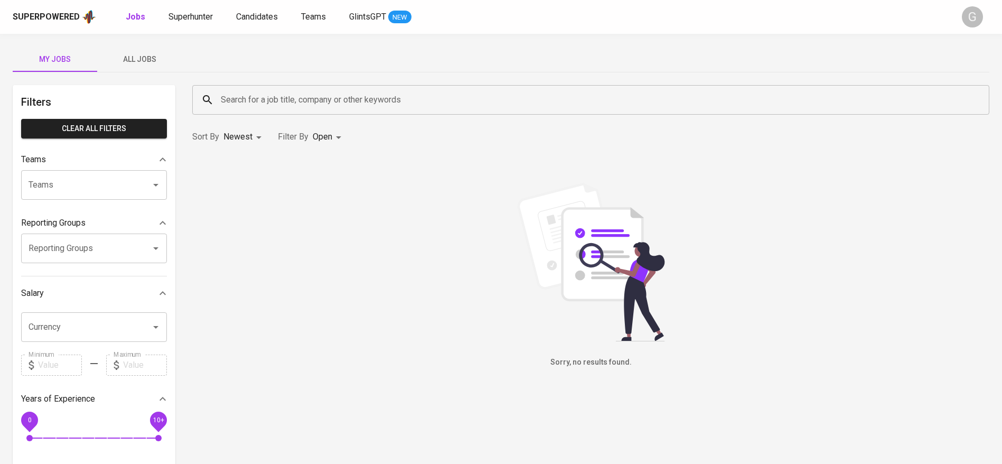
click at [149, 48] on button "All Jobs" at bounding box center [139, 58] width 84 height 25
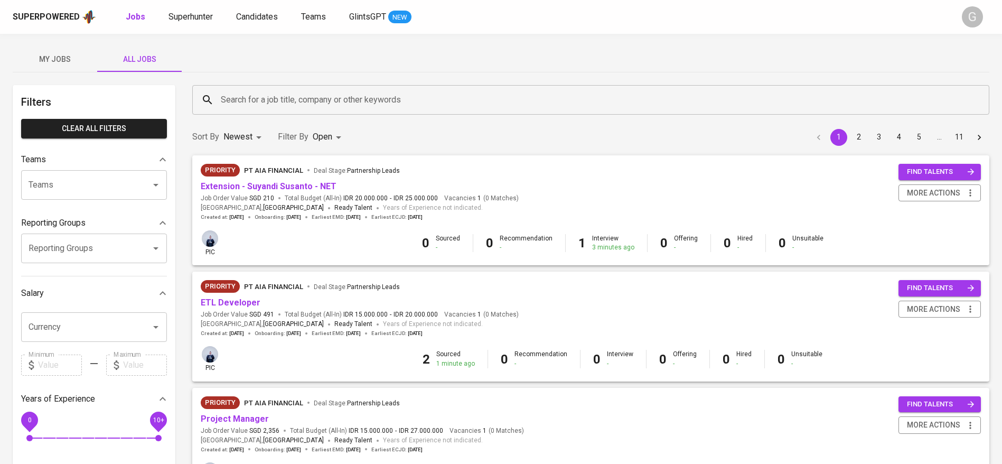
click at [287, 101] on input "Search for a job title, company or other keywords" at bounding box center [593, 100] width 750 height 20
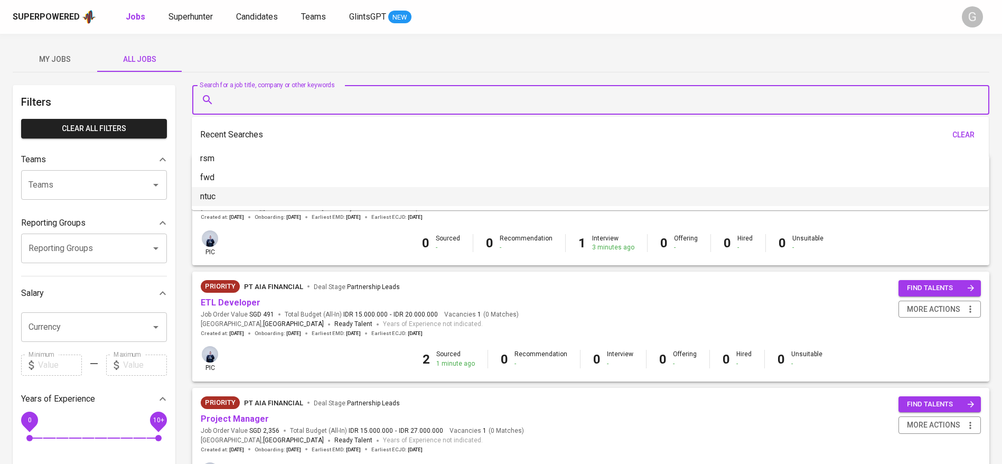
click at [256, 198] on li "ntuc" at bounding box center [590, 196] width 797 height 19
type input "ntuc"
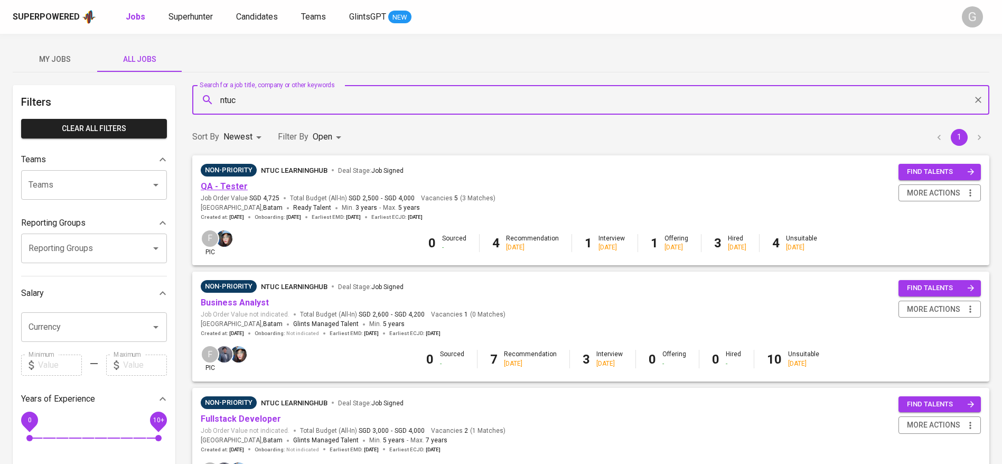
click at [233, 187] on link "QA - Tester" at bounding box center [224, 186] width 47 height 10
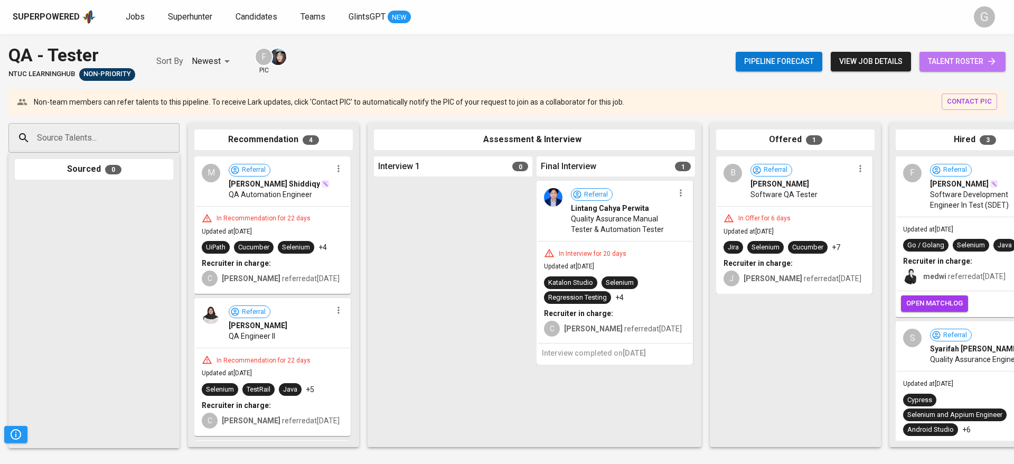
click at [944, 60] on span "talent roster" at bounding box center [962, 61] width 69 height 13
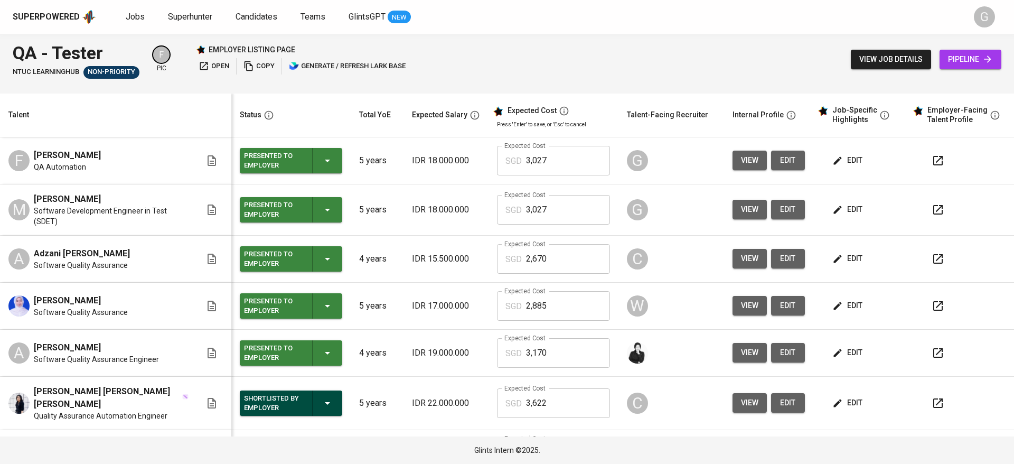
click at [832, 164] on icon "button" at bounding box center [837, 160] width 11 height 11
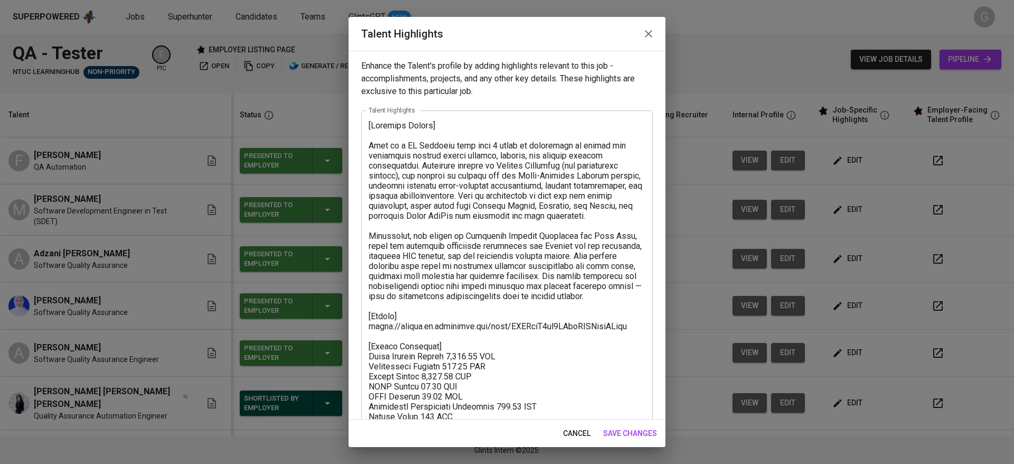
scroll to position [81, 0]
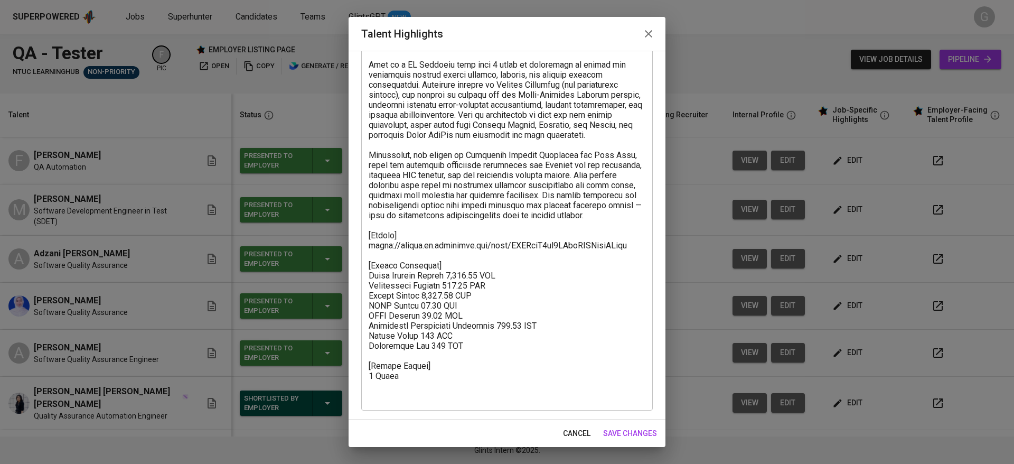
click at [470, 264] on textarea at bounding box center [507, 220] width 277 height 361
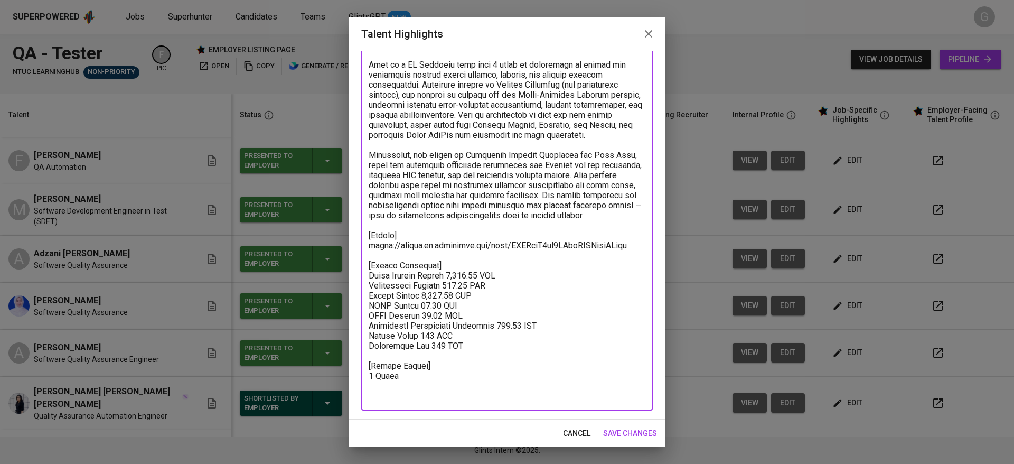
click at [440, 245] on textarea at bounding box center [507, 220] width 277 height 361
paste textarea "N3HWbKxS5o0fsdx41NTlu1wkgie?from=from_copylink"
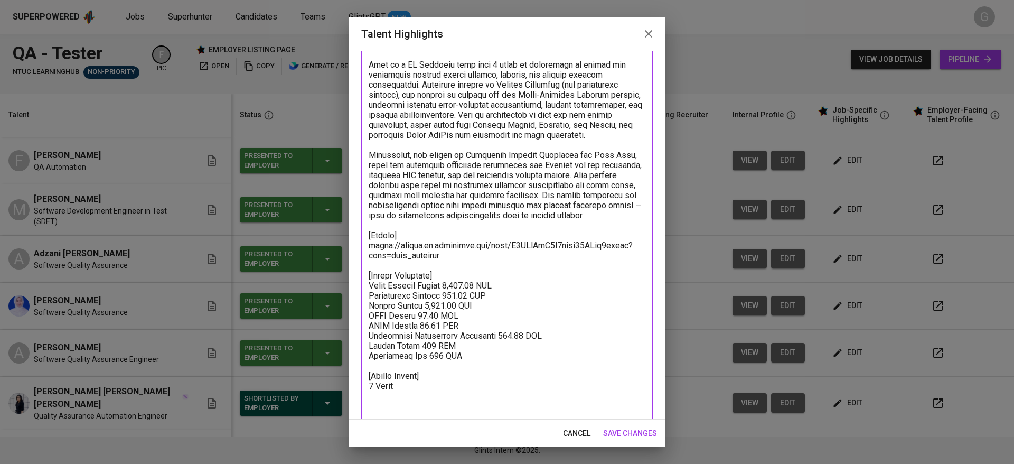
type textarea "[Loremips Dolors] Amet co a EL Seddoeiu temp inci 0 utlab et doloremagn al enim…"
click at [636, 435] on span "save changes" at bounding box center [630, 433] width 54 height 13
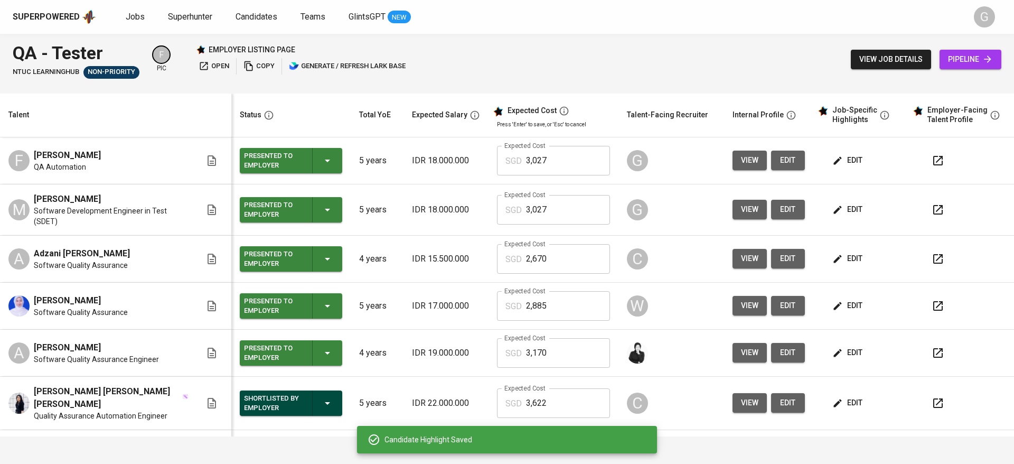
click at [933, 157] on icon "button" at bounding box center [938, 161] width 10 height 10
click at [176, 115] on div "Talent" at bounding box center [113, 114] width 219 height 13
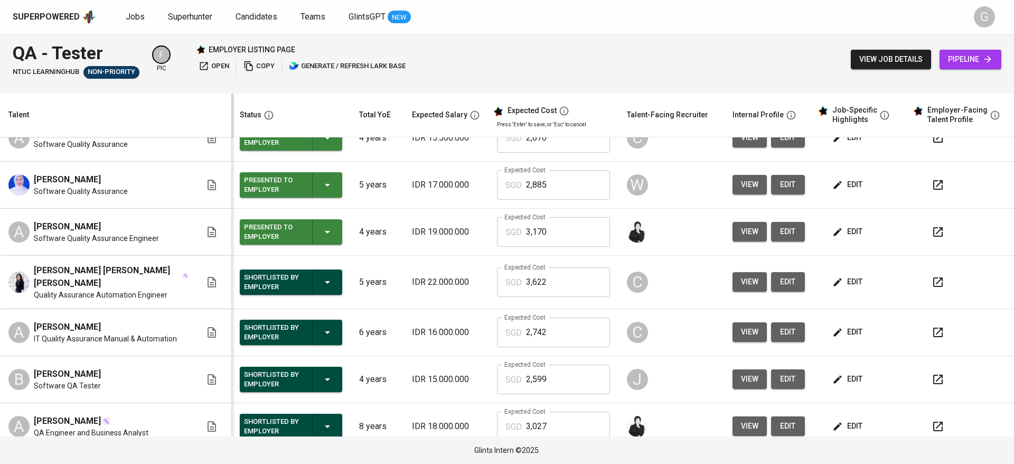
scroll to position [0, 0]
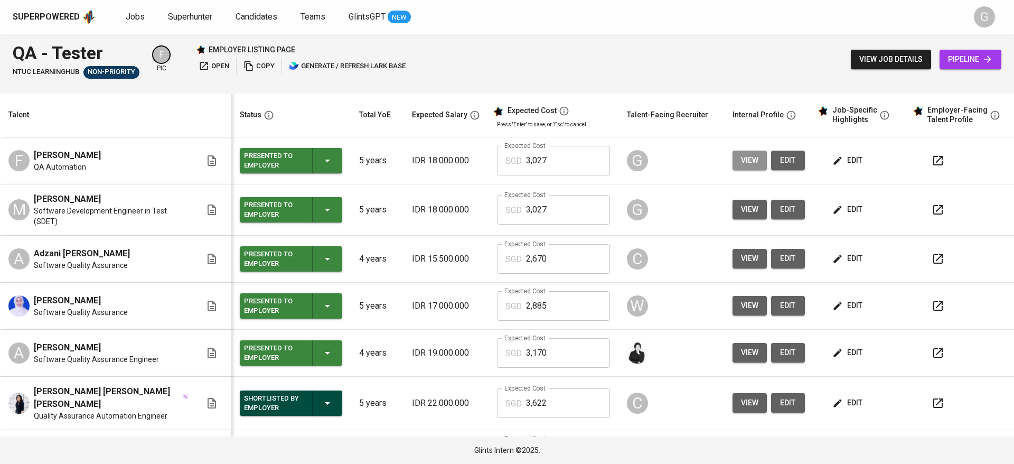
click at [741, 161] on span "view" at bounding box center [749, 160] width 17 height 13
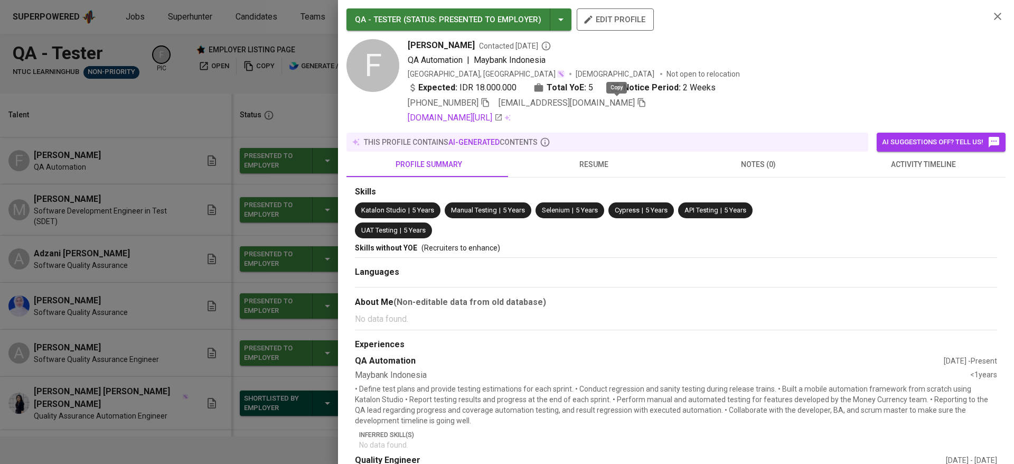
click at [637, 104] on icon "button" at bounding box center [642, 103] width 10 height 10
click at [178, 105] on div at bounding box center [507, 232] width 1014 height 464
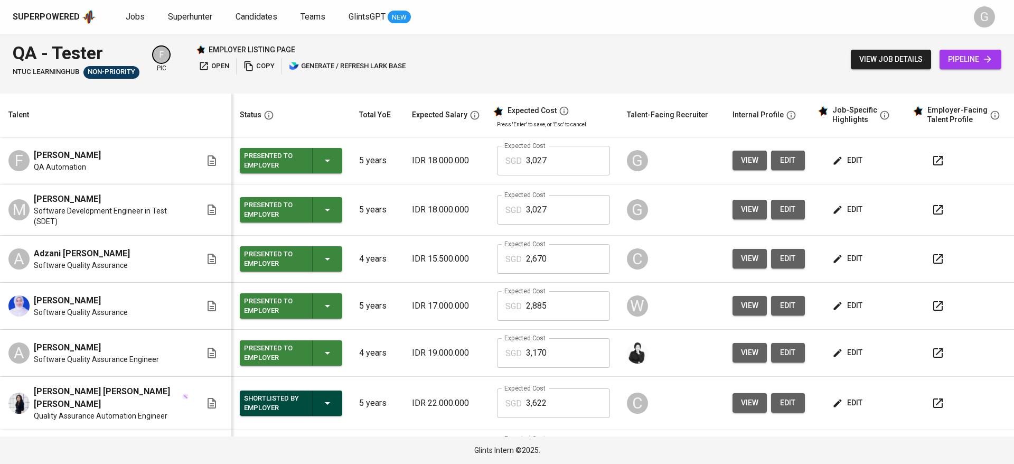
click at [948, 62] on span "pipeline" at bounding box center [970, 59] width 45 height 13
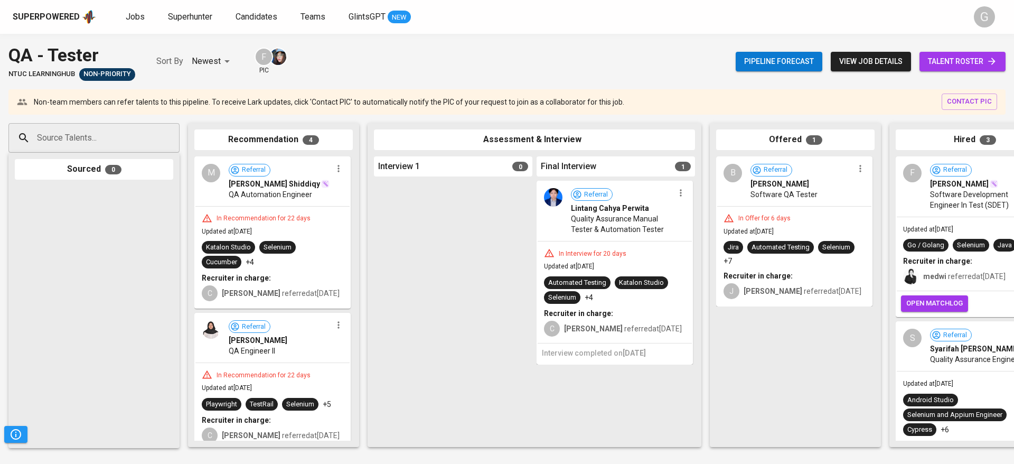
click at [126, 128] on input "Source Talents..." at bounding box center [89, 138] width 111 height 20
paste input "[EMAIL_ADDRESS][DOMAIN_NAME]"
type input "[EMAIL_ADDRESS][DOMAIN_NAME]"
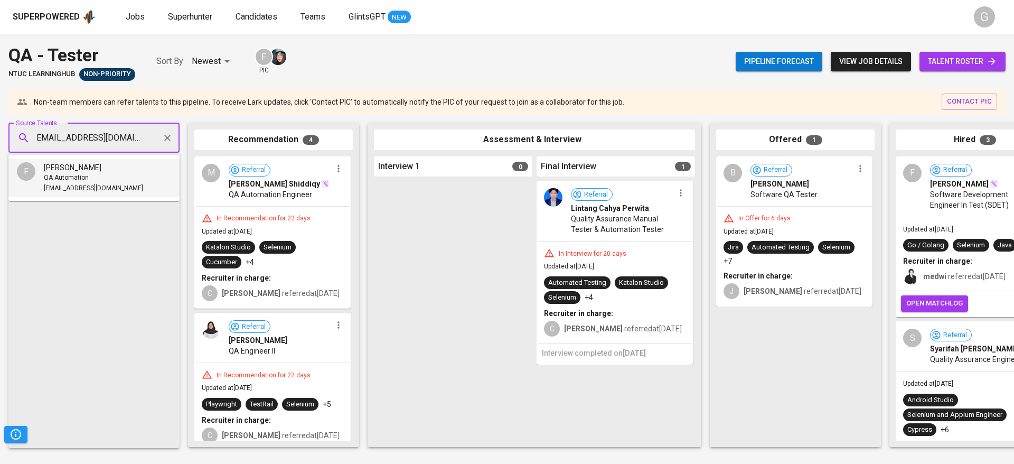
click at [66, 188] on span "[EMAIL_ADDRESS][DOMAIN_NAME]" at bounding box center [93, 188] width 99 height 11
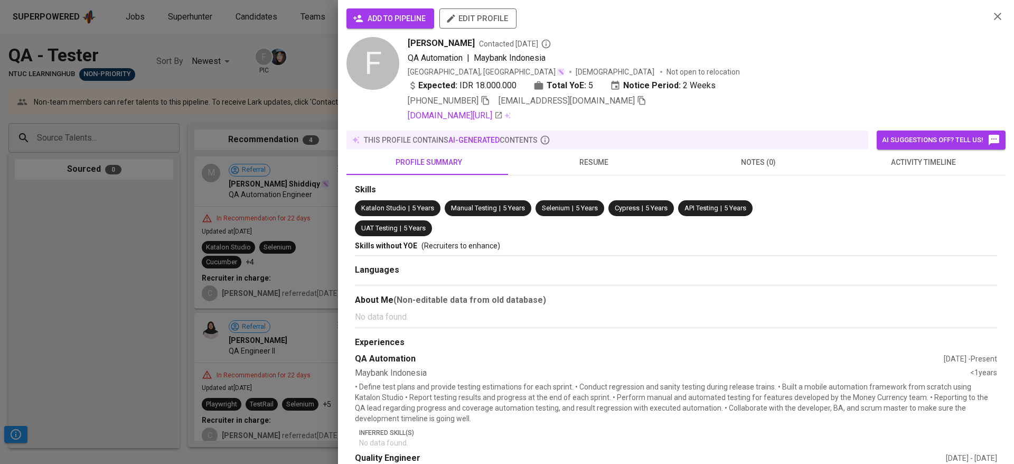
scroll to position [0, 0]
drag, startPoint x: 400, startPoint y: 18, endPoint x: 679, endPoint y: 26, distance: 278.9
click at [400, 18] on span "add to pipeline" at bounding box center [390, 18] width 71 height 13
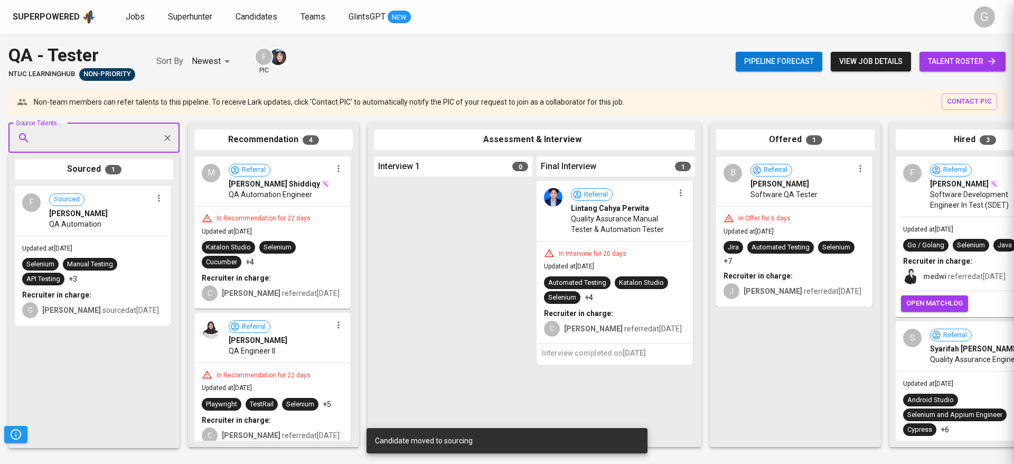
click at [972, 61] on span "talent roster" at bounding box center [962, 61] width 69 height 13
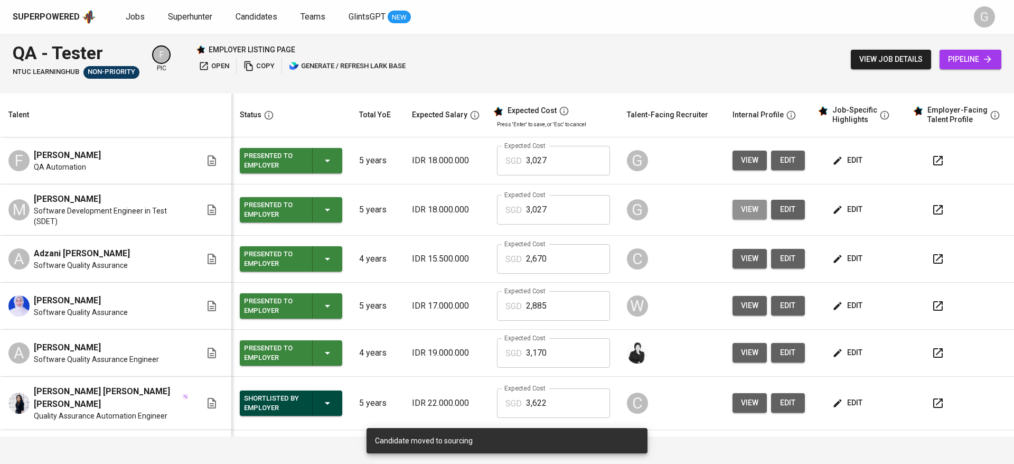
click at [741, 208] on span "view" at bounding box center [749, 209] width 17 height 13
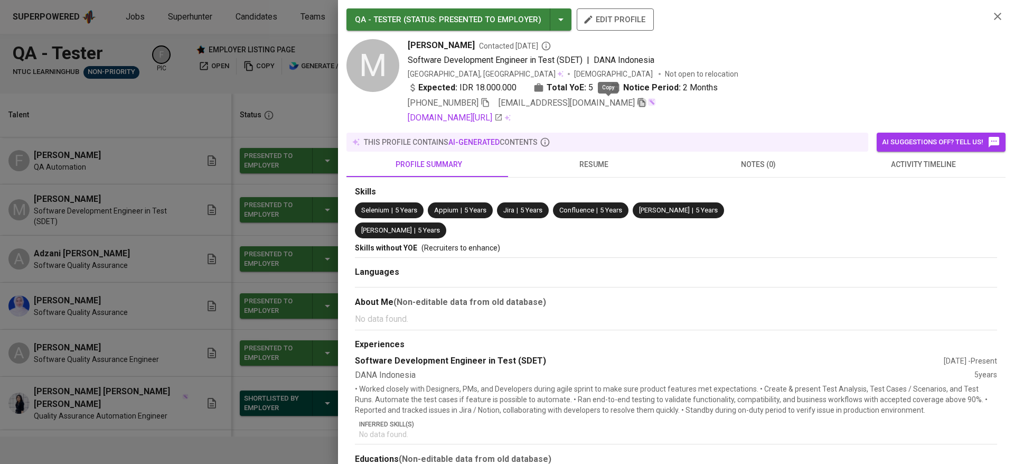
click at [637, 105] on icon "button" at bounding box center [642, 103] width 10 height 10
click at [269, 102] on div at bounding box center [507, 232] width 1014 height 464
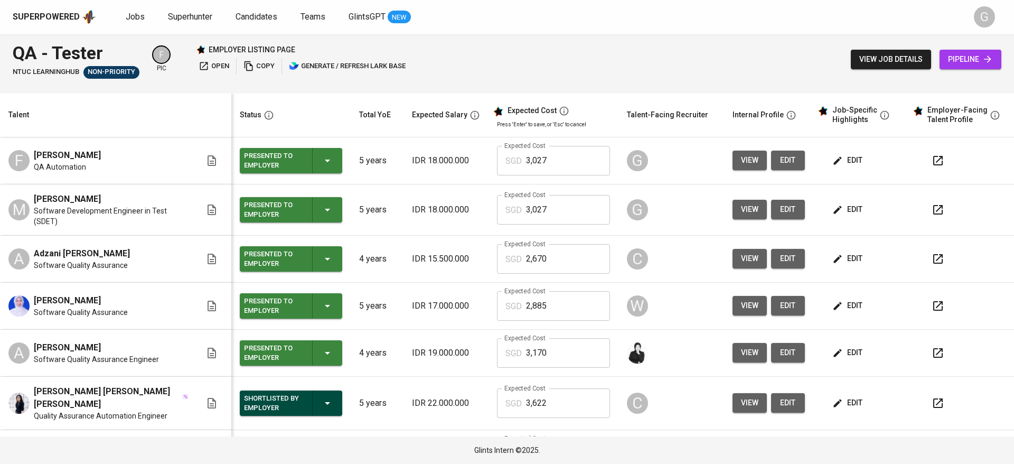
click at [988, 62] on icon at bounding box center [987, 59] width 11 height 11
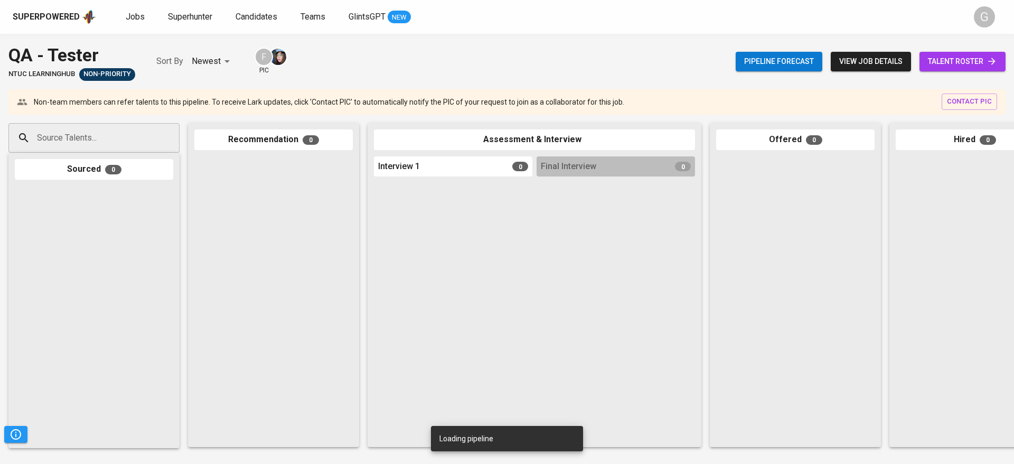
click at [132, 149] on div "Source Talents..." at bounding box center [93, 138] width 171 height 30
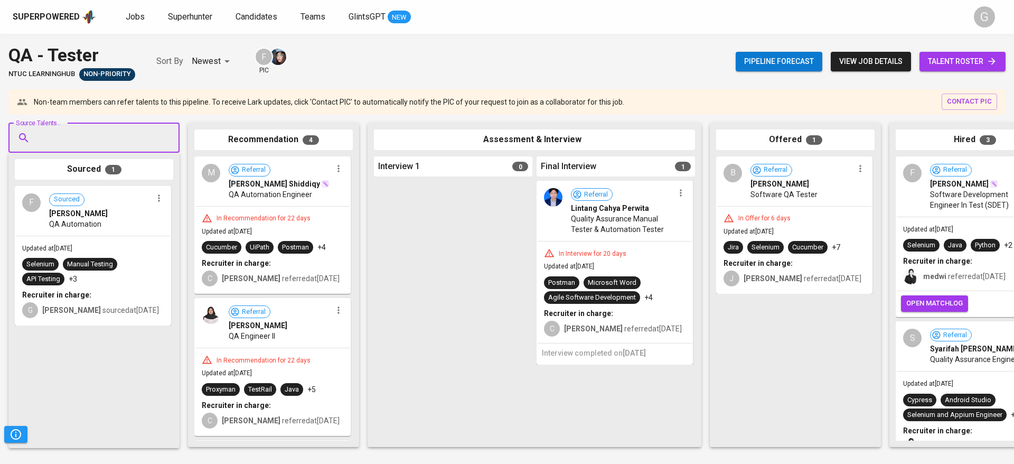
paste input "[EMAIL_ADDRESS][DOMAIN_NAME]"
type input "[EMAIL_ADDRESS][DOMAIN_NAME]"
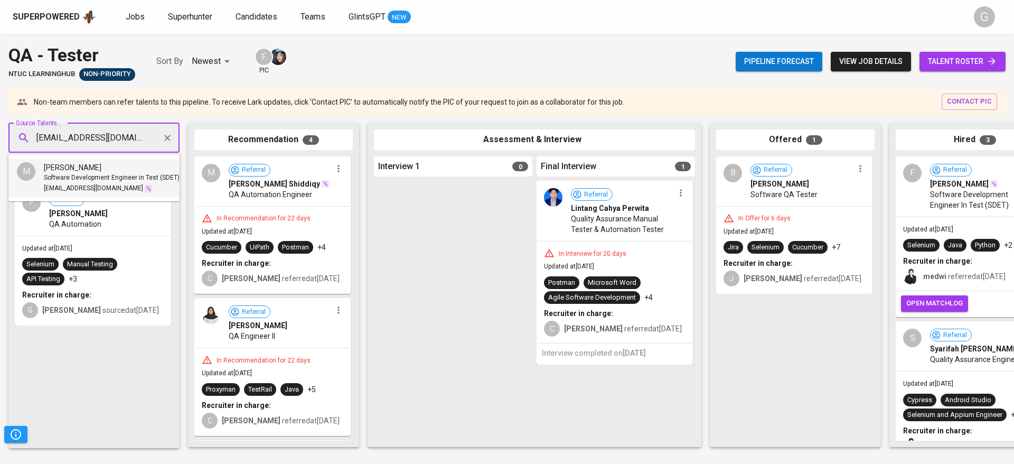
click at [73, 172] on span "[PERSON_NAME]" at bounding box center [73, 167] width 58 height 11
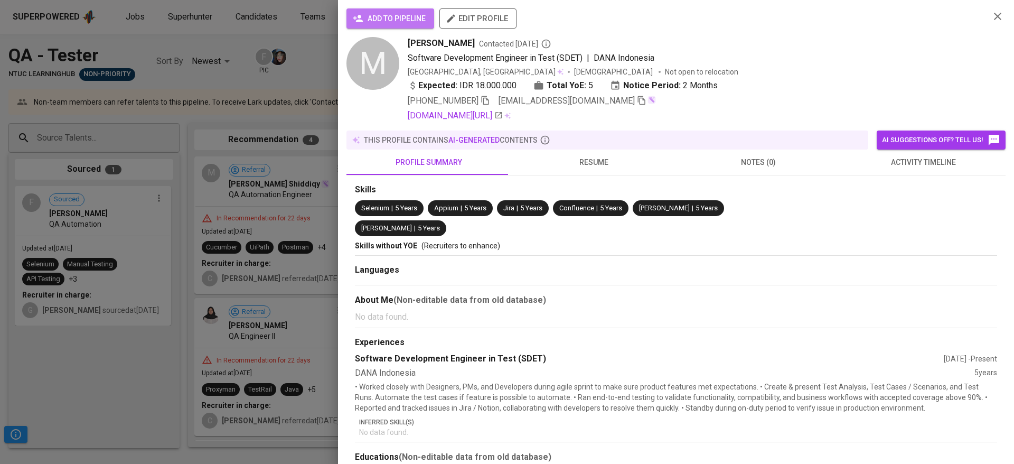
click at [386, 20] on span "add to pipeline" at bounding box center [390, 18] width 71 height 13
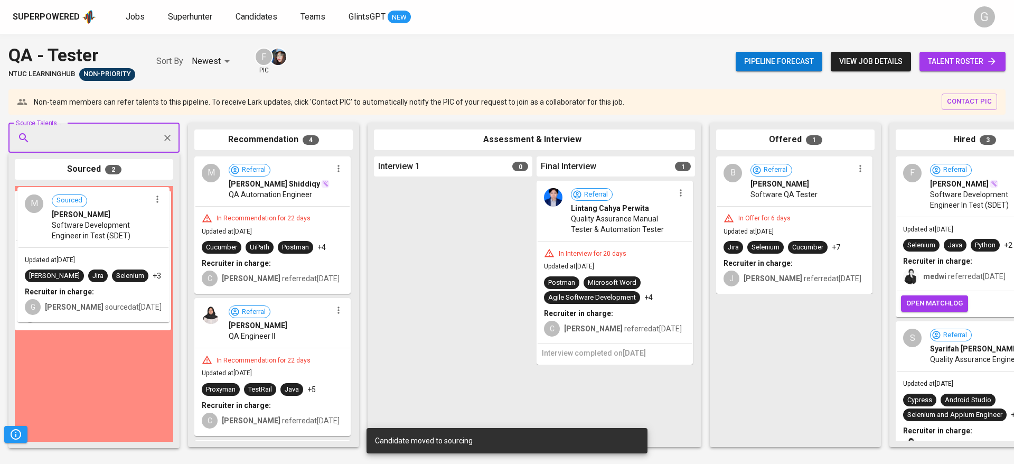
drag, startPoint x: 98, startPoint y: 224, endPoint x: 104, endPoint y: 227, distance: 6.2
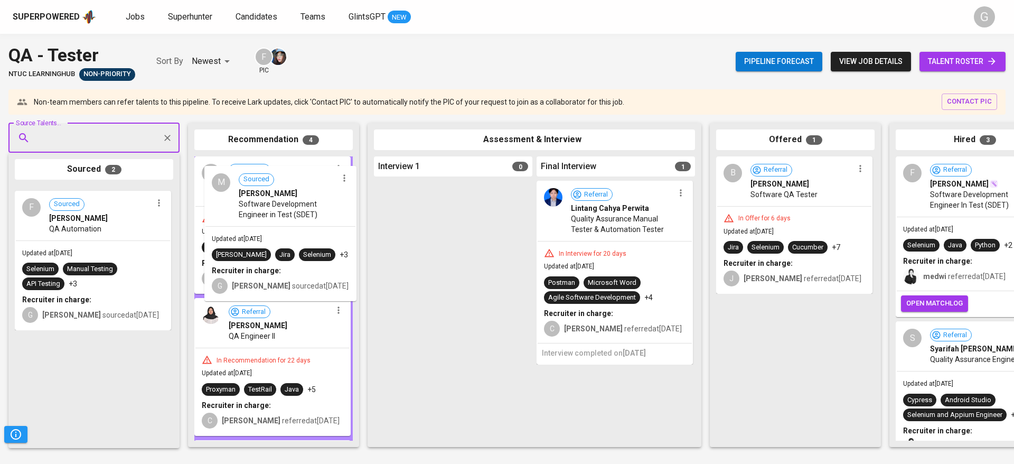
drag, startPoint x: 83, startPoint y: 246, endPoint x: 278, endPoint y: 225, distance: 196.4
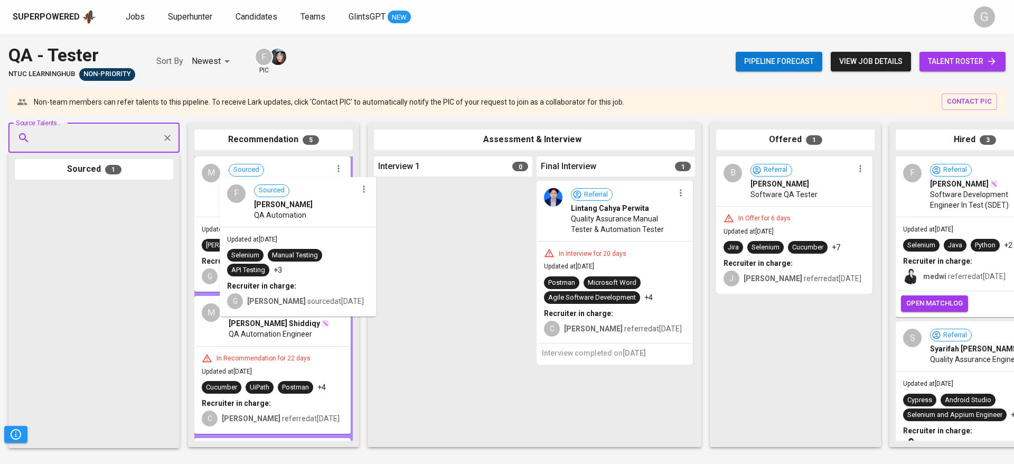
drag, startPoint x: 266, startPoint y: 239, endPoint x: 471, endPoint y: 230, distance: 204.6
